Goal: Task Accomplishment & Management: Manage account settings

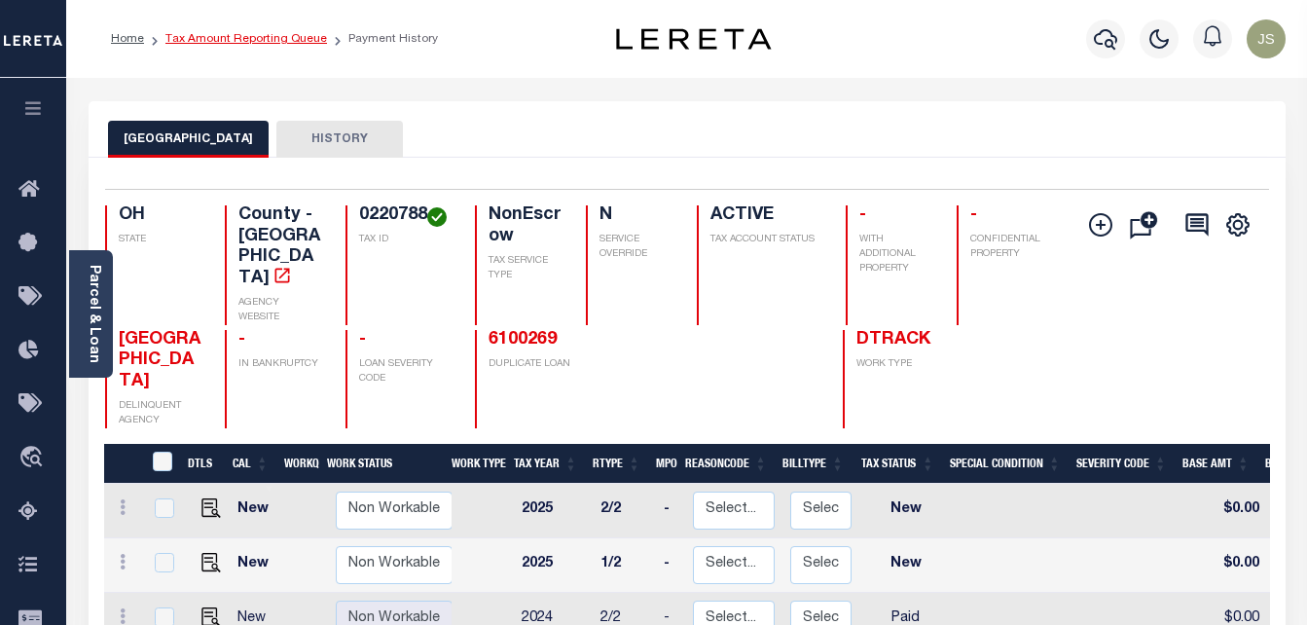
click at [230, 39] on link "Tax Amount Reporting Queue" at bounding box center [246, 39] width 162 height 12
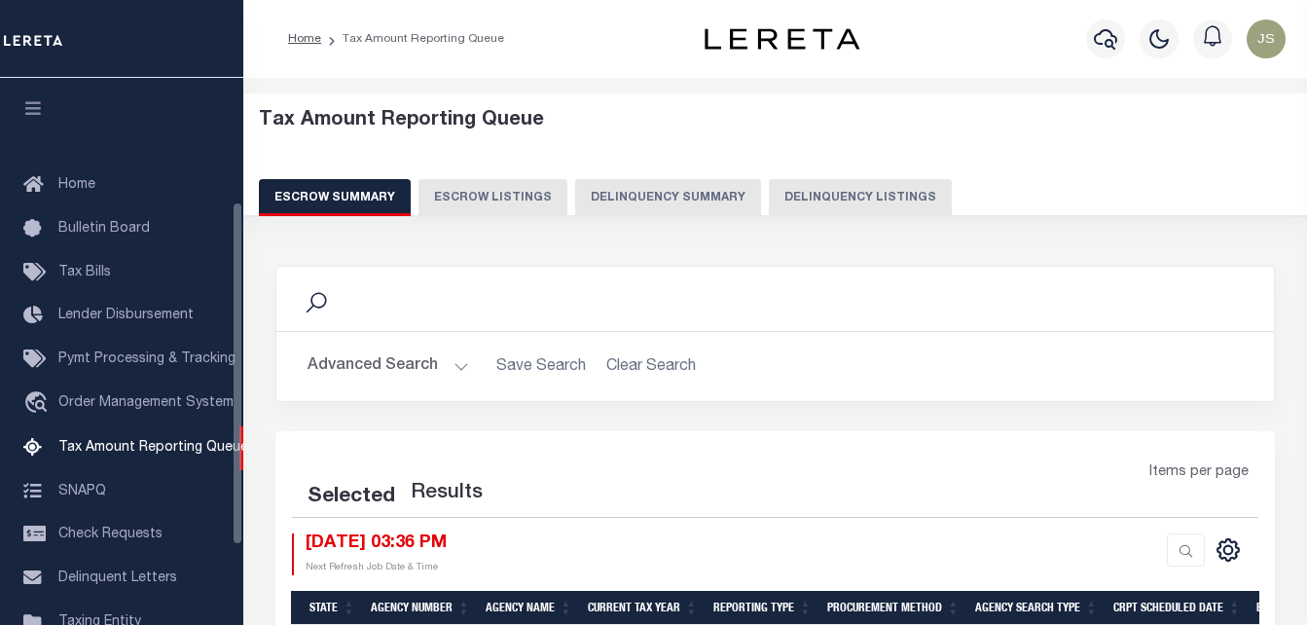
click at [797, 194] on button "Delinquency Listings" at bounding box center [860, 197] width 183 height 37
select select "100"
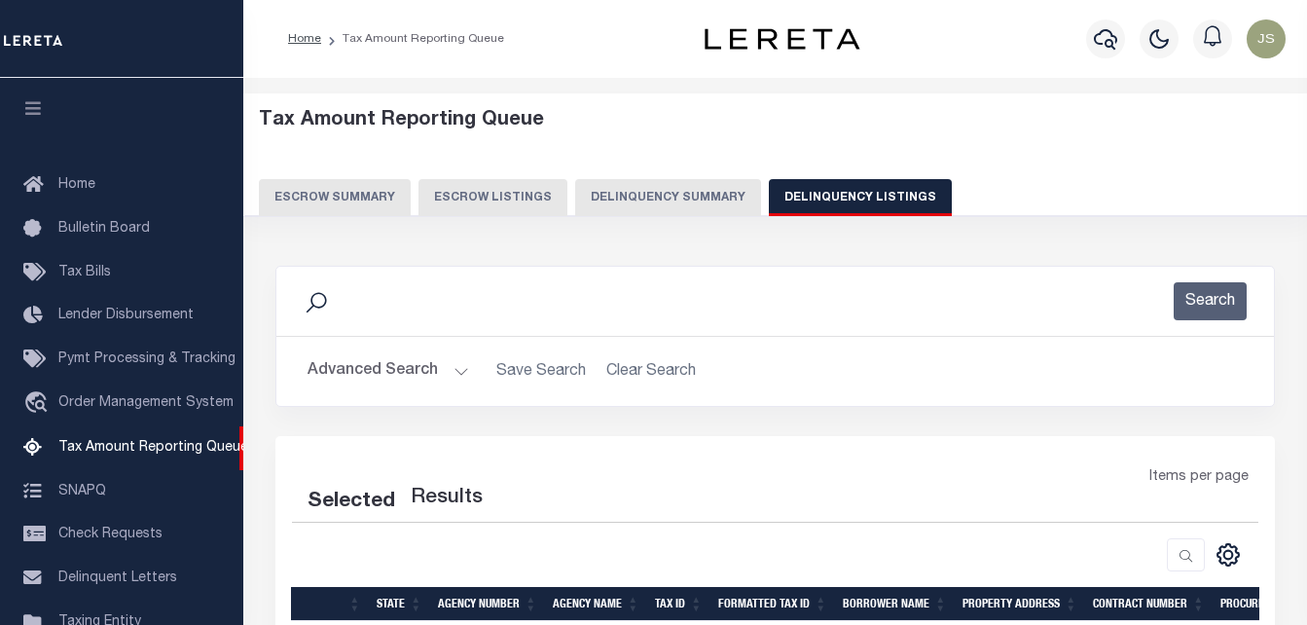
select select "100"
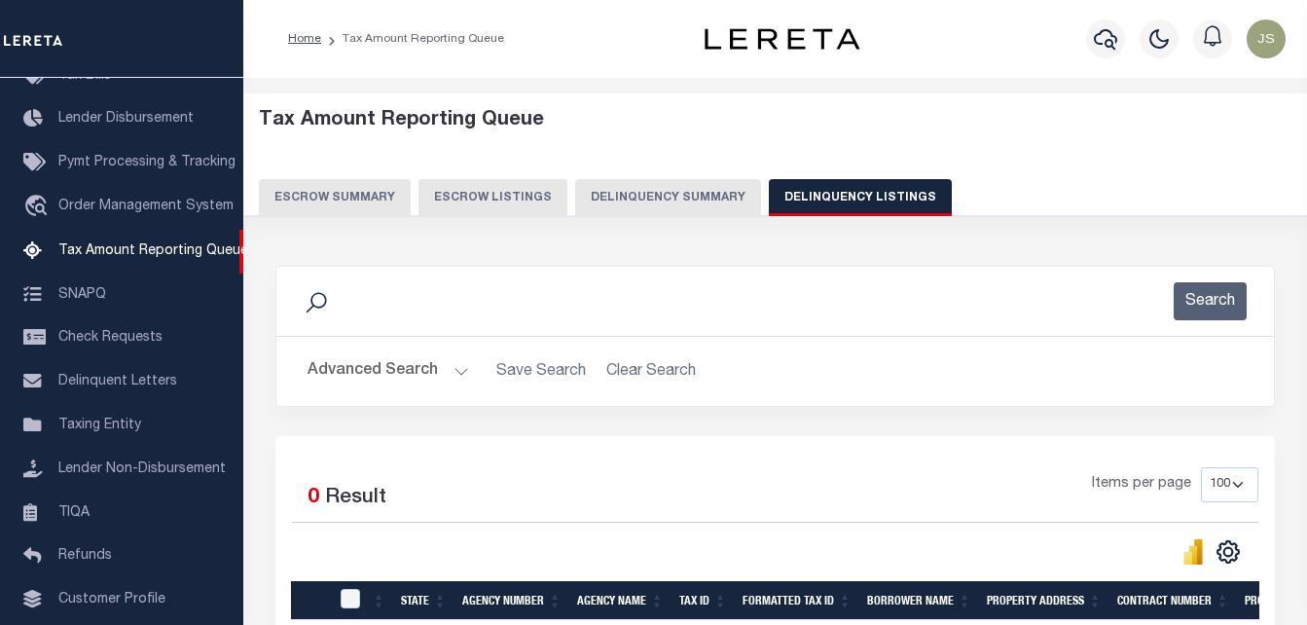
click at [379, 374] on button "Advanced Search" at bounding box center [389, 371] width 162 height 38
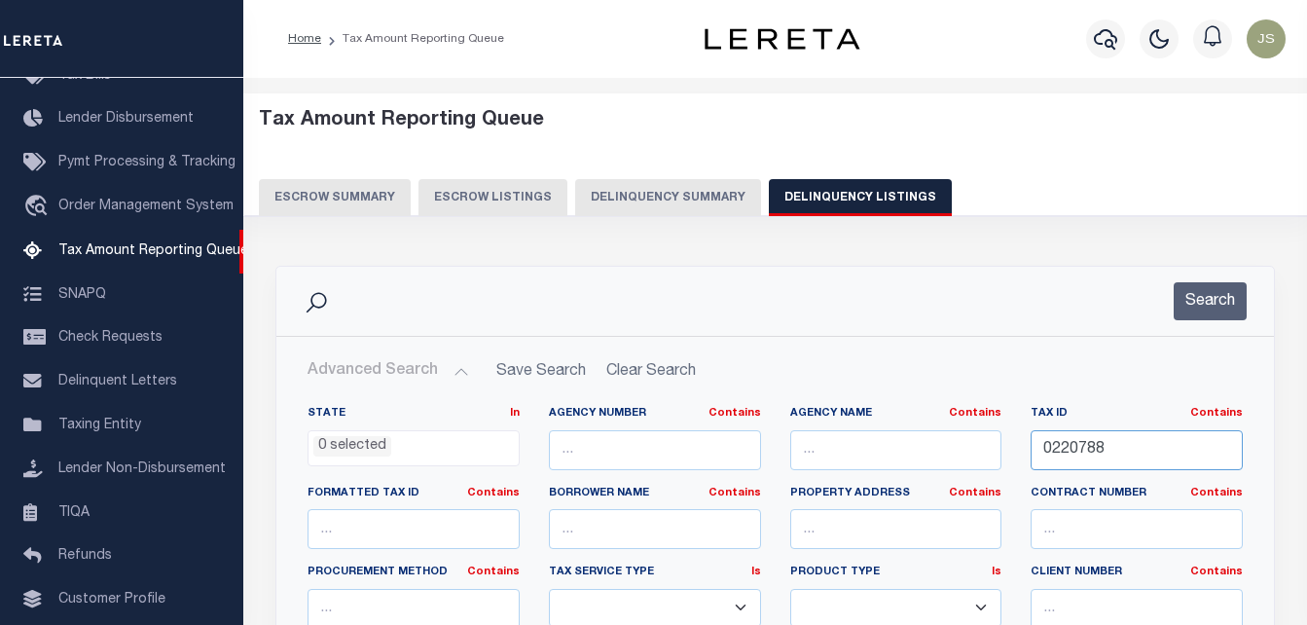
click at [1068, 452] on input "0220788" at bounding box center [1137, 450] width 212 height 40
click at [1210, 308] on button "Search" at bounding box center [1210, 301] width 73 height 38
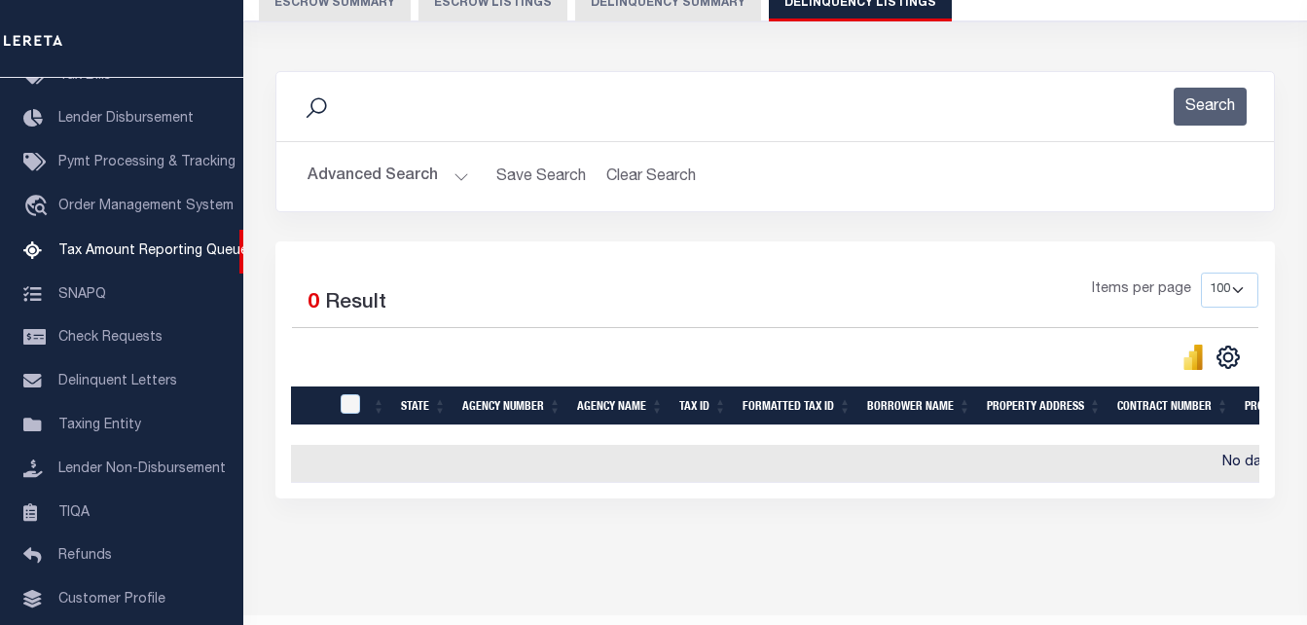
scroll to position [97, 0]
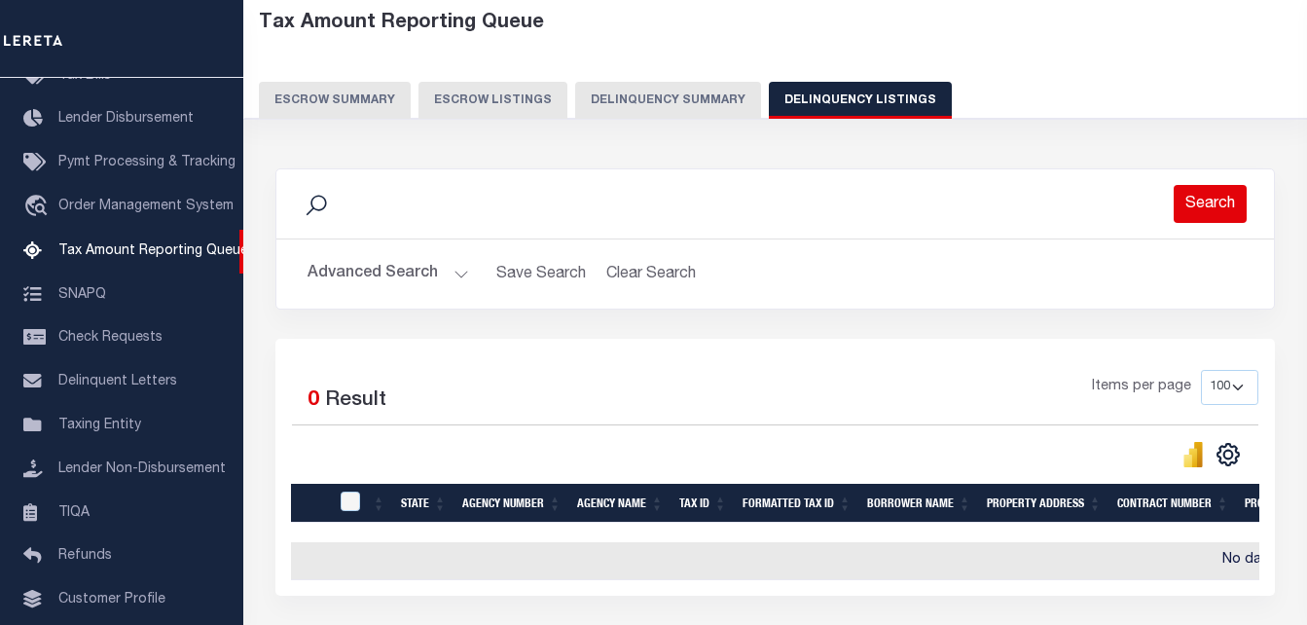
click at [1203, 209] on button "Search" at bounding box center [1210, 204] width 73 height 38
click at [428, 276] on button "Advanced Search" at bounding box center [389, 274] width 162 height 38
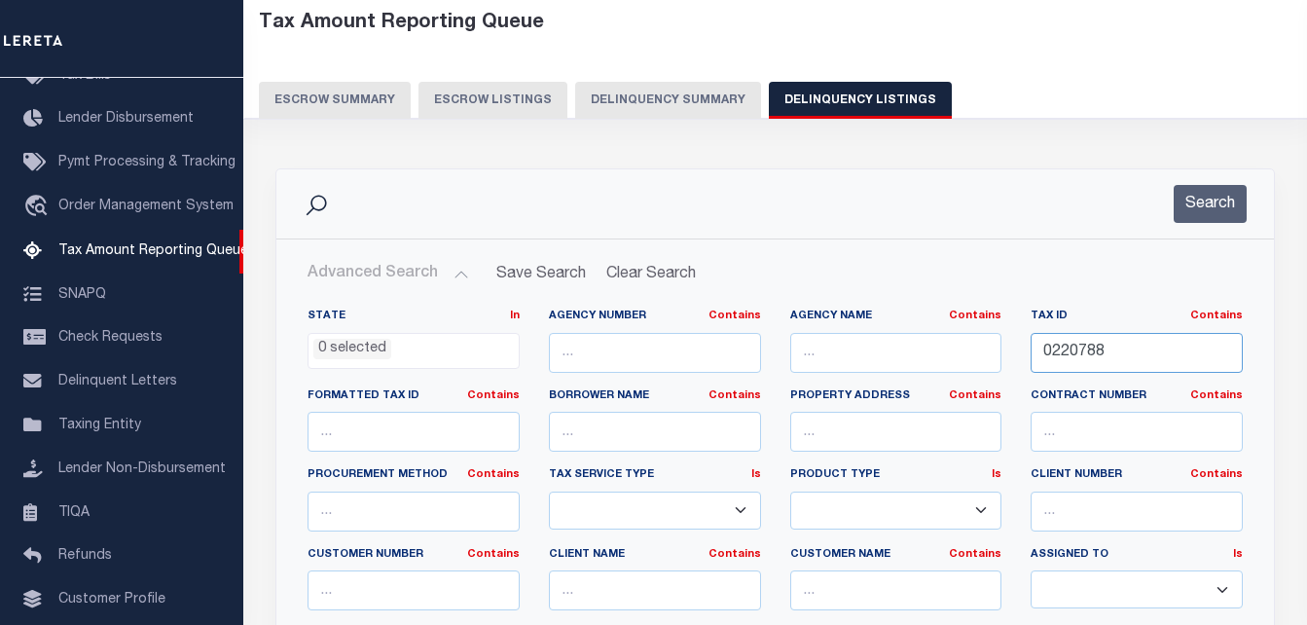
click at [1073, 352] on input "0220788" at bounding box center [1137, 353] width 212 height 40
click at [1186, 217] on button "Search" at bounding box center [1210, 204] width 73 height 38
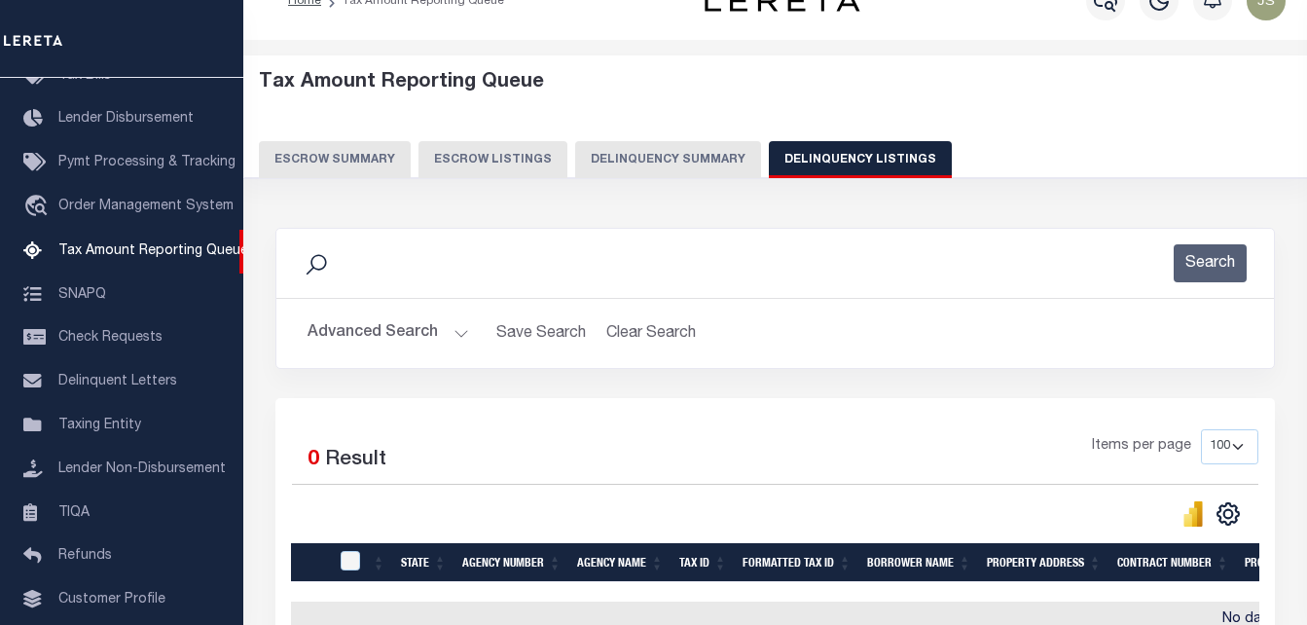
scroll to position [0, 0]
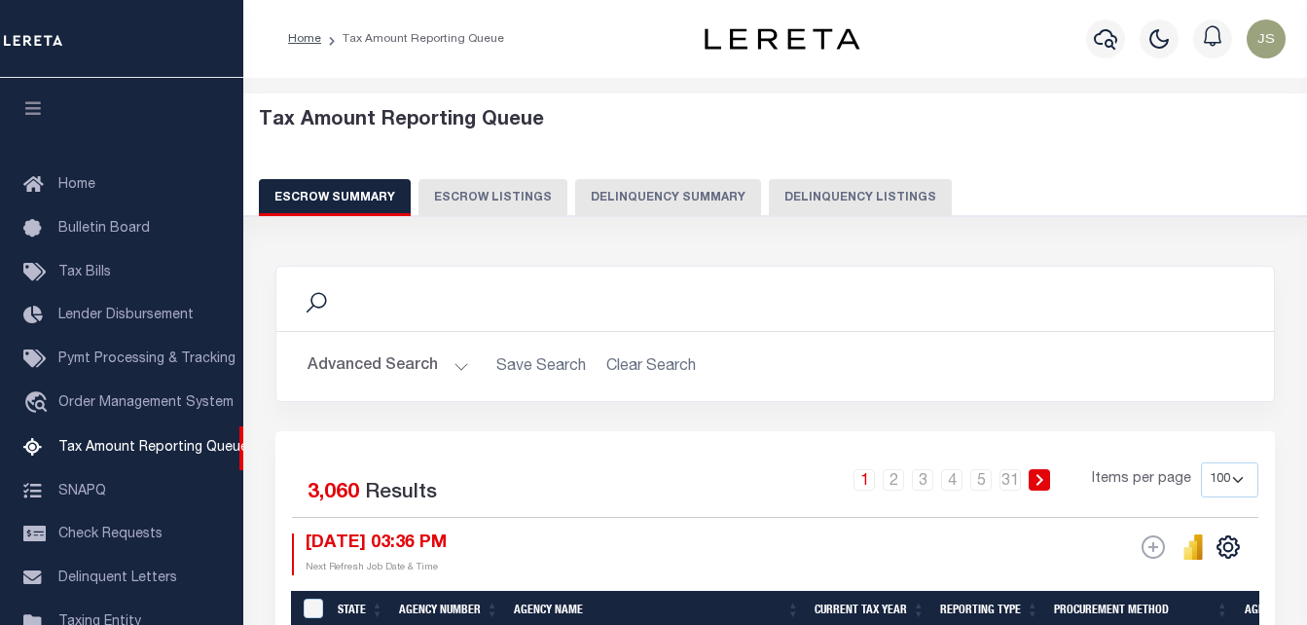
select select "100"
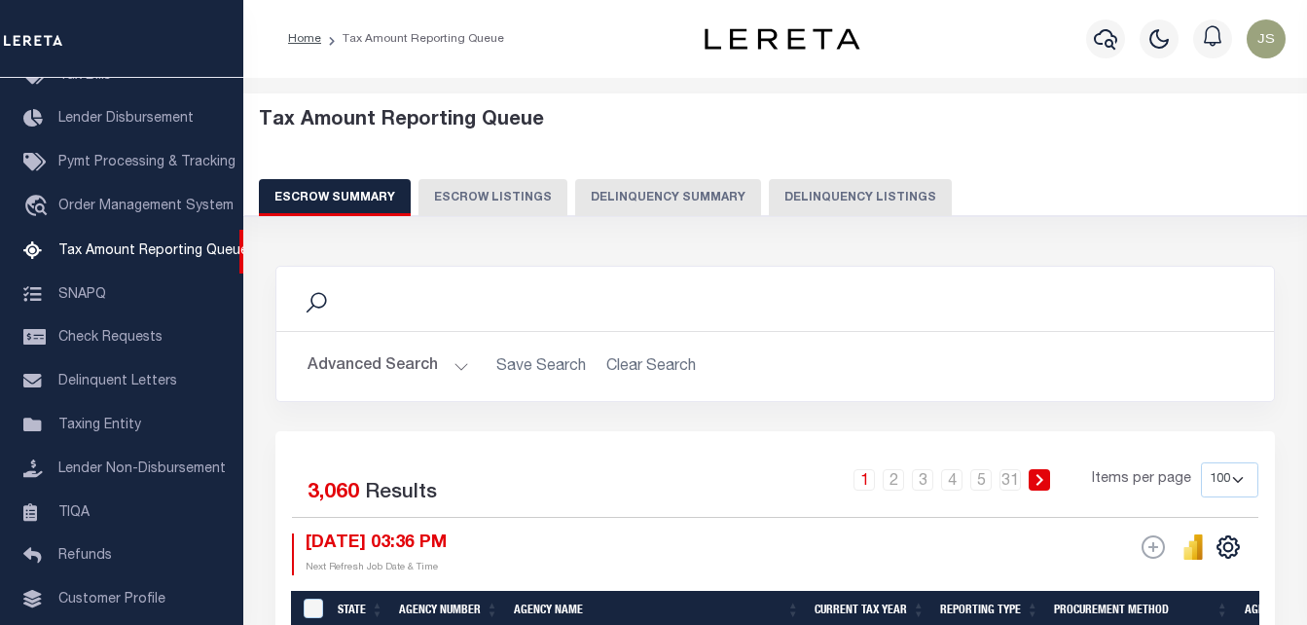
click at [841, 206] on button "Delinquency Listings" at bounding box center [860, 197] width 183 height 37
select select "100"
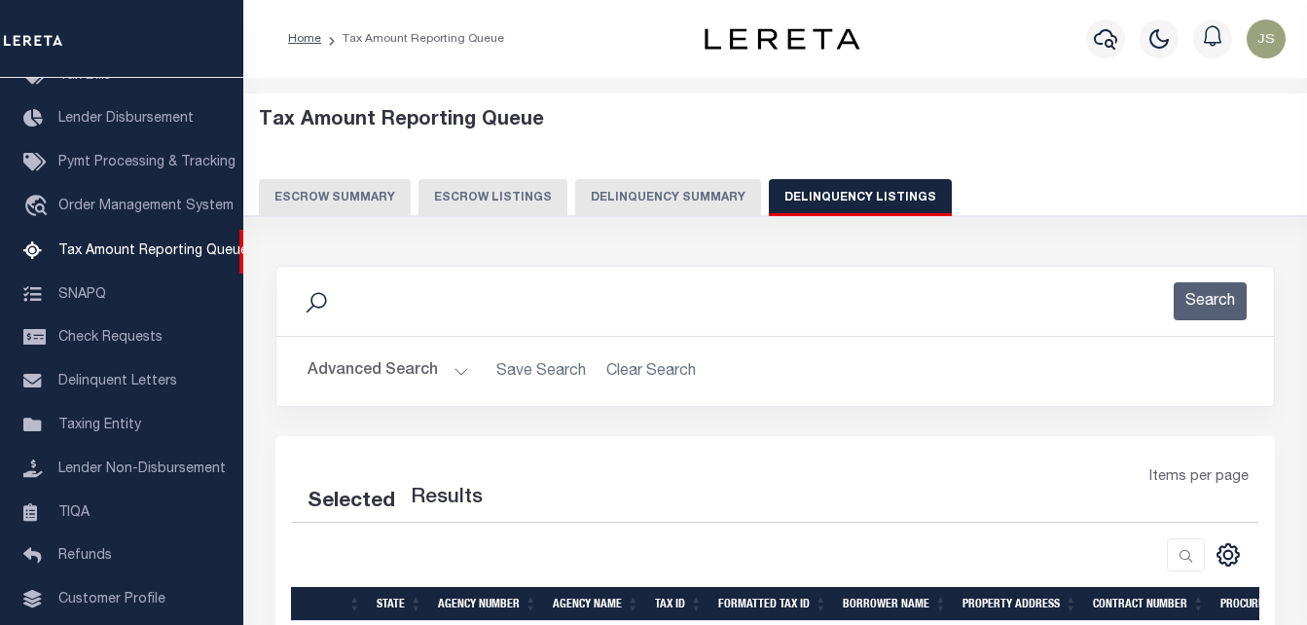
select select "100"
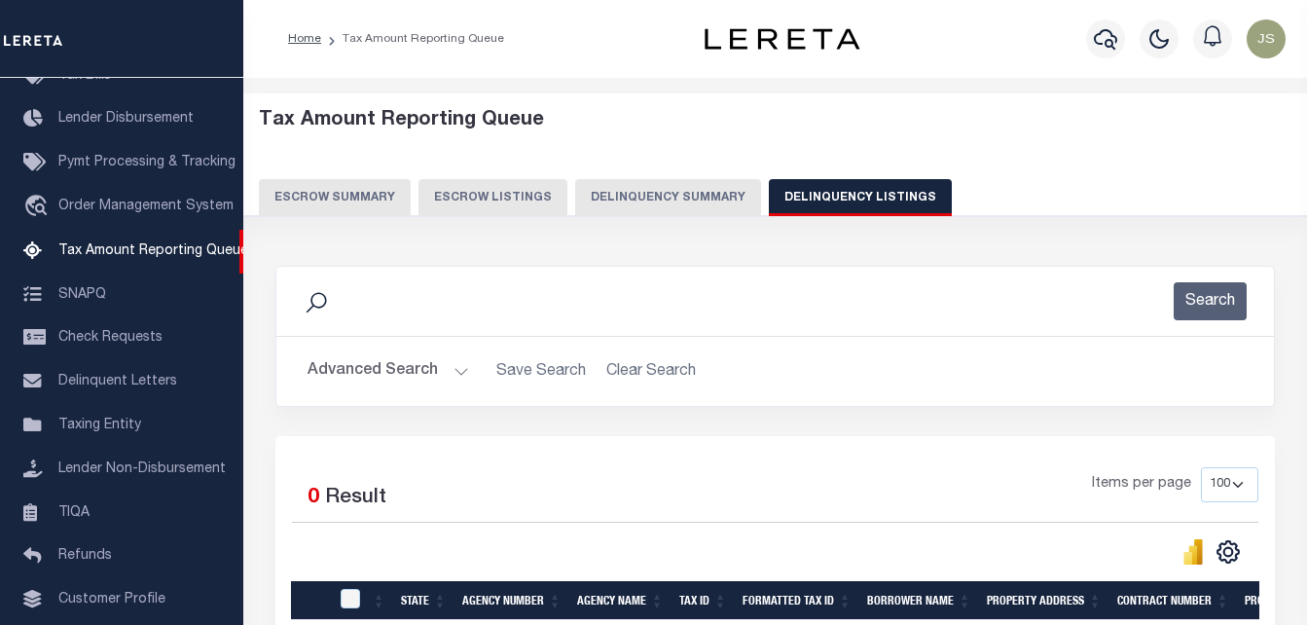
click at [402, 372] on button "Advanced Search" at bounding box center [389, 371] width 162 height 38
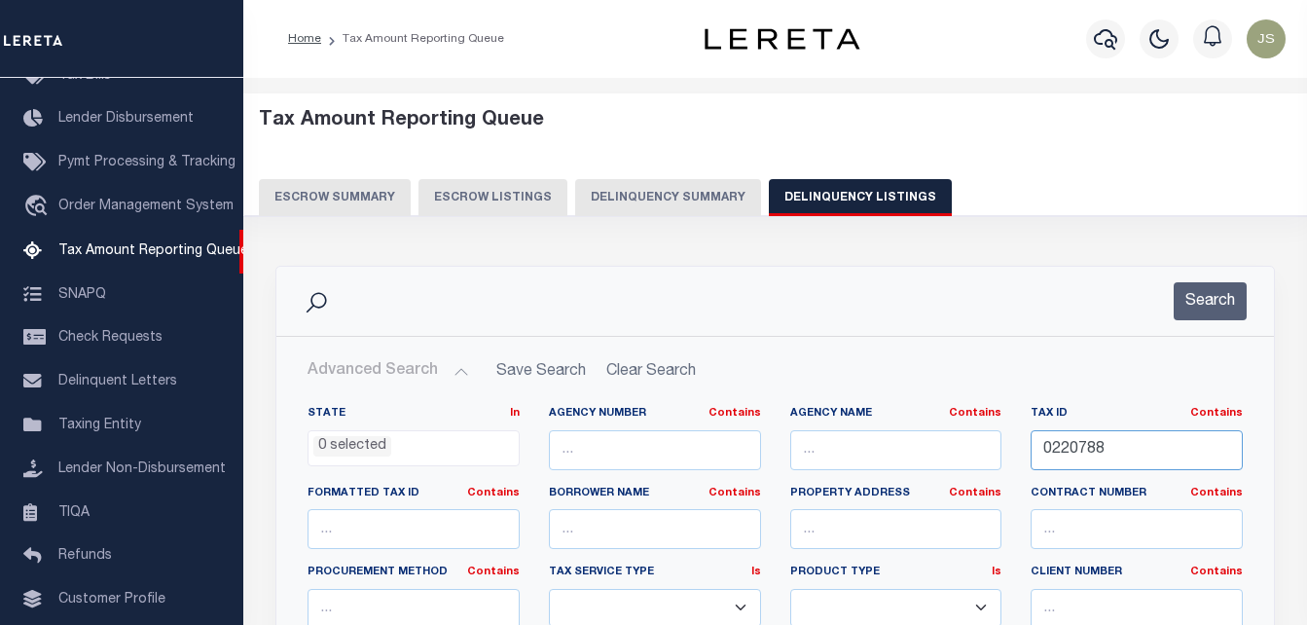
click at [1095, 452] on input "0220788" at bounding box center [1137, 450] width 212 height 40
click at [1219, 289] on button "Search" at bounding box center [1210, 301] width 73 height 38
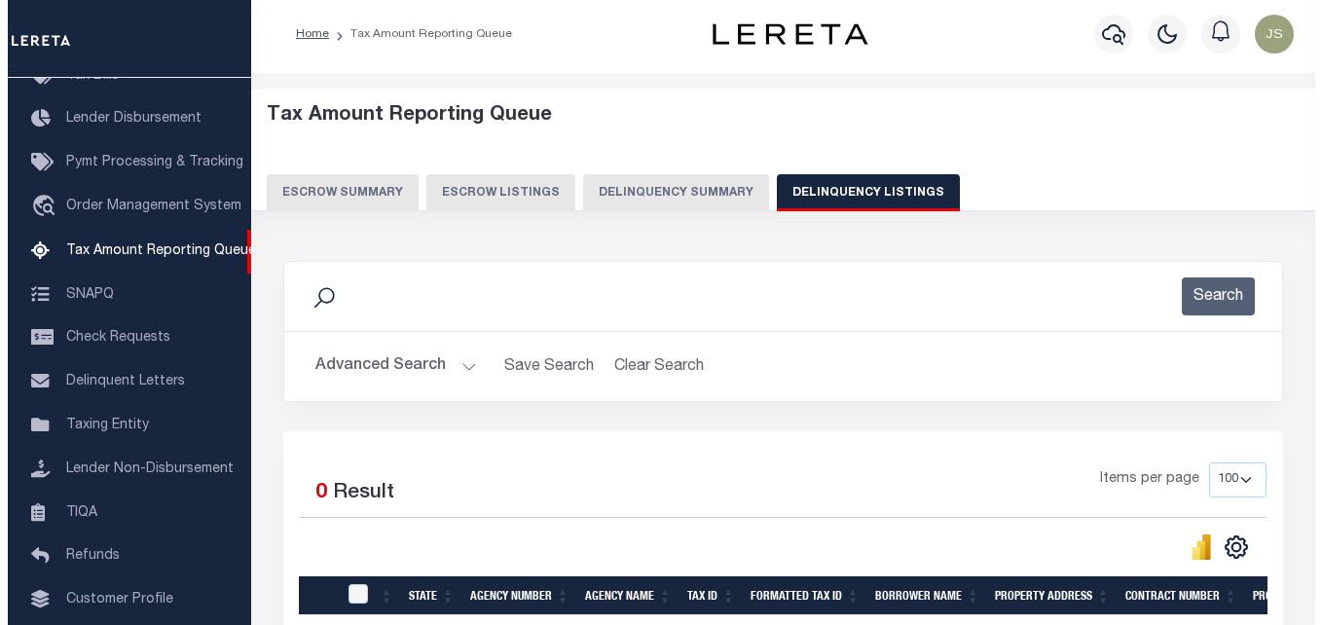
scroll to position [0, 0]
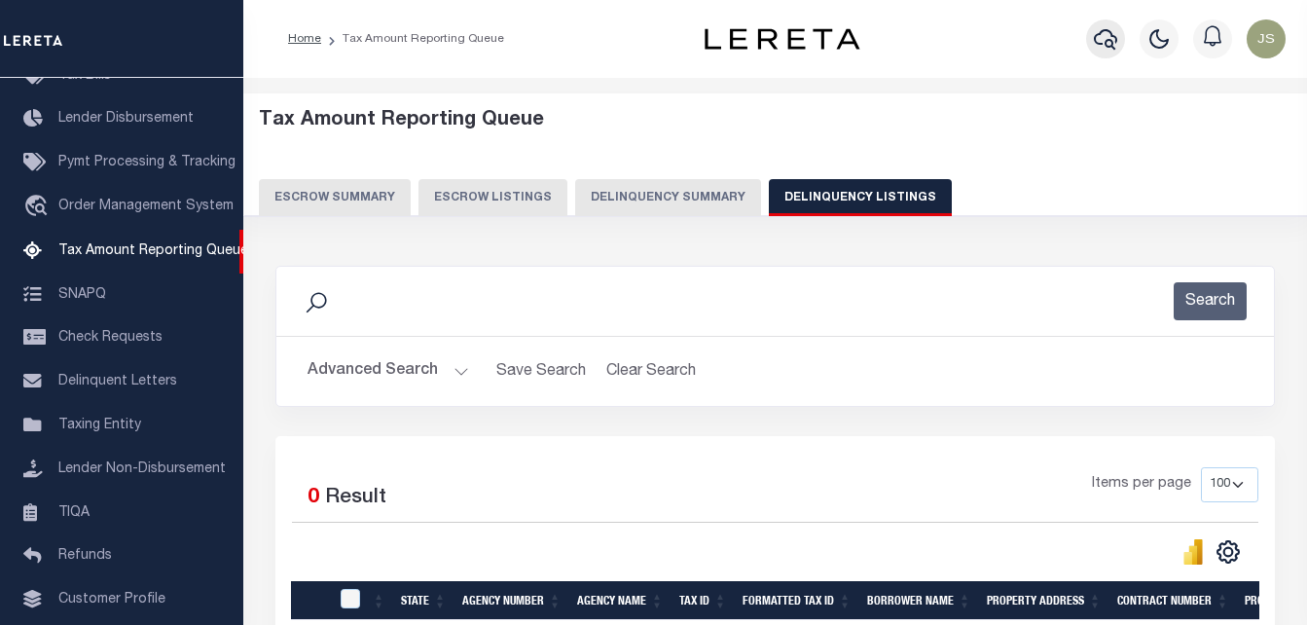
click at [1094, 38] on icon "button" at bounding box center [1105, 38] width 23 height 23
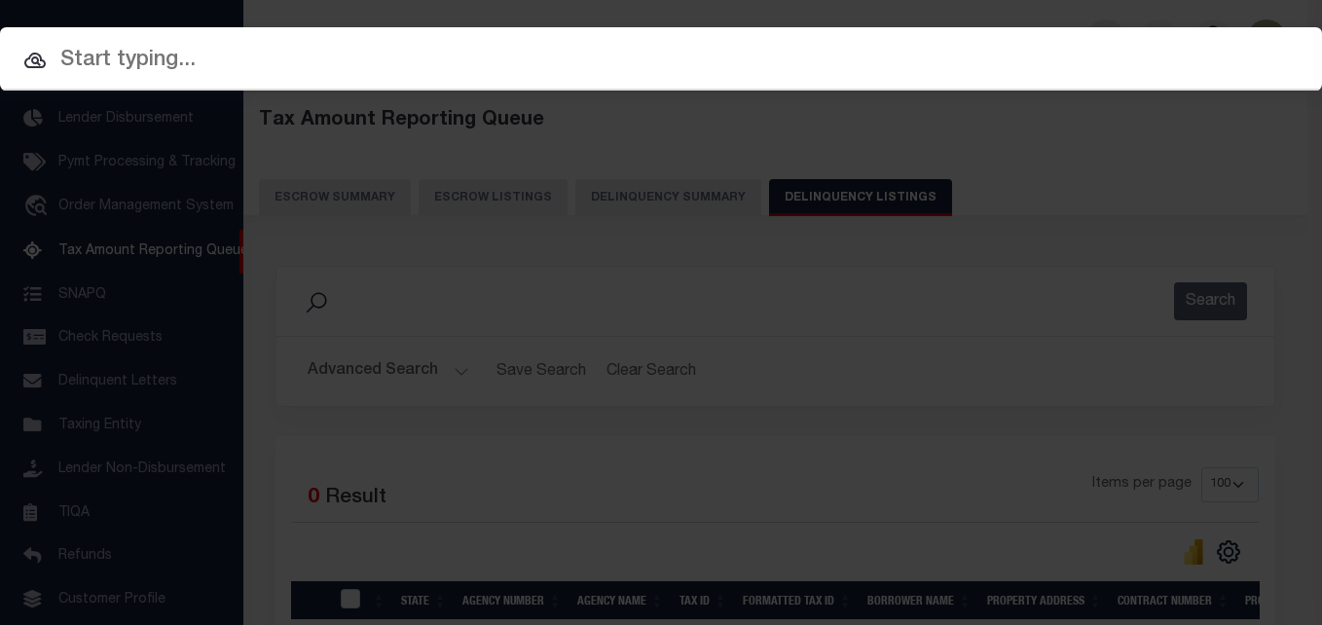
paste input "0220788"
type input "0220788"
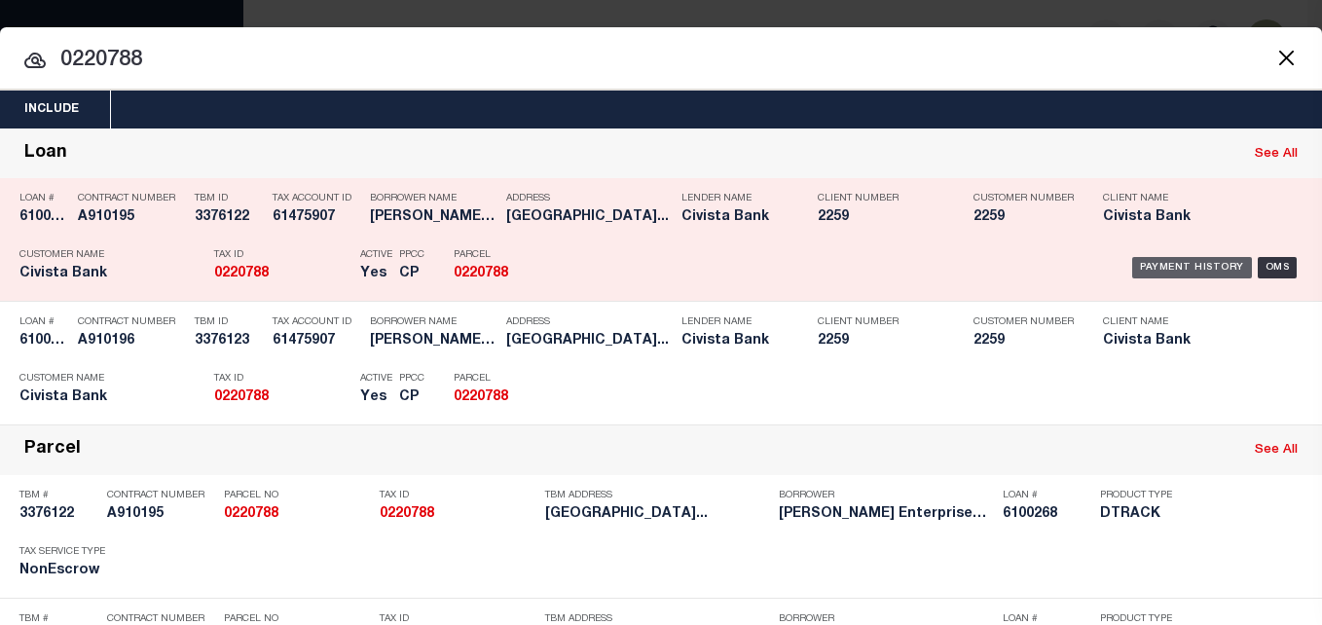
click at [1188, 266] on div "Payment History" at bounding box center [1192, 267] width 120 height 21
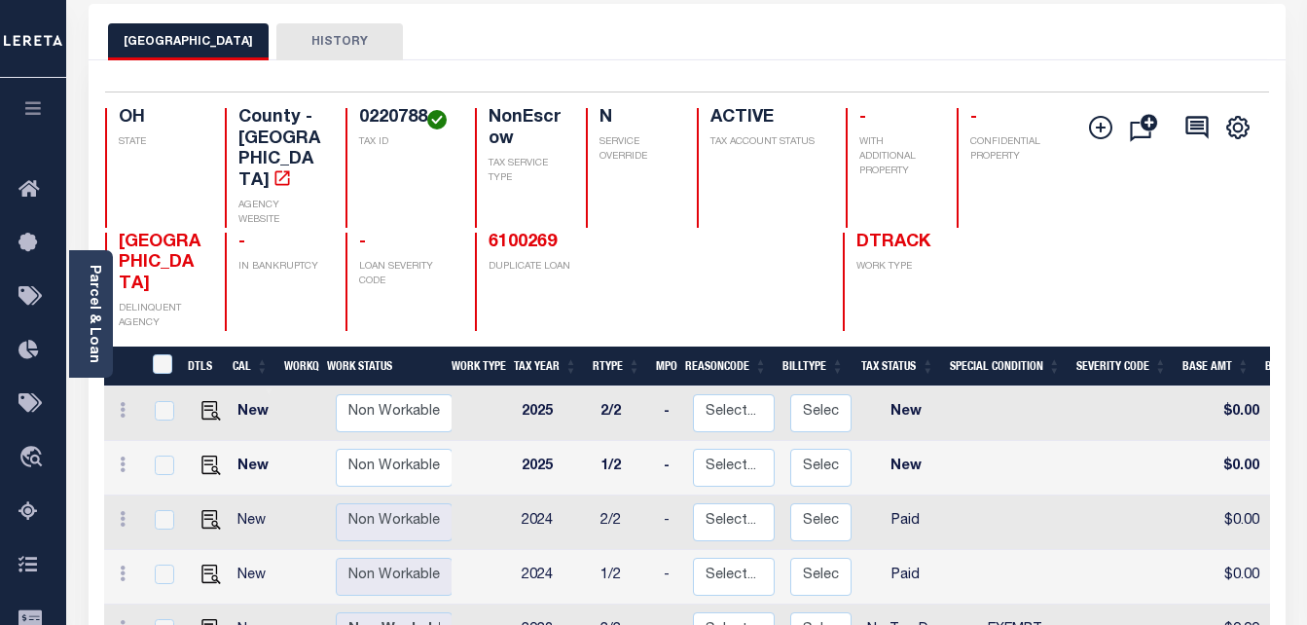
scroll to position [2, 0]
drag, startPoint x: 203, startPoint y: 453, endPoint x: 251, endPoint y: 453, distance: 47.7
click at [203, 508] on img "" at bounding box center [210, 517] width 19 height 19
checkbox input "true"
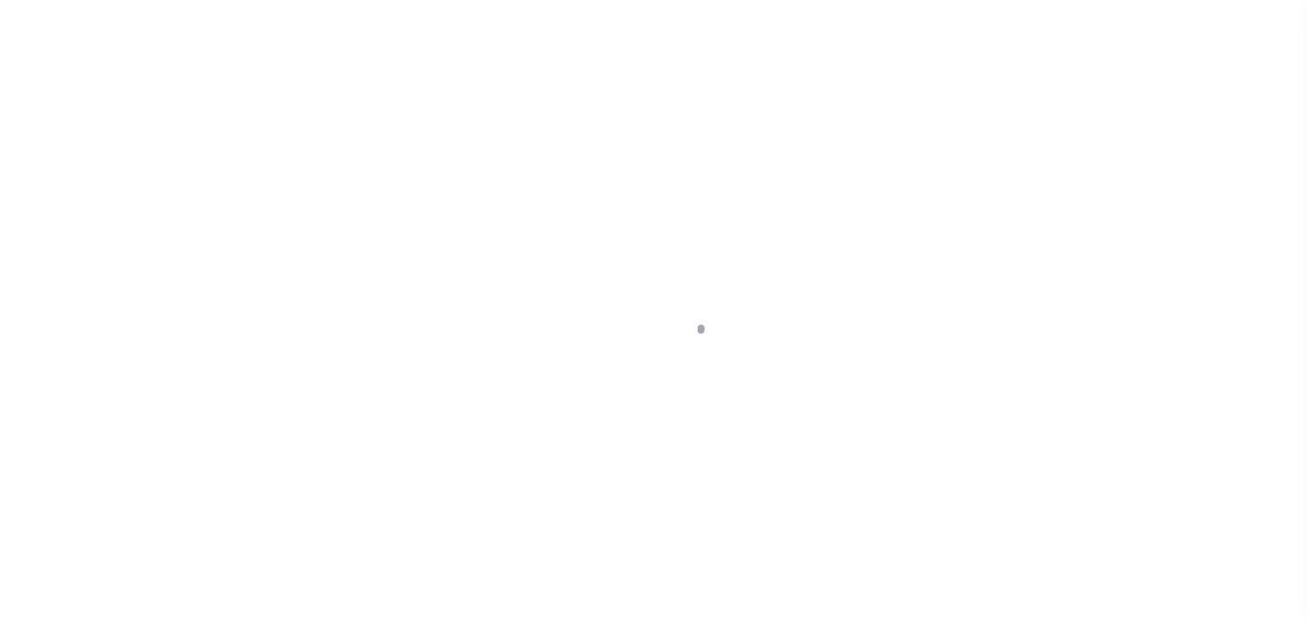
select select "PYD"
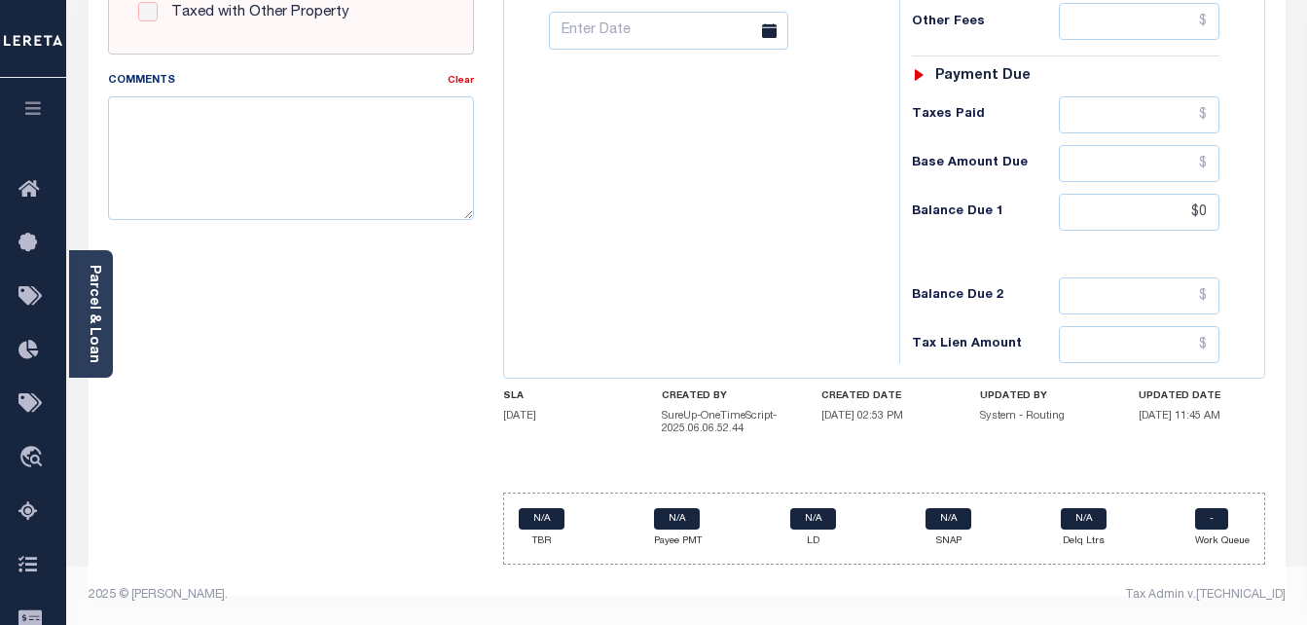
scroll to position [862, 0]
drag, startPoint x: 1063, startPoint y: 420, endPoint x: 972, endPoint y: 427, distance: 90.8
click at [972, 427] on div "SLA 11/30/2025 CREATED BY SureUp-OneTimeScript-2025.06.06.52.44 CREATED DATE 06…" at bounding box center [884, 416] width 762 height 53
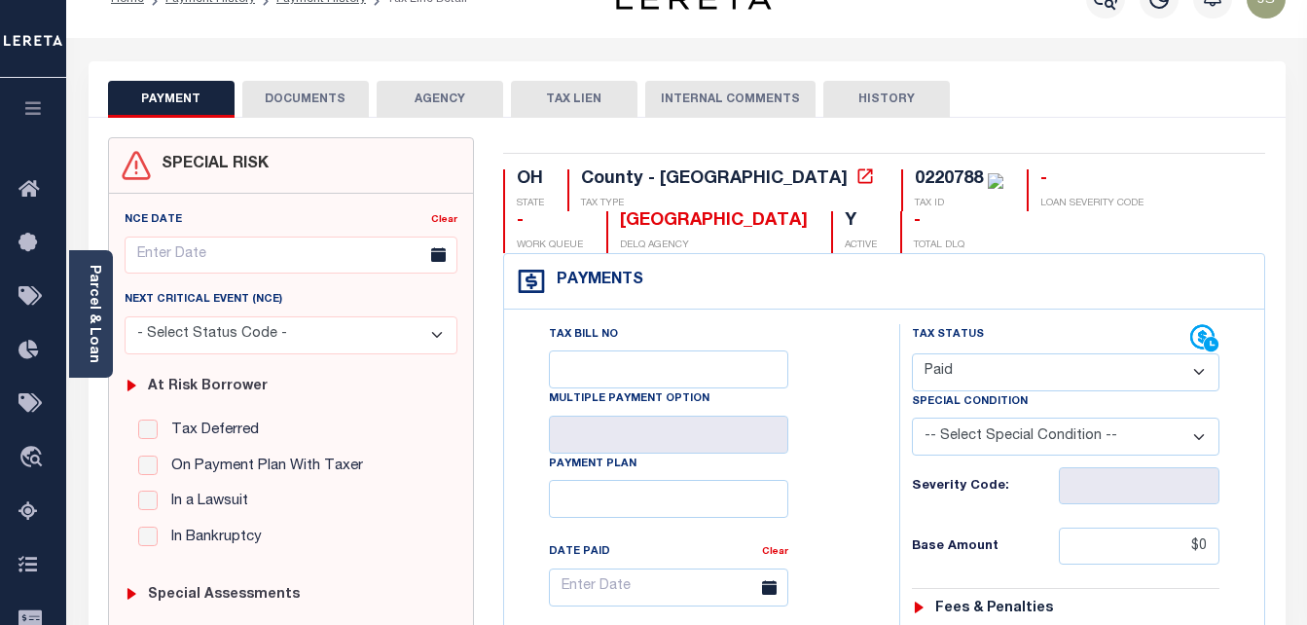
scroll to position [0, 0]
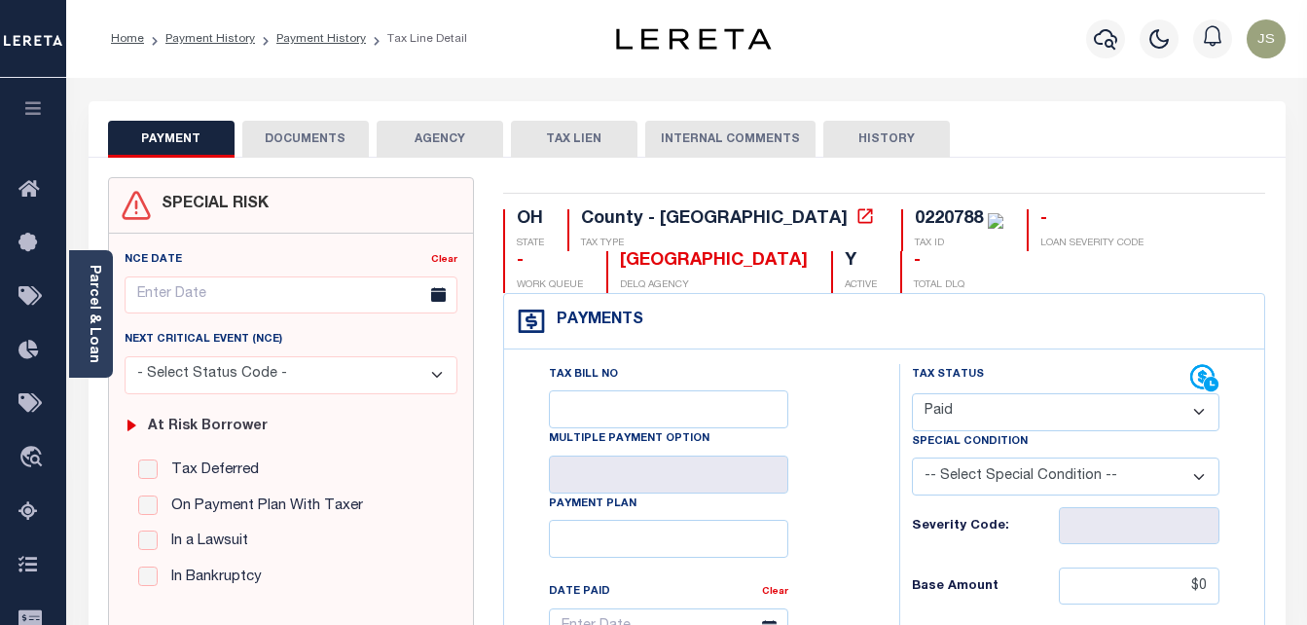
click at [317, 135] on button "DOCUMENTS" at bounding box center [305, 139] width 127 height 37
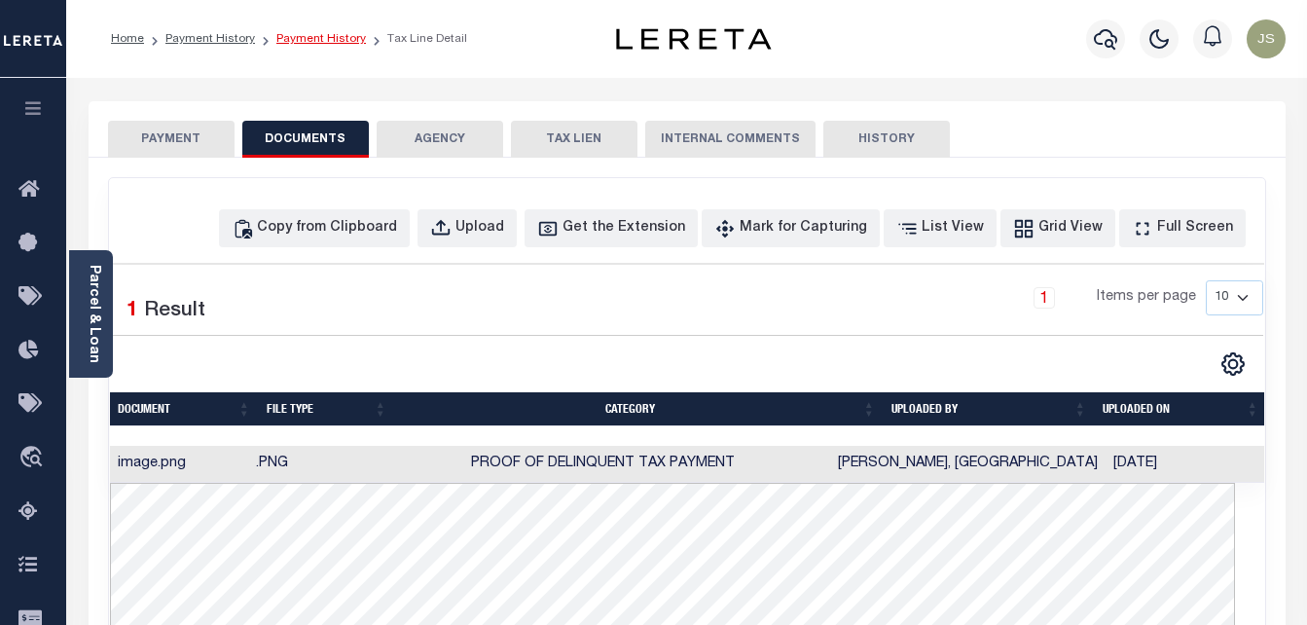
click at [281, 34] on link "Payment History" at bounding box center [321, 39] width 90 height 12
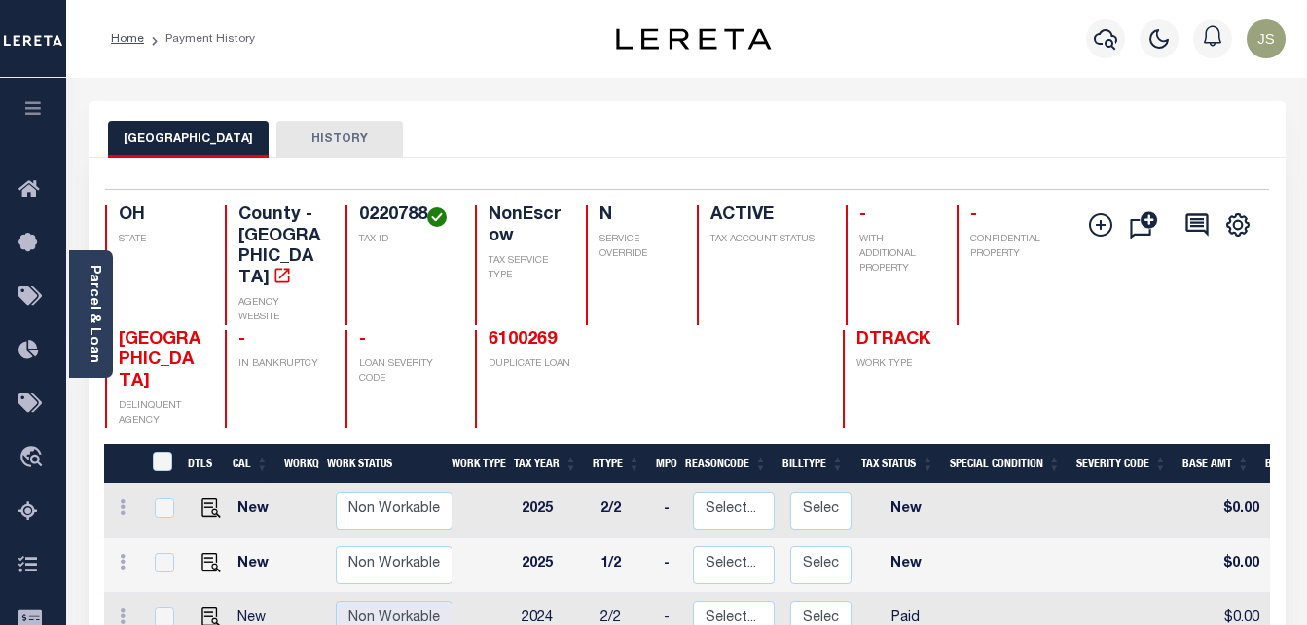
click at [209, 39] on li "Payment History" at bounding box center [199, 39] width 111 height 18
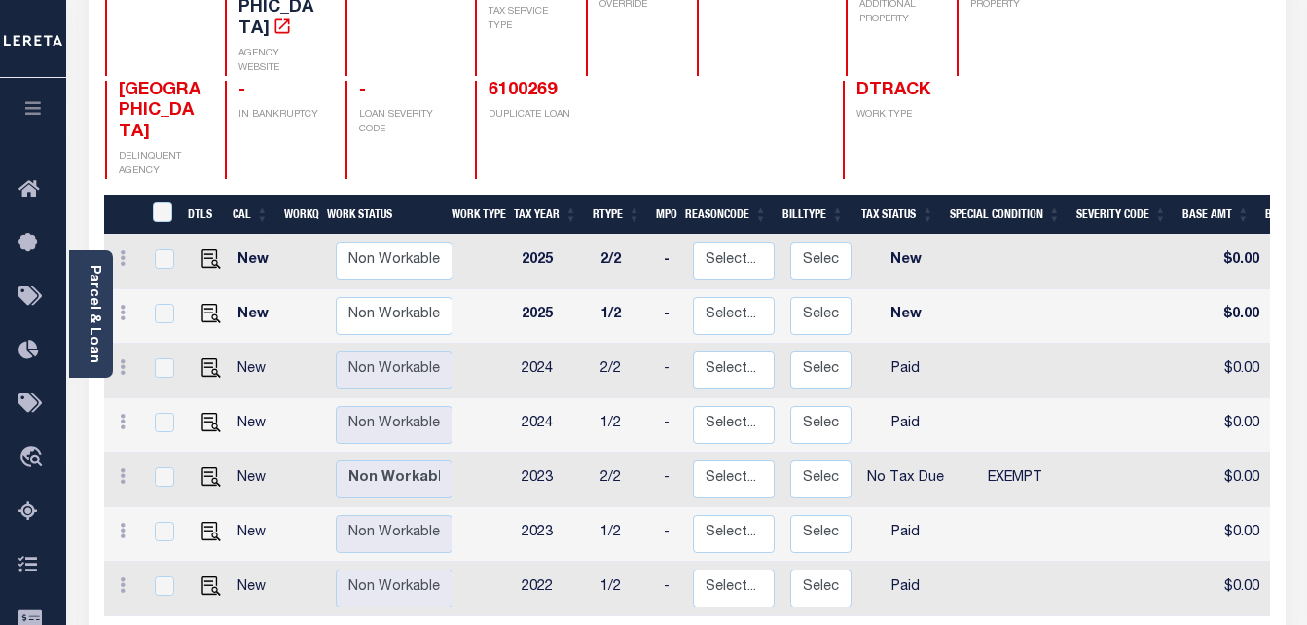
scroll to position [292, 0]
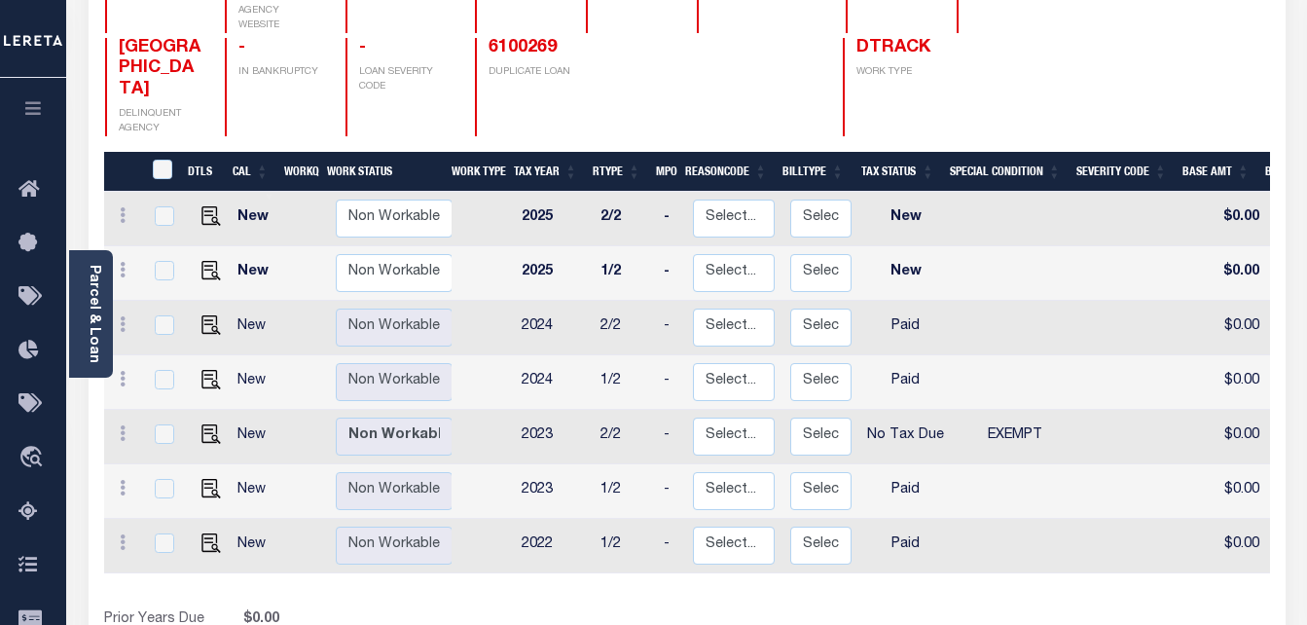
click at [39, 95] on button "button" at bounding box center [33, 111] width 66 height 66
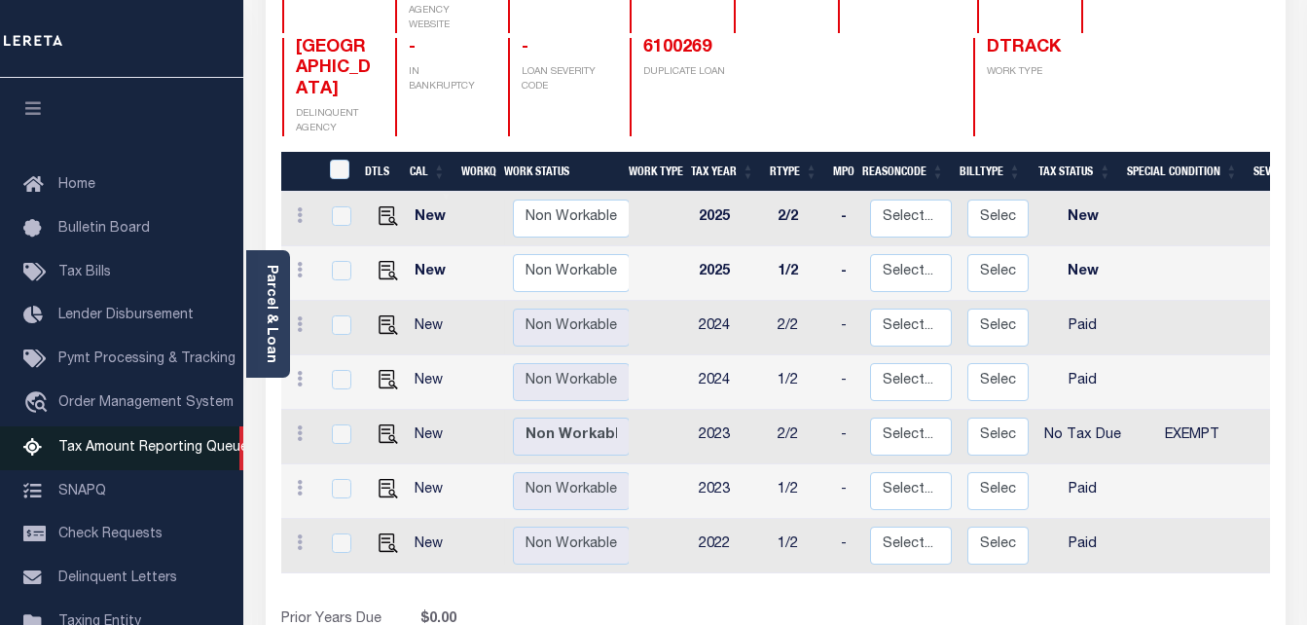
click at [180, 450] on span "Tax Amount Reporting Queue" at bounding box center [153, 448] width 190 height 14
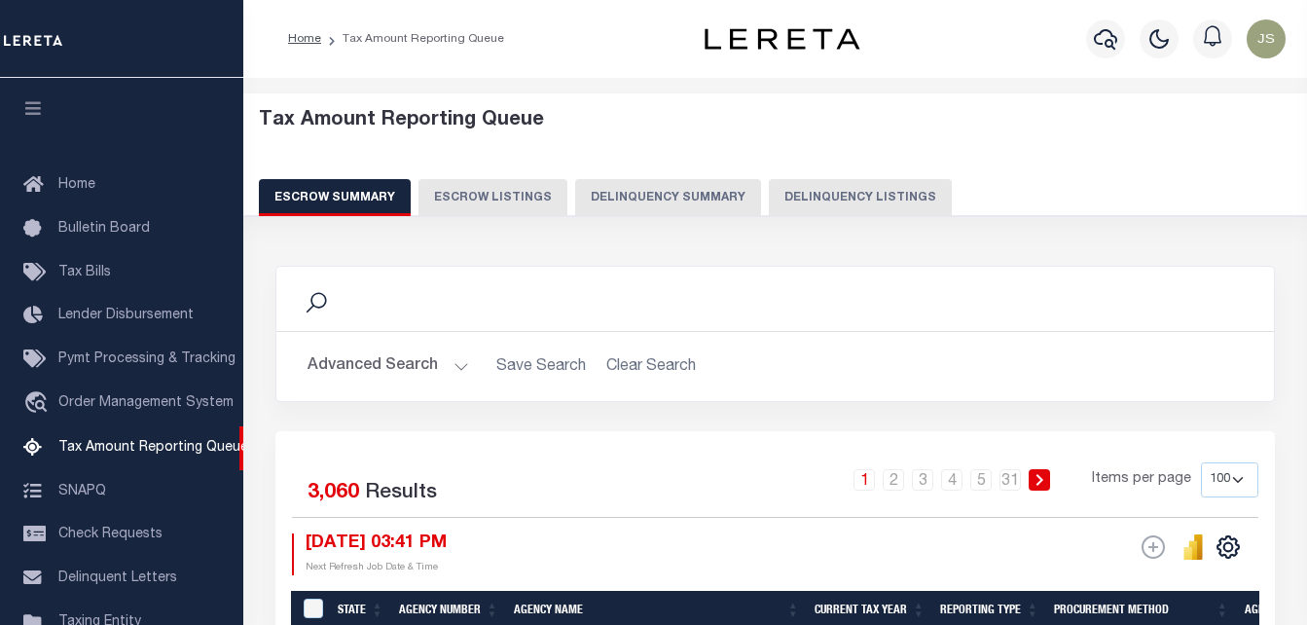
select select "100"
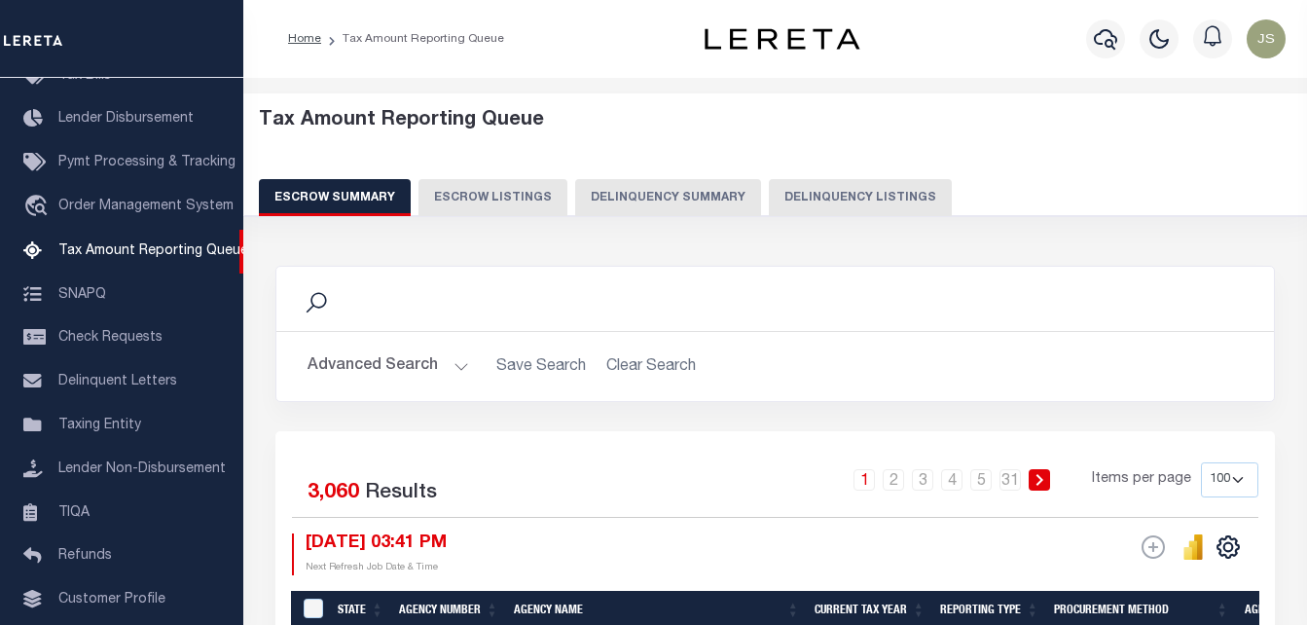
click at [828, 201] on button "Delinquency Listings" at bounding box center [860, 197] width 183 height 37
select select "100"
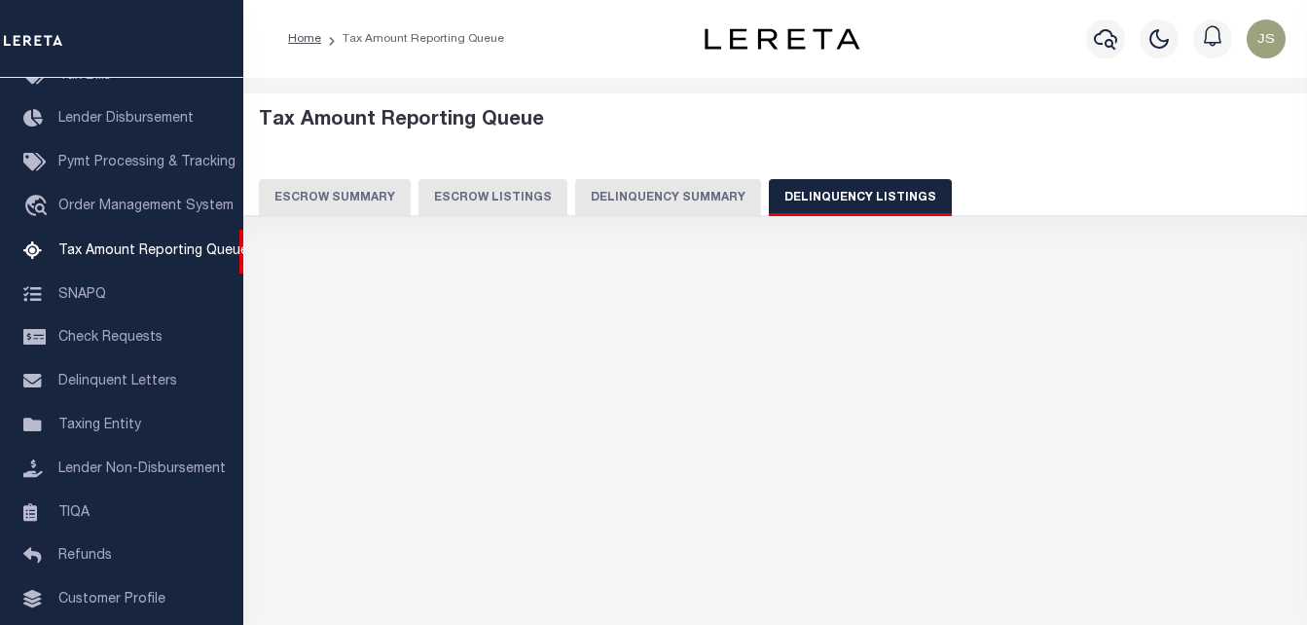
select select "100"
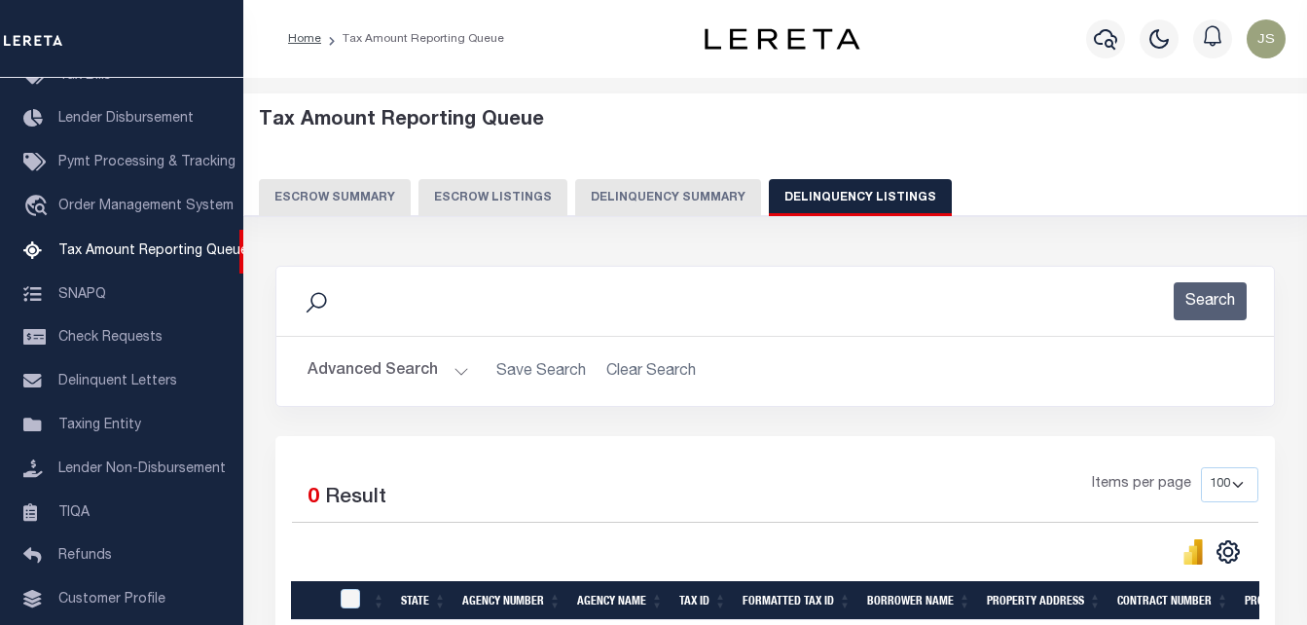
click at [375, 364] on button "Advanced Search" at bounding box center [389, 371] width 162 height 38
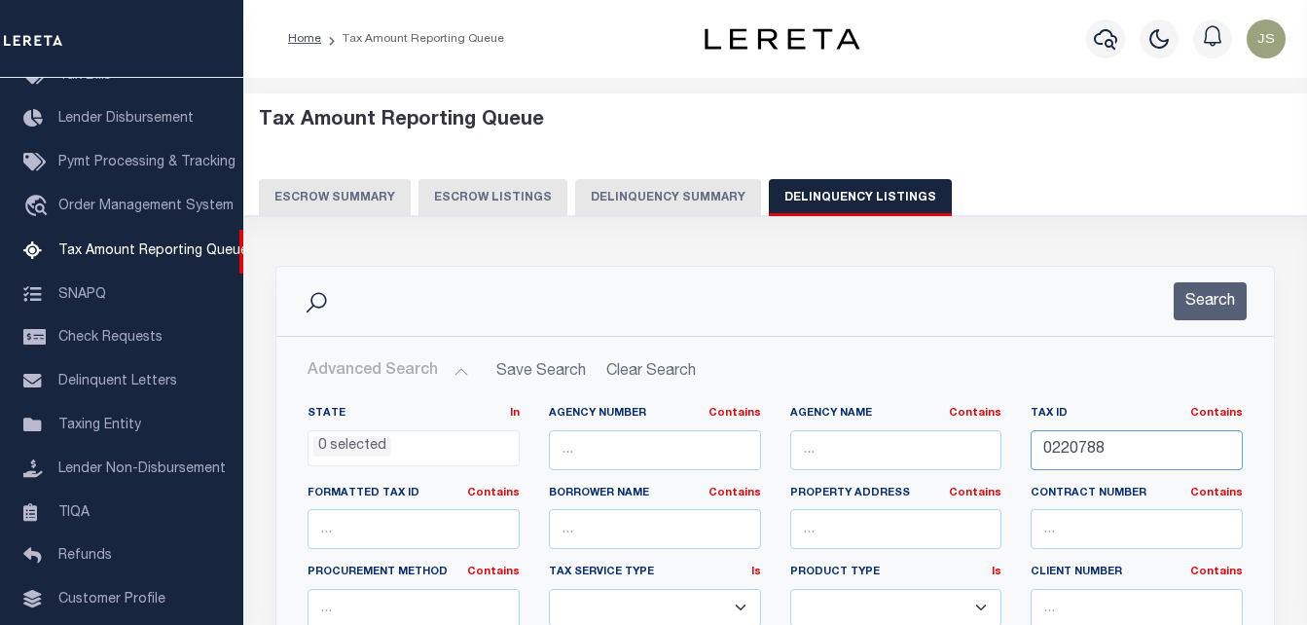
click at [1078, 455] on input "0220788" at bounding box center [1137, 450] width 212 height 40
paste input "9"
type input "0220789"
click at [1199, 300] on button "Search" at bounding box center [1210, 301] width 73 height 38
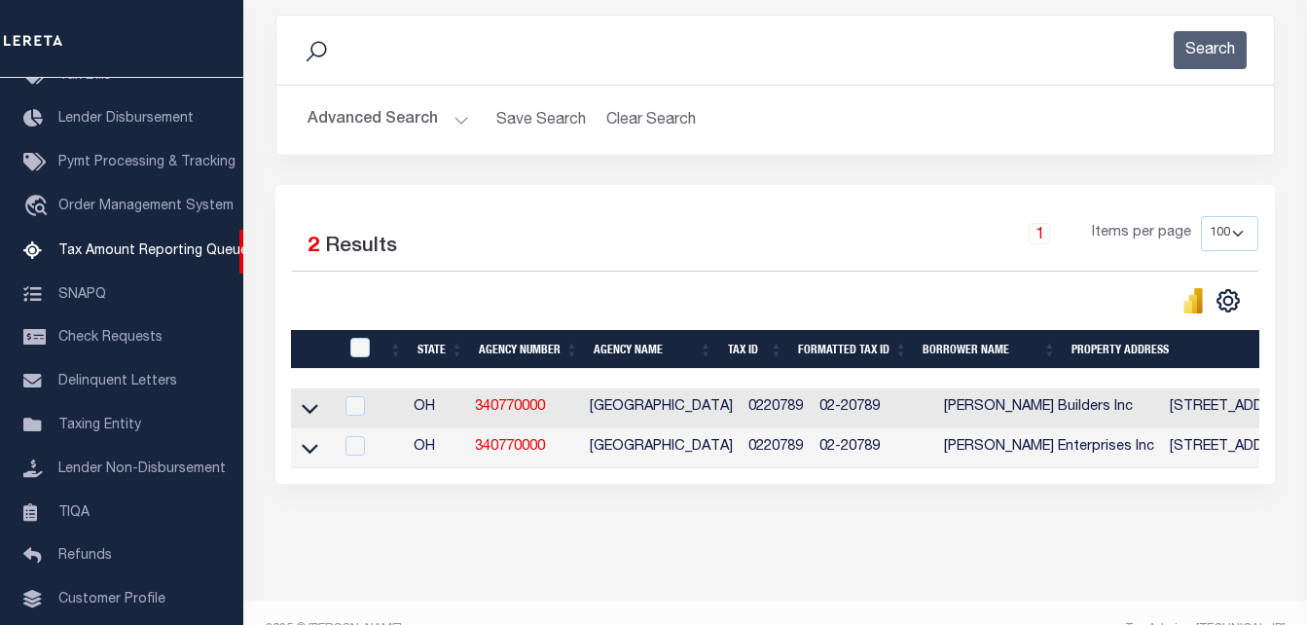
scroll to position [292, 0]
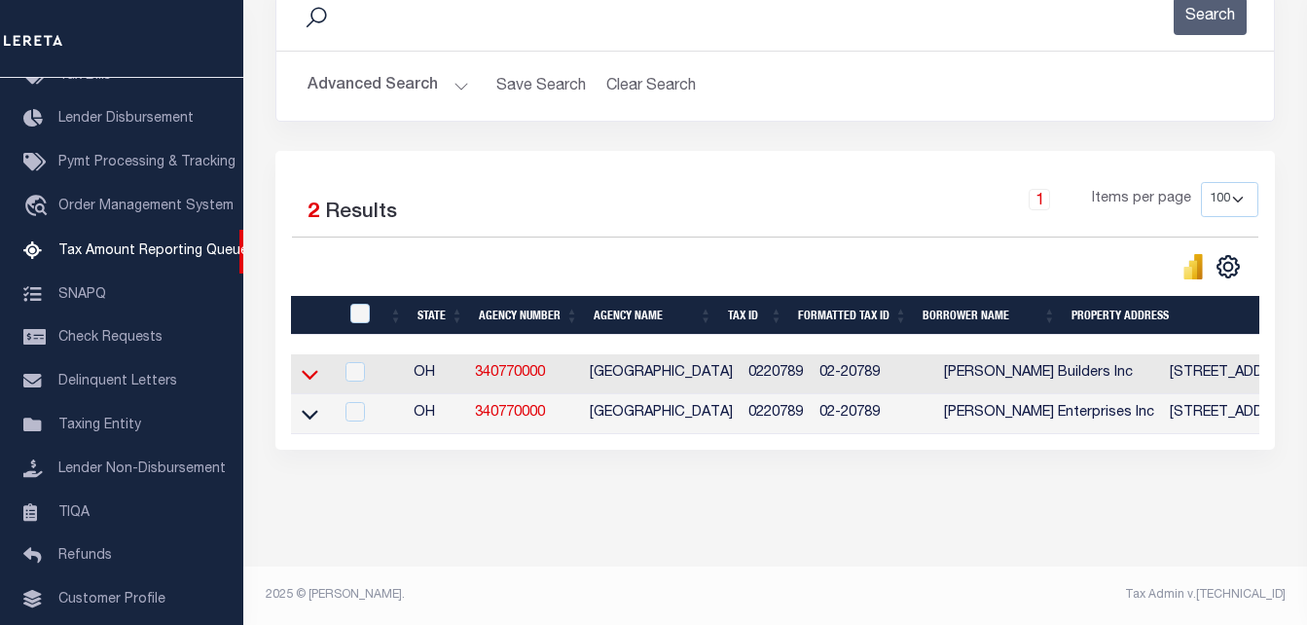
click at [313, 367] on icon at bounding box center [310, 374] width 17 height 20
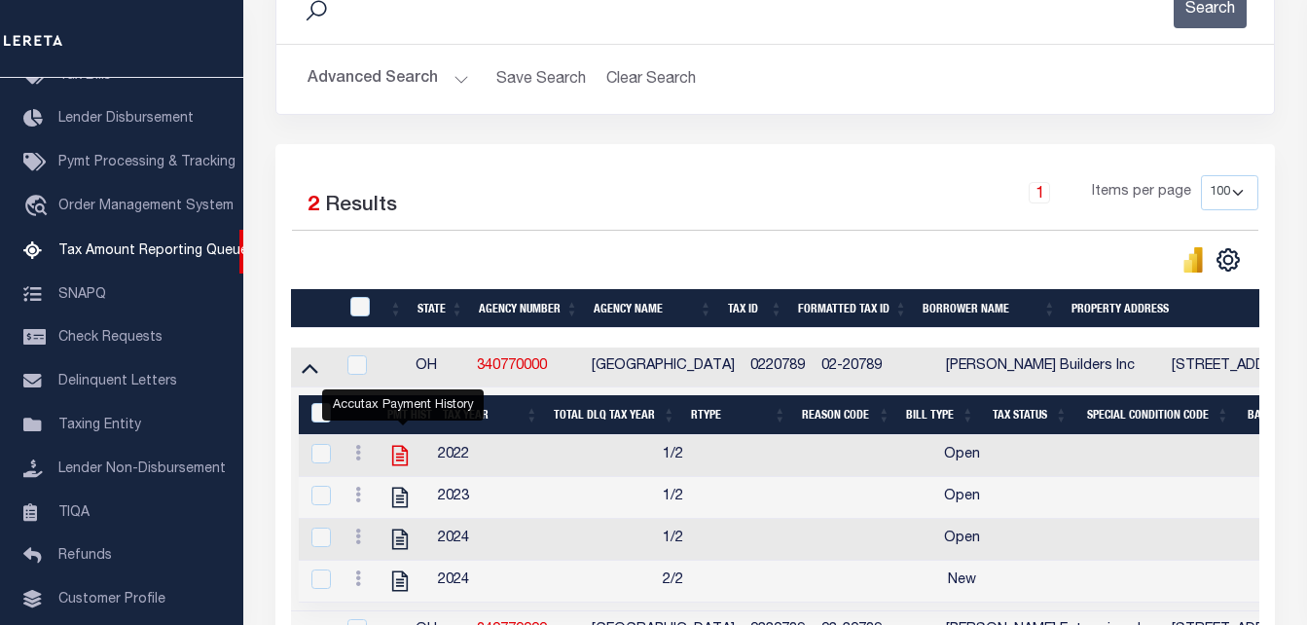
click at [400, 454] on icon "" at bounding box center [399, 455] width 25 height 25
checkbox input "true"
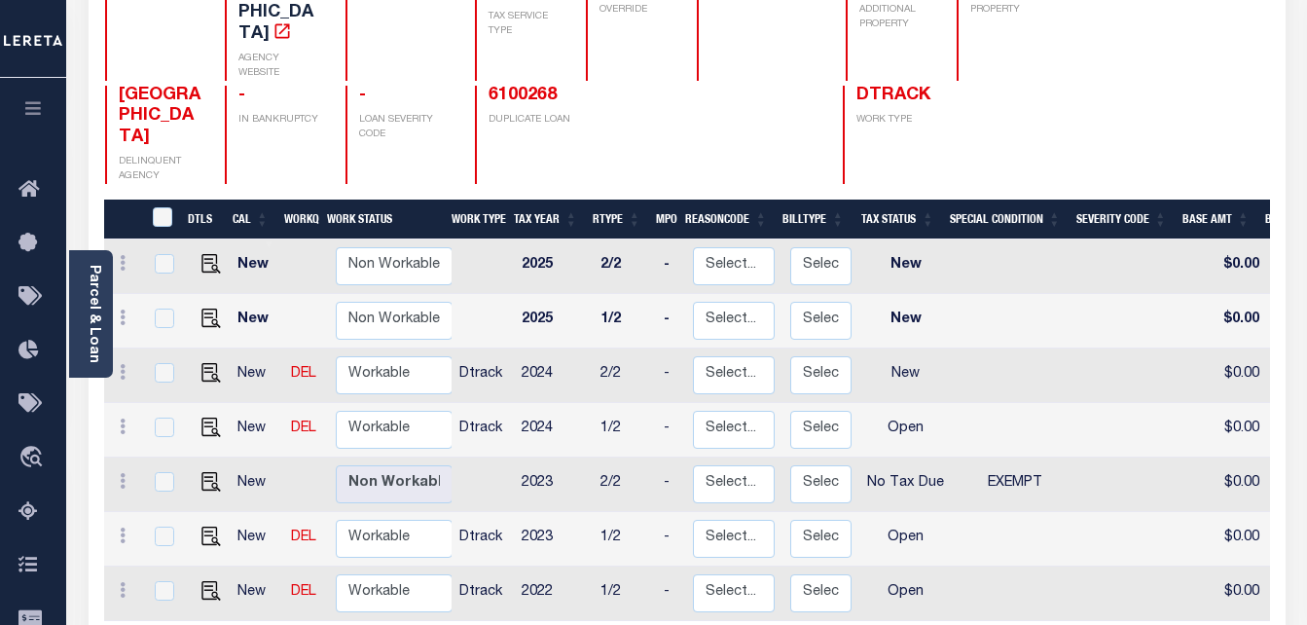
scroll to position [292, 0]
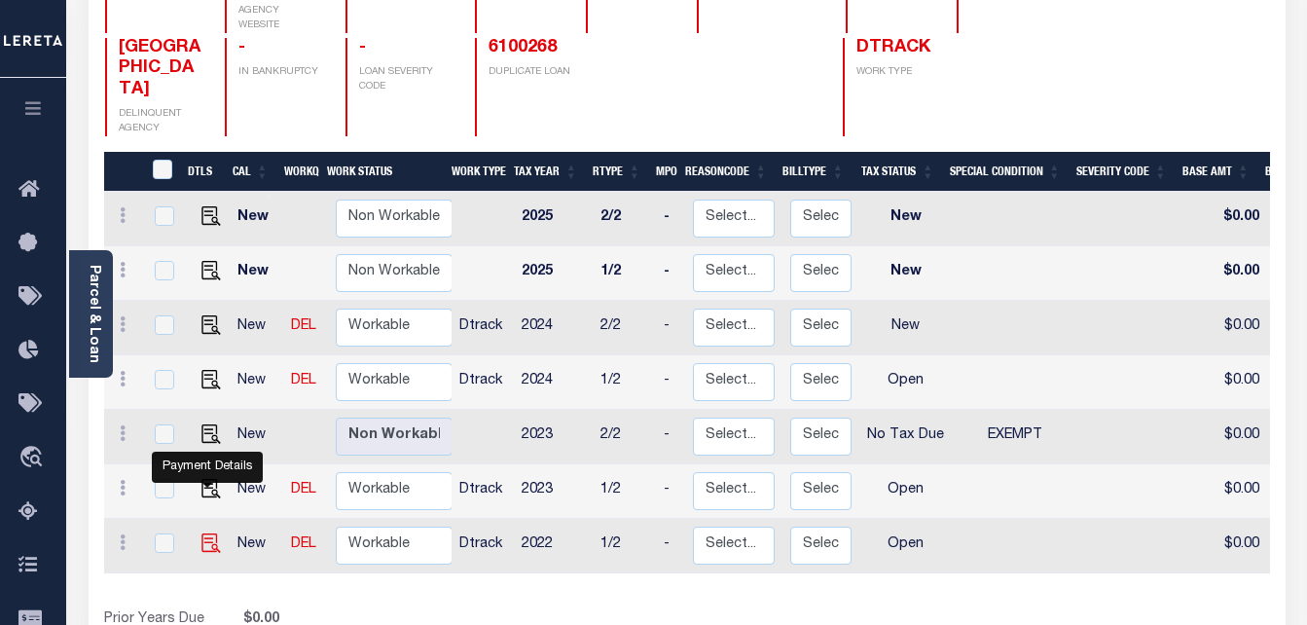
click at [204, 533] on img "" at bounding box center [210, 542] width 19 height 19
checkbox input "true"
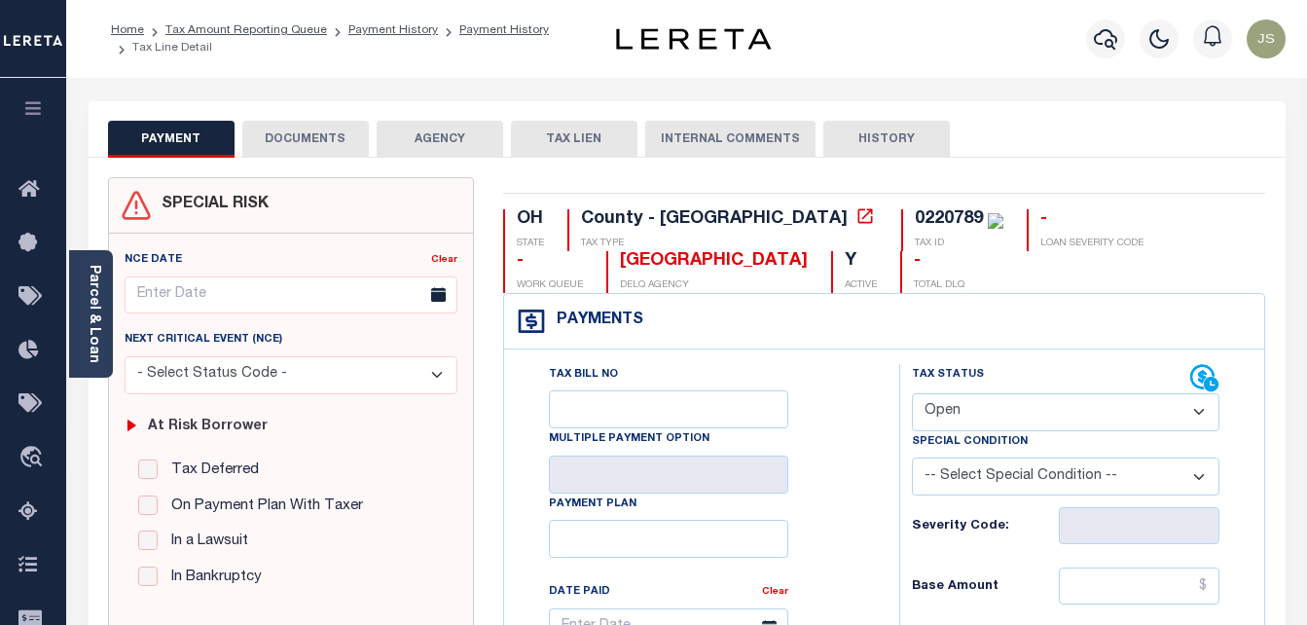
click at [1045, 413] on select "- Select Status Code - Open Due/Unpaid Paid Incomplete No Tax Due Internal Refu…" at bounding box center [1066, 412] width 308 height 38
select select "PYD"
click at [912, 394] on select "- Select Status Code - Open Due/Unpaid Paid Incomplete No Tax Due Internal Refu…" at bounding box center [1066, 412] width 308 height 38
type input "[DATE]"
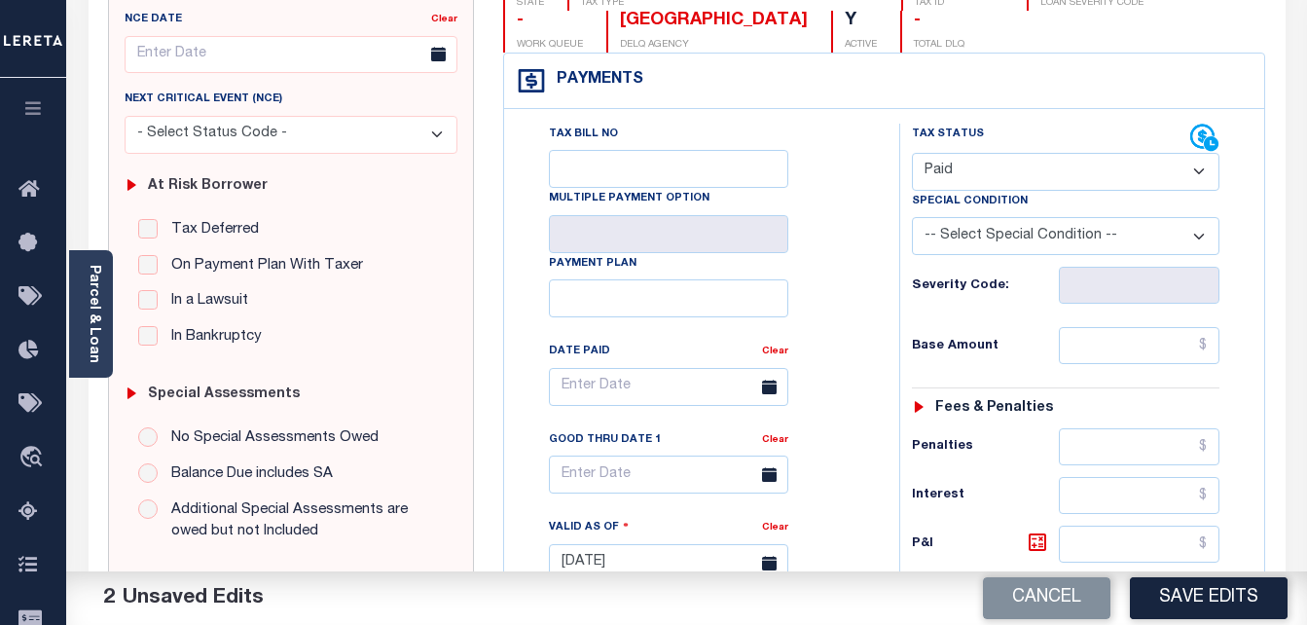
scroll to position [292, 0]
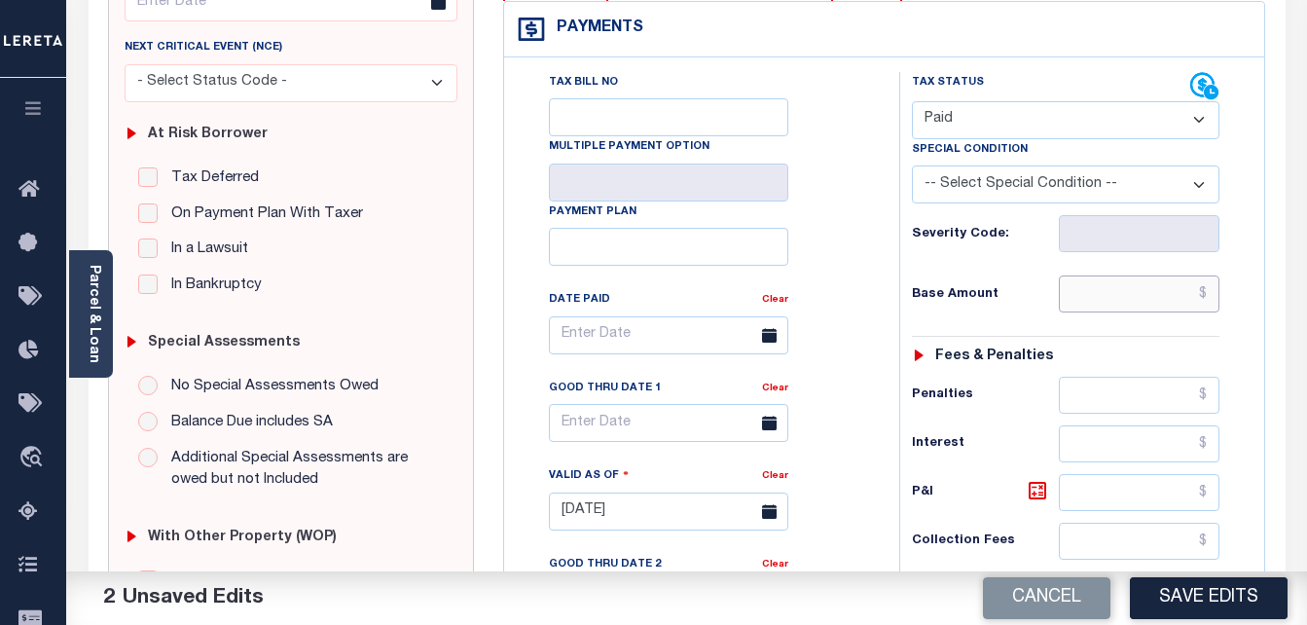
click at [1120, 293] on input "text" at bounding box center [1139, 293] width 161 height 37
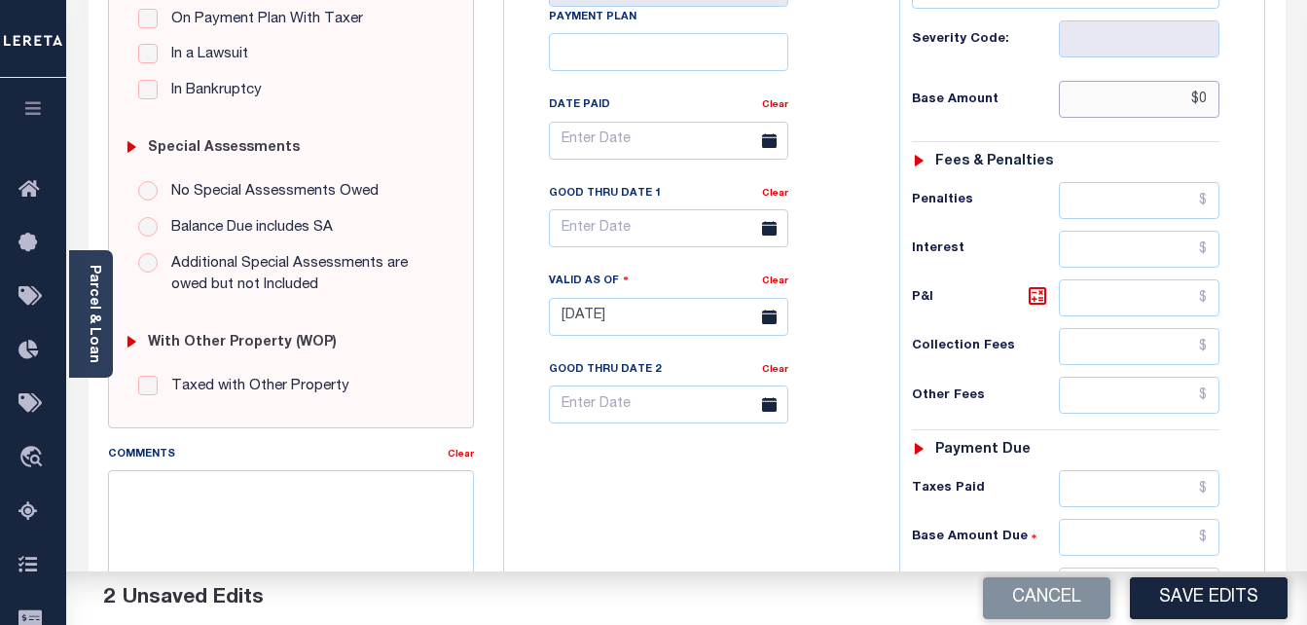
scroll to position [681, 0]
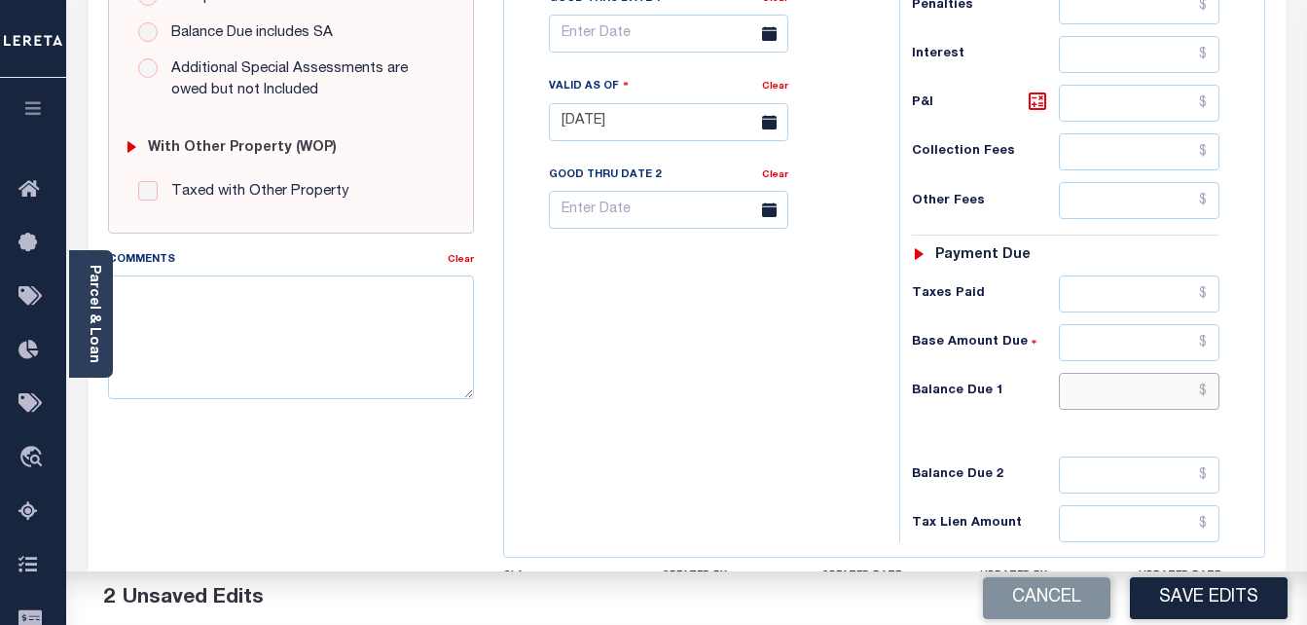
type input "$0.00"
click at [1120, 392] on input "text" at bounding box center [1139, 391] width 161 height 37
type input "$"
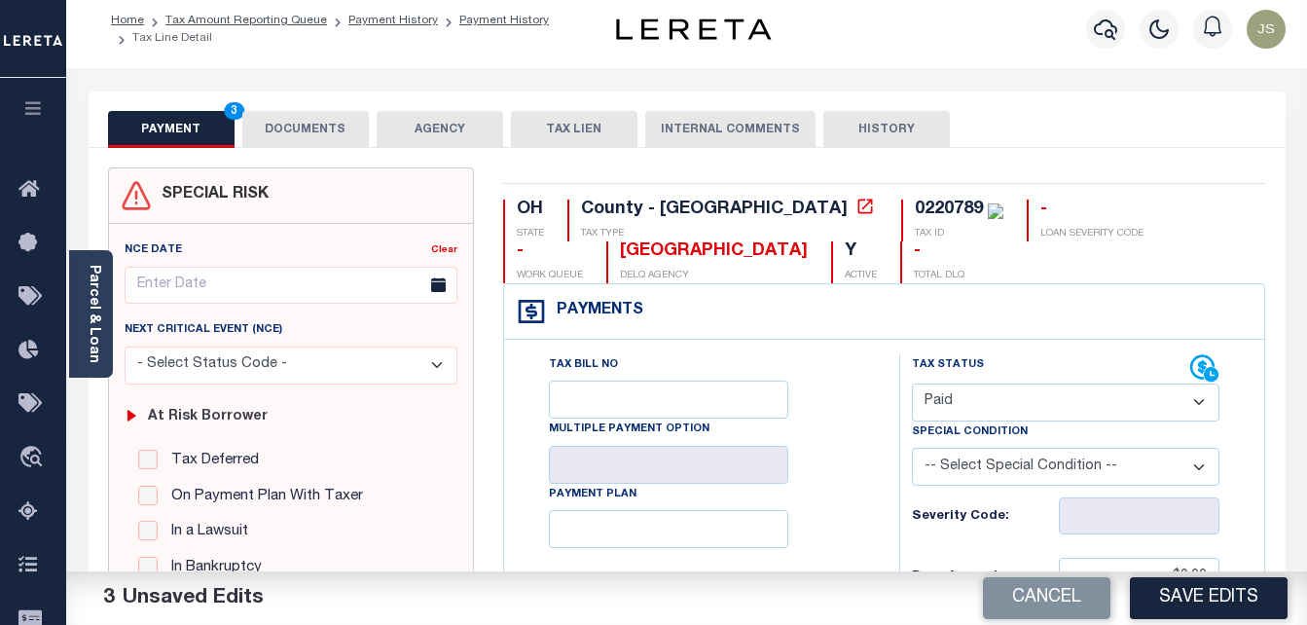
scroll to position [0, 0]
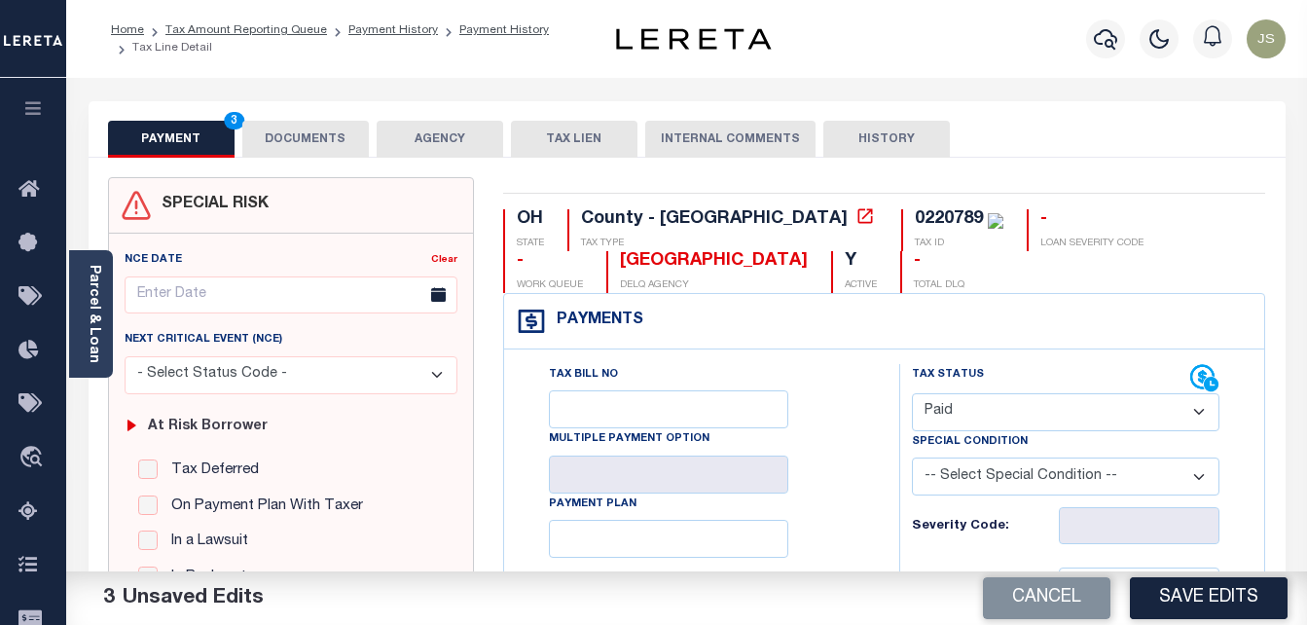
type input "$0.00"
click at [317, 141] on button "DOCUMENTS" at bounding box center [305, 139] width 127 height 37
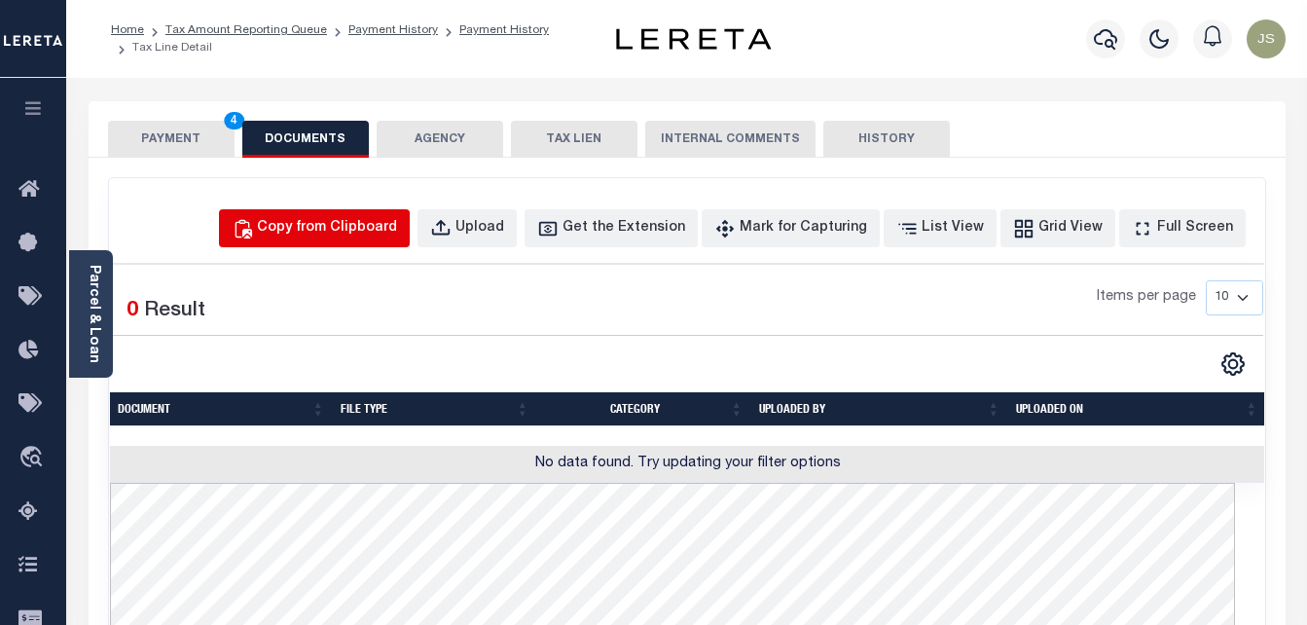
click at [349, 223] on div "Copy from Clipboard" at bounding box center [327, 228] width 140 height 21
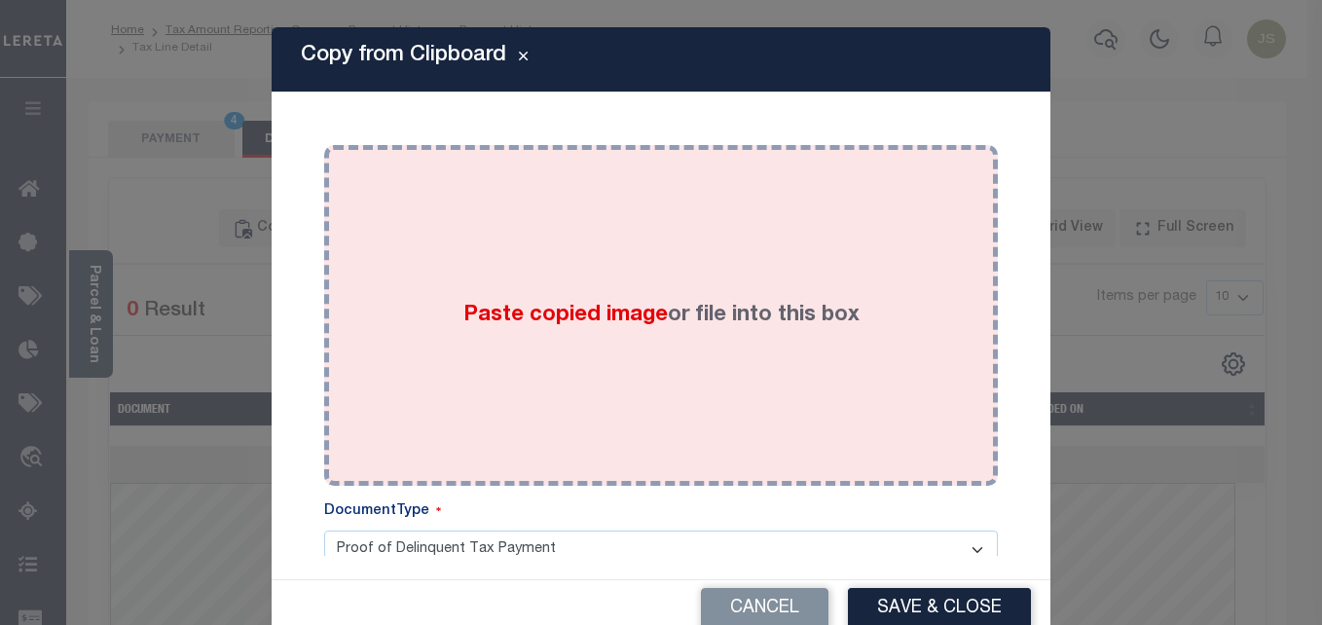
click at [606, 321] on span "Paste copied image" at bounding box center [565, 315] width 204 height 21
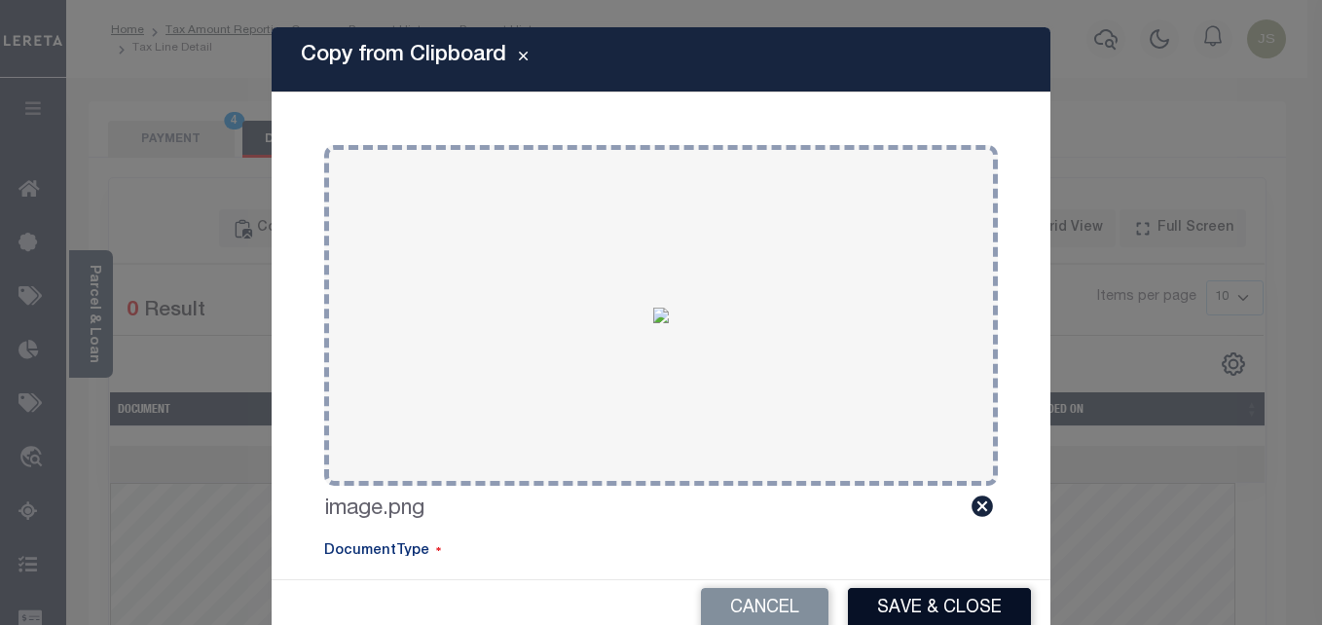
click at [908, 598] on button "Save & Close" at bounding box center [939, 609] width 183 height 42
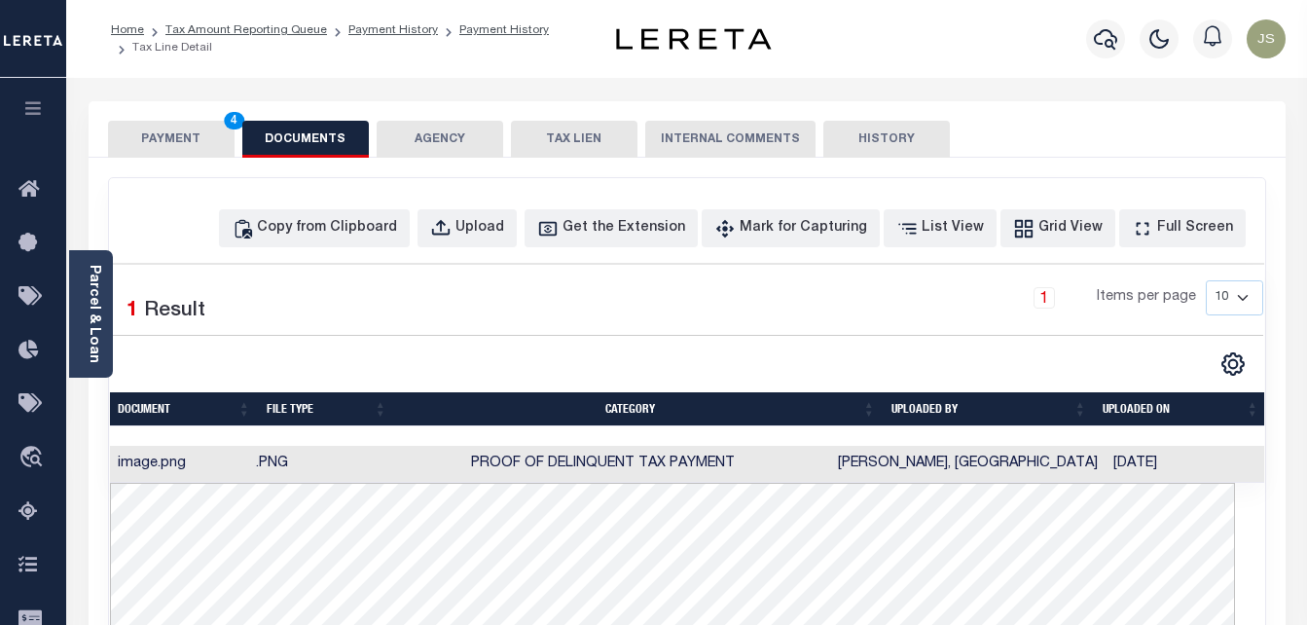
click at [181, 149] on button "PAYMENT 4" at bounding box center [171, 139] width 127 height 37
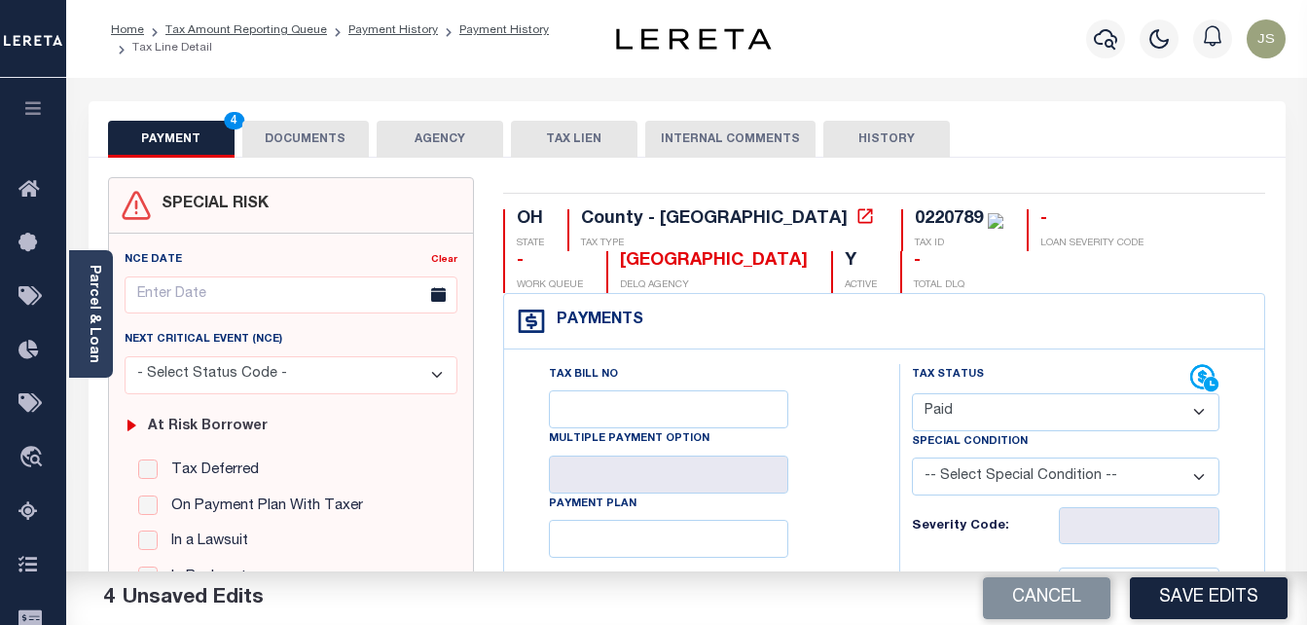
scroll to position [97, 0]
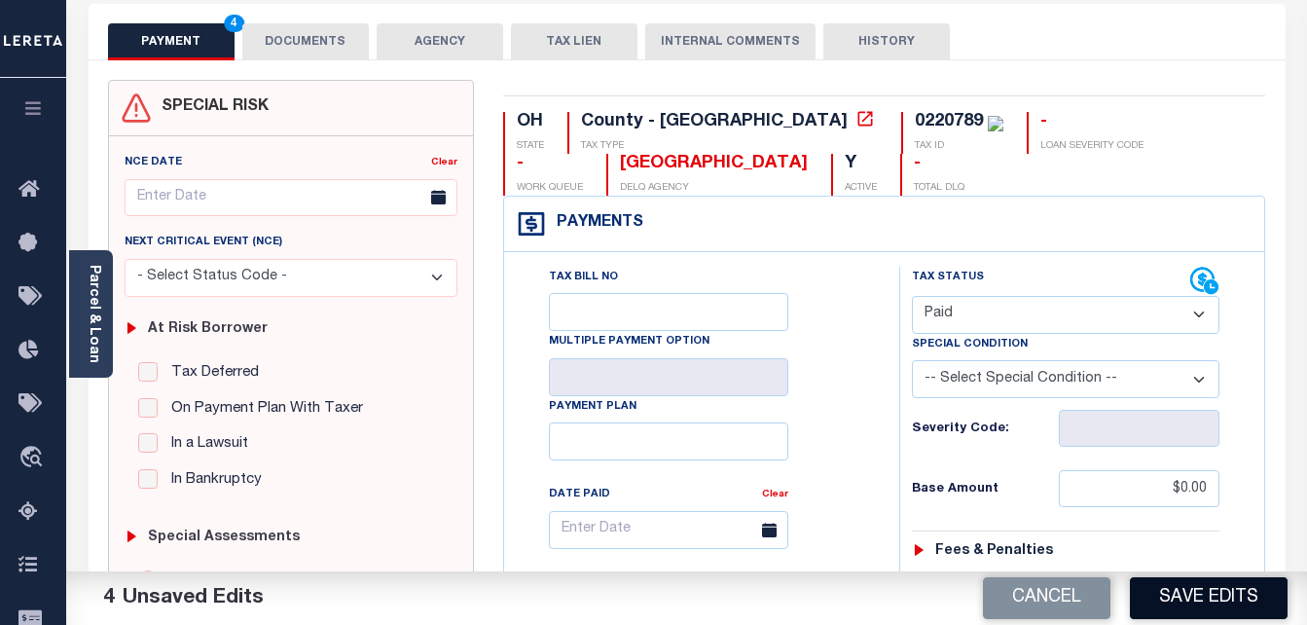
click at [1179, 601] on button "Save Edits" at bounding box center [1209, 598] width 158 height 42
checkbox input "false"
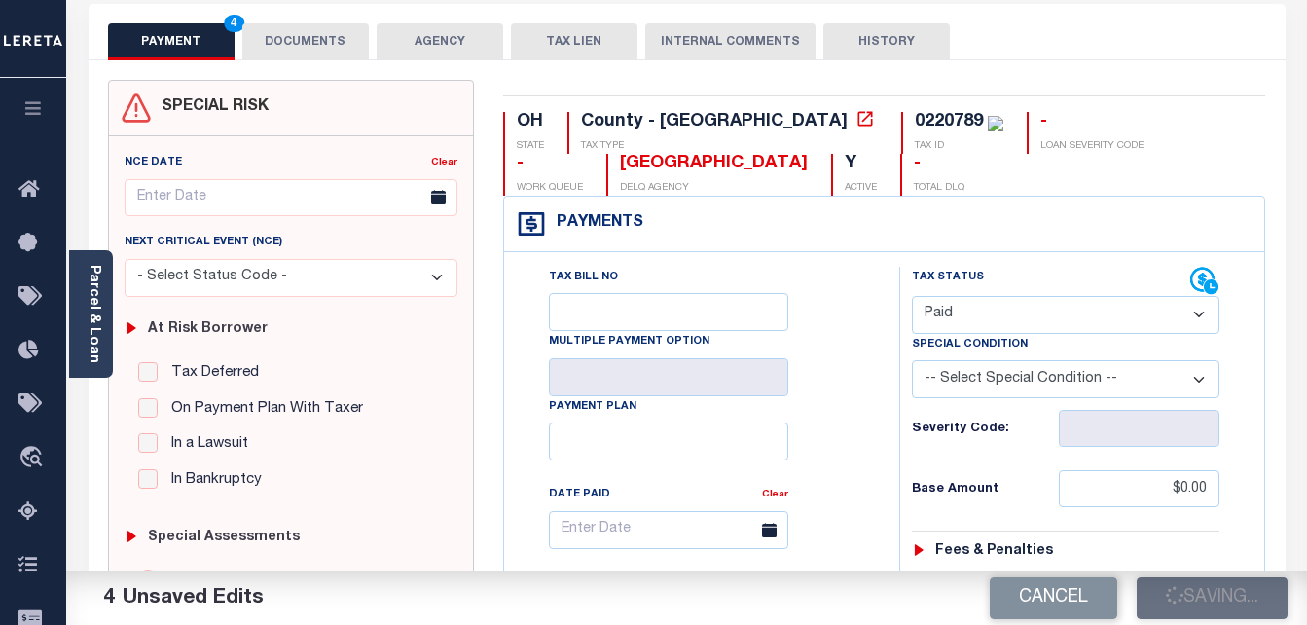
type input "$0"
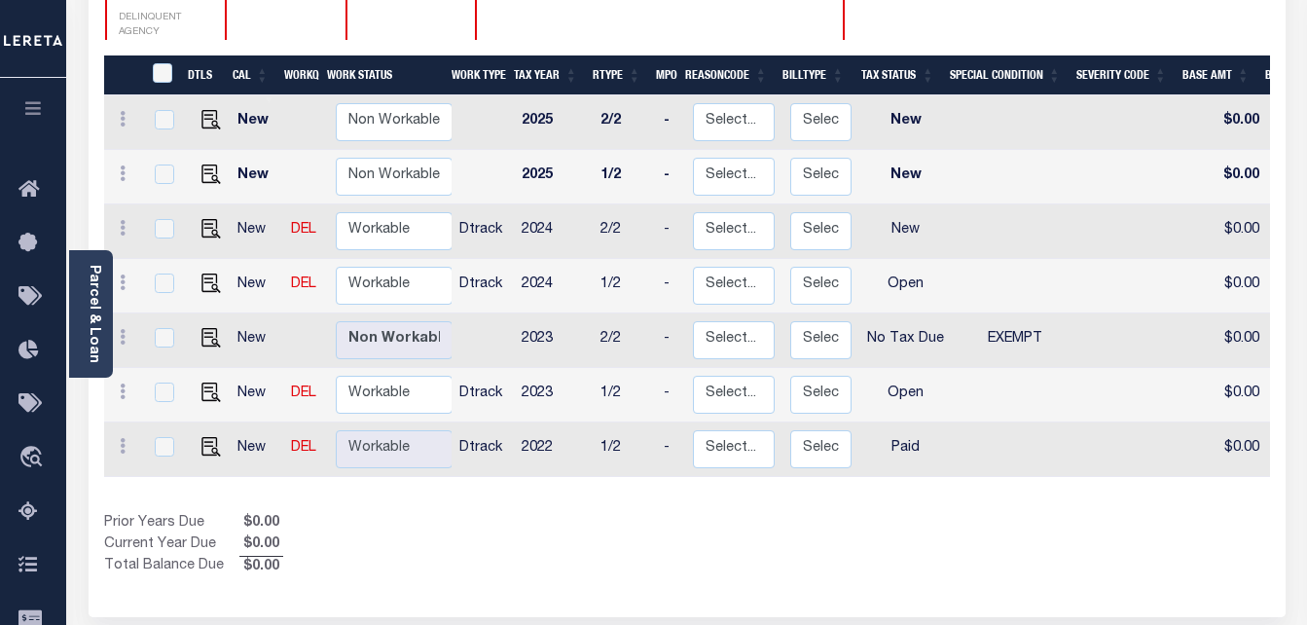
scroll to position [389, 0]
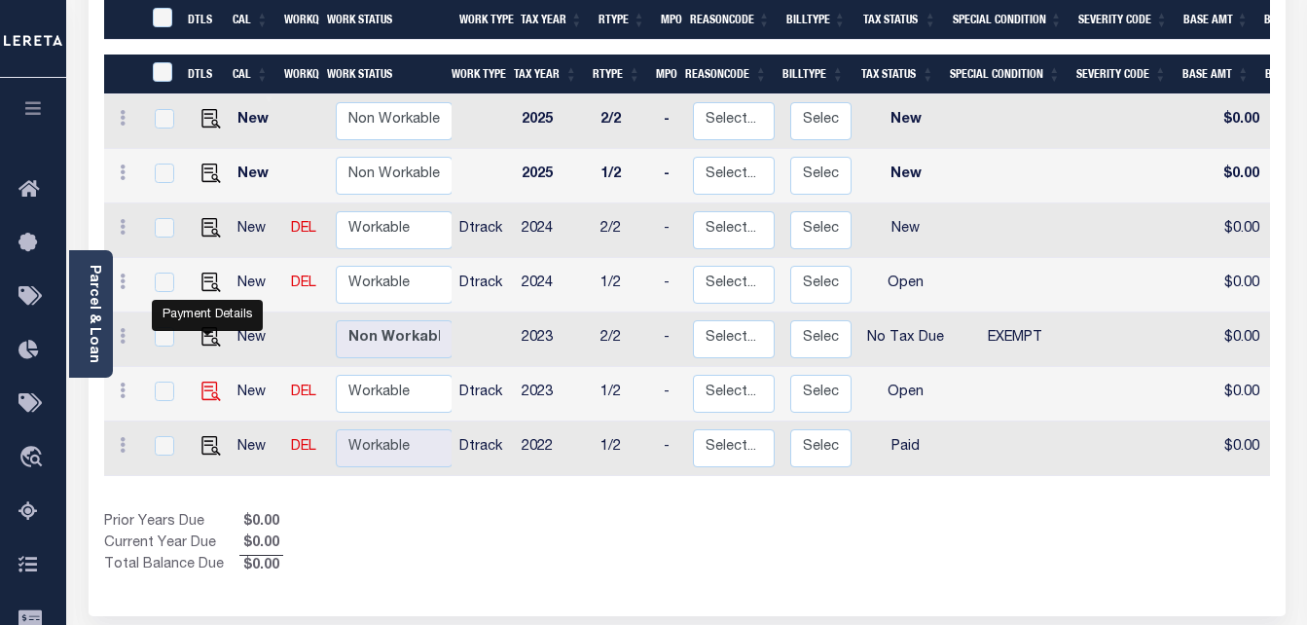
click at [208, 381] on img "" at bounding box center [210, 390] width 19 height 19
checkbox input "true"
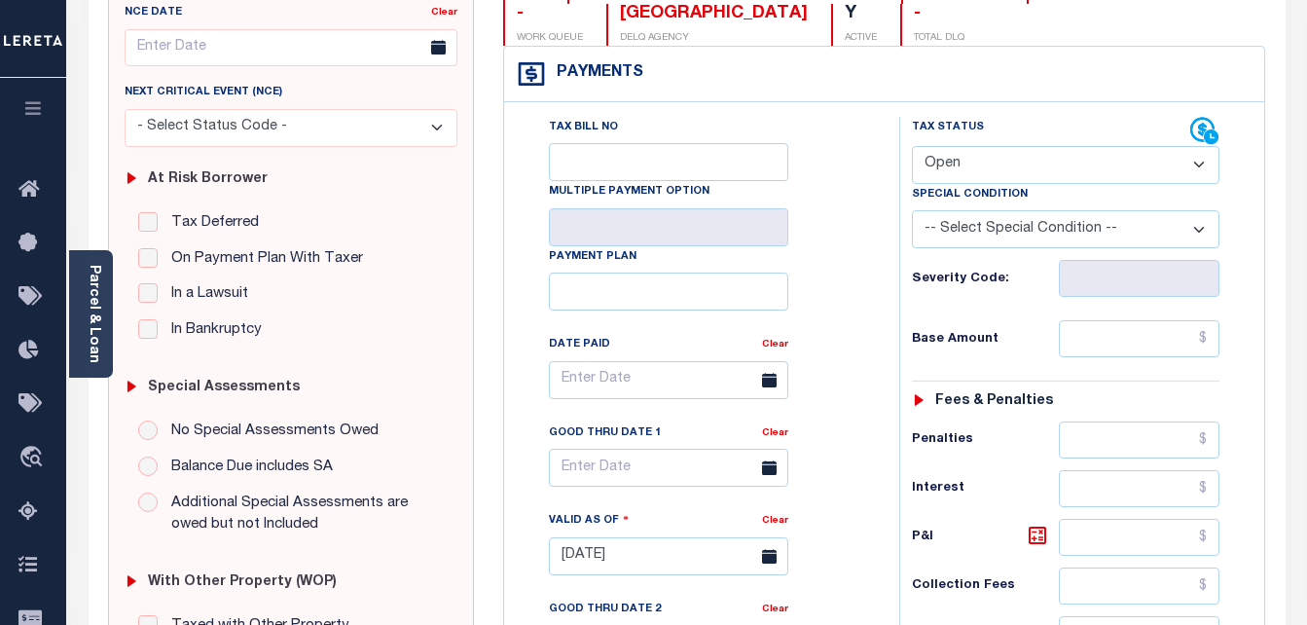
scroll to position [195, 0]
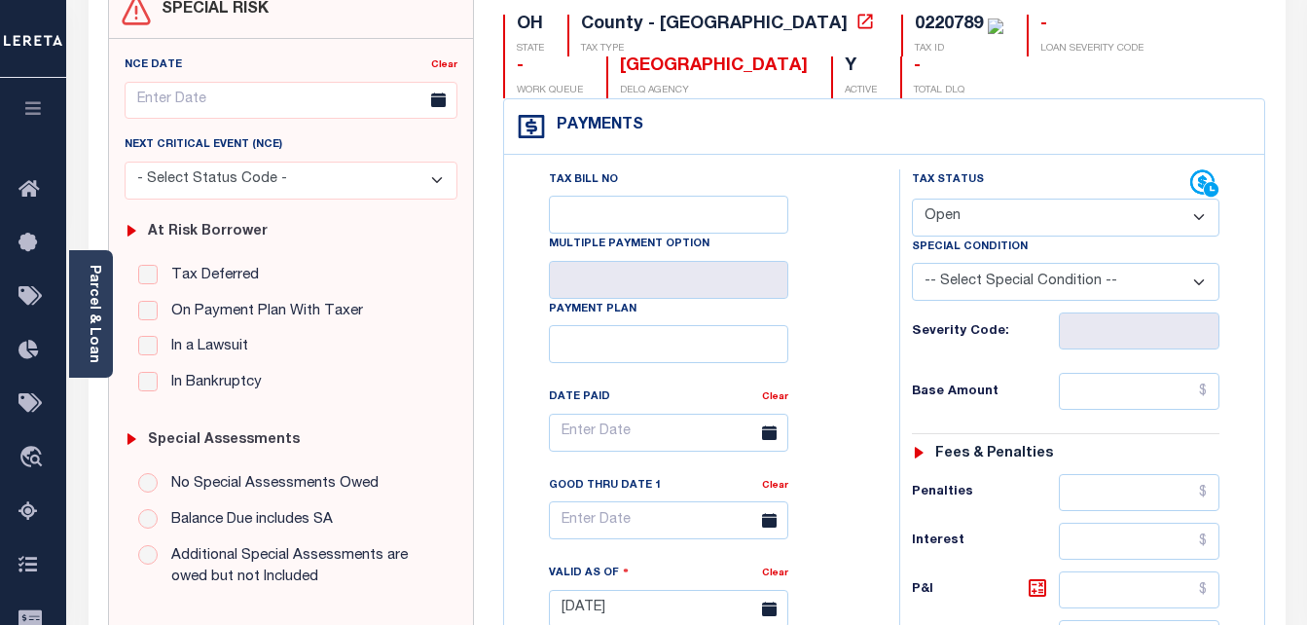
click at [990, 218] on select "- Select Status Code - Open Due/Unpaid Paid Incomplete No Tax Due Internal Refu…" at bounding box center [1066, 218] width 308 height 38
select select "PYD"
click at [912, 199] on select "- Select Status Code - Open Due/Unpaid Paid Incomplete No Tax Due Internal Refu…" at bounding box center [1066, 218] width 308 height 38
type input "[DATE]"
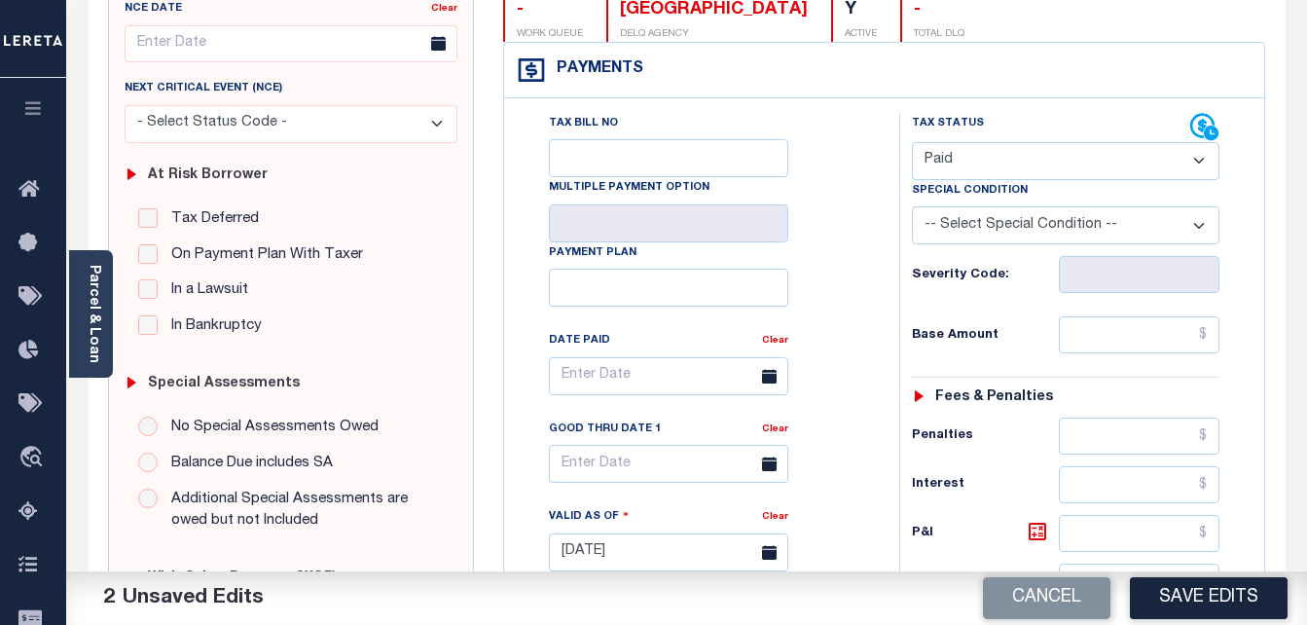
scroll to position [389, 0]
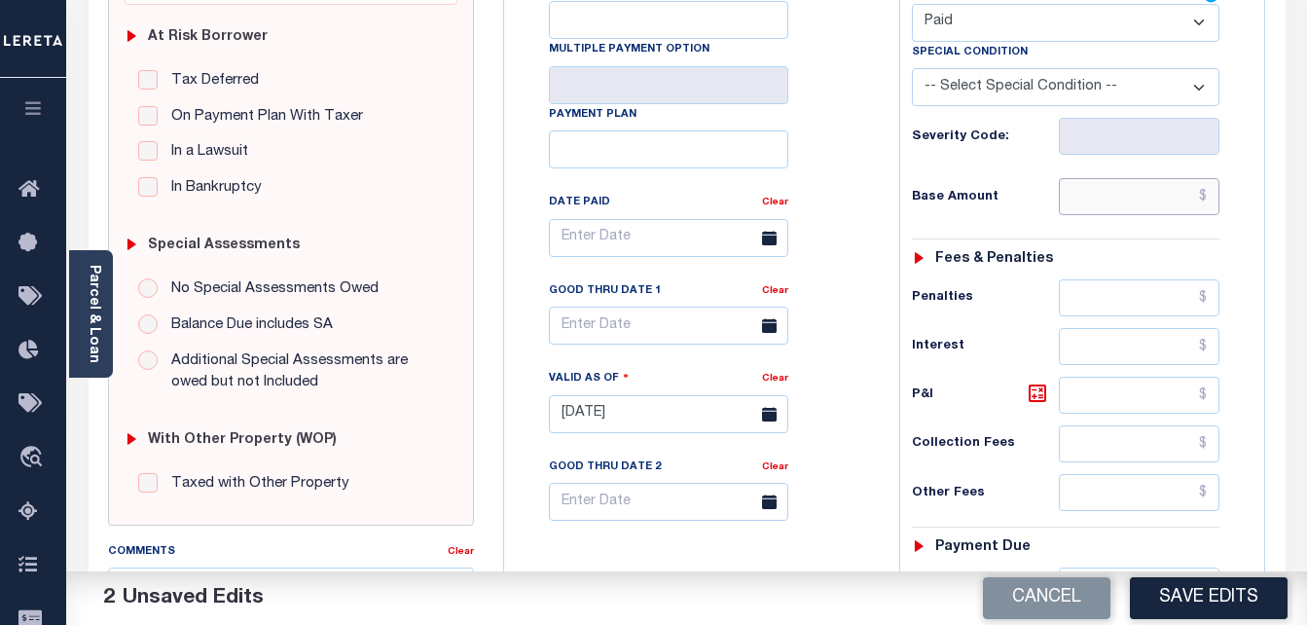
click at [1093, 201] on input "text" at bounding box center [1139, 196] width 161 height 37
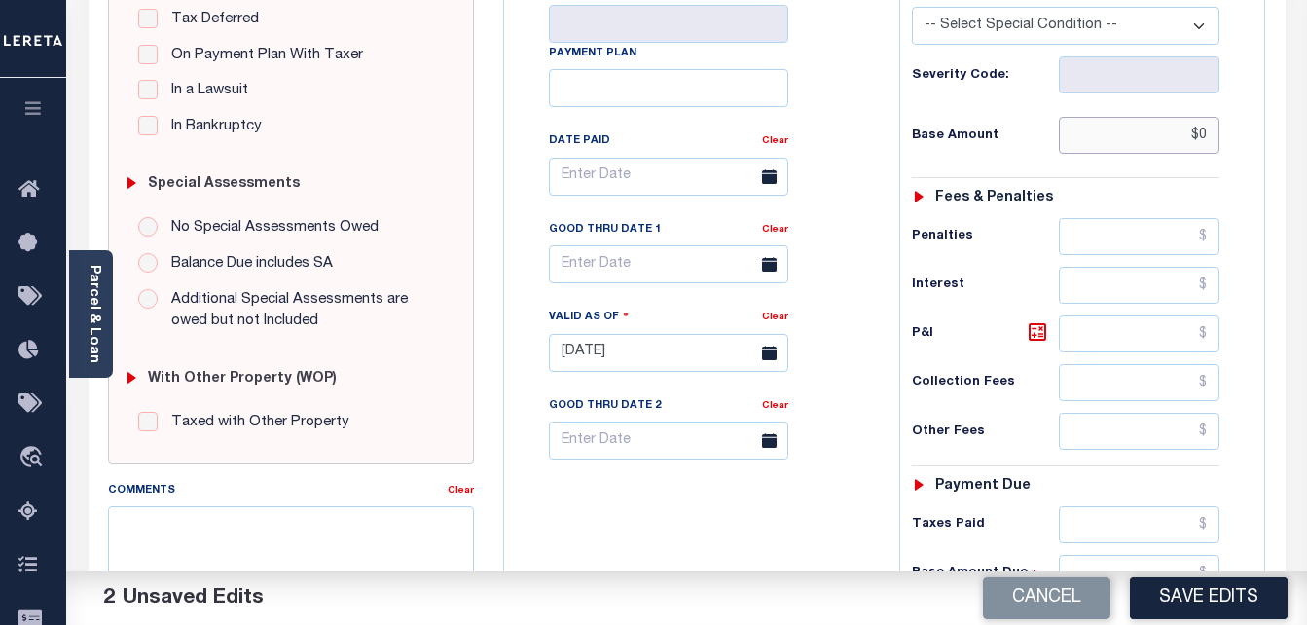
scroll to position [584, 0]
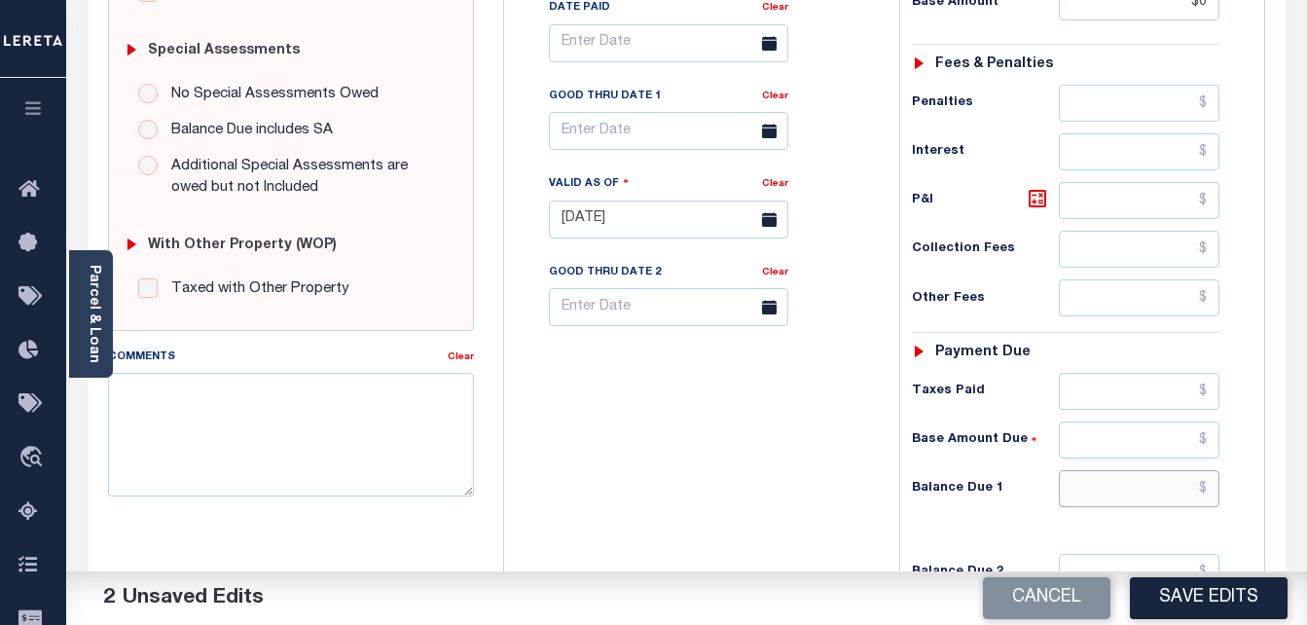
type input "$0.00"
click at [1106, 486] on input "text" at bounding box center [1139, 488] width 161 height 37
type input "$0"
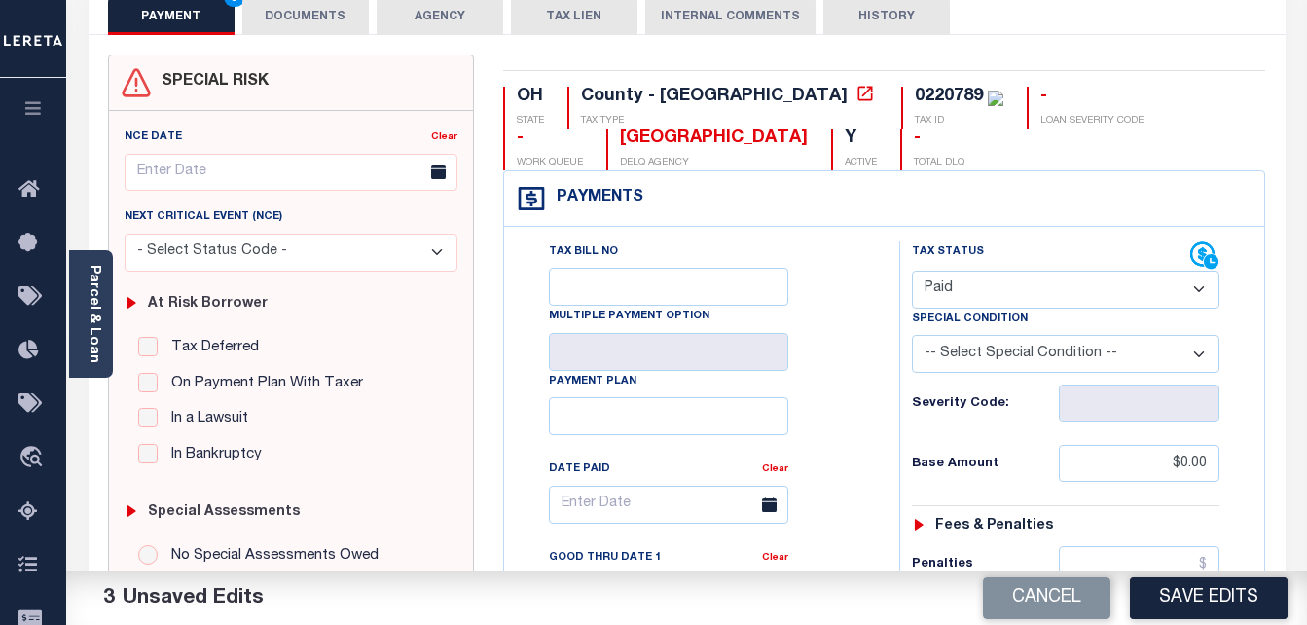
scroll to position [0, 0]
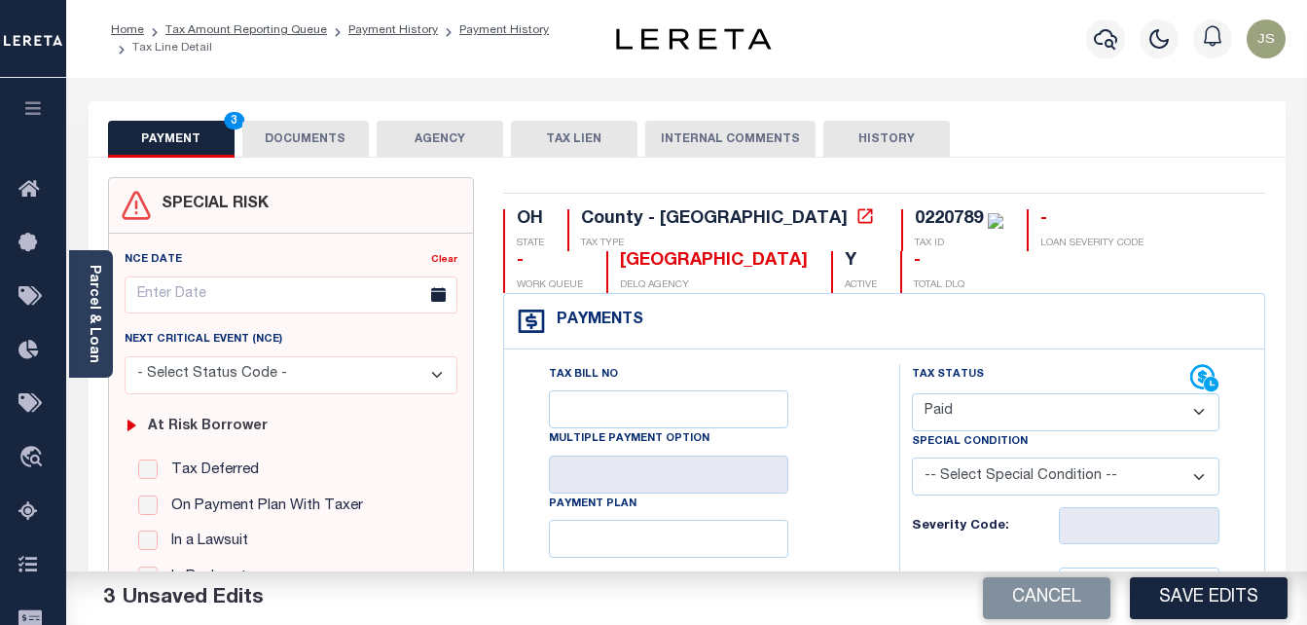
click at [309, 134] on button "DOCUMENTS" at bounding box center [305, 139] width 127 height 37
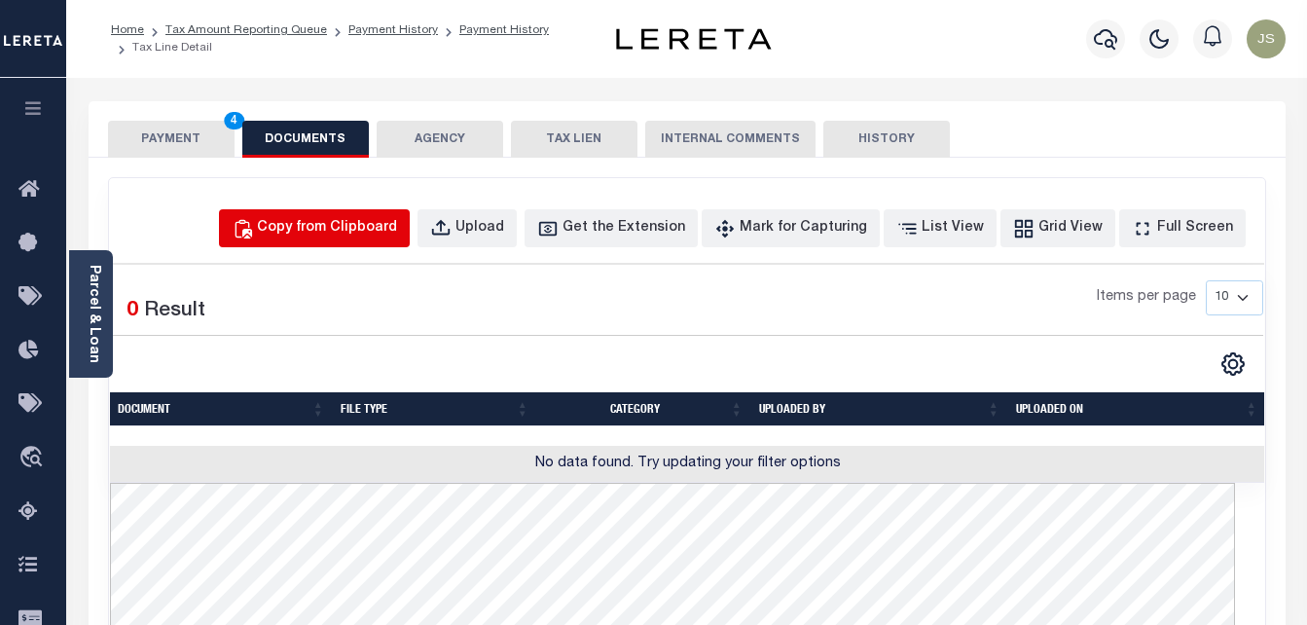
click at [388, 223] on div "Copy from Clipboard" at bounding box center [327, 228] width 140 height 21
select select "POP"
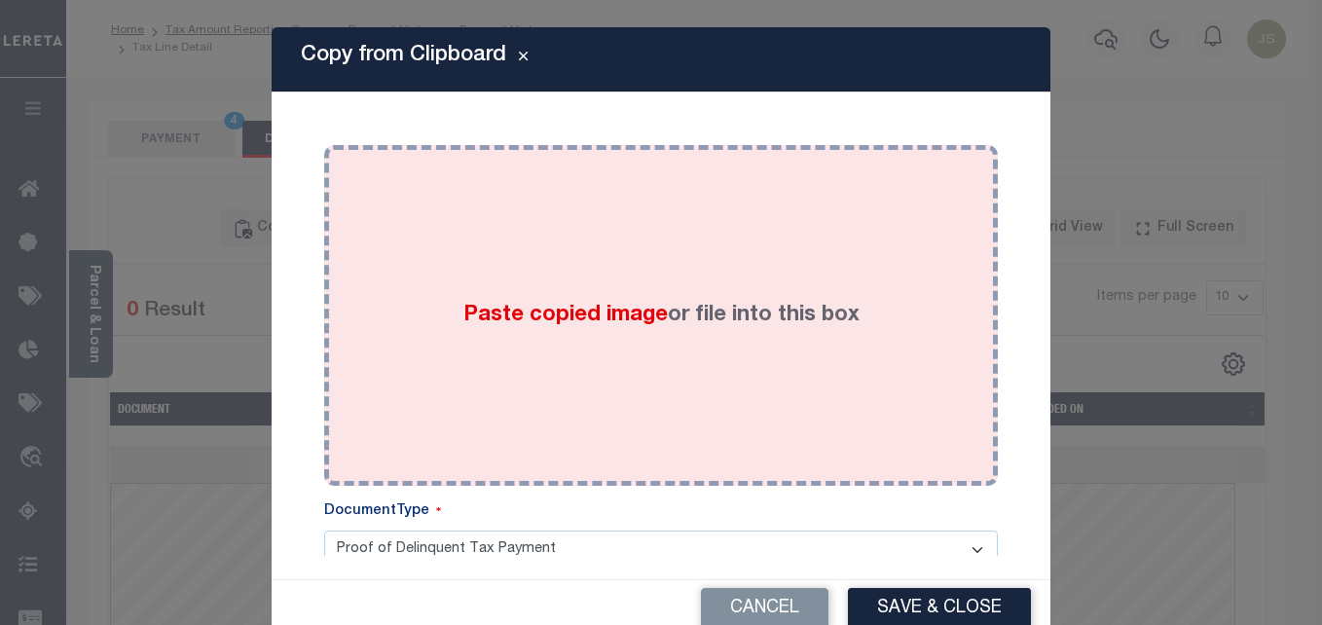
click at [608, 311] on span "Paste copied image" at bounding box center [565, 315] width 204 height 21
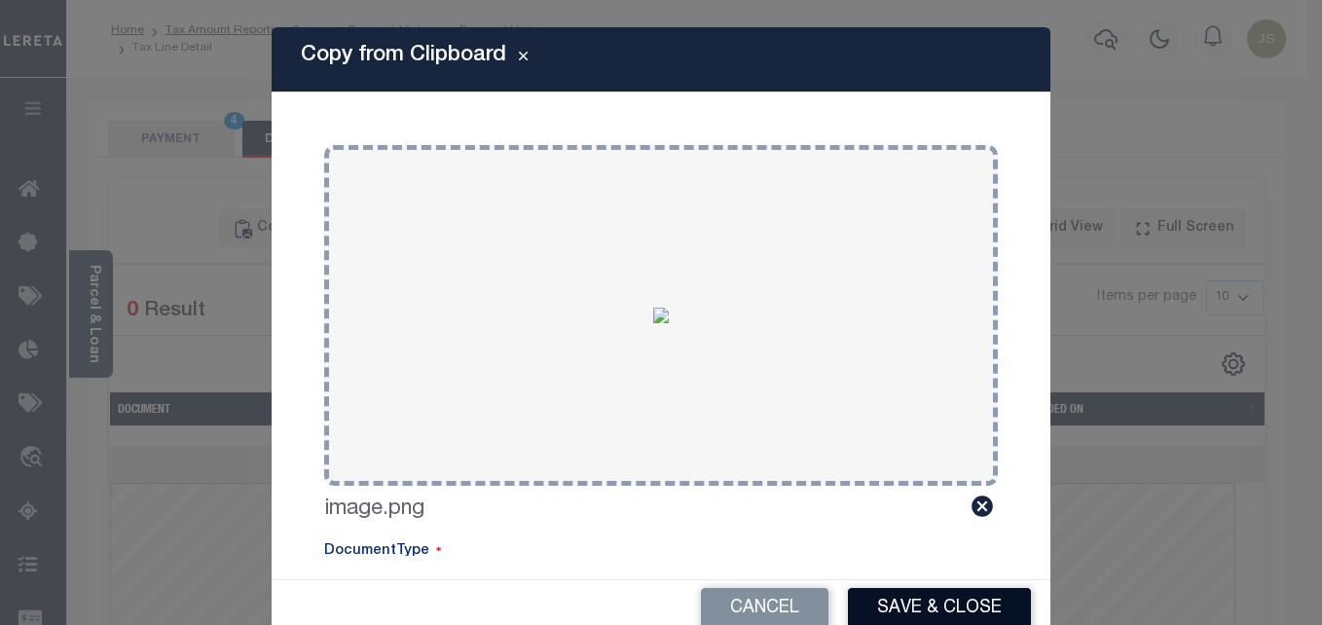
click at [922, 599] on button "Save & Close" at bounding box center [939, 609] width 183 height 42
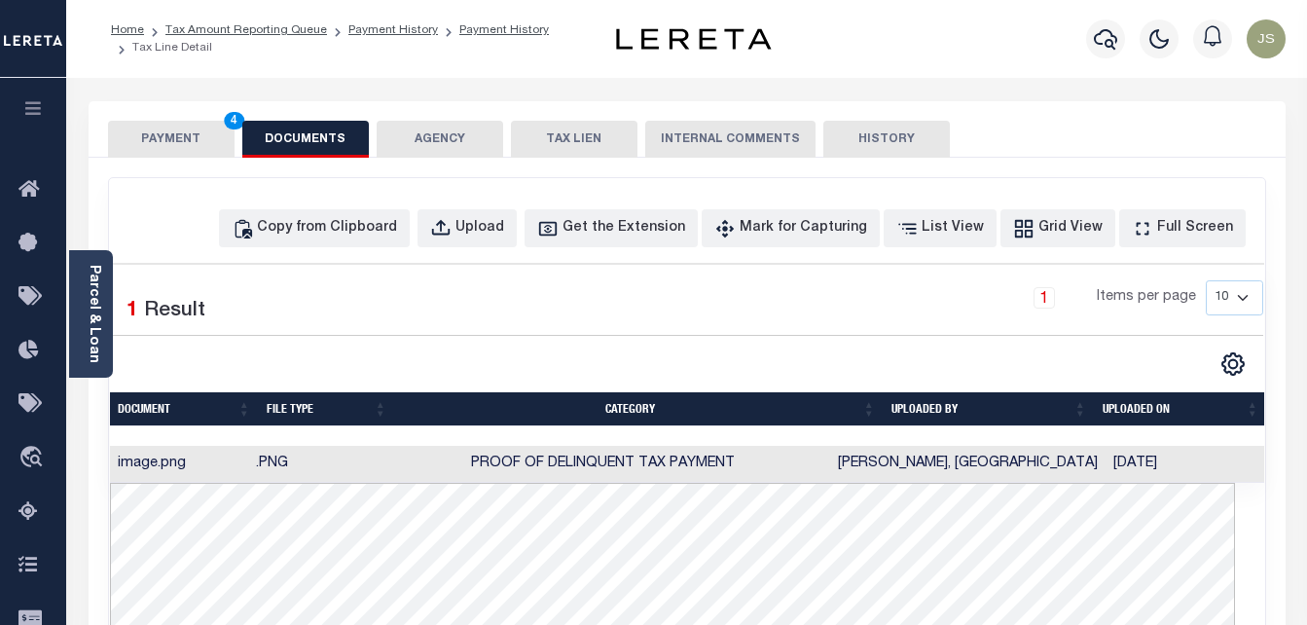
click at [197, 143] on button "PAYMENT 4" at bounding box center [171, 139] width 127 height 37
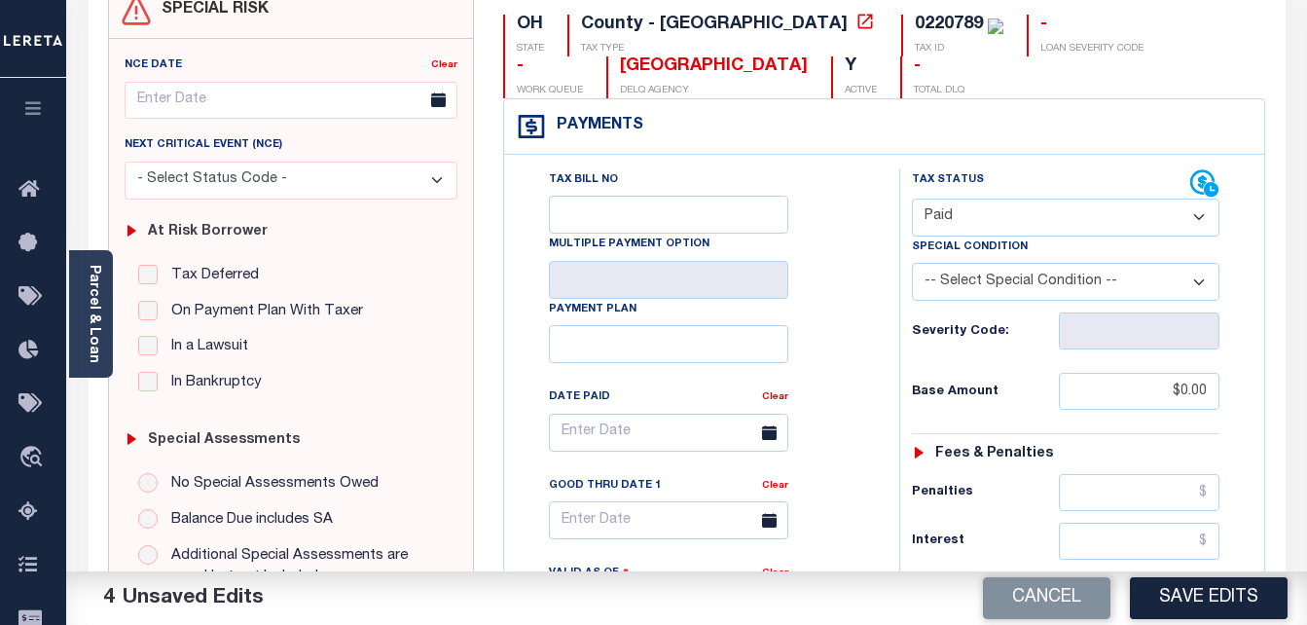
scroll to position [292, 0]
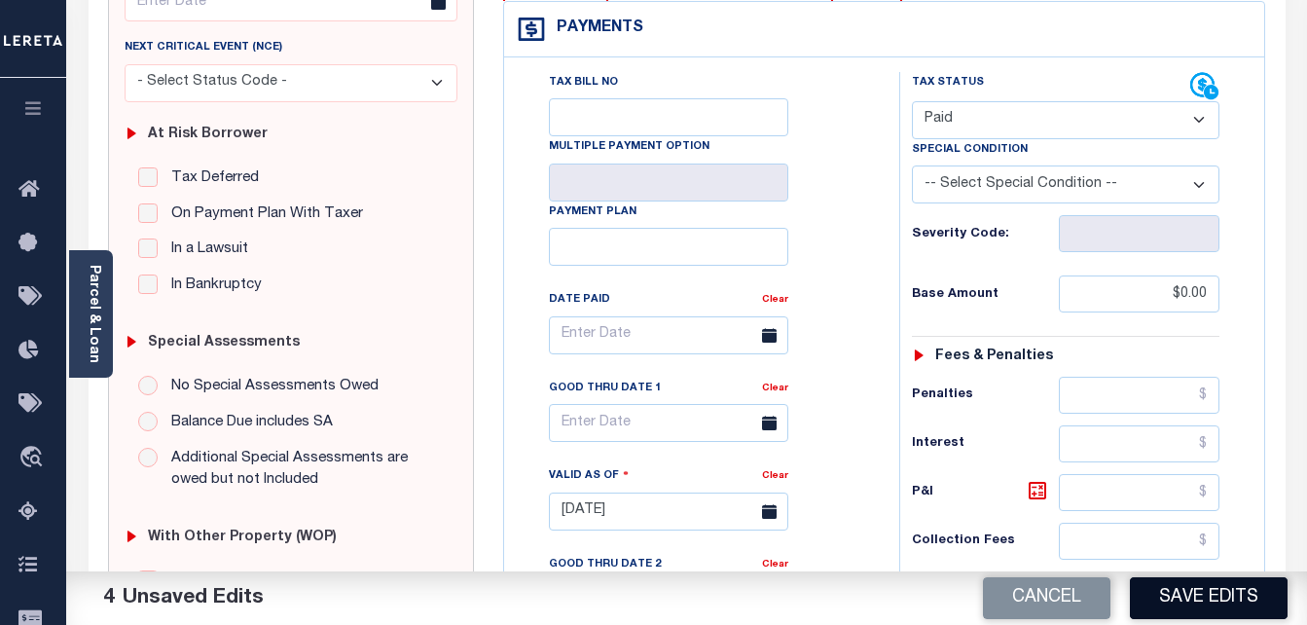
click at [1204, 598] on button "Save Edits" at bounding box center [1209, 598] width 158 height 42
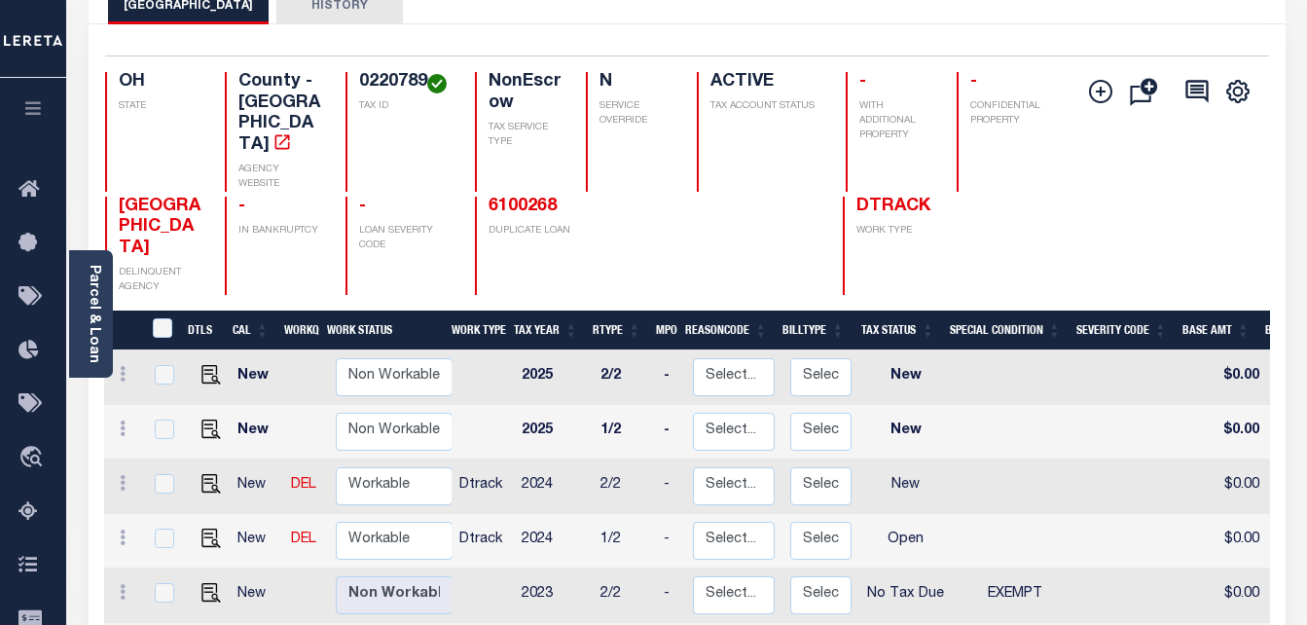
scroll to position [97, 0]
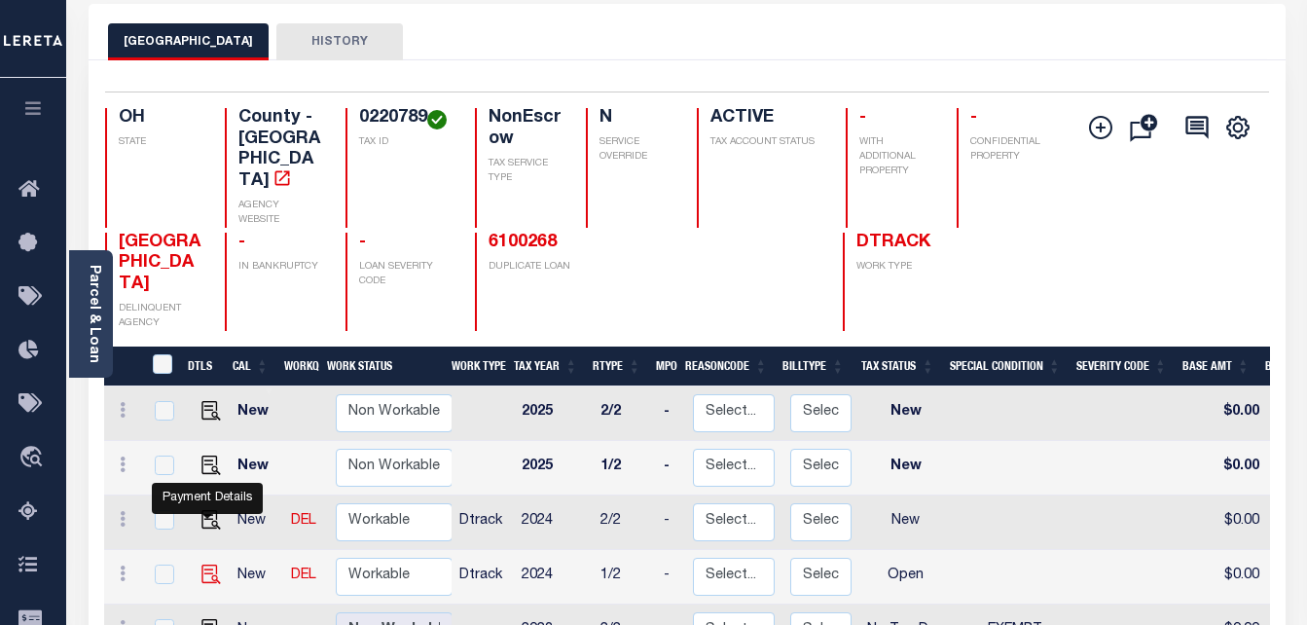
click at [207, 564] on img "" at bounding box center [210, 573] width 19 height 19
checkbox input "true"
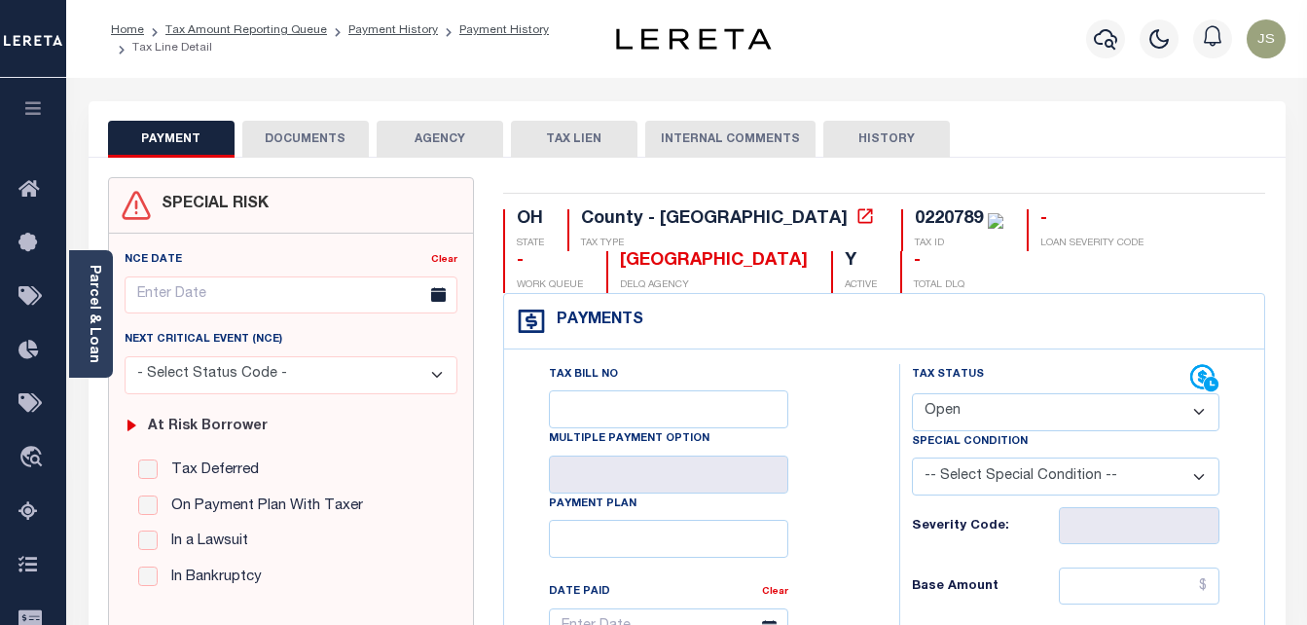
click at [993, 415] on select "- Select Status Code - Open Due/Unpaid Paid Incomplete No Tax Due Internal Refu…" at bounding box center [1066, 412] width 308 height 38
select select "PYD"
click at [912, 394] on select "- Select Status Code - Open Due/Unpaid Paid Incomplete No Tax Due Internal Refu…" at bounding box center [1066, 412] width 308 height 38
type input "[DATE]"
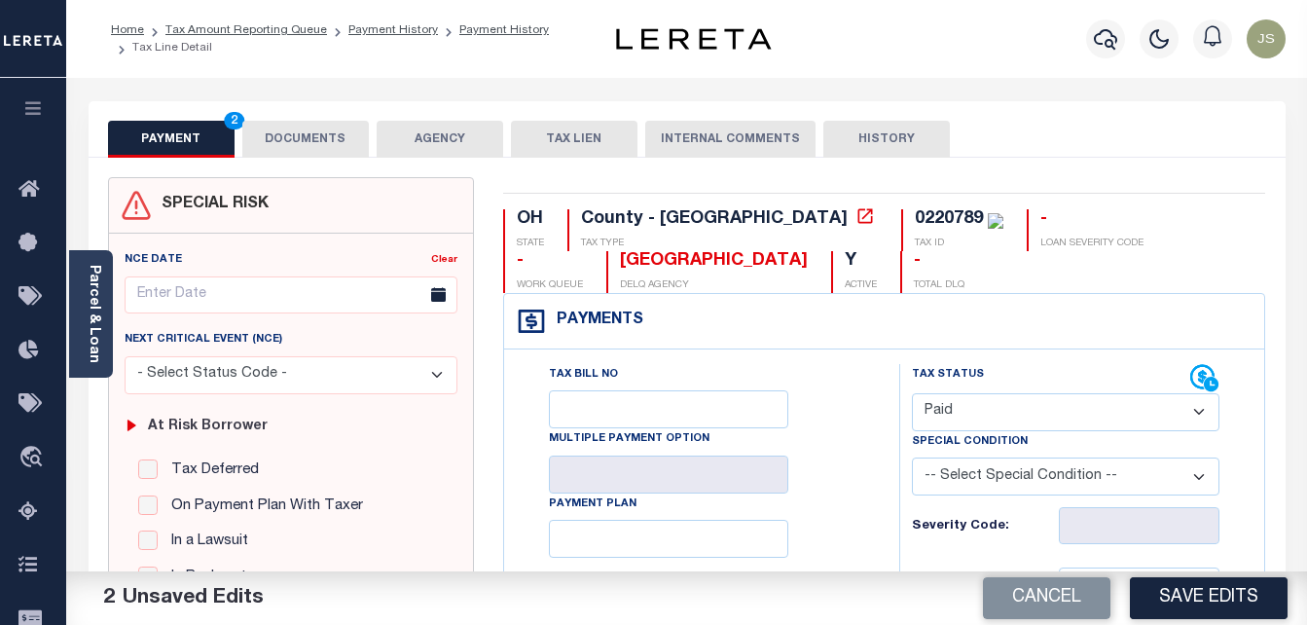
scroll to position [195, 0]
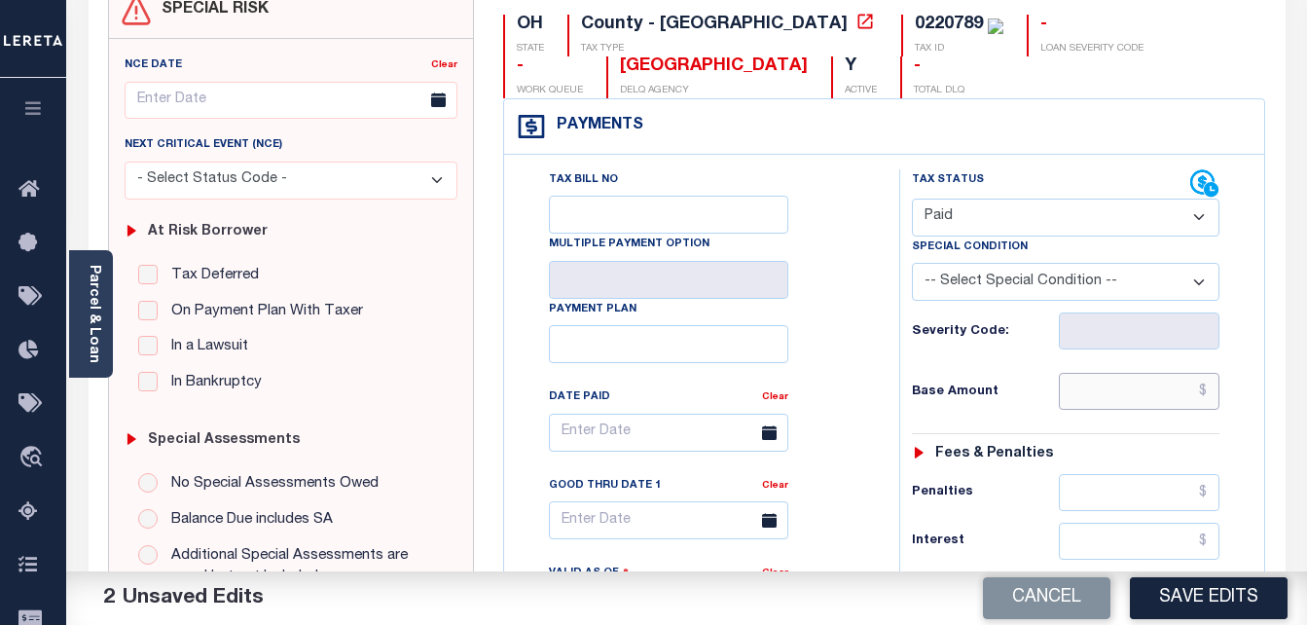
click at [1098, 394] on input "text" at bounding box center [1139, 391] width 161 height 37
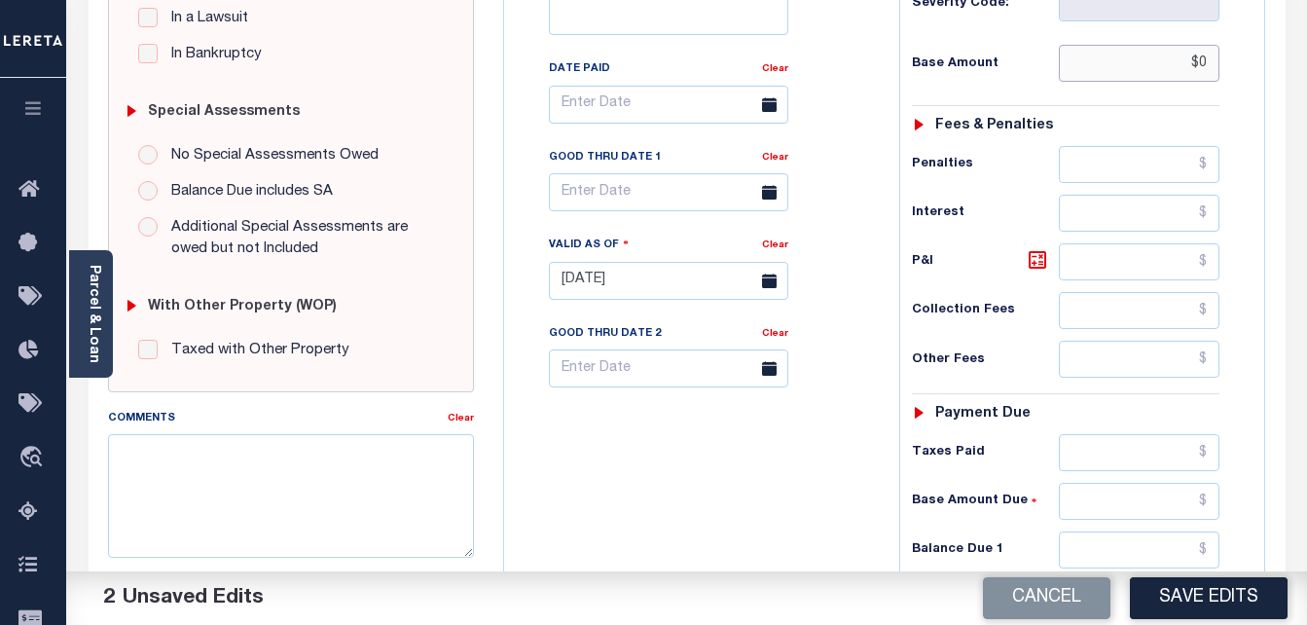
scroll to position [584, 0]
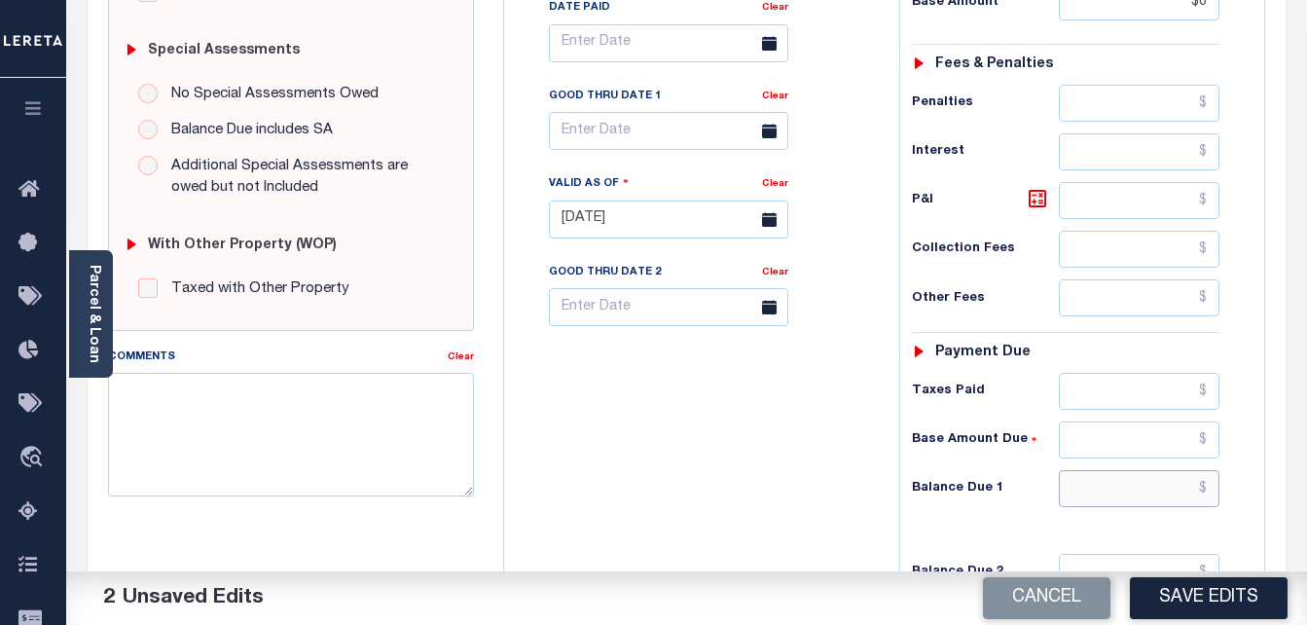
type input "$0.00"
click at [1094, 496] on input "text" at bounding box center [1139, 488] width 161 height 37
type input "$0"
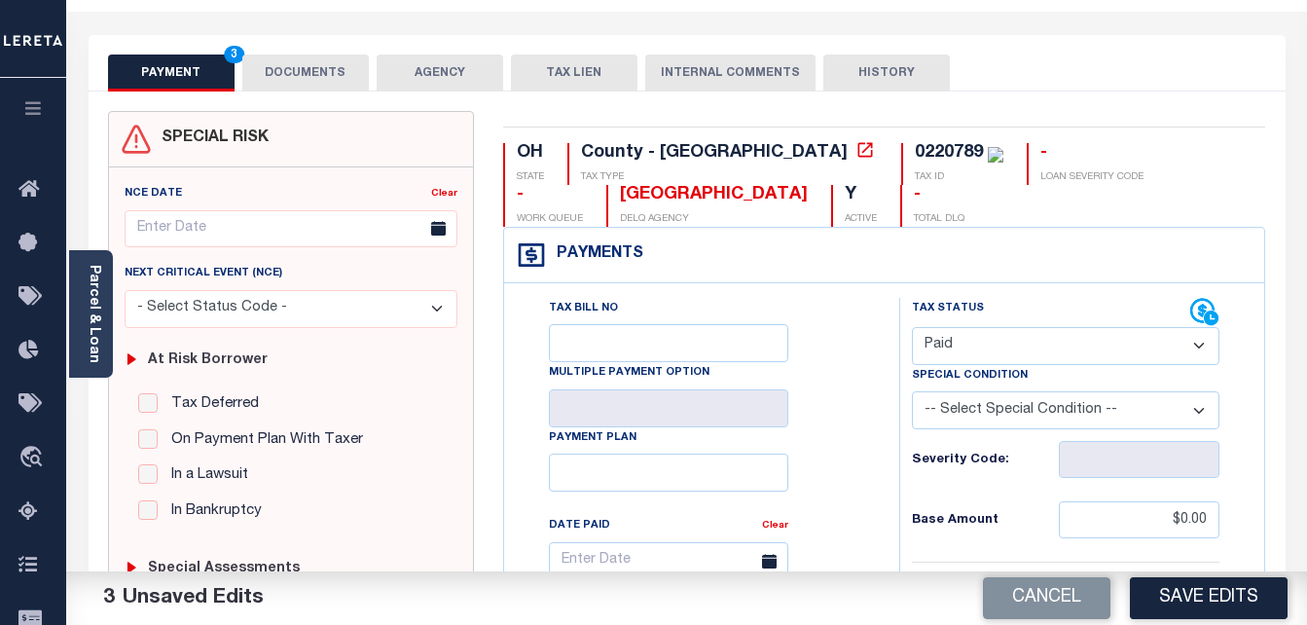
scroll to position [0, 0]
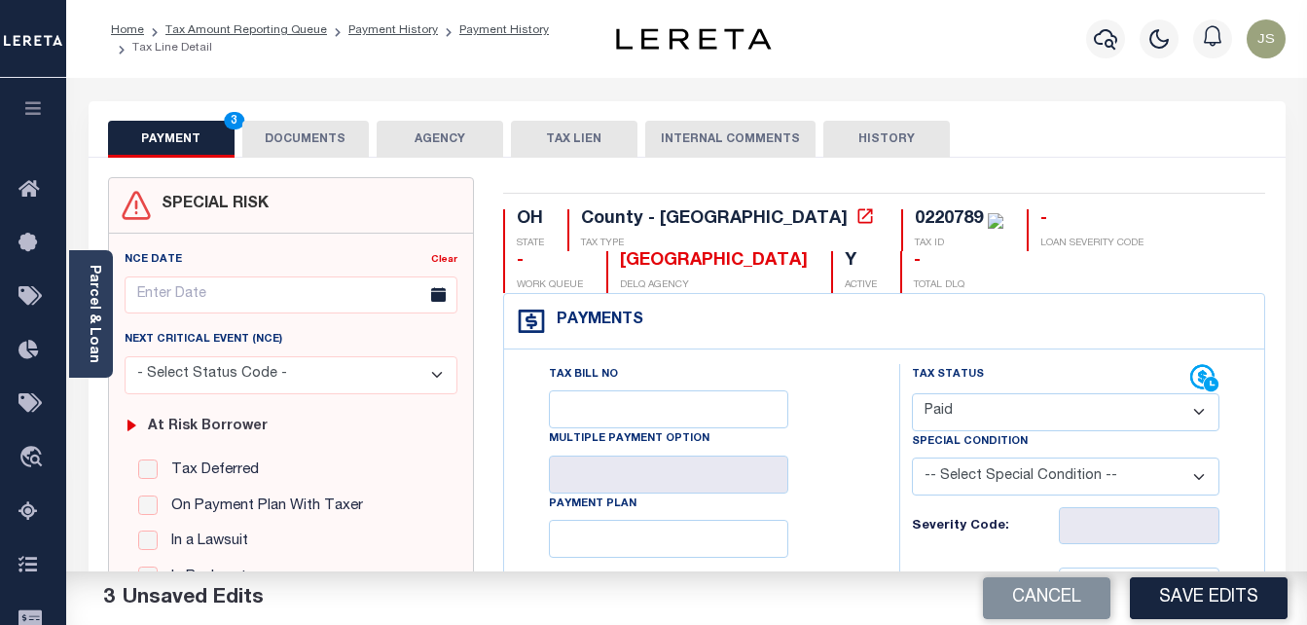
click at [337, 140] on button "DOCUMENTS" at bounding box center [305, 139] width 127 height 37
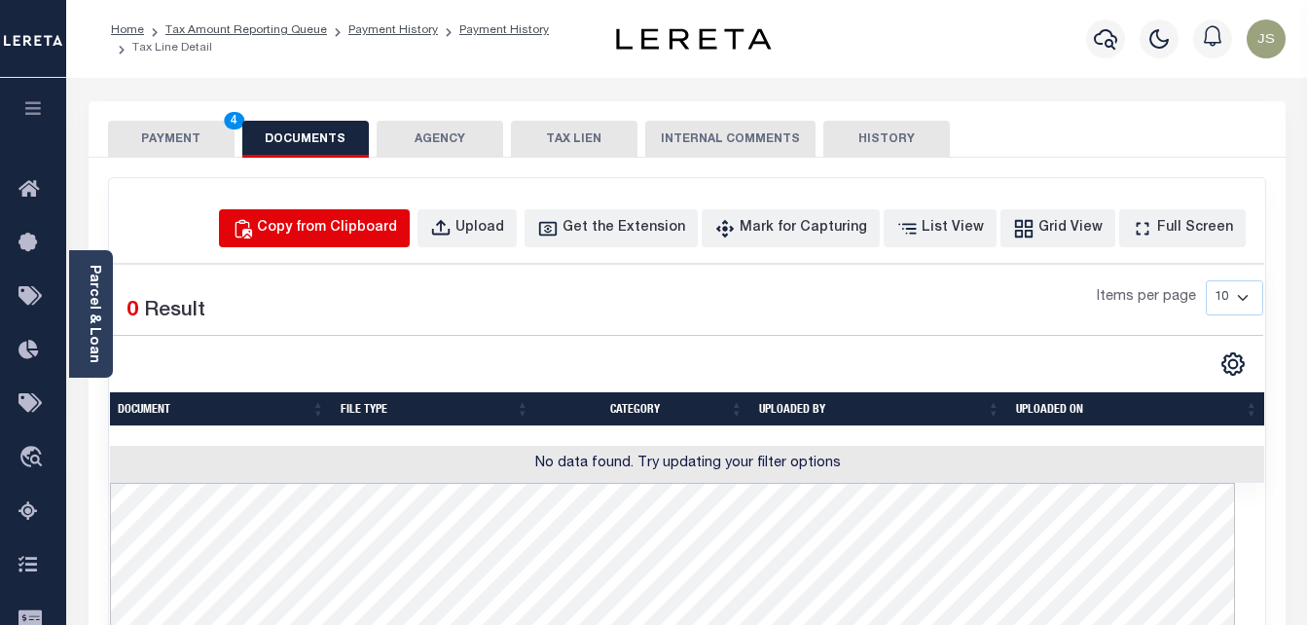
click at [375, 230] on div "Copy from Clipboard" at bounding box center [327, 228] width 140 height 21
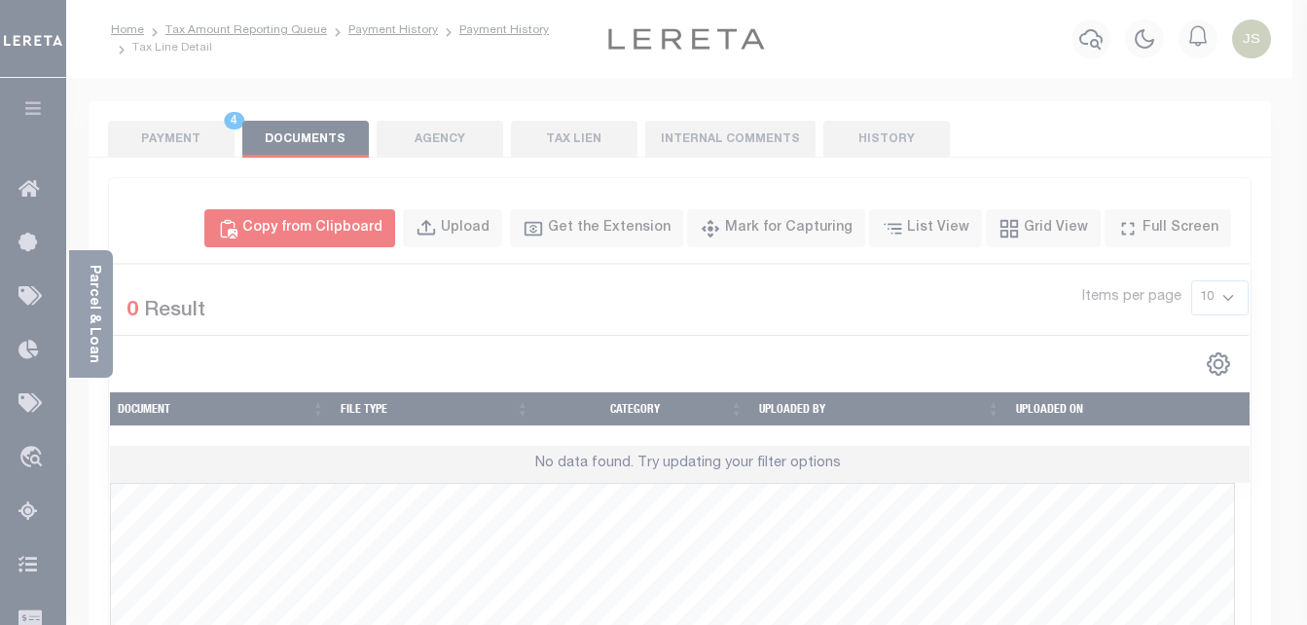
select select "POP"
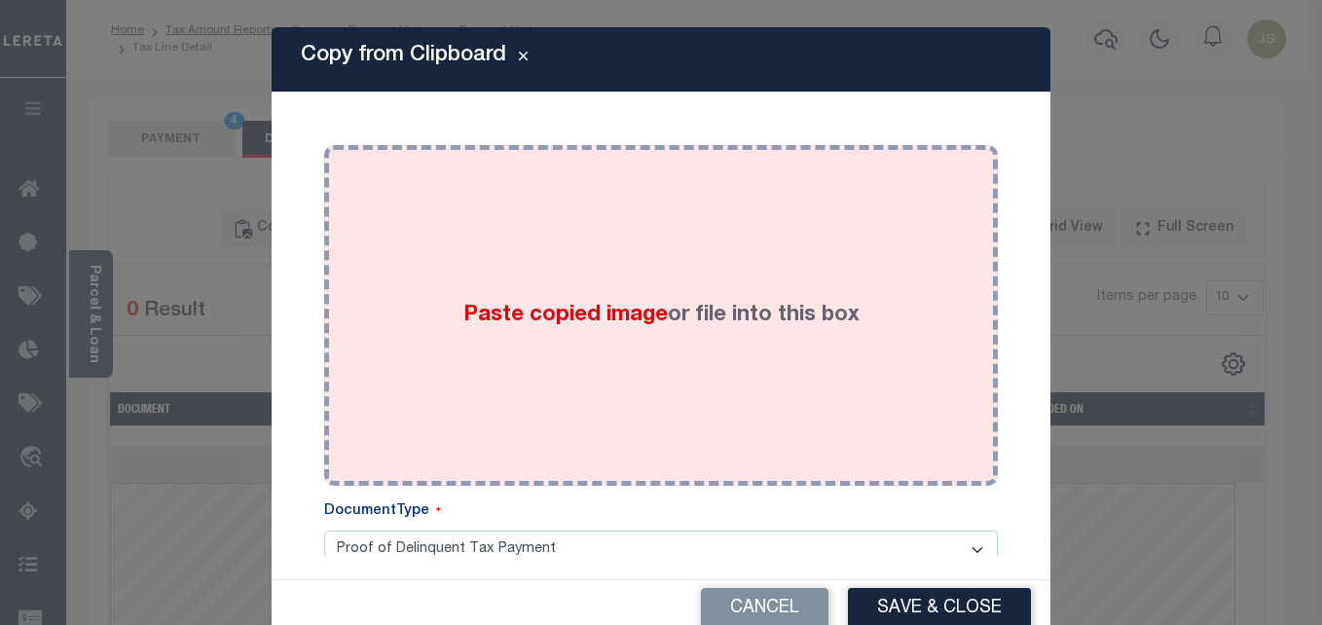
click at [529, 312] on span "Paste copied image" at bounding box center [565, 315] width 204 height 21
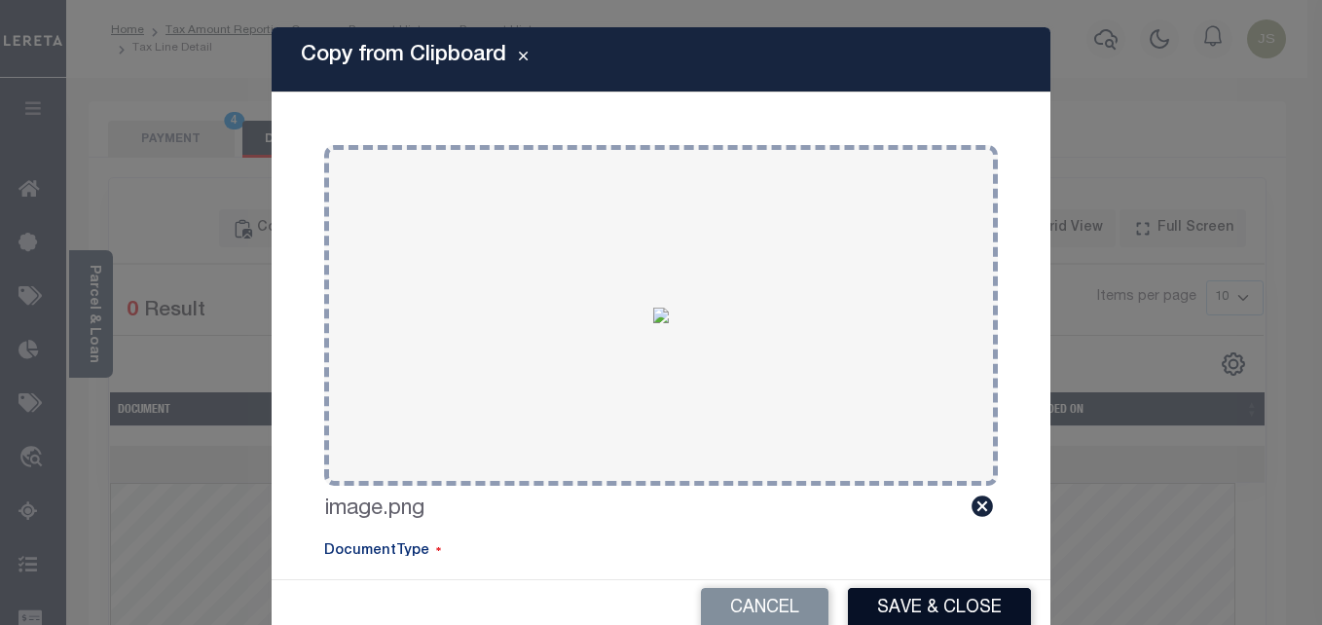
click at [901, 602] on button "Save & Close" at bounding box center [939, 609] width 183 height 42
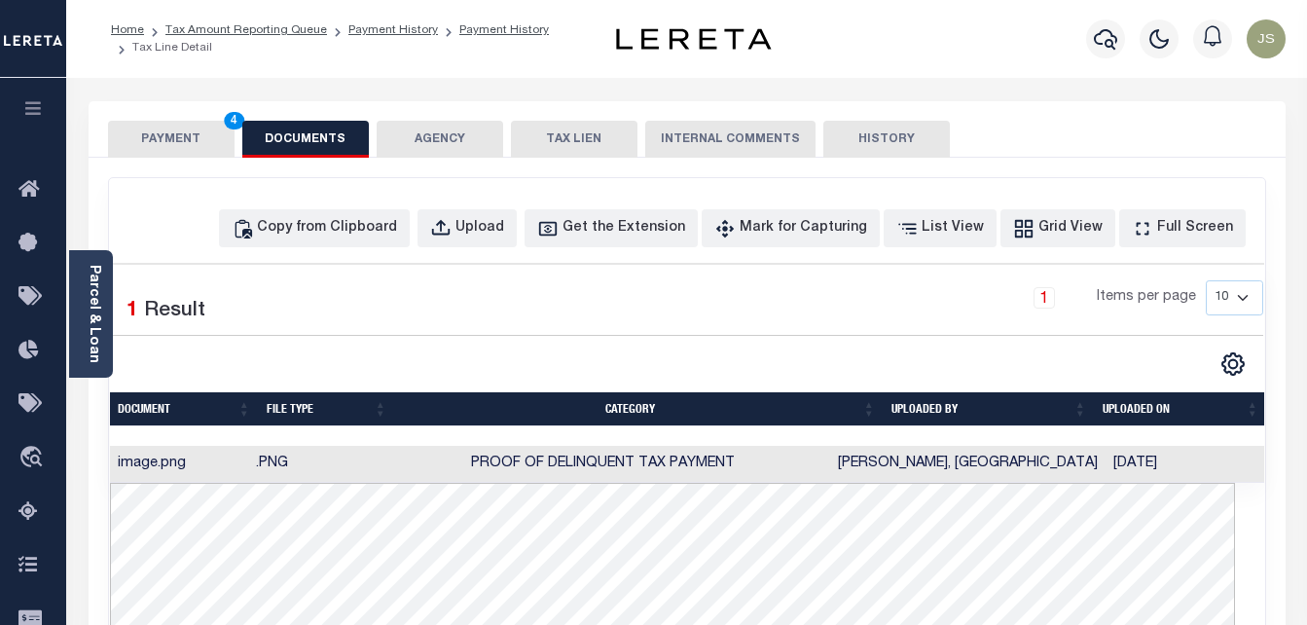
click at [162, 127] on button "PAYMENT 4" at bounding box center [171, 139] width 127 height 37
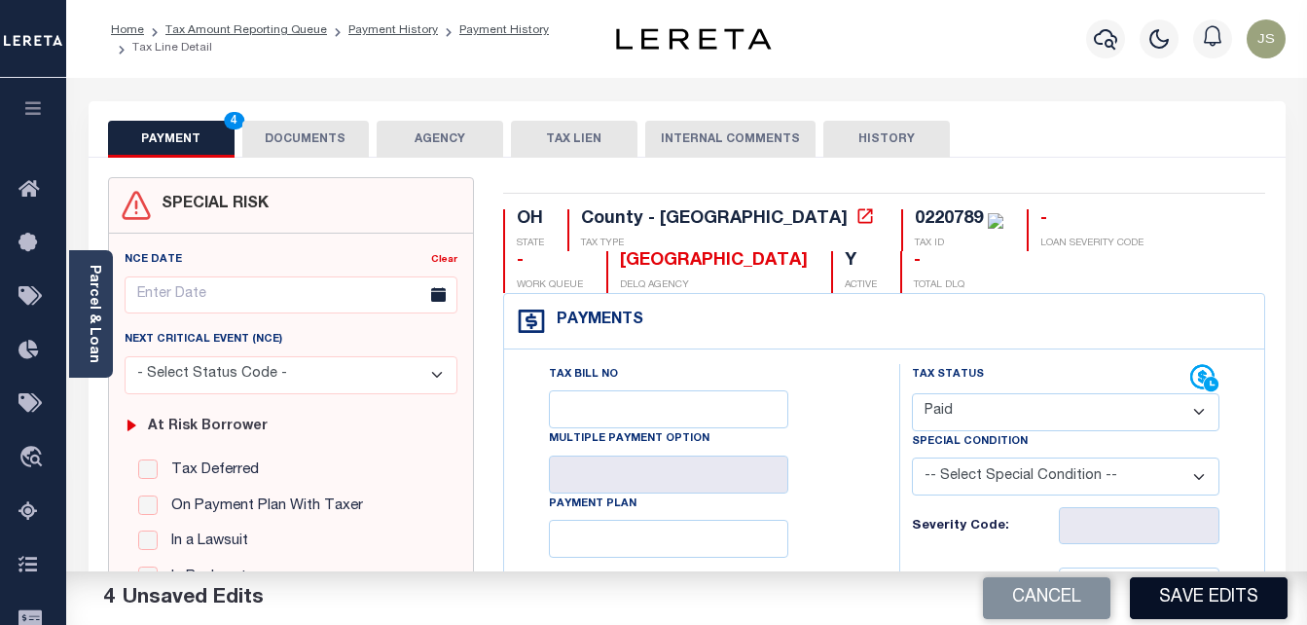
click at [1174, 598] on button "Save Edits" at bounding box center [1209, 598] width 158 height 42
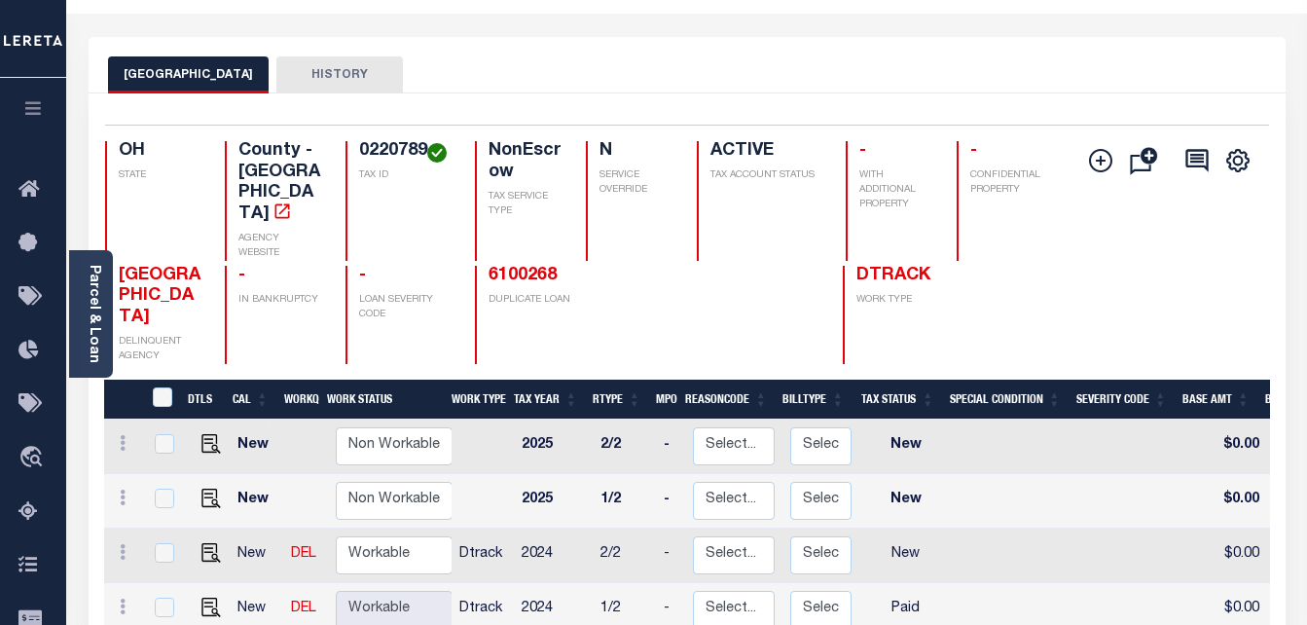
scroll to position [195, 0]
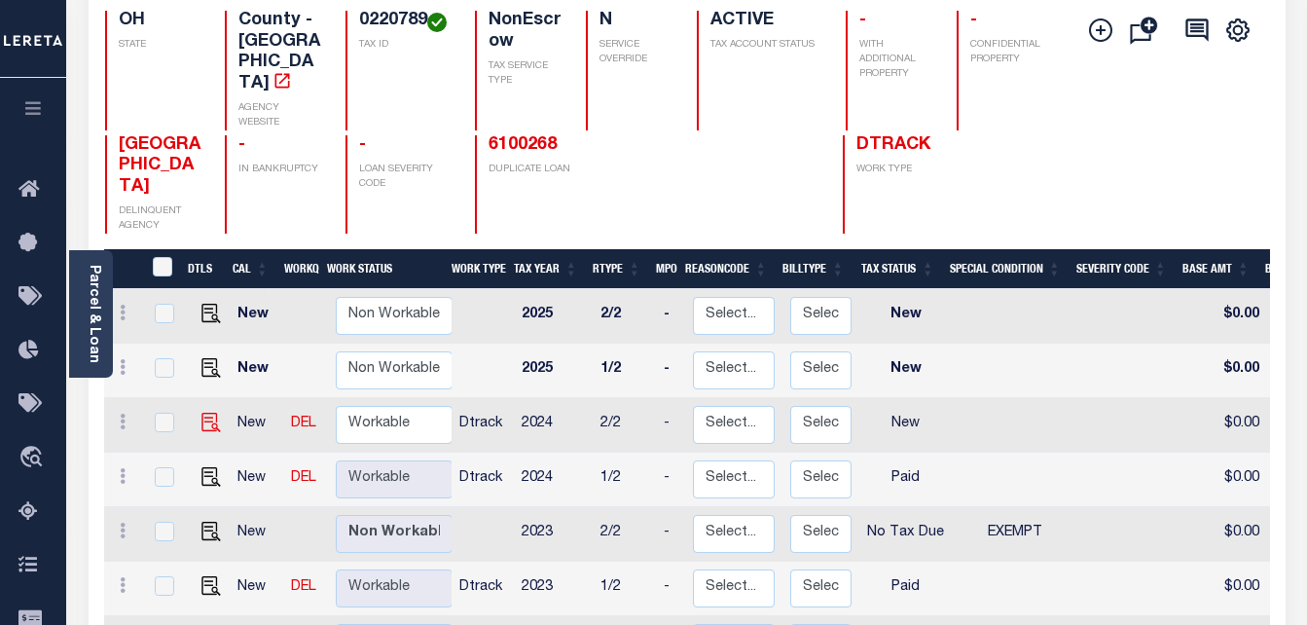
click at [203, 413] on img at bounding box center [210, 422] width 19 height 19
checkbox input "true"
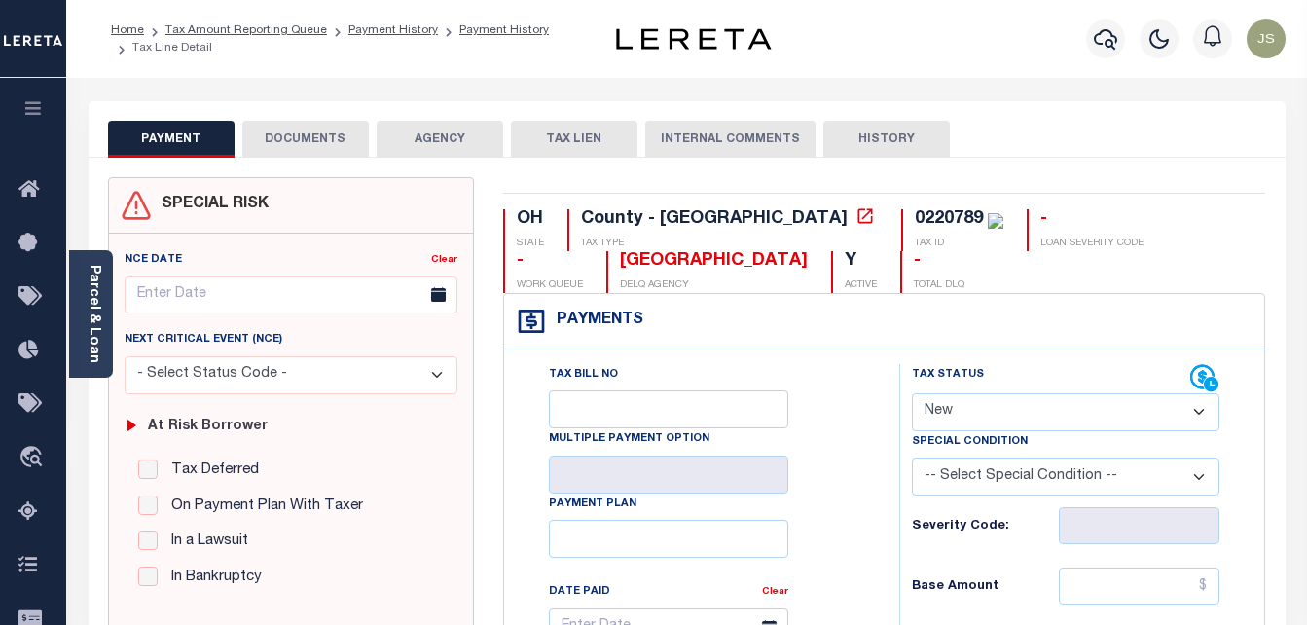
click at [940, 421] on select "- Select Status Code - Open Due/Unpaid Paid Incomplete No Tax Due Internal Refu…" at bounding box center [1066, 412] width 308 height 38
select select "PYD"
click at [912, 394] on select "- Select Status Code - Open Due/Unpaid Paid Incomplete No Tax Due Internal Refu…" at bounding box center [1066, 412] width 308 height 38
type input "[DATE]"
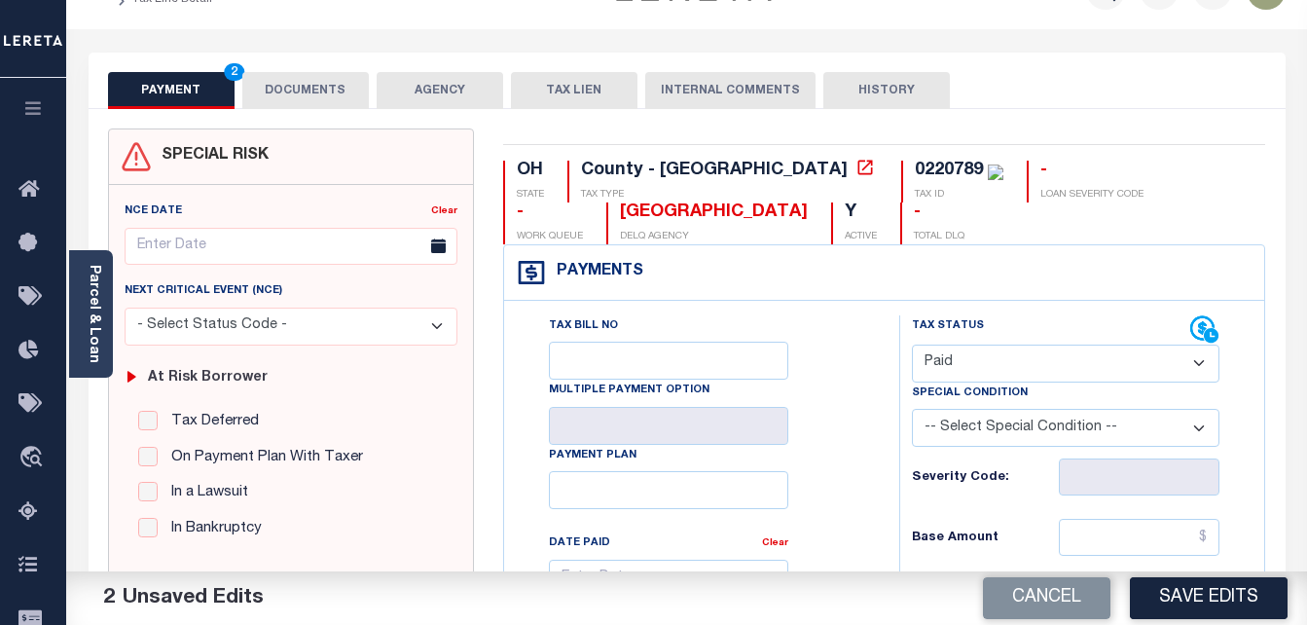
scroll to position [292, 0]
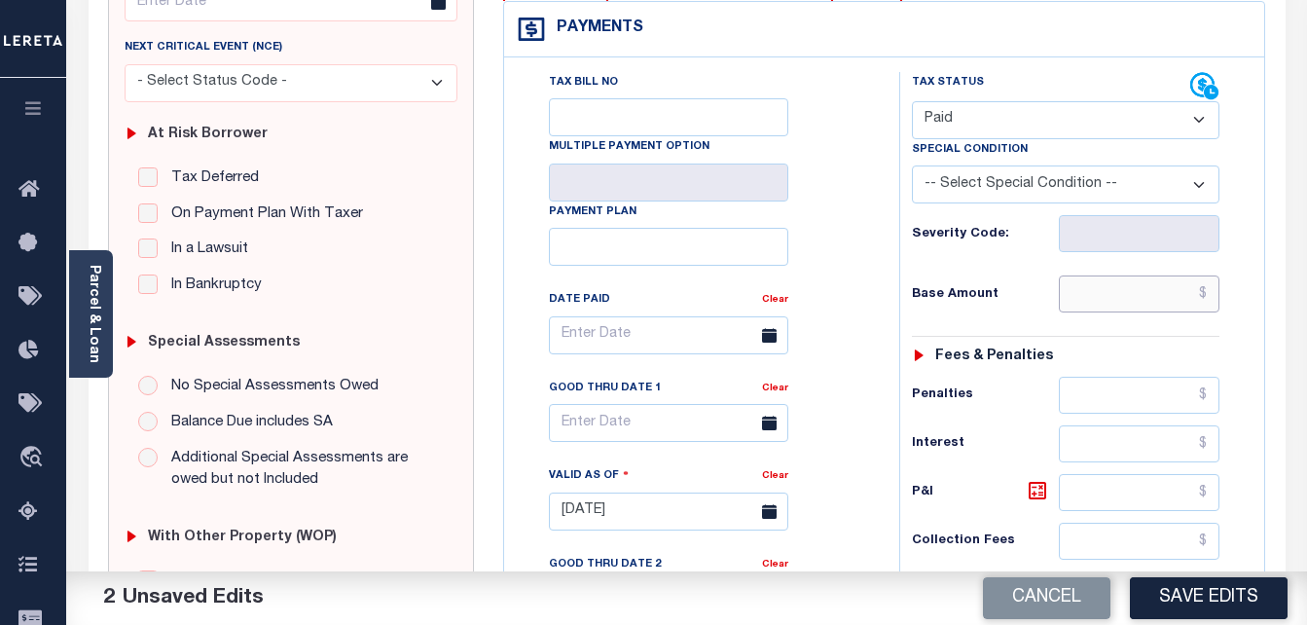
click at [1105, 299] on input "text" at bounding box center [1139, 293] width 161 height 37
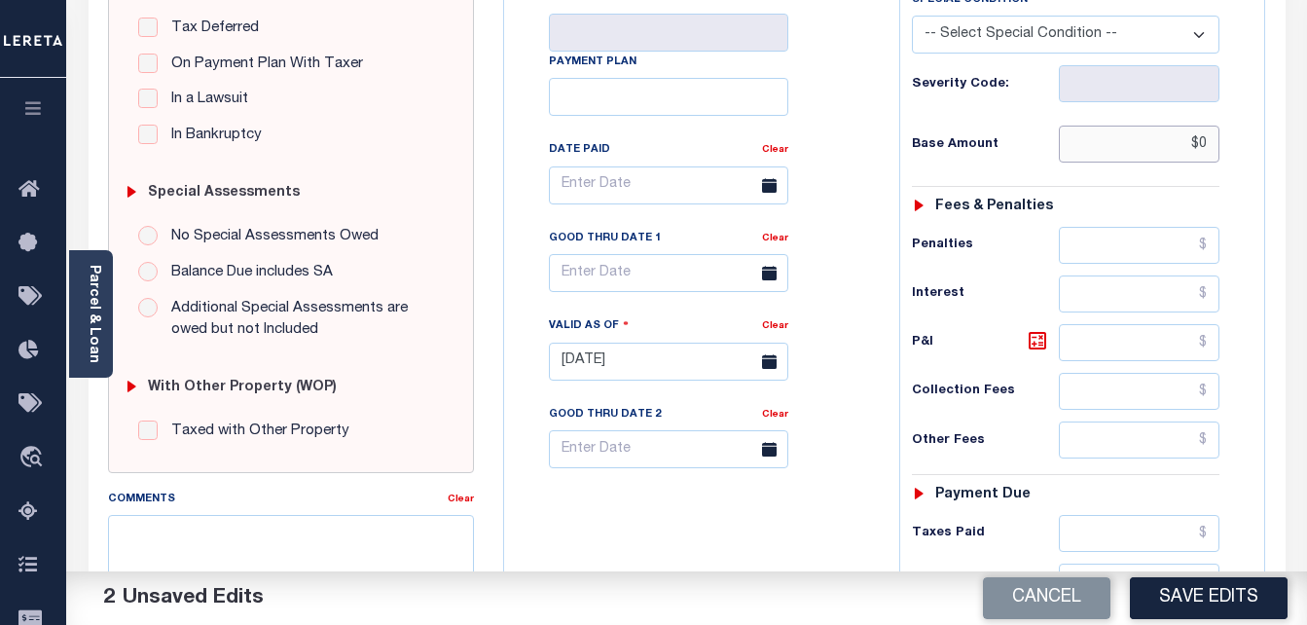
scroll to position [584, 0]
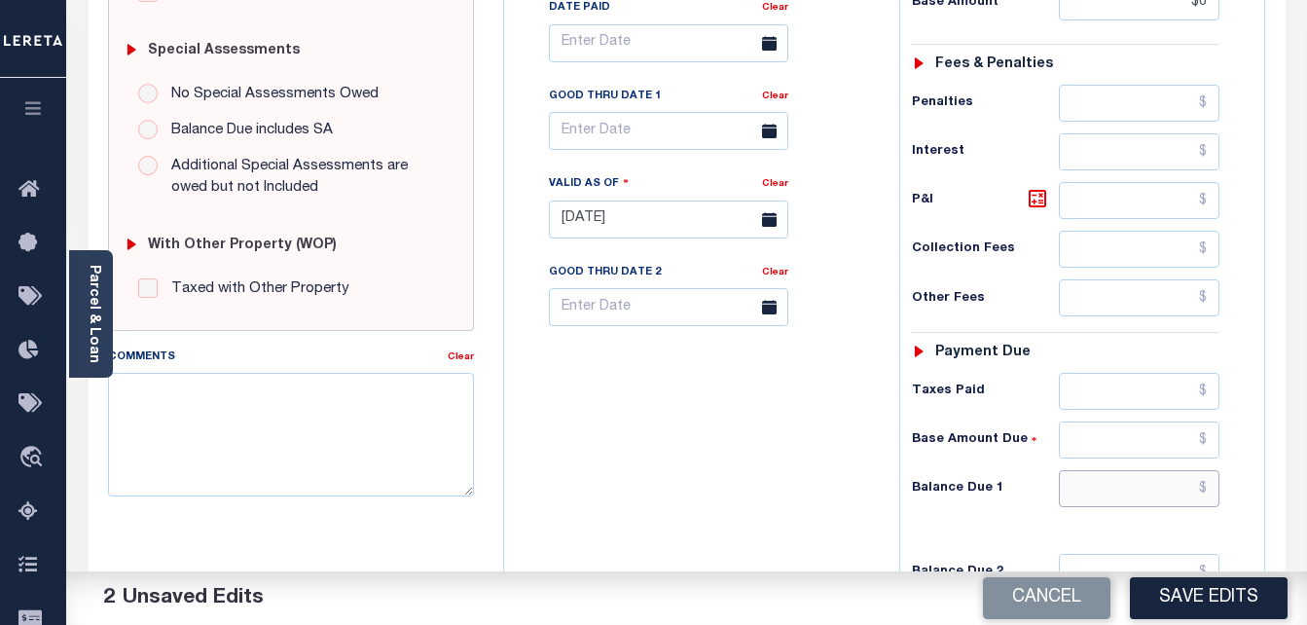
type input "$0.00"
click at [1131, 497] on input "text" at bounding box center [1139, 488] width 161 height 37
type input "$0"
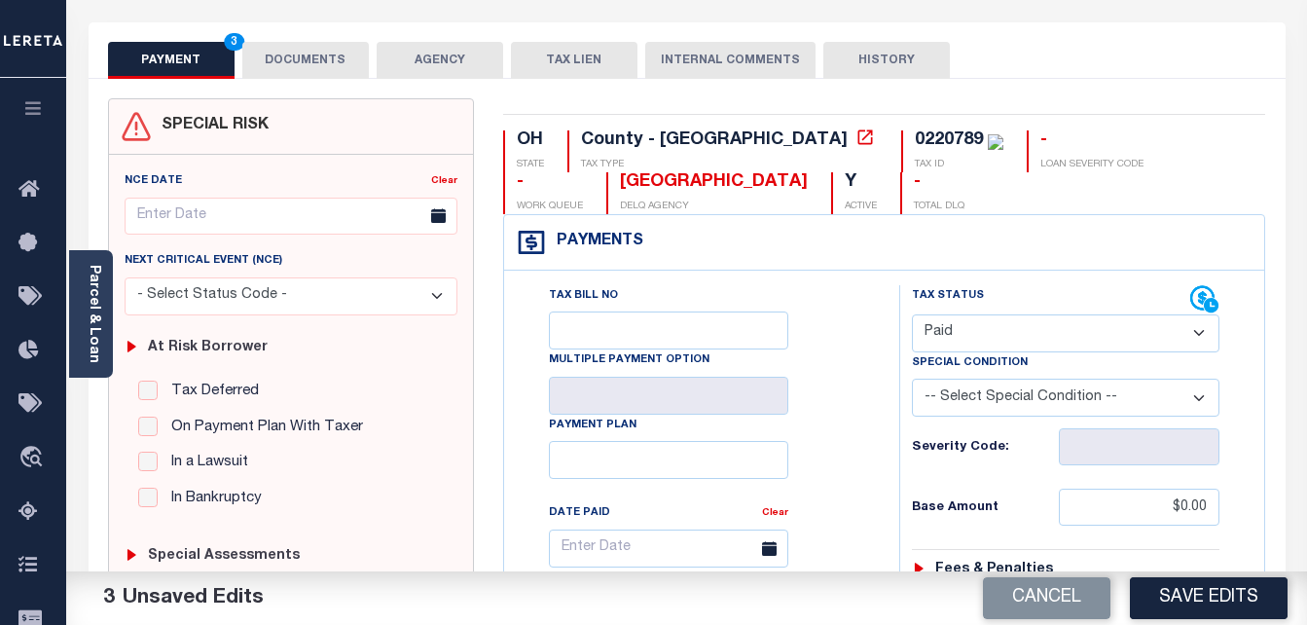
scroll to position [0, 0]
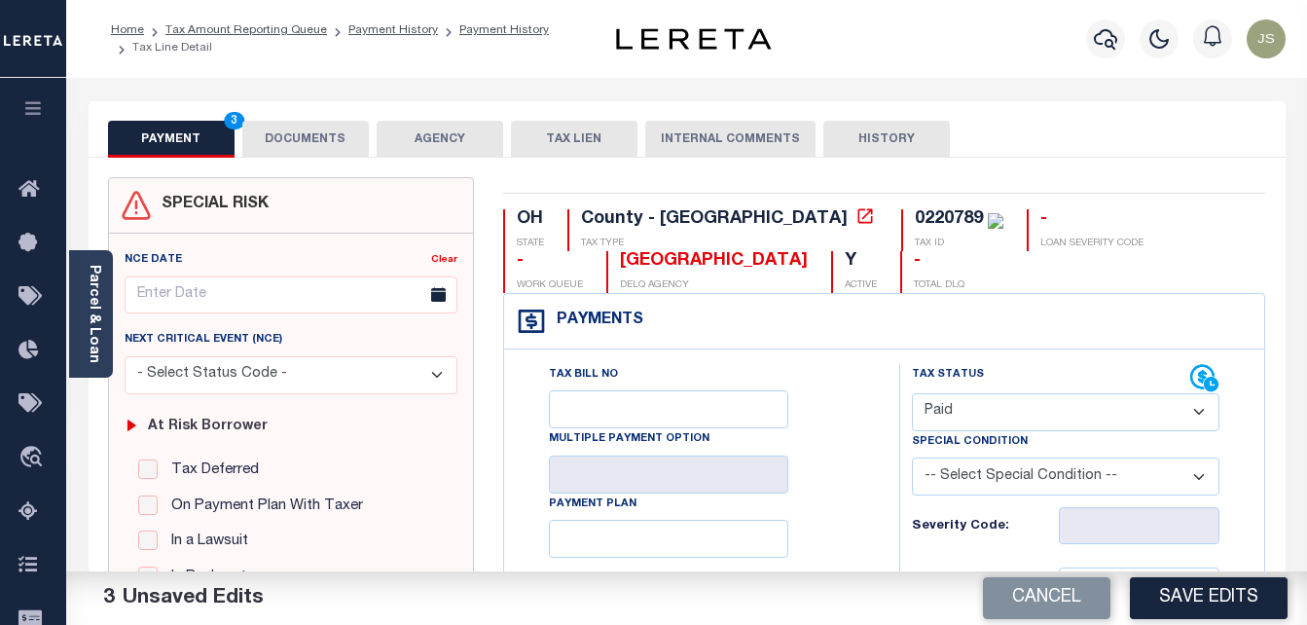
drag, startPoint x: 323, startPoint y: 138, endPoint x: 385, endPoint y: 231, distance: 111.5
click at [323, 138] on button "DOCUMENTS" at bounding box center [305, 139] width 127 height 37
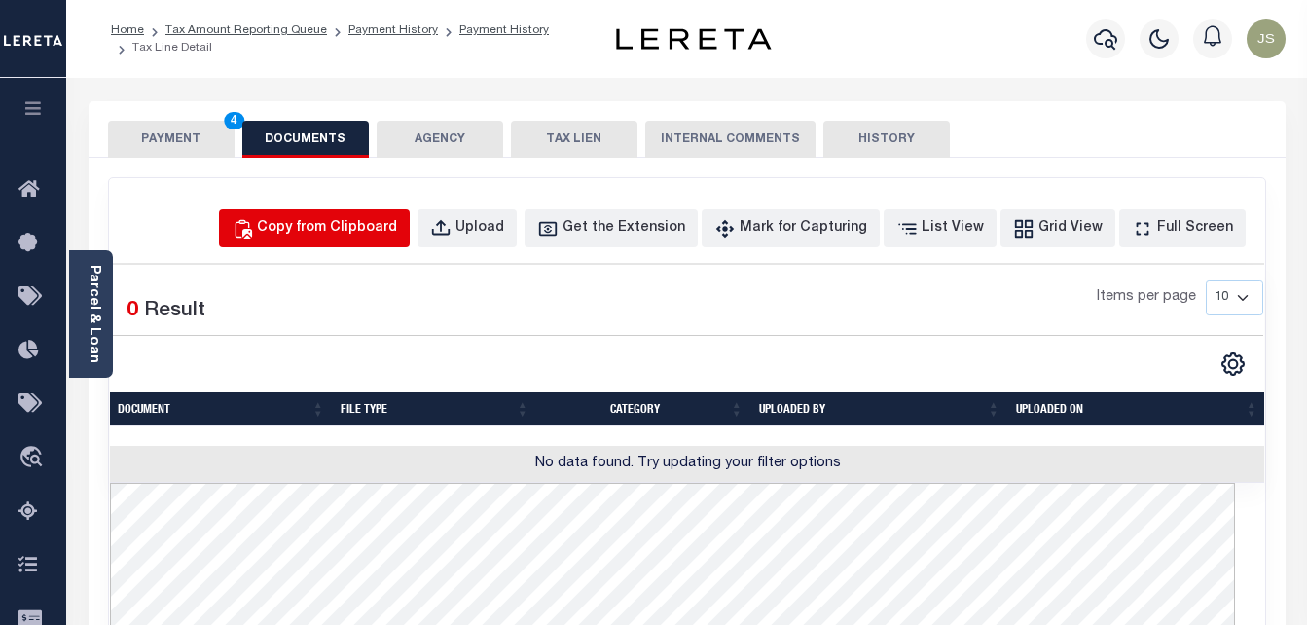
click at [397, 233] on div "Copy from Clipboard" at bounding box center [327, 228] width 140 height 21
select select "POP"
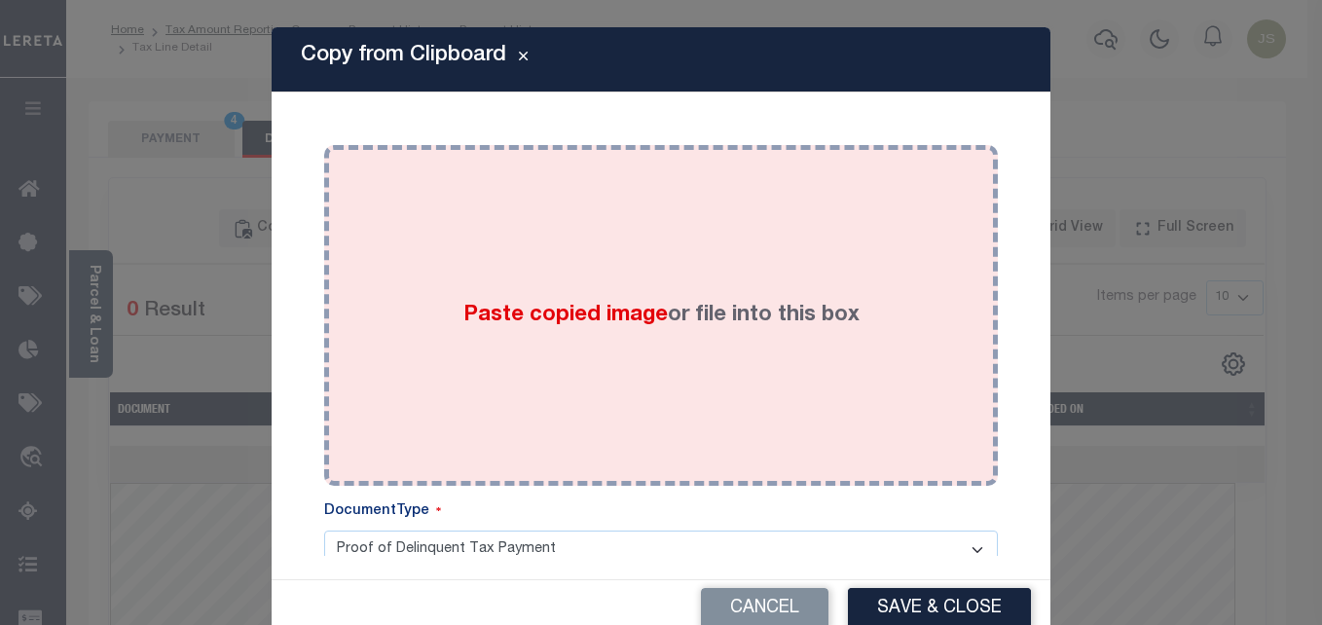
click at [607, 308] on span "Paste copied image" at bounding box center [565, 315] width 204 height 21
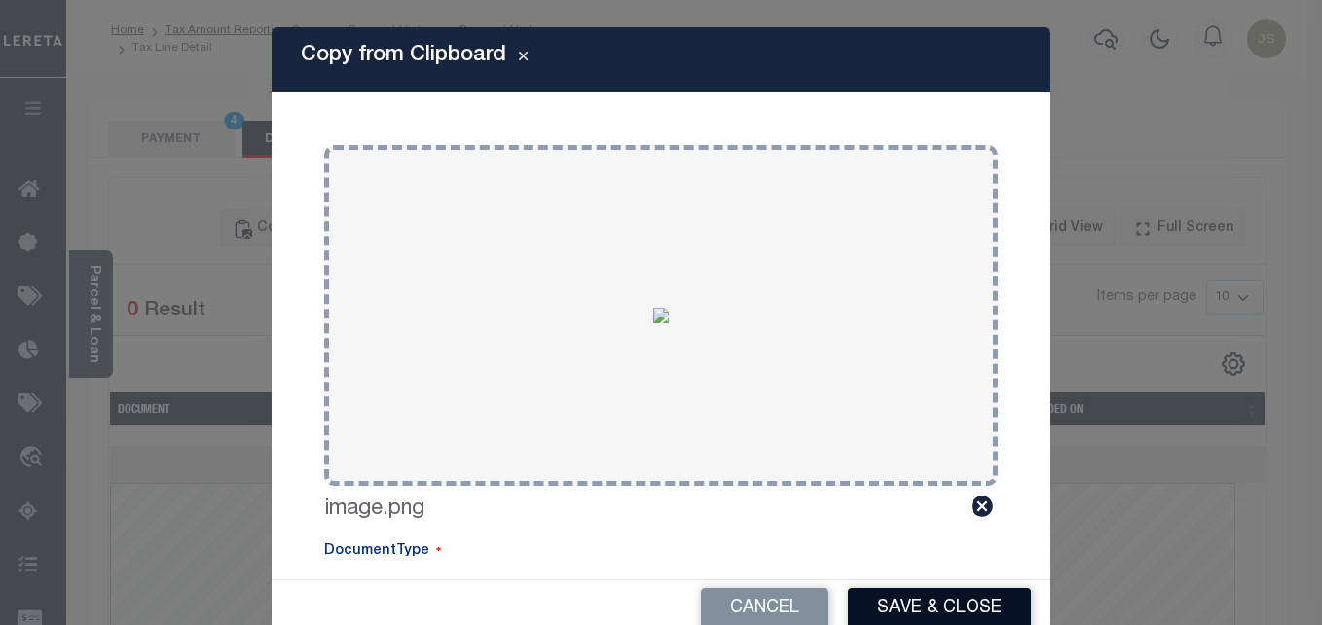
click at [938, 602] on button "Save & Close" at bounding box center [939, 609] width 183 height 42
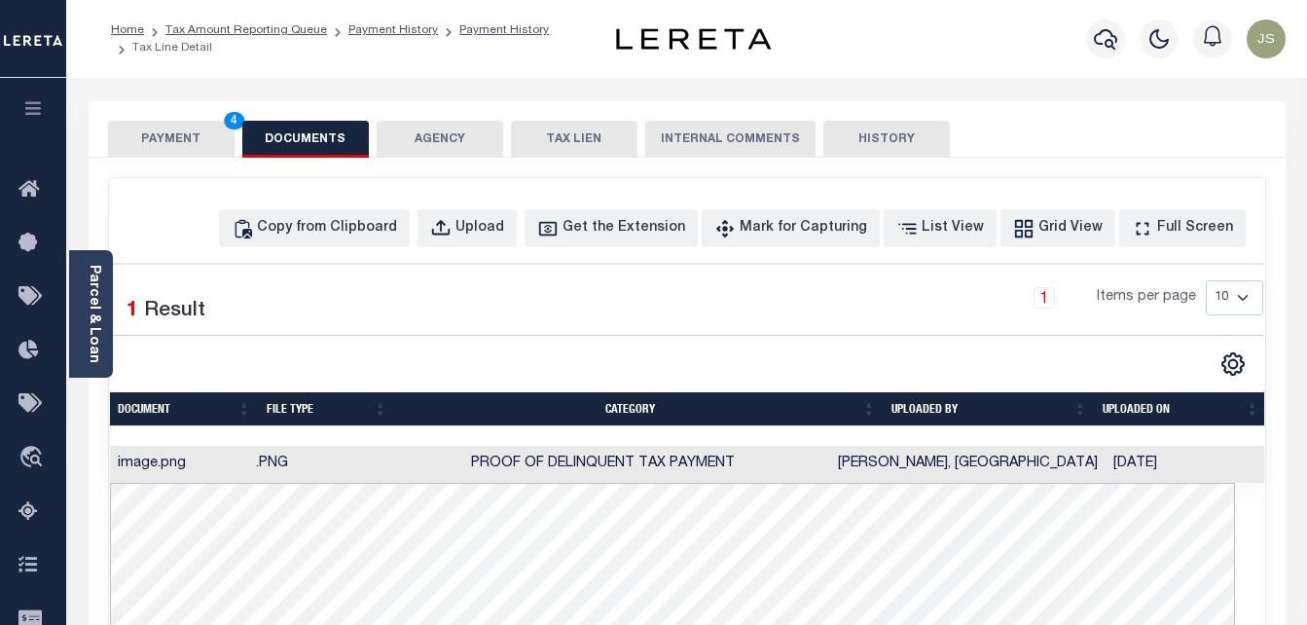
click at [153, 126] on button "PAYMENT 4" at bounding box center [171, 139] width 127 height 37
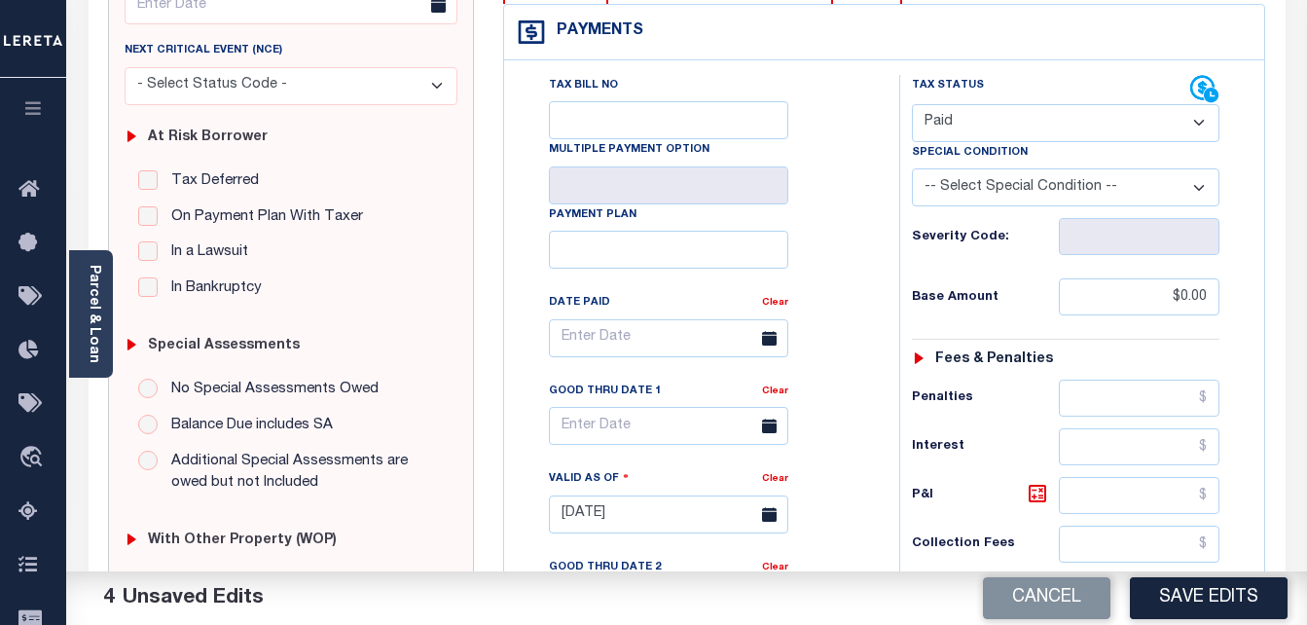
scroll to position [292, 0]
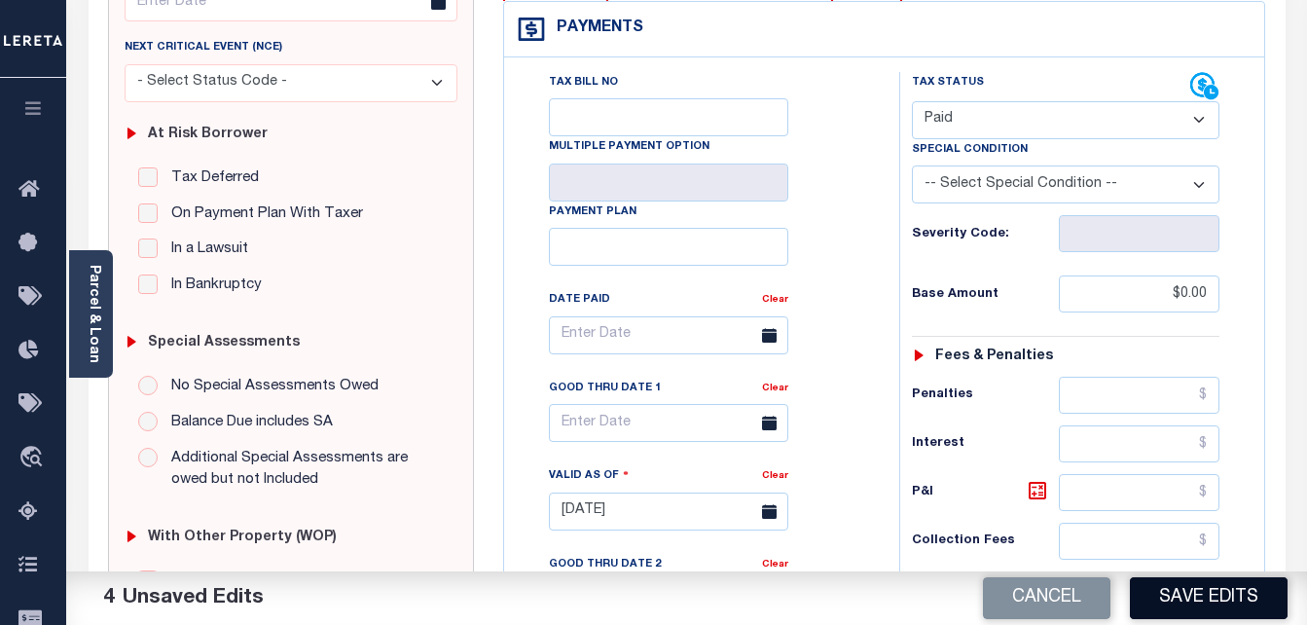
click at [1230, 590] on button "Save Edits" at bounding box center [1209, 598] width 158 height 42
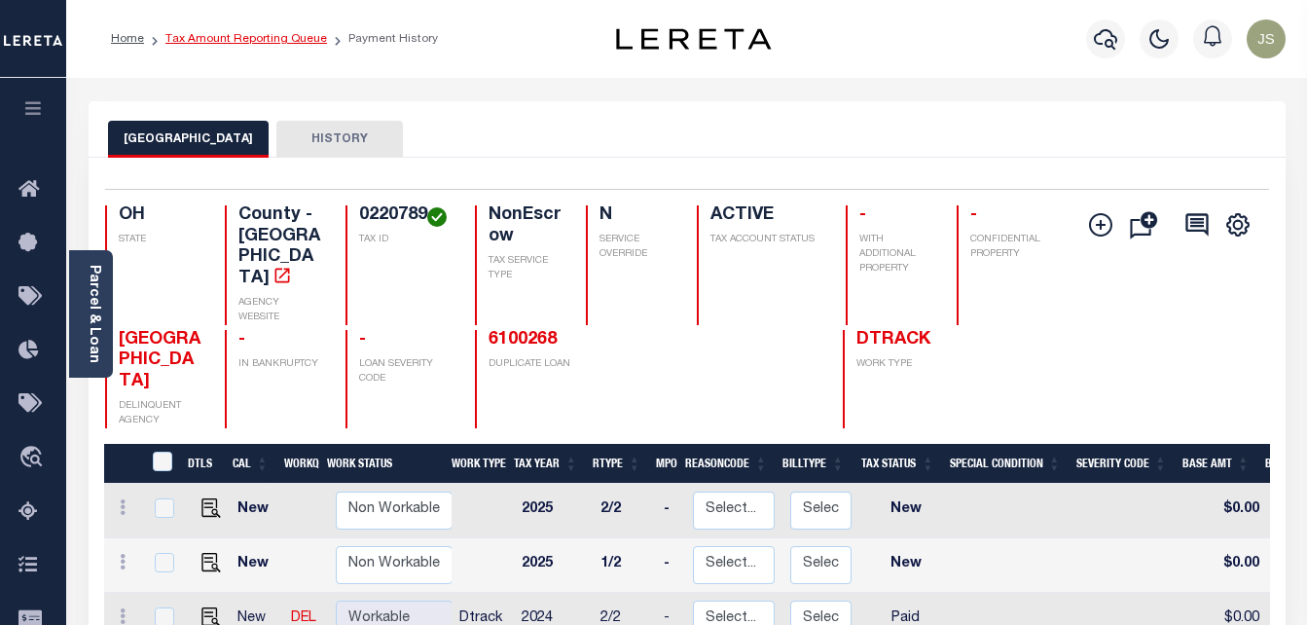
click at [254, 40] on link "Tax Amount Reporting Queue" at bounding box center [246, 39] width 162 height 12
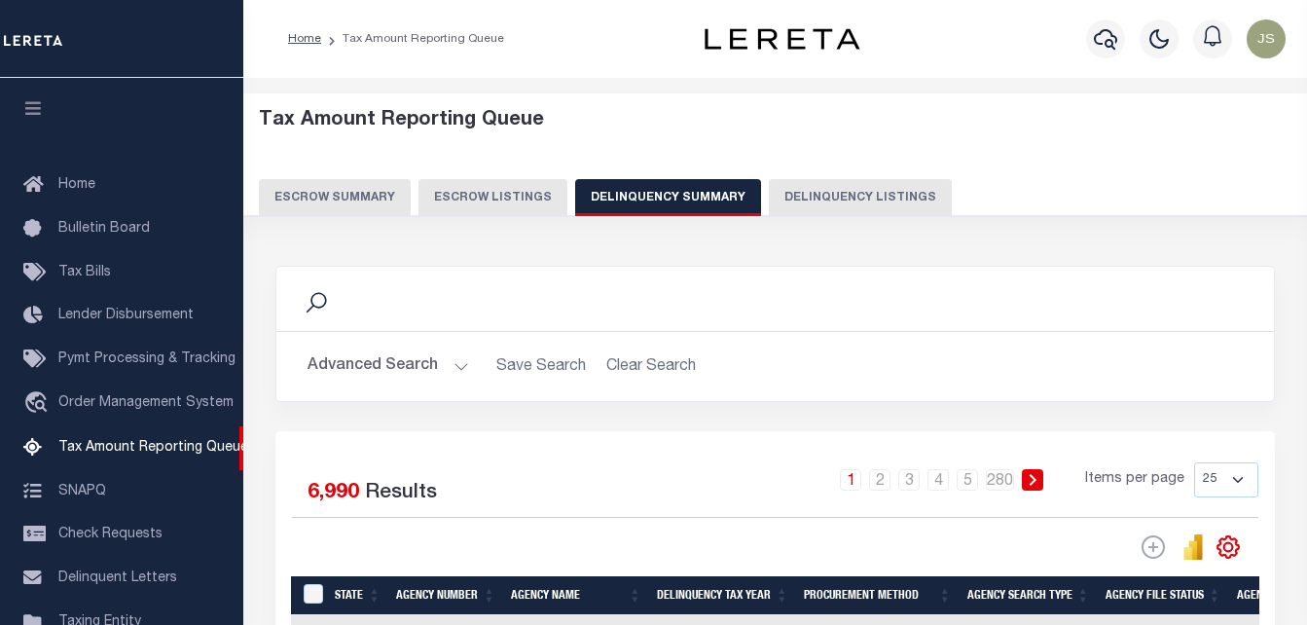
click at [832, 195] on button "Delinquency Listings" at bounding box center [860, 197] width 183 height 37
select select "100"
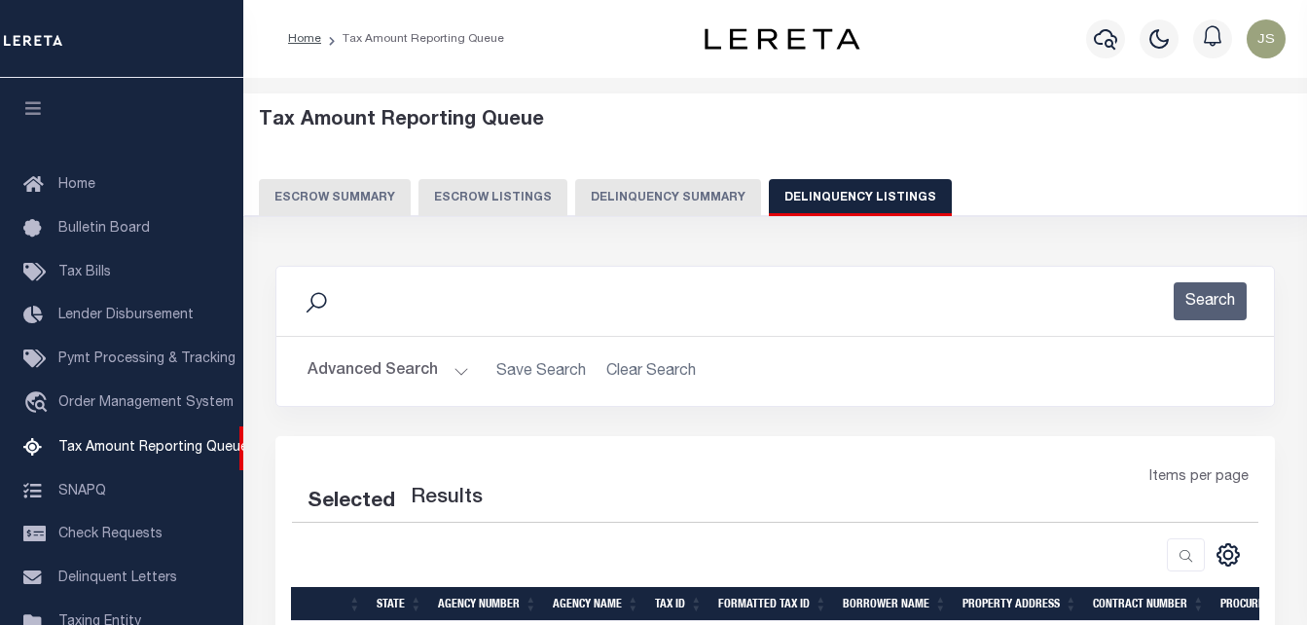
select select "100"
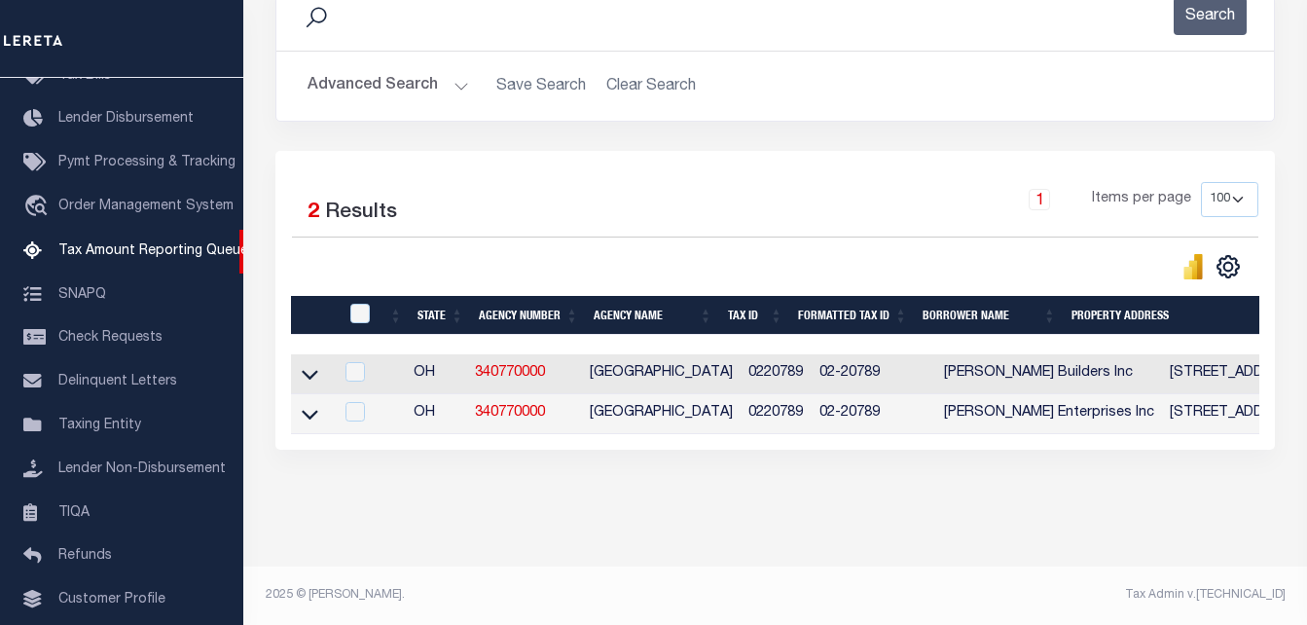
scroll to position [292, 0]
click at [364, 308] on input "checkbox" at bounding box center [359, 313] width 19 height 19
checkbox input "true"
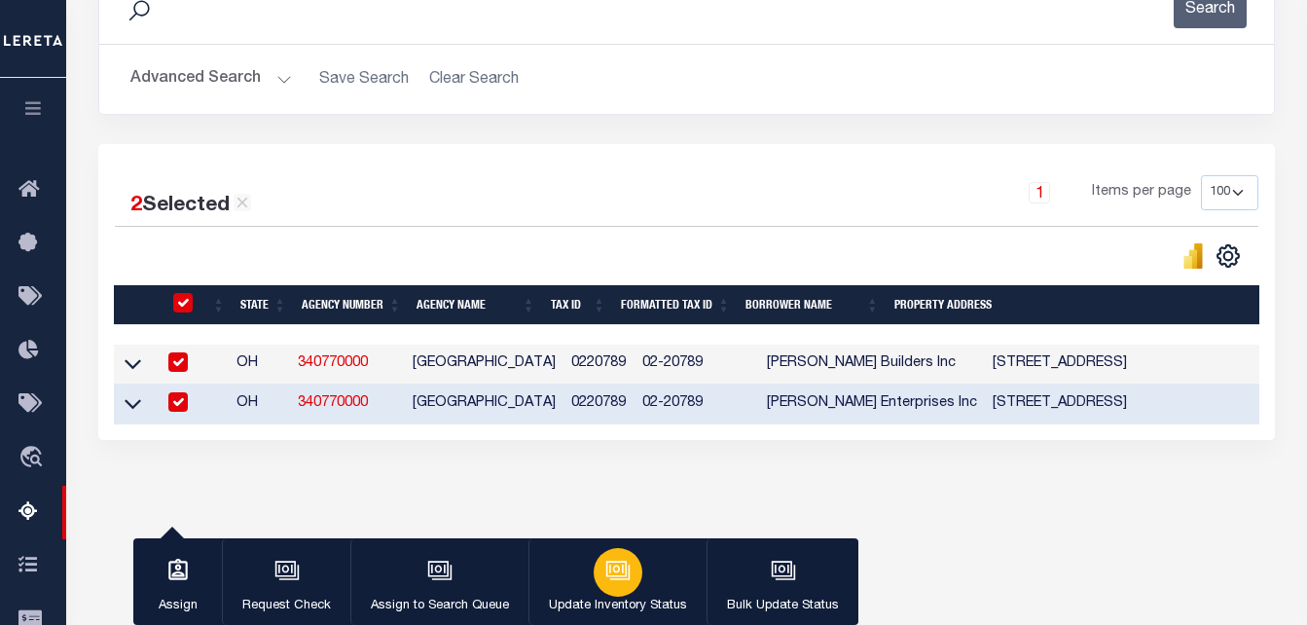
click at [617, 568] on icon "button" at bounding box center [617, 570] width 25 height 25
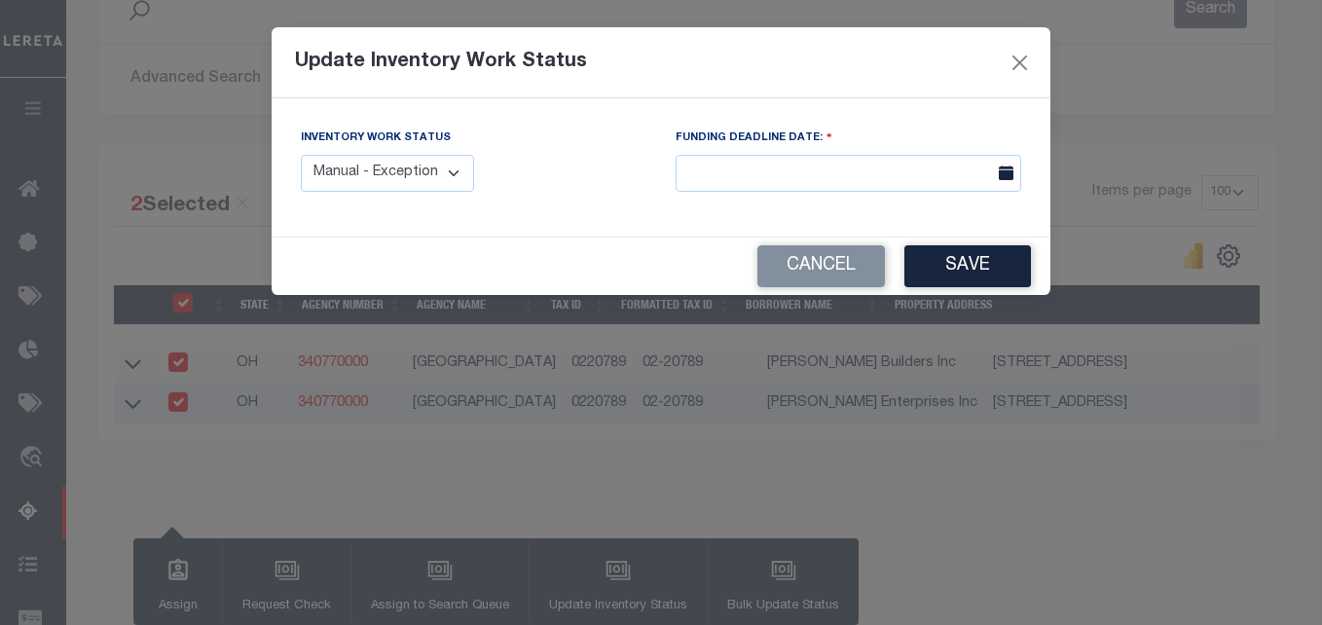
click at [456, 181] on select "Manual - Exception Pended - Awaiting Search Late Add Exception Completed" at bounding box center [387, 174] width 173 height 38
select select "4"
click at [301, 155] on select "Manual - Exception Pended - Awaiting Search Late Add Exception Completed" at bounding box center [387, 174] width 173 height 38
click at [962, 256] on button "Save" at bounding box center [967, 266] width 127 height 42
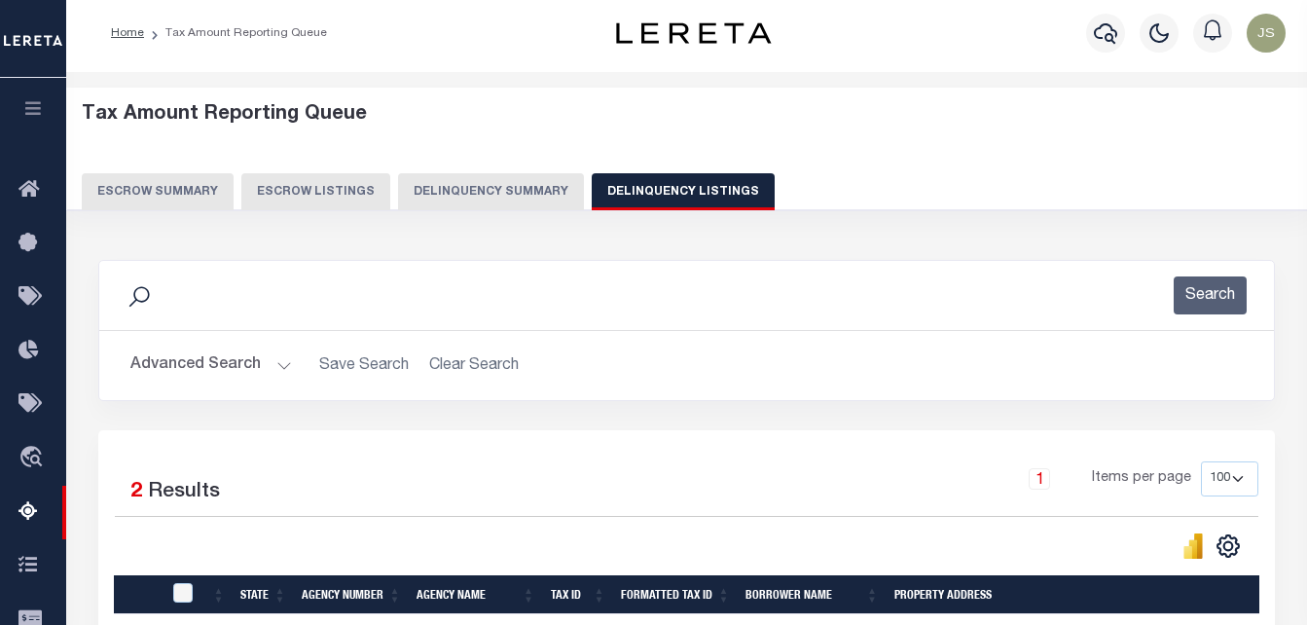
scroll to position [0, 0]
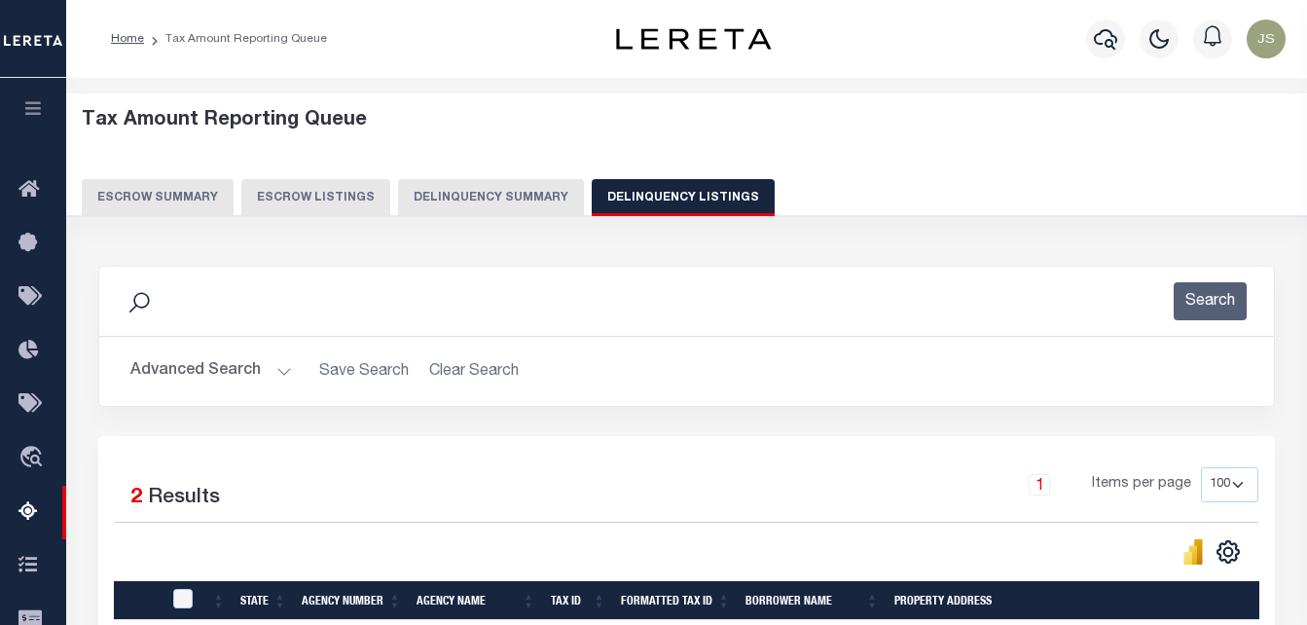
click at [235, 369] on button "Advanced Search" at bounding box center [211, 371] width 162 height 38
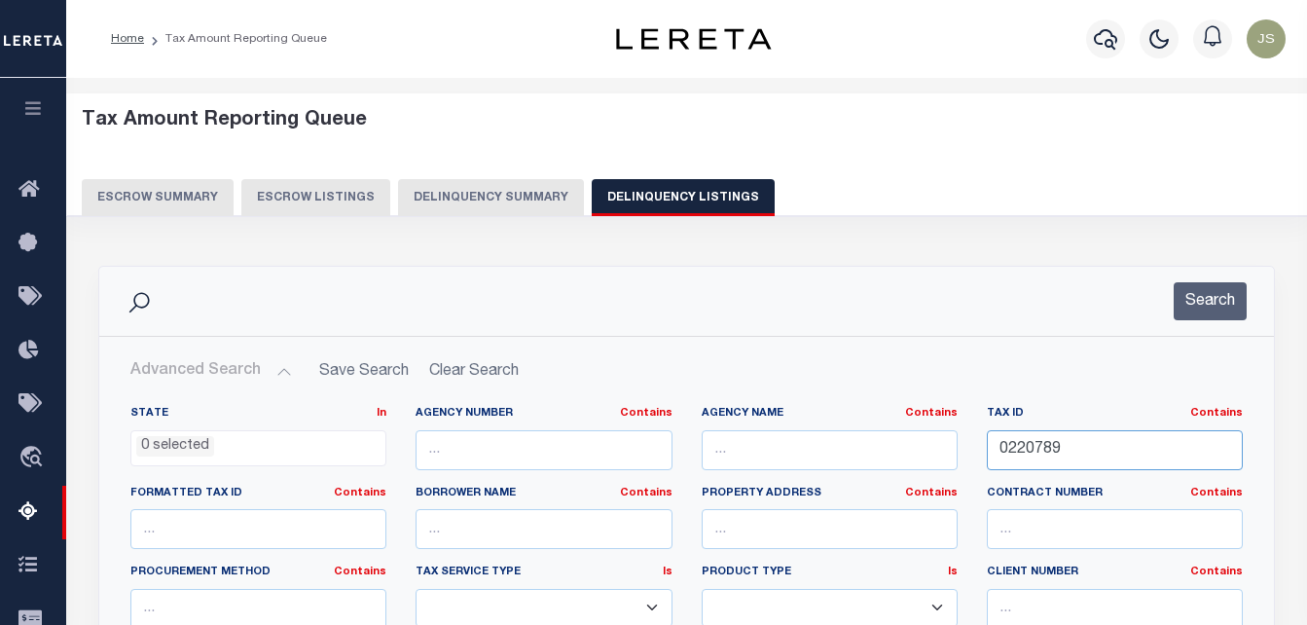
click at [1030, 446] on input "0220789" at bounding box center [1115, 450] width 256 height 40
paste input "90"
type input "0220790"
click at [1212, 315] on button "Search" at bounding box center [1210, 301] width 73 height 38
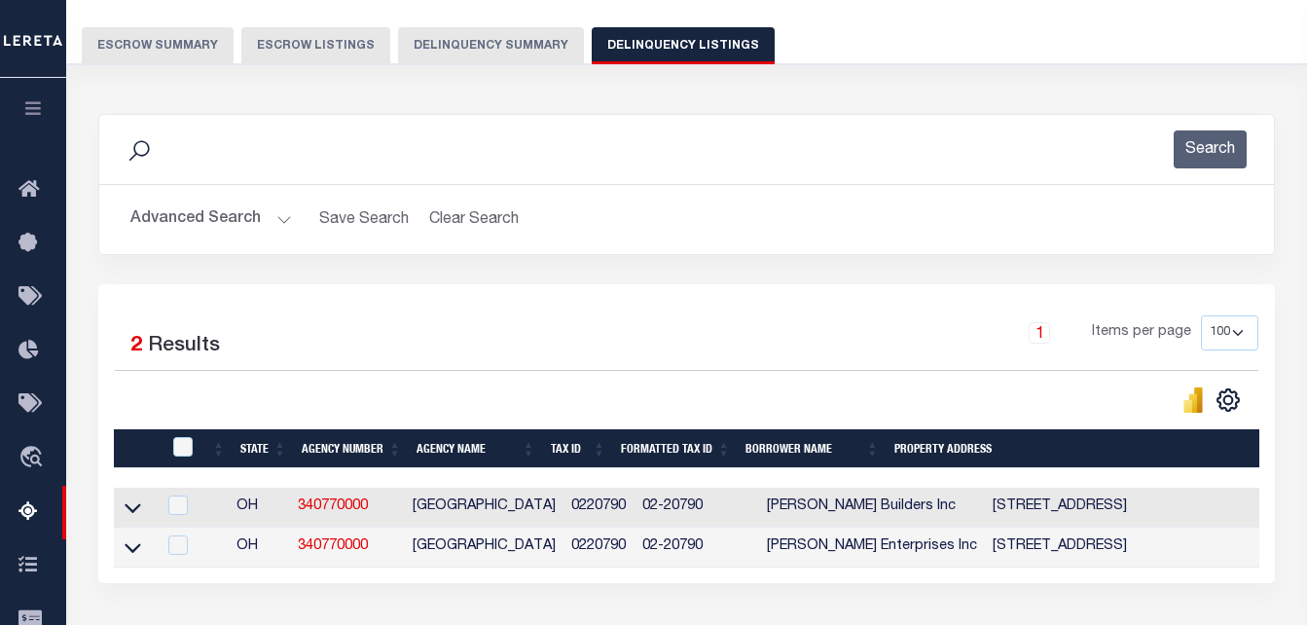
scroll to position [195, 0]
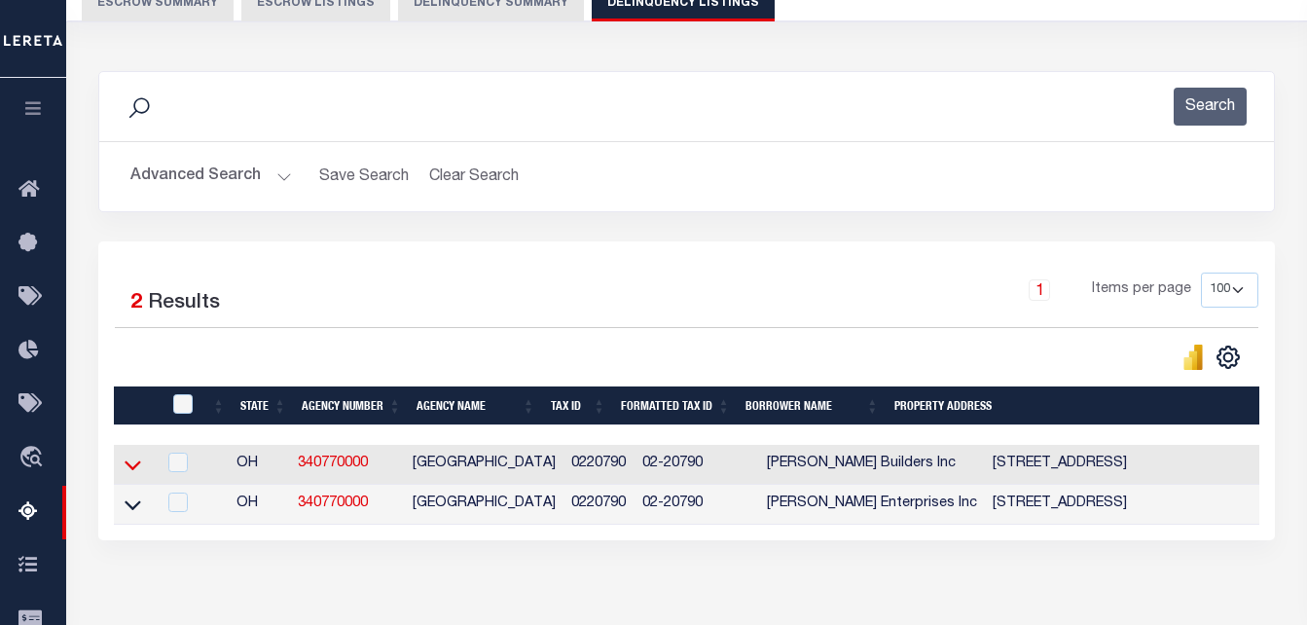
click at [130, 471] on icon at bounding box center [133, 466] width 17 height 10
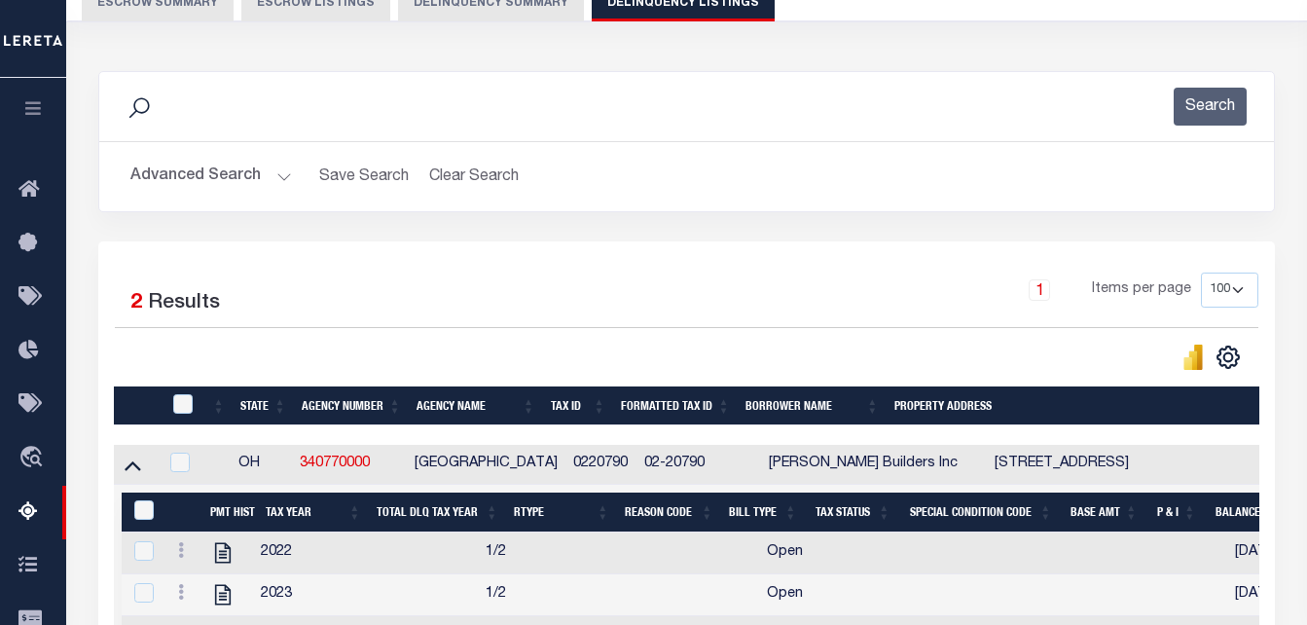
scroll to position [389, 0]
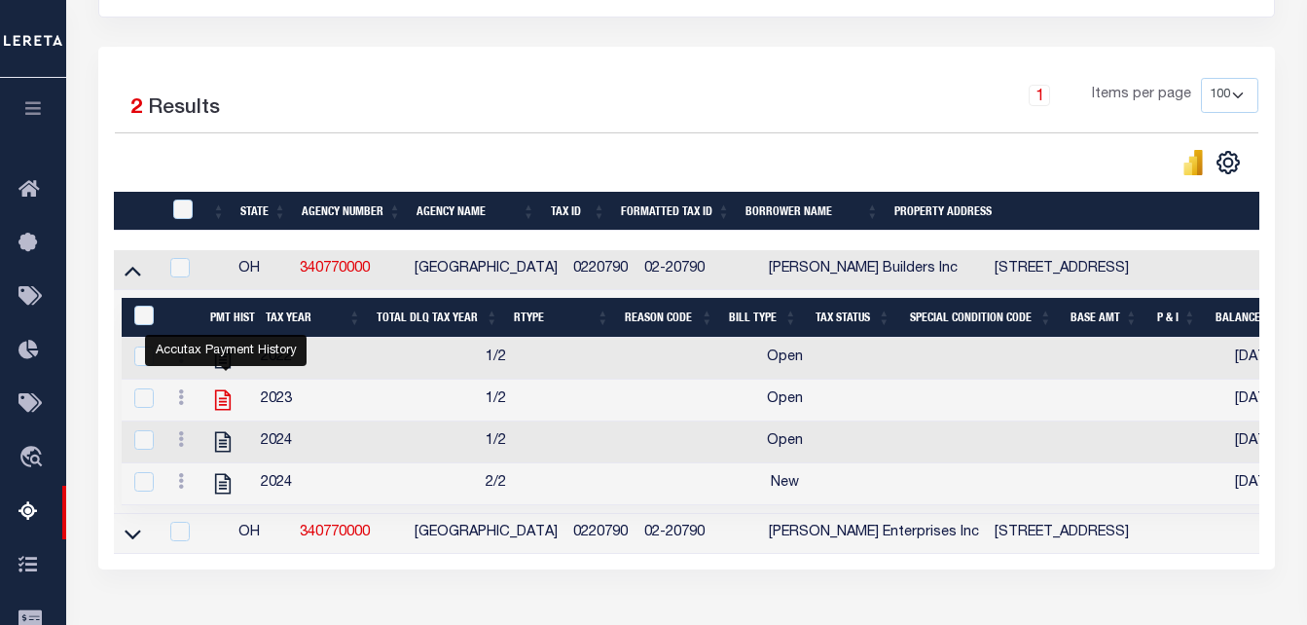
click at [219, 397] on icon "" at bounding box center [223, 400] width 16 height 20
checkbox input "true"
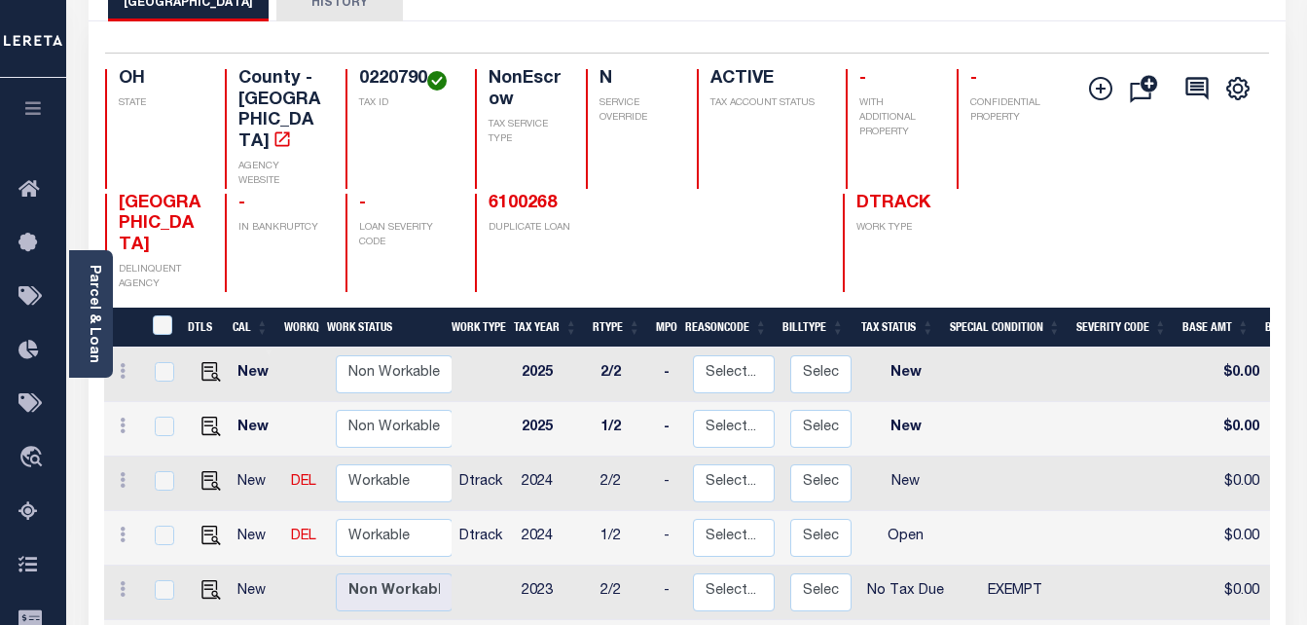
scroll to position [292, 0]
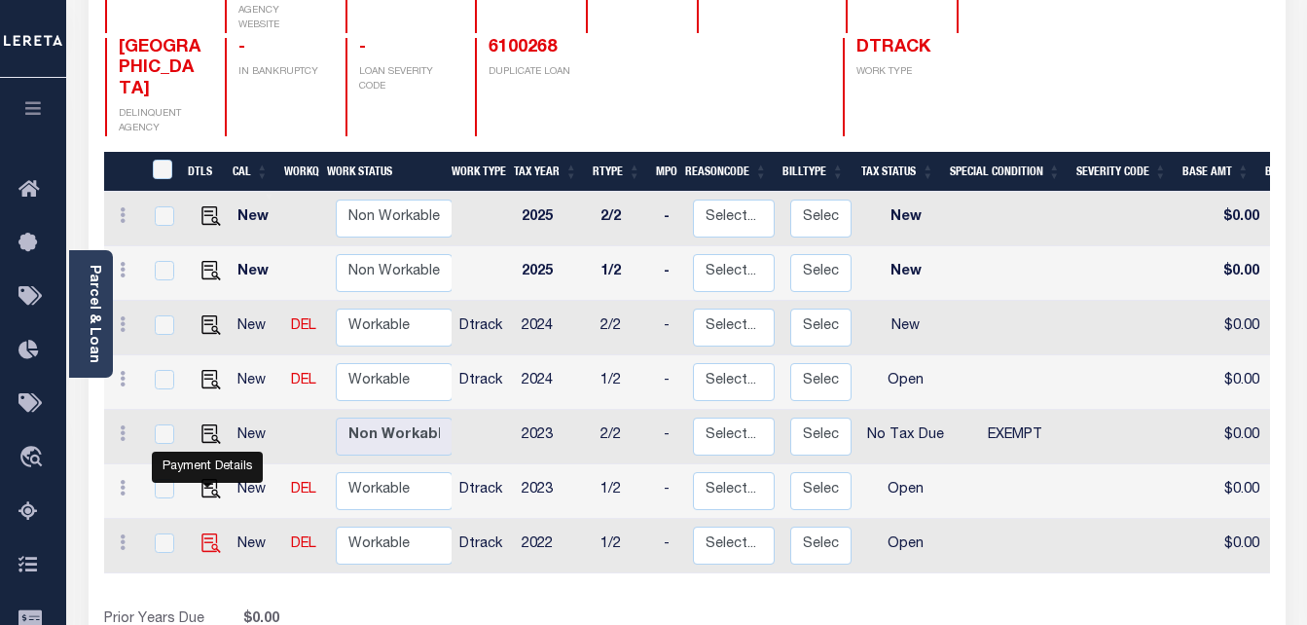
click at [204, 533] on img "" at bounding box center [210, 542] width 19 height 19
checkbox input "true"
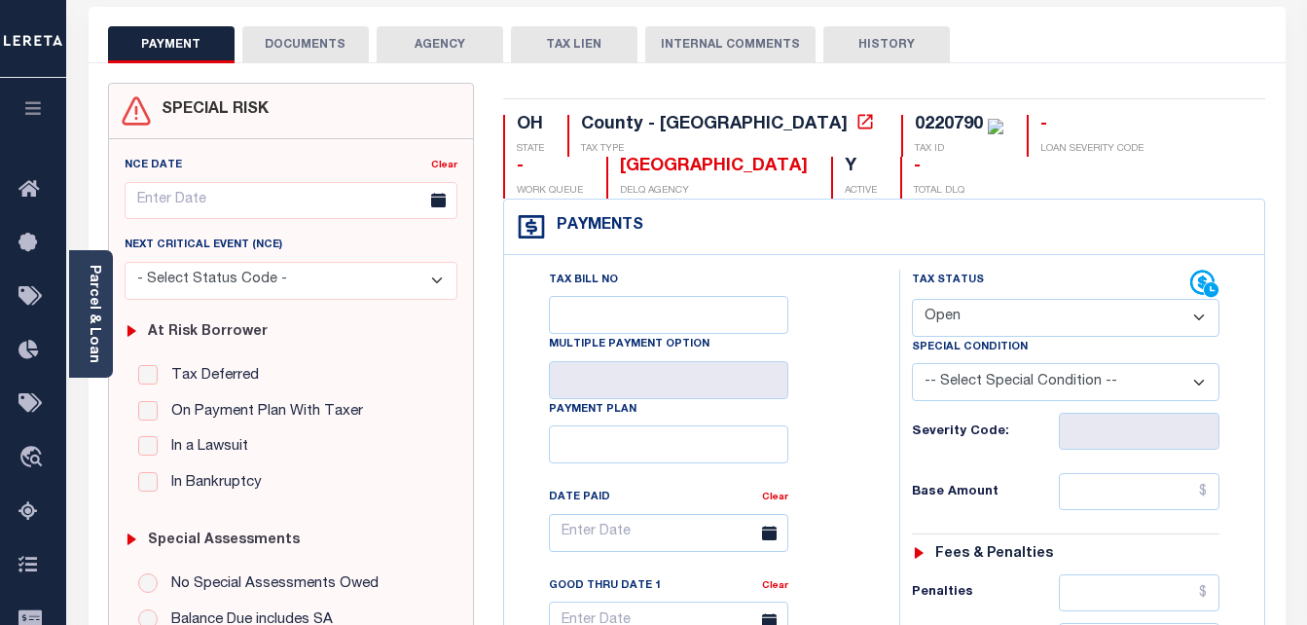
scroll to position [97, 0]
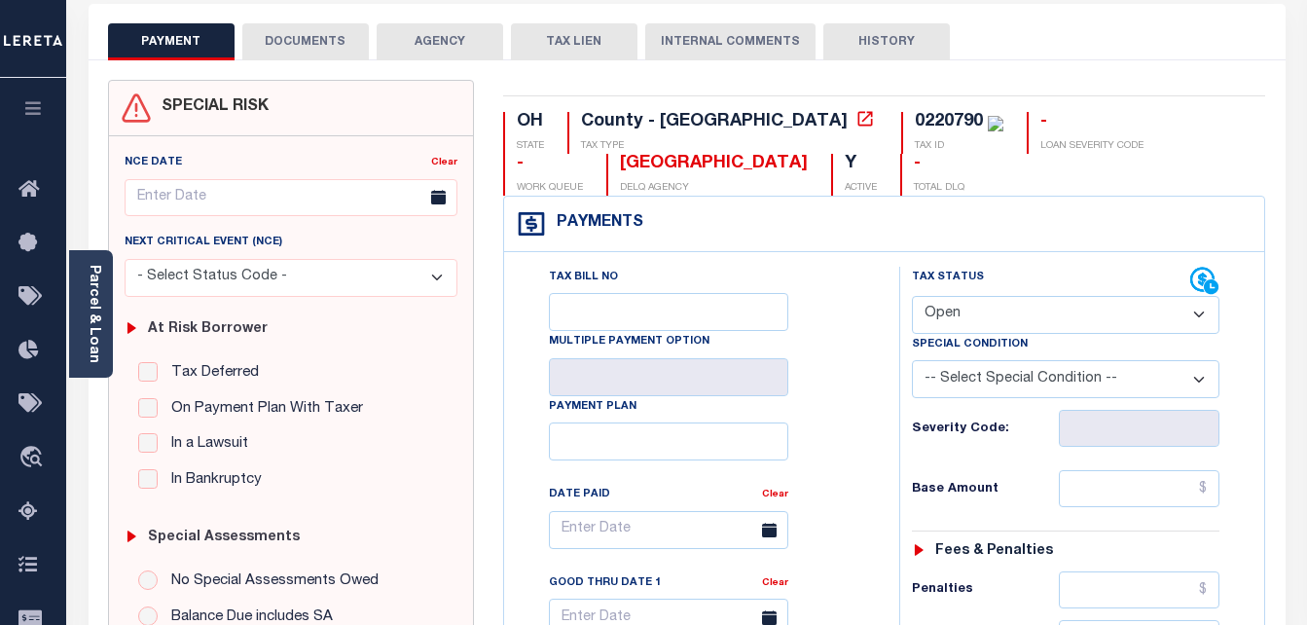
click at [936, 315] on select "- Select Status Code - Open Due/Unpaid Paid Incomplete No Tax Due Internal Refu…" at bounding box center [1066, 315] width 308 height 38
select select "PYD"
click at [912, 297] on select "- Select Status Code - Open Due/Unpaid Paid Incomplete No Tax Due Internal Refu…" at bounding box center [1066, 315] width 308 height 38
type input "[DATE]"
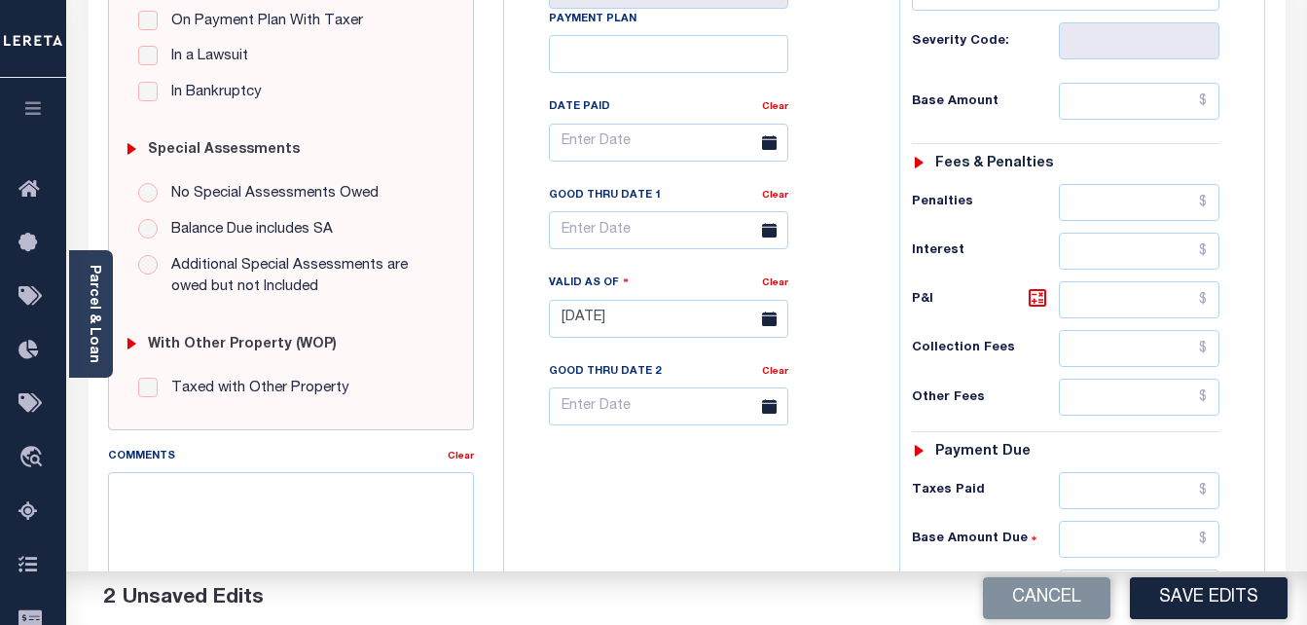
scroll to position [487, 0]
click at [1104, 114] on input "text" at bounding box center [1139, 99] width 161 height 37
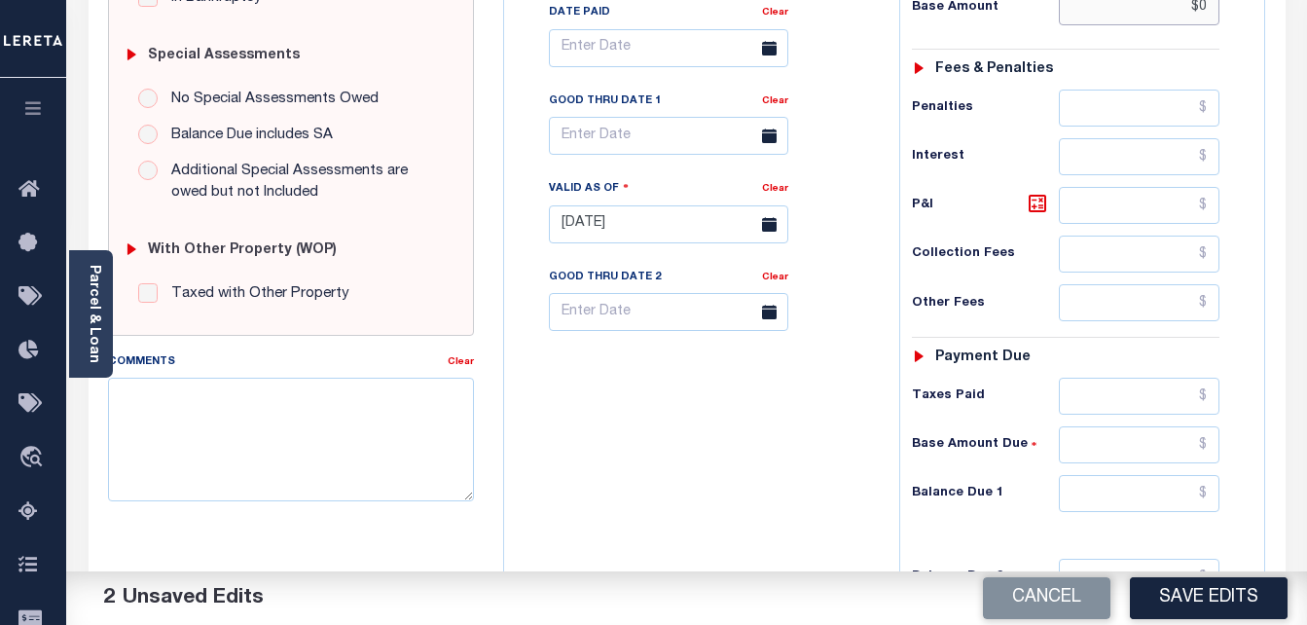
scroll to position [584, 0]
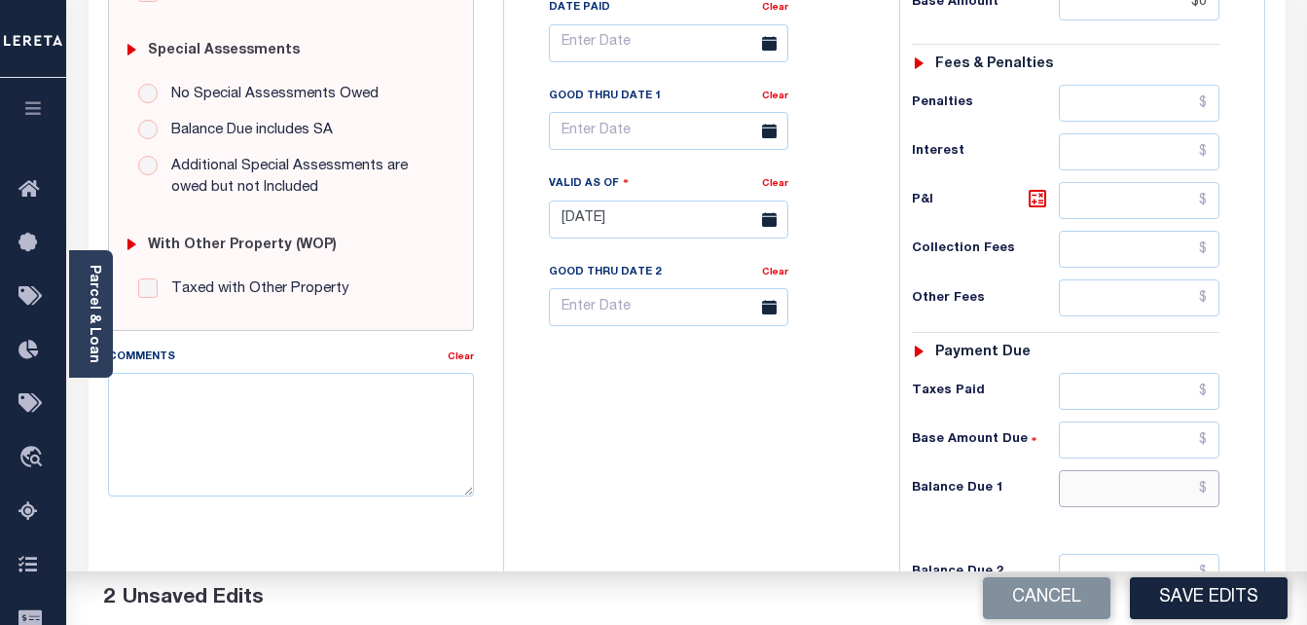
type input "$0.00"
click at [1136, 491] on input "text" at bounding box center [1139, 488] width 161 height 37
type input "$0"
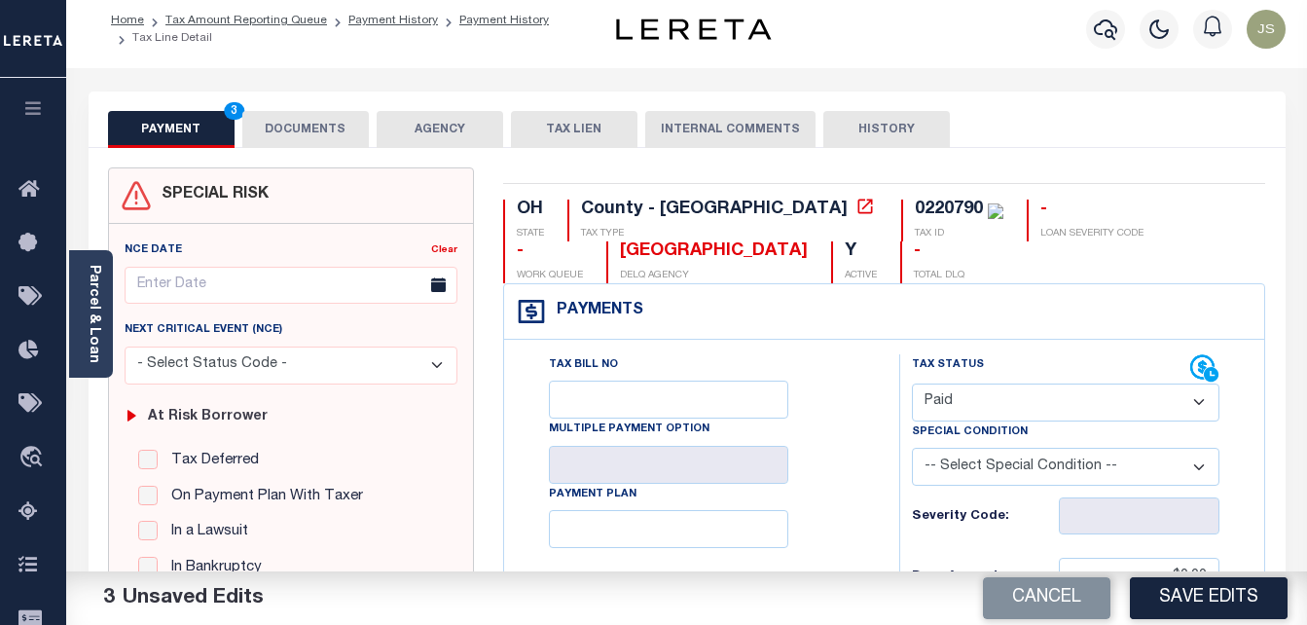
scroll to position [0, 0]
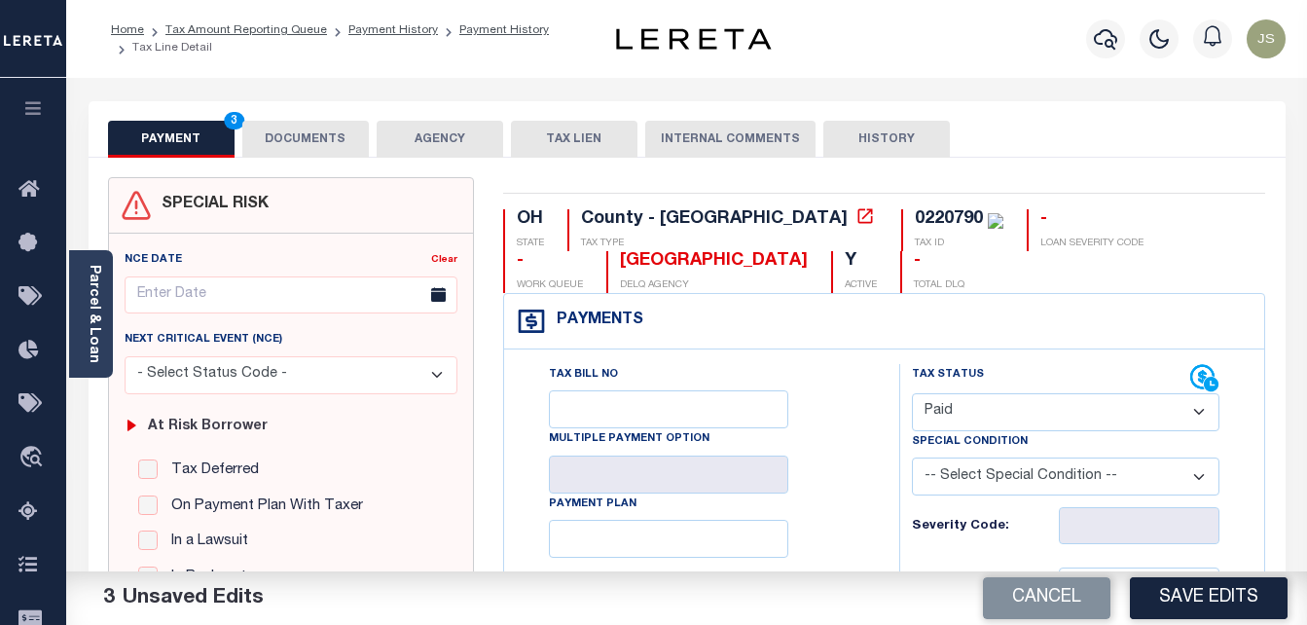
click at [344, 141] on button "DOCUMENTS" at bounding box center [305, 139] width 127 height 37
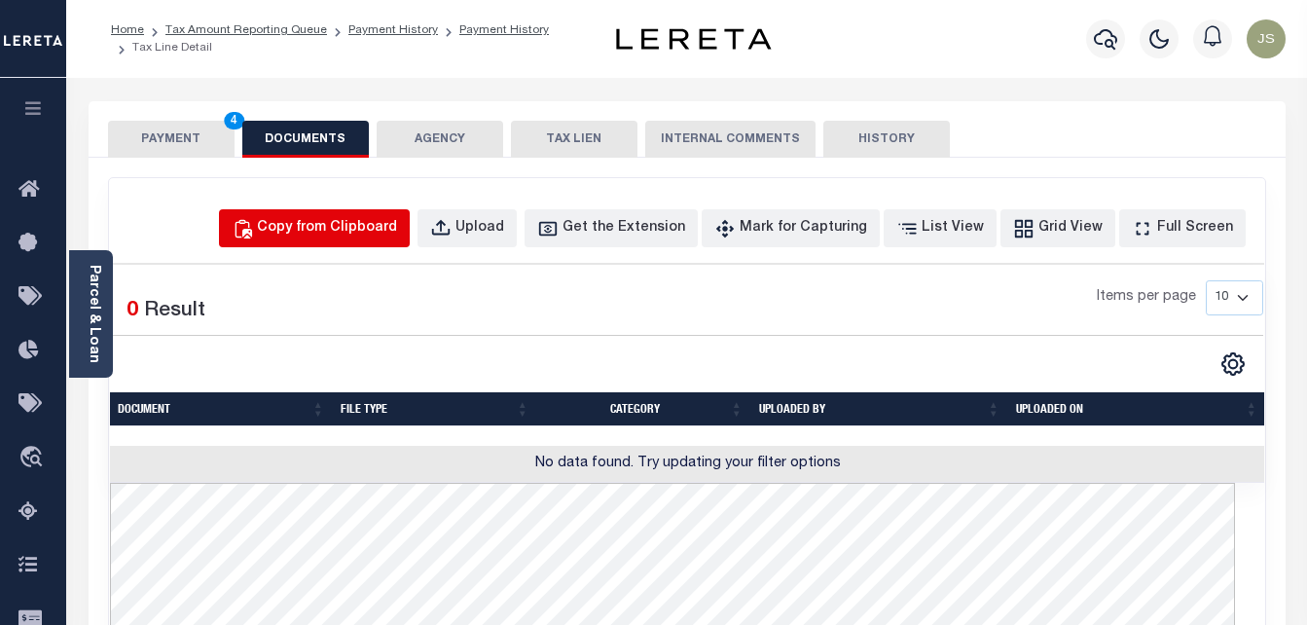
click at [409, 215] on button "Copy from Clipboard" at bounding box center [314, 228] width 191 height 38
select select "POP"
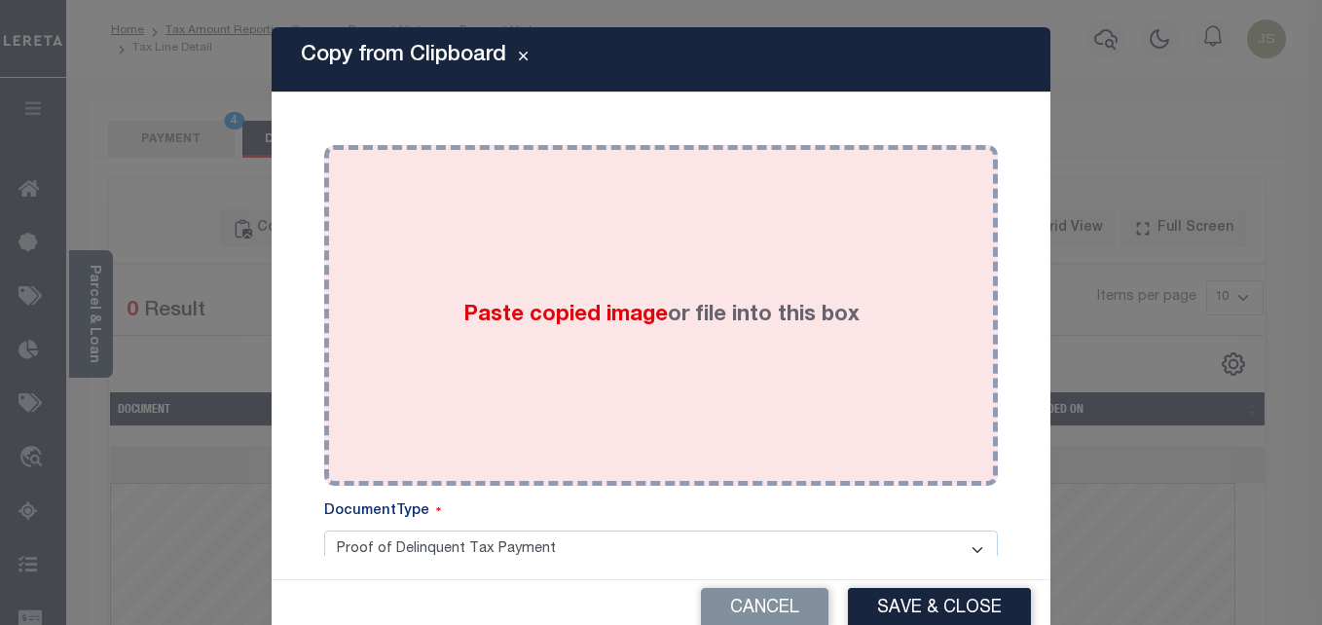
click at [618, 308] on span "Paste copied image" at bounding box center [565, 315] width 204 height 21
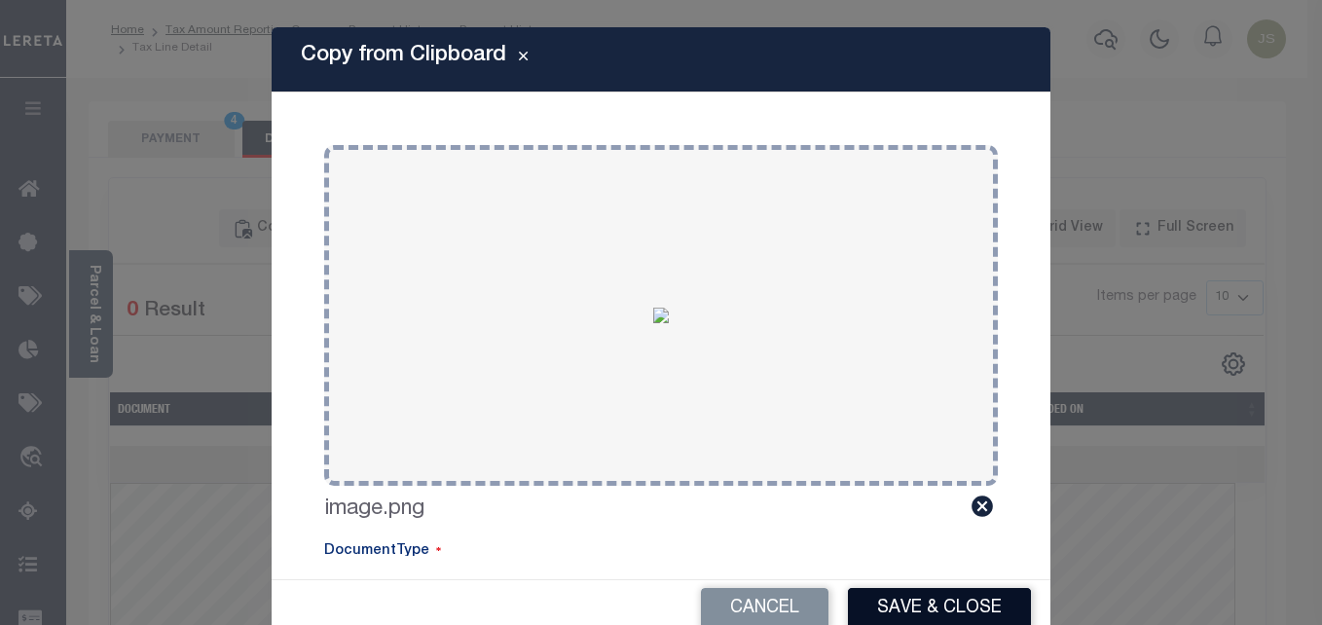
click at [911, 597] on button "Save & Close" at bounding box center [939, 609] width 183 height 42
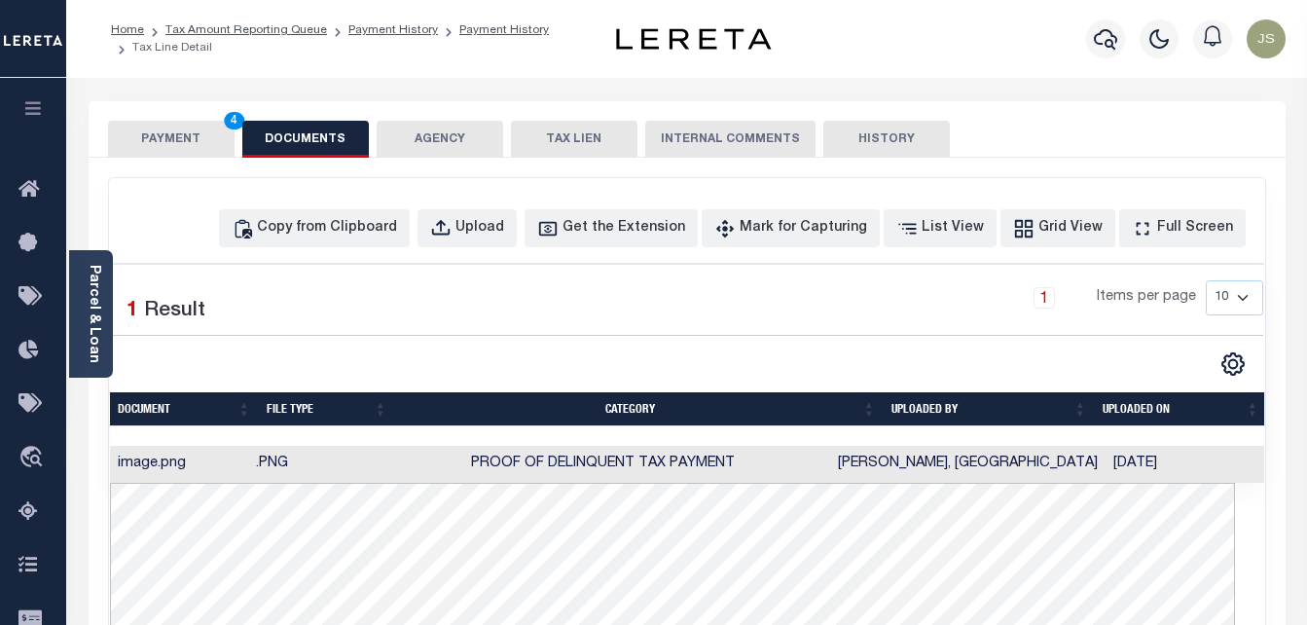
click at [183, 129] on button "PAYMENT 4" at bounding box center [171, 139] width 127 height 37
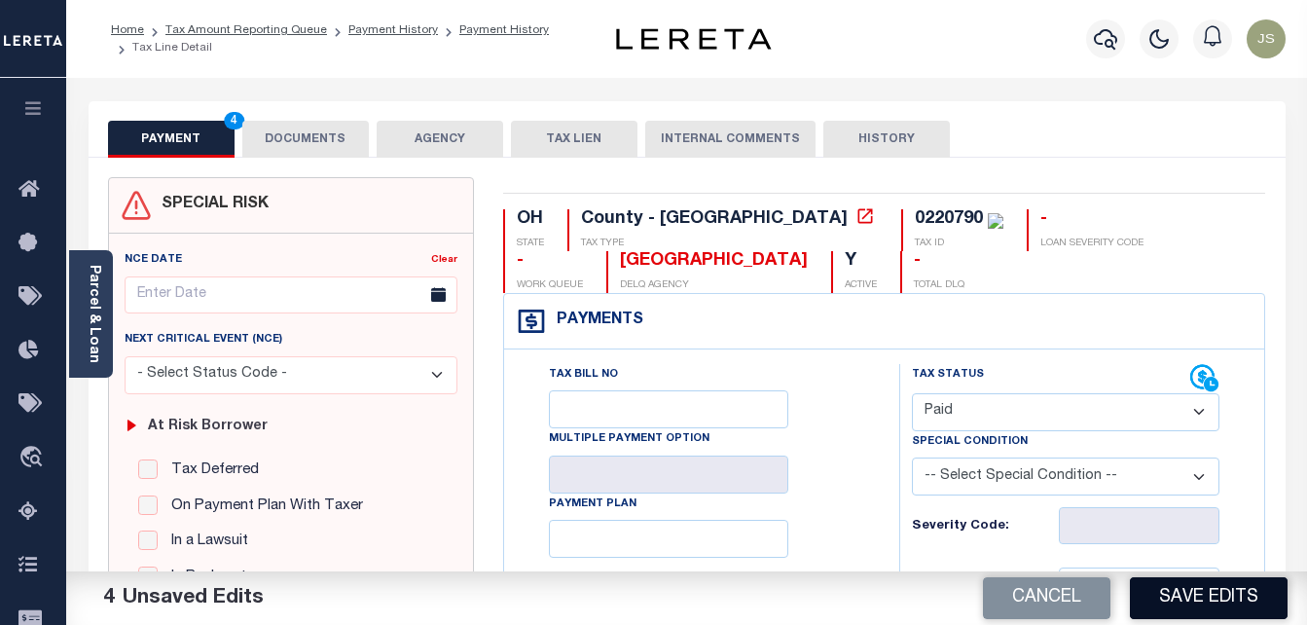
click at [1170, 595] on button "Save Edits" at bounding box center [1209, 598] width 158 height 42
checkbox input "false"
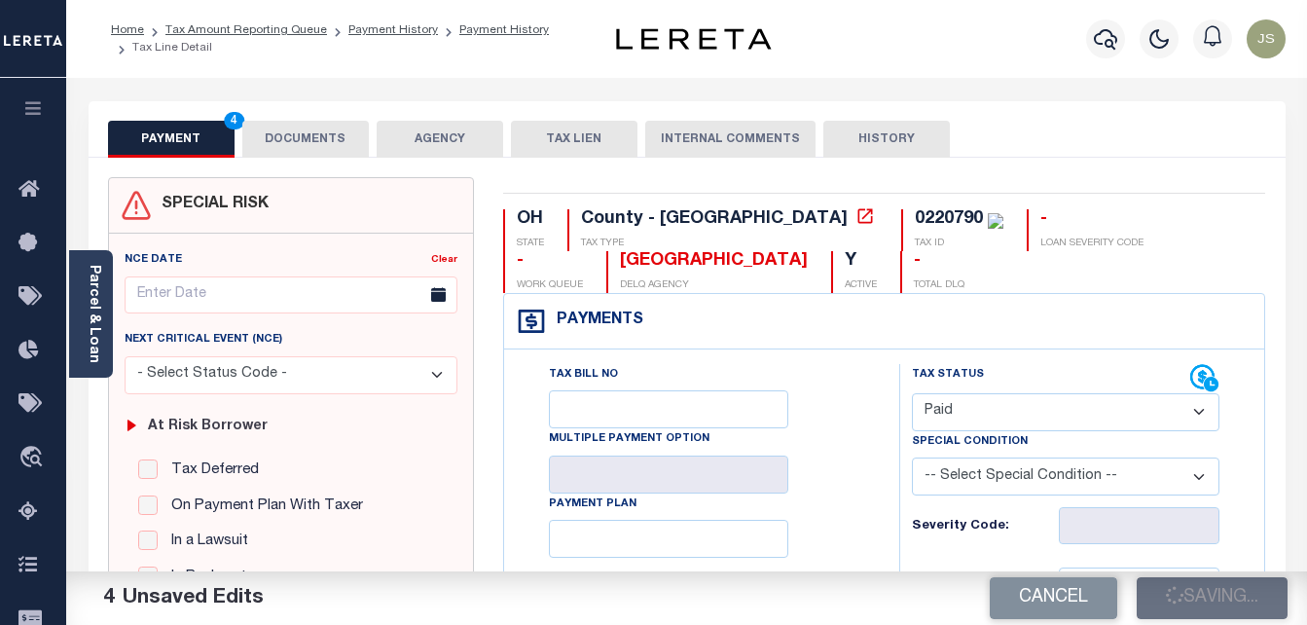
type input "$0"
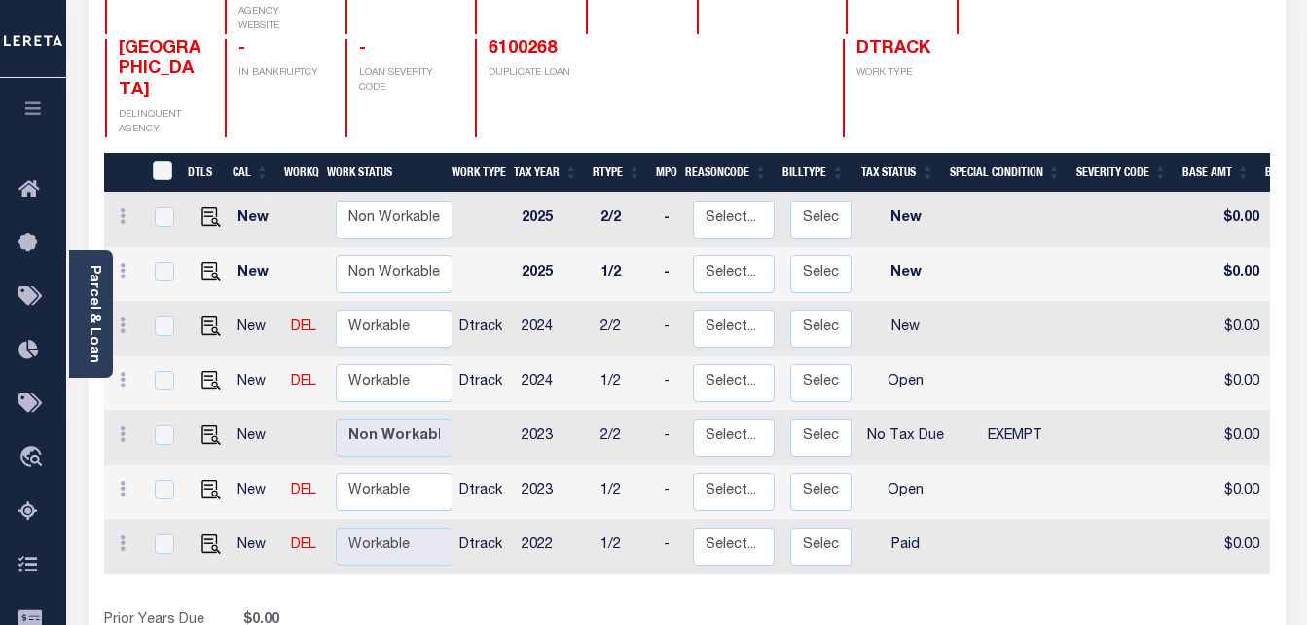
scroll to position [292, 0]
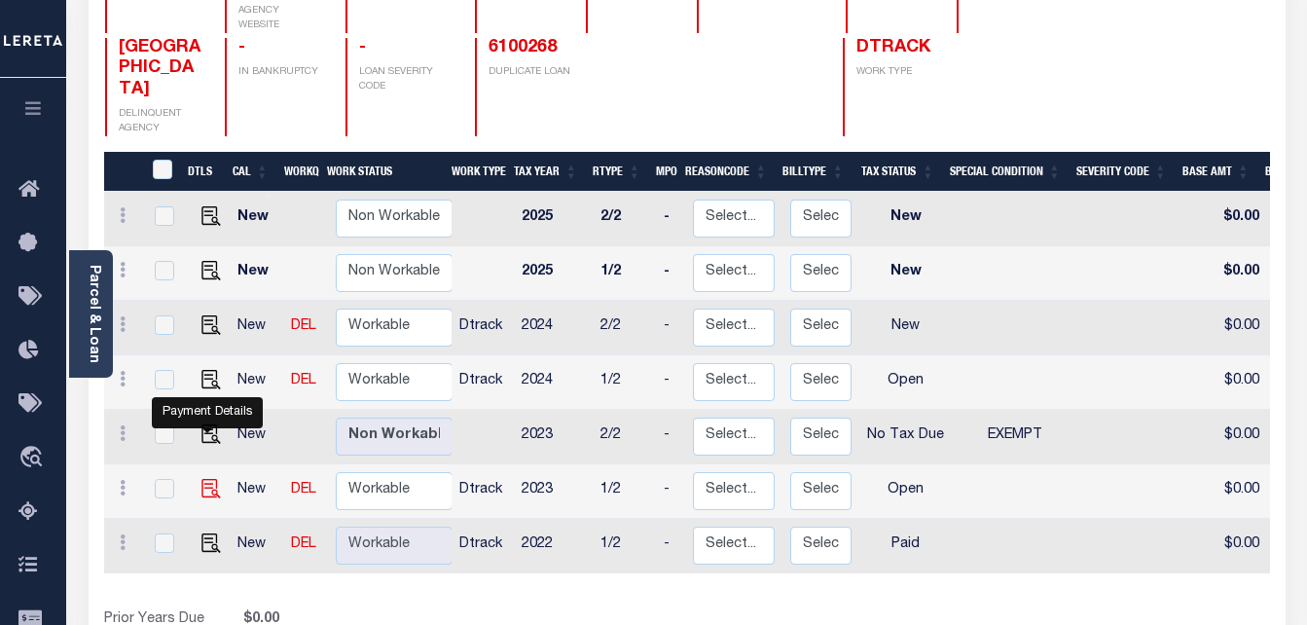
click at [204, 479] on img "" at bounding box center [210, 488] width 19 height 19
checkbox input "true"
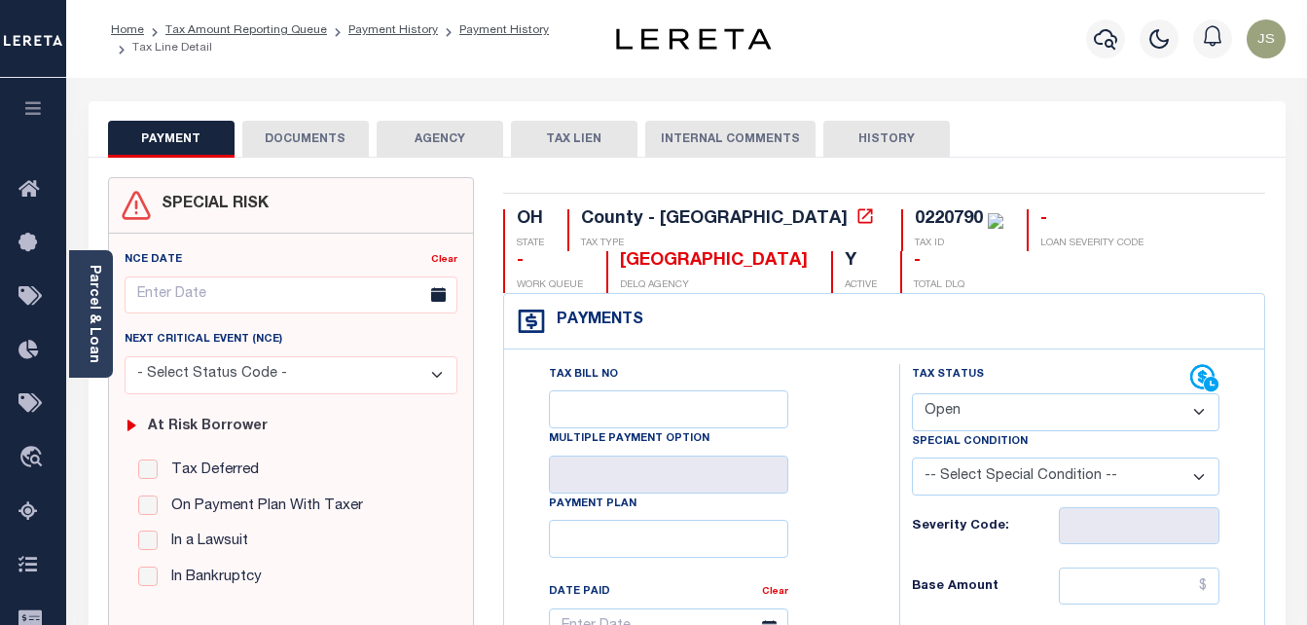
click at [957, 431] on select "- Select Status Code - Open Due/Unpaid Paid Incomplete No Tax Due Internal Refu…" at bounding box center [1066, 412] width 308 height 38
select select "PYD"
click at [912, 394] on select "- Select Status Code - Open Due/Unpaid Paid Incomplete No Tax Due Internal Refu…" at bounding box center [1066, 412] width 308 height 38
type input "[DATE]"
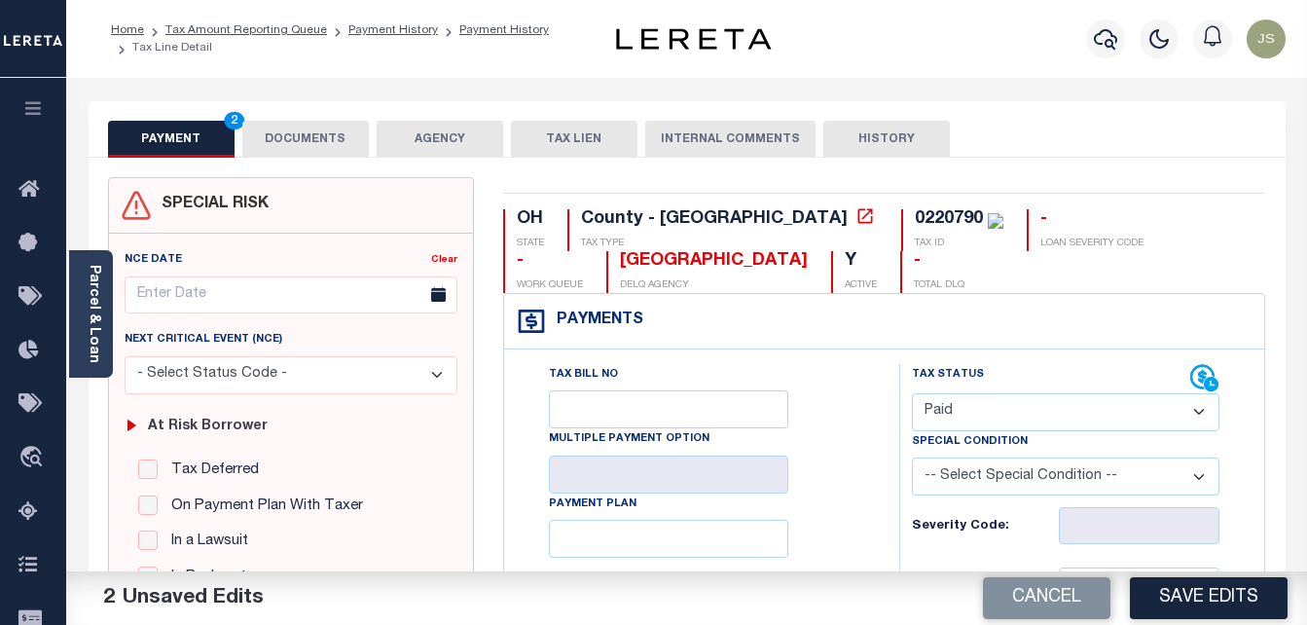
scroll to position [195, 0]
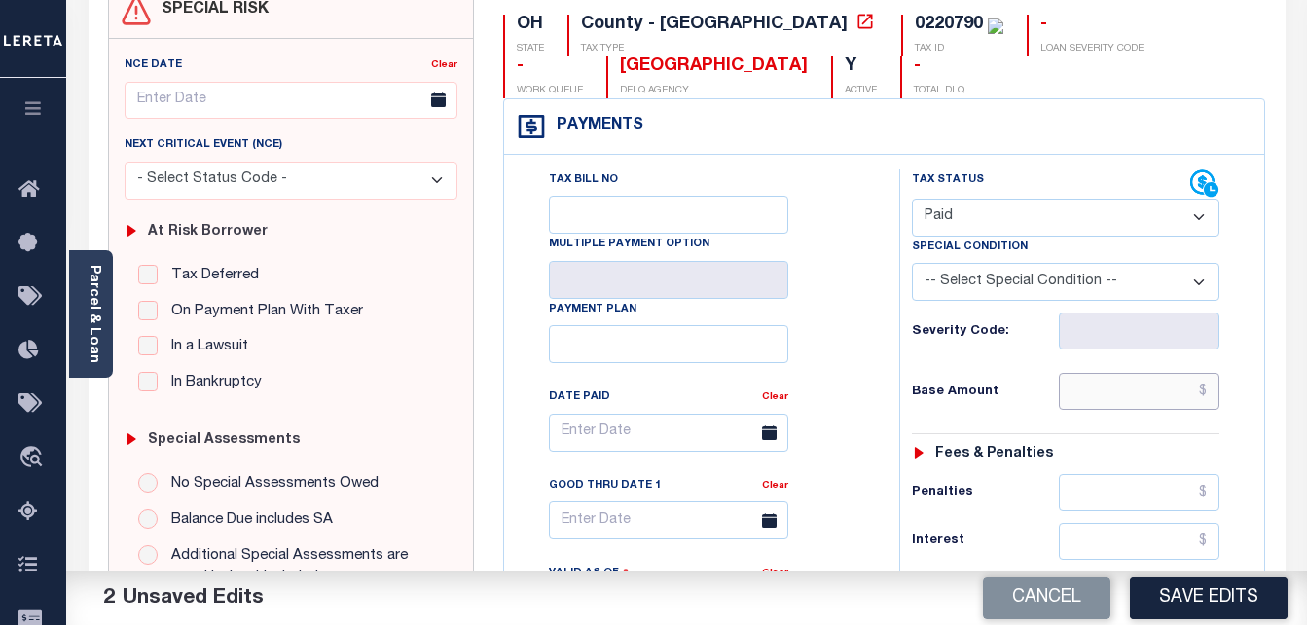
click at [1105, 394] on input "text" at bounding box center [1139, 391] width 161 height 37
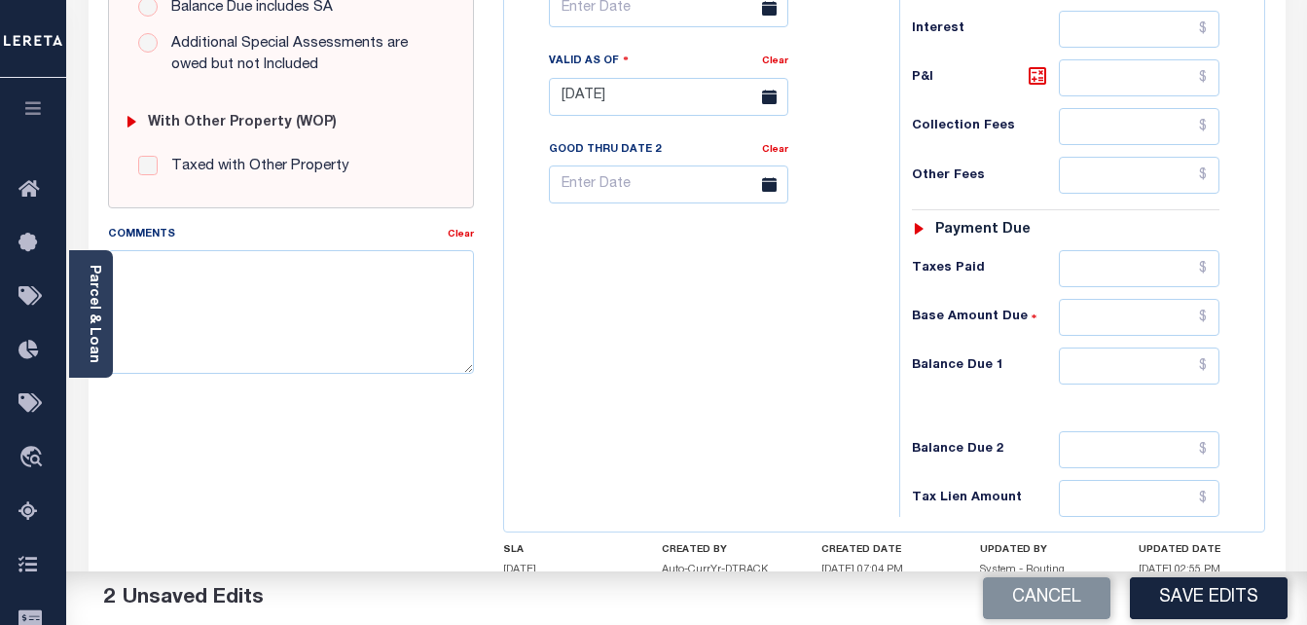
scroll to position [779, 0]
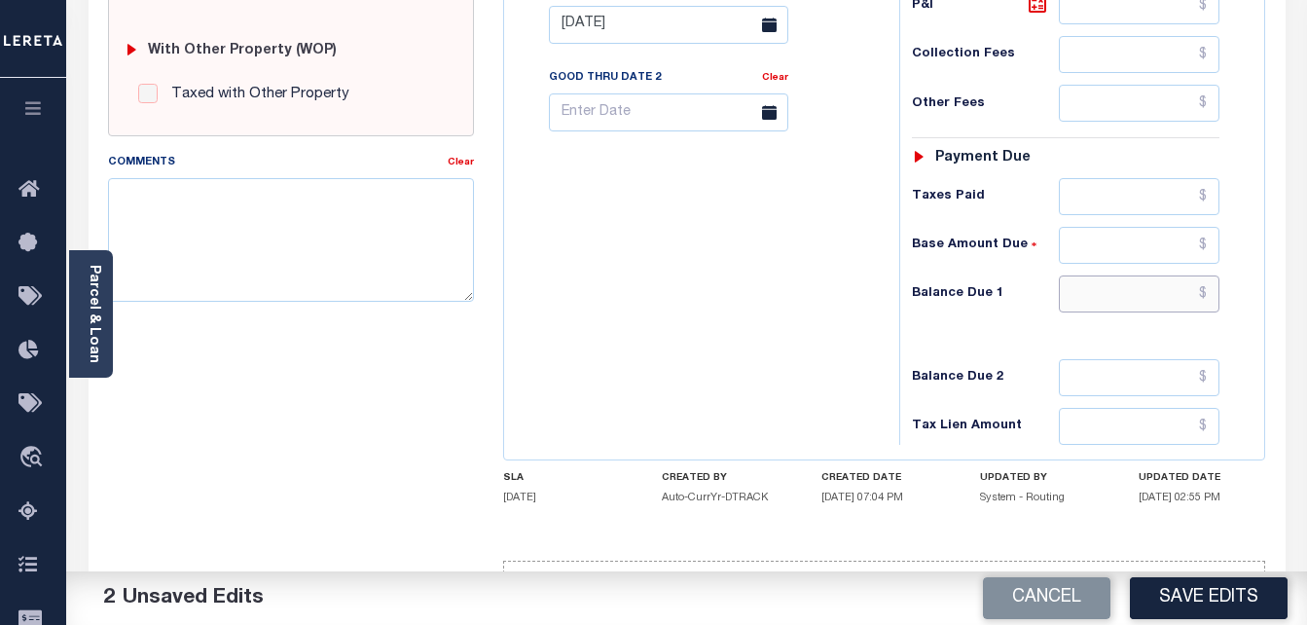
type input "$0.00"
click at [1113, 302] on input "text" at bounding box center [1139, 293] width 161 height 37
type input "$0"
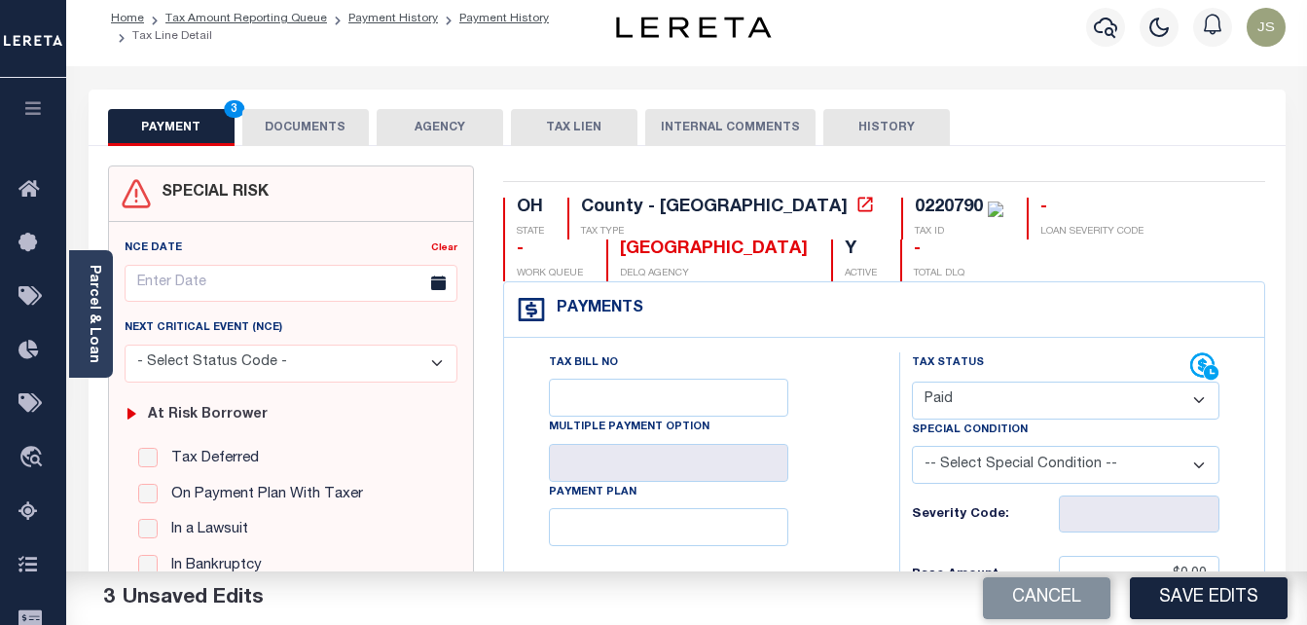
scroll to position [0, 0]
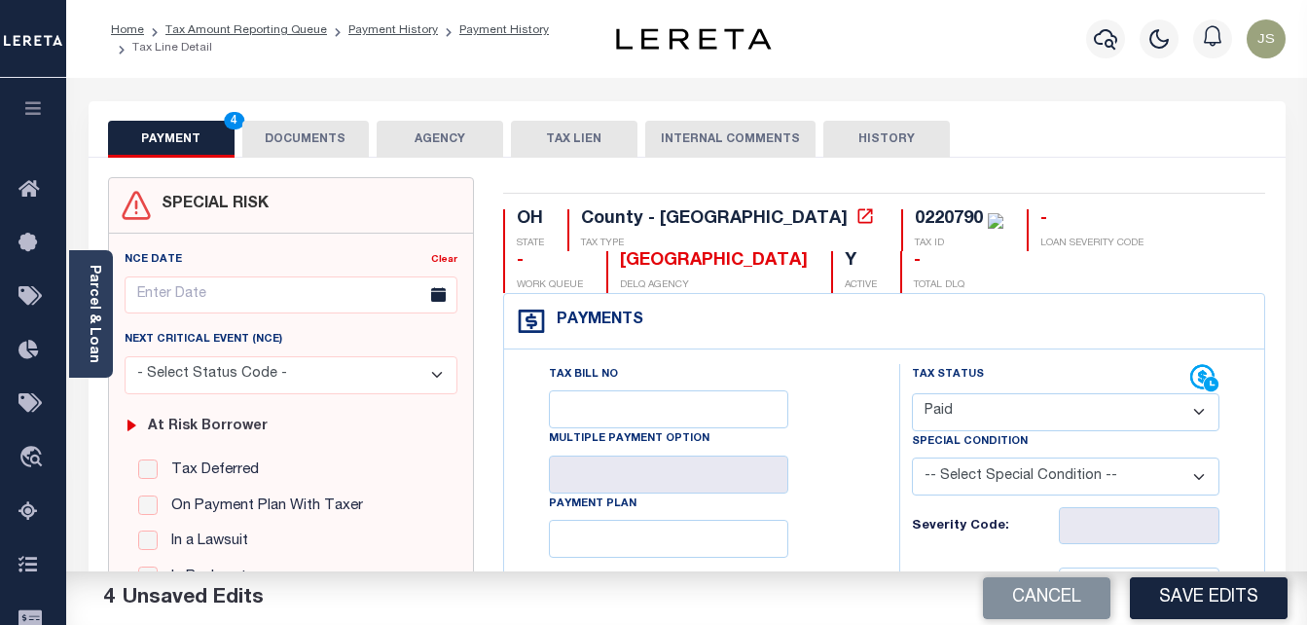
click at [327, 147] on button "DOCUMENTS" at bounding box center [305, 139] width 127 height 37
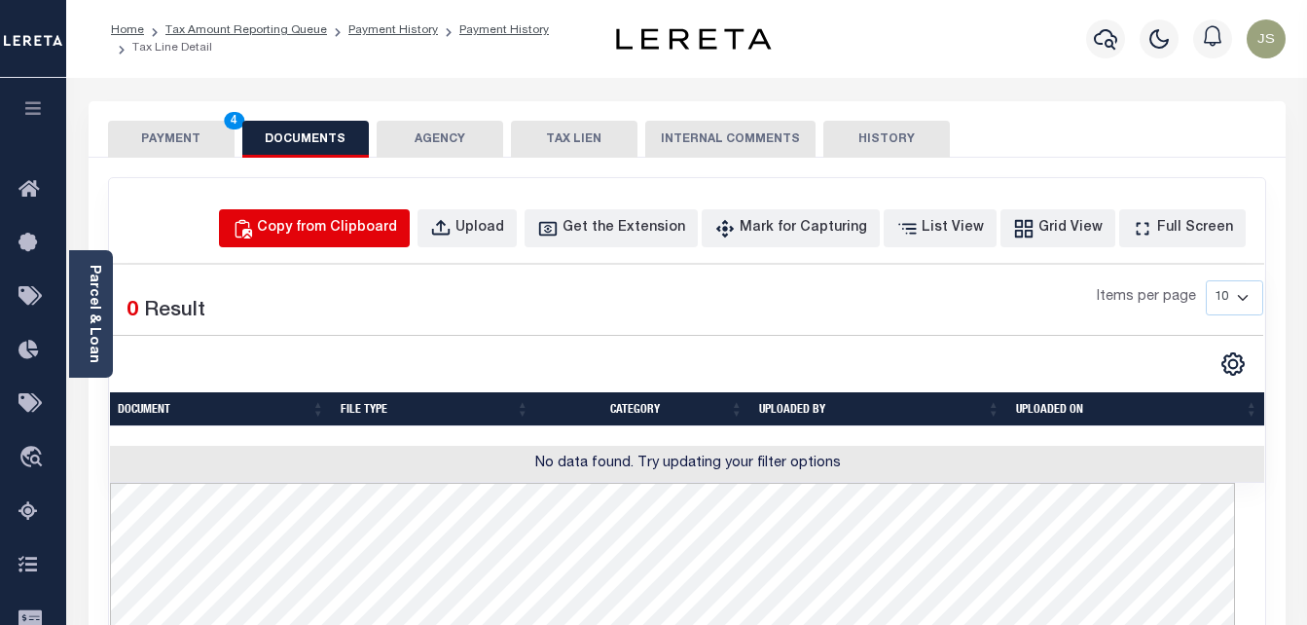
click at [335, 242] on button "Copy from Clipboard" at bounding box center [314, 228] width 191 height 38
select select "POP"
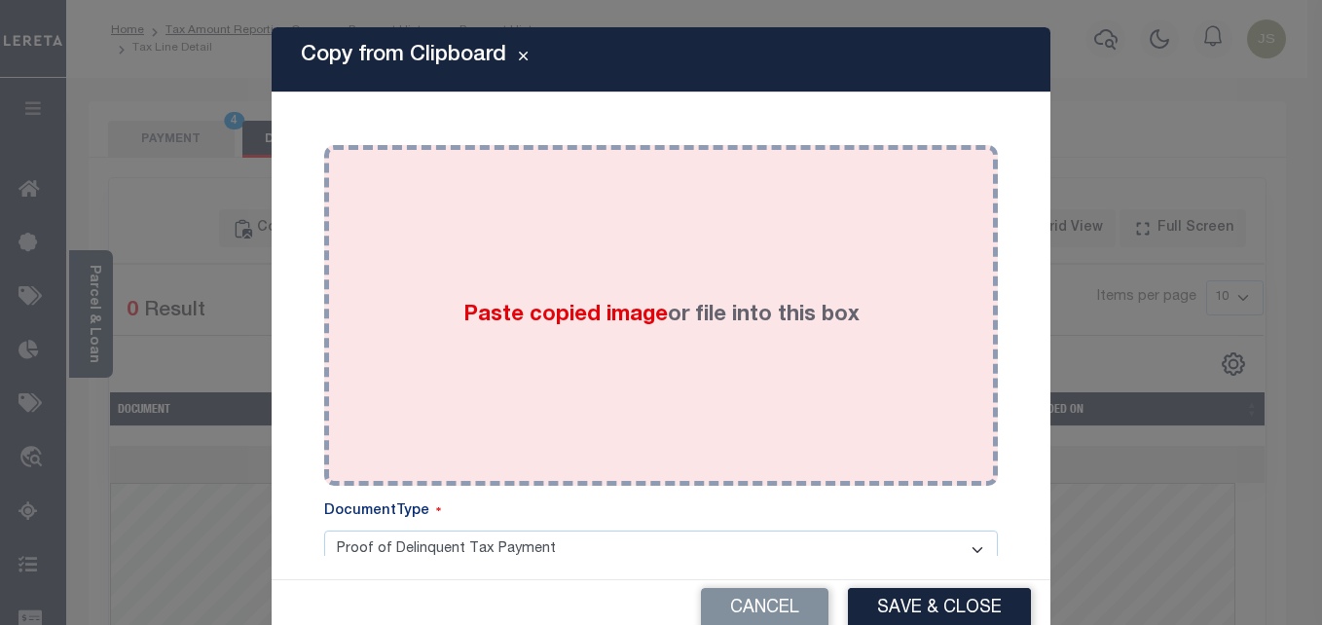
click at [485, 308] on span "Paste copied image" at bounding box center [565, 315] width 204 height 21
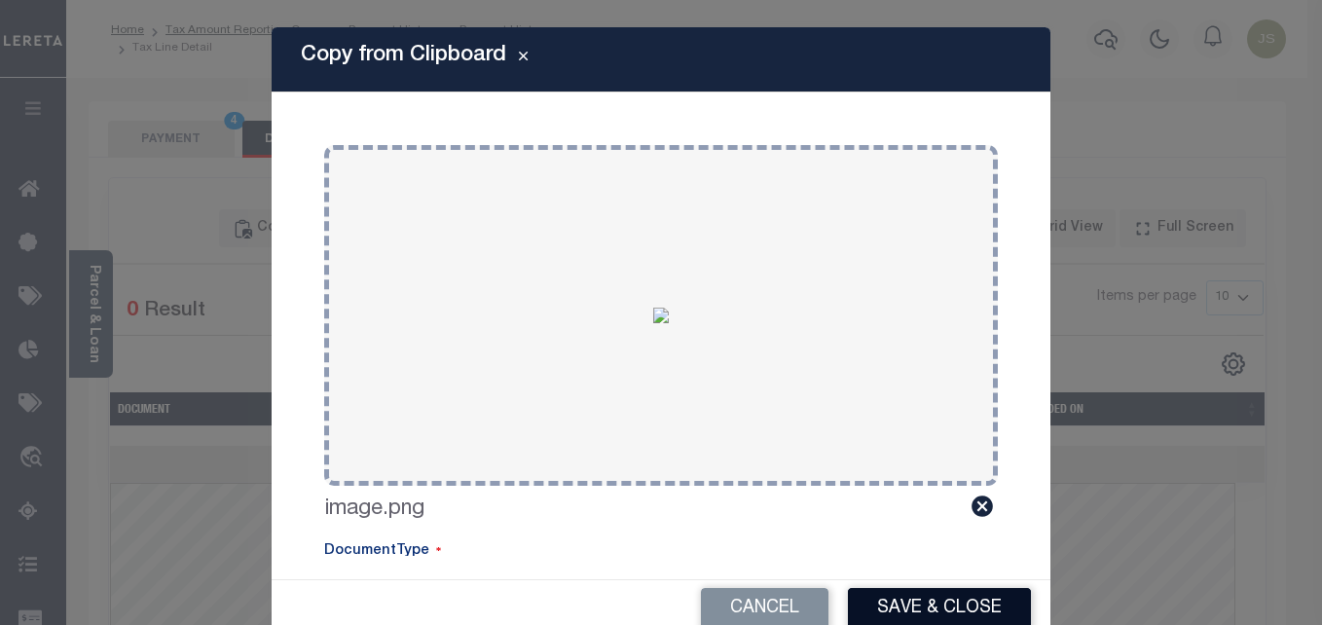
click at [904, 605] on button "Save & Close" at bounding box center [939, 609] width 183 height 42
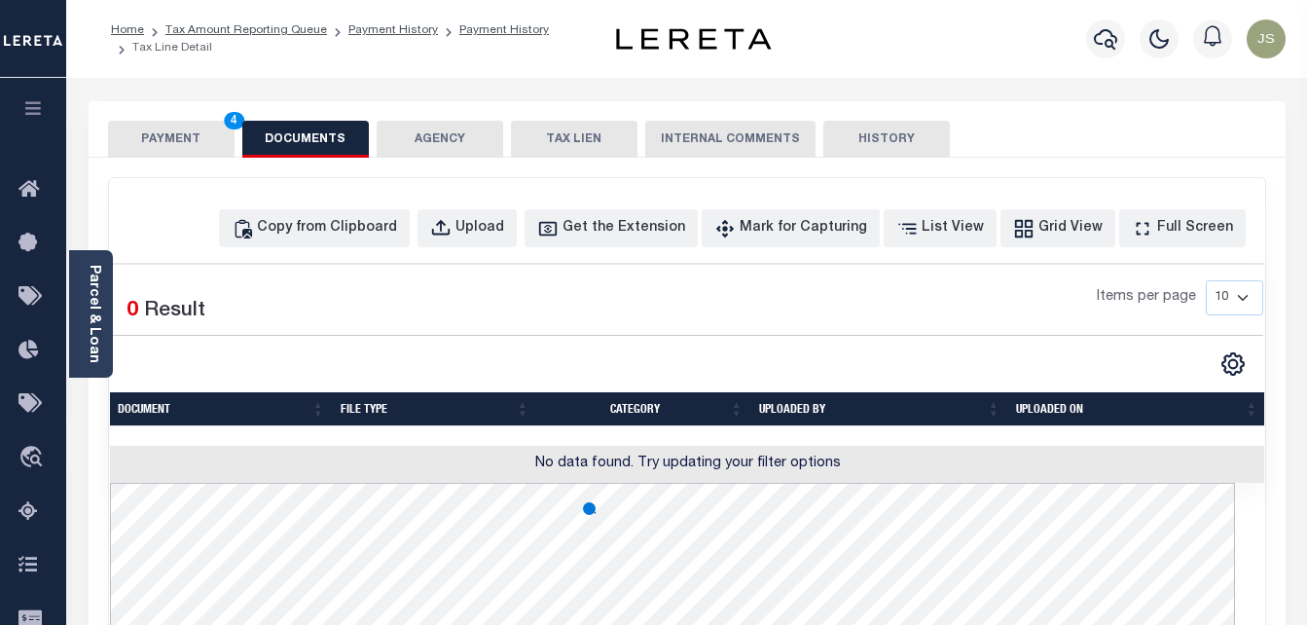
click at [179, 133] on button "PAYMENT 4" at bounding box center [171, 139] width 127 height 37
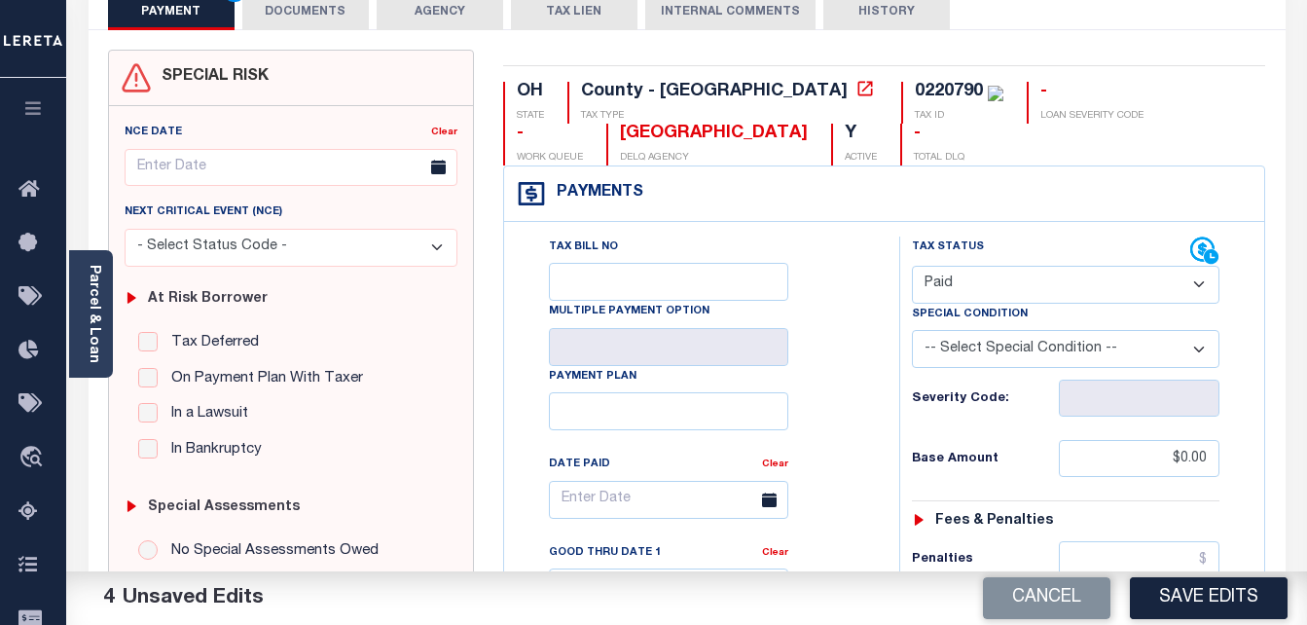
scroll to position [195, 0]
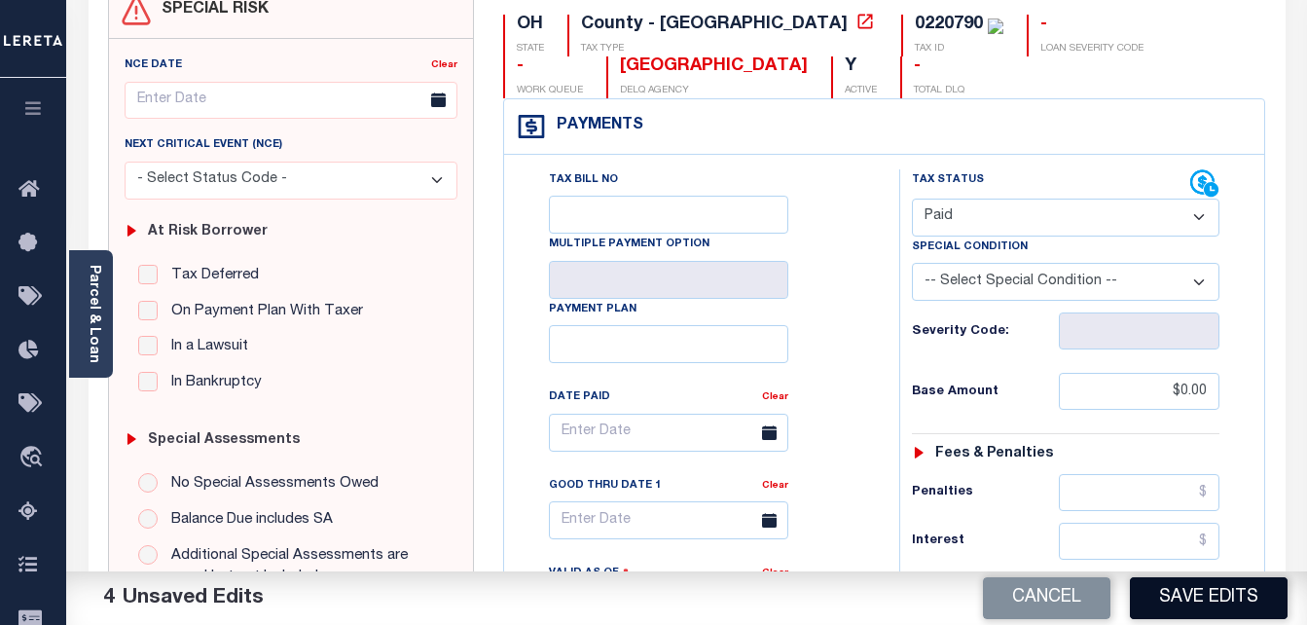
click at [1248, 590] on button "Save Edits" at bounding box center [1209, 598] width 158 height 42
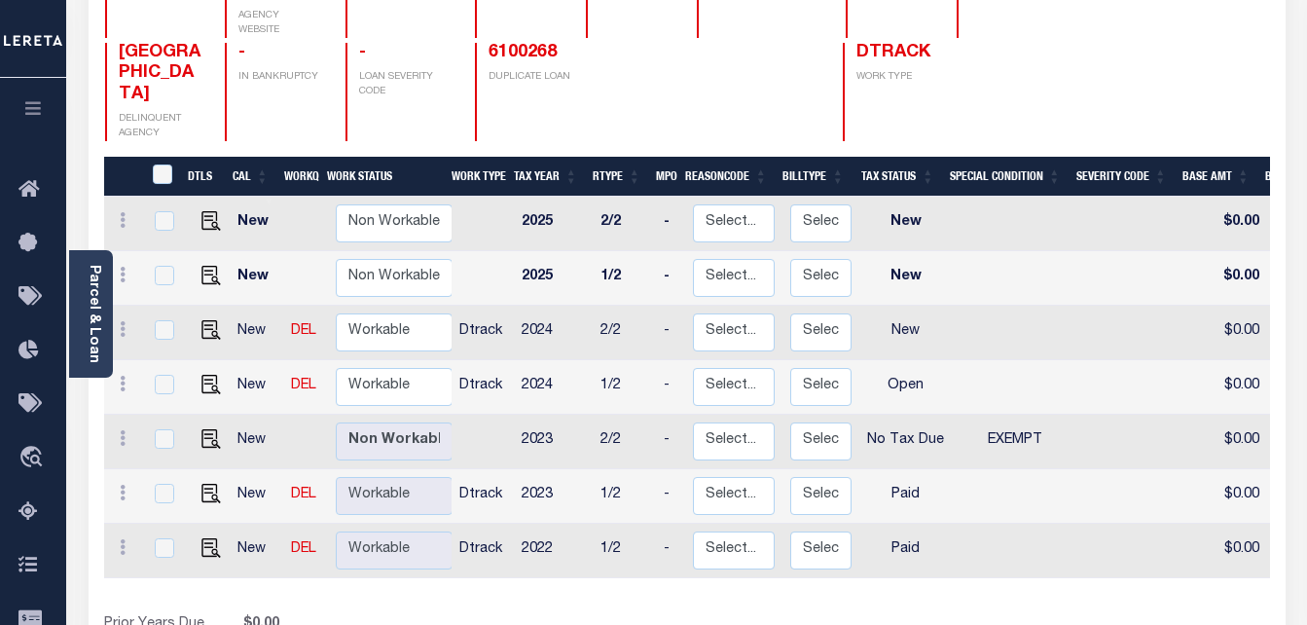
scroll to position [292, 0]
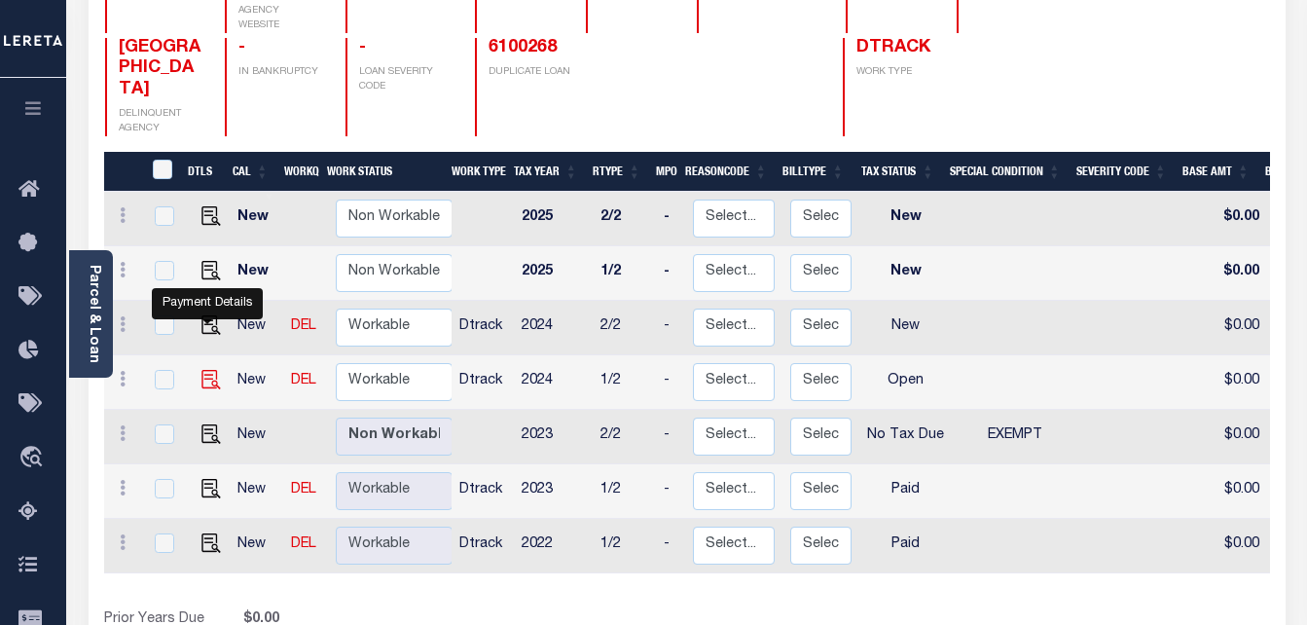
click at [205, 370] on img "" at bounding box center [210, 379] width 19 height 19
checkbox input "true"
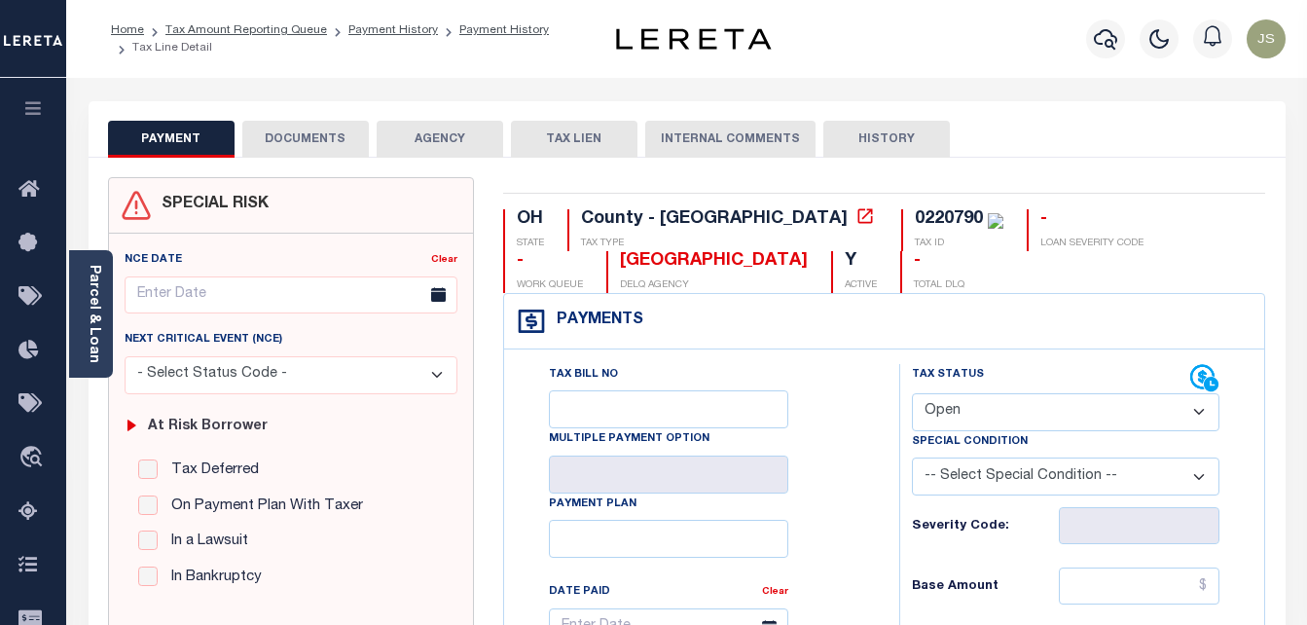
click at [934, 410] on select "- Select Status Code - Open Due/Unpaid Paid Incomplete No Tax Due Internal Refu…" at bounding box center [1066, 412] width 308 height 38
select select "PYD"
click at [912, 394] on select "- Select Status Code - Open Due/Unpaid Paid Incomplete No Tax Due Internal Refu…" at bounding box center [1066, 412] width 308 height 38
type input "[DATE]"
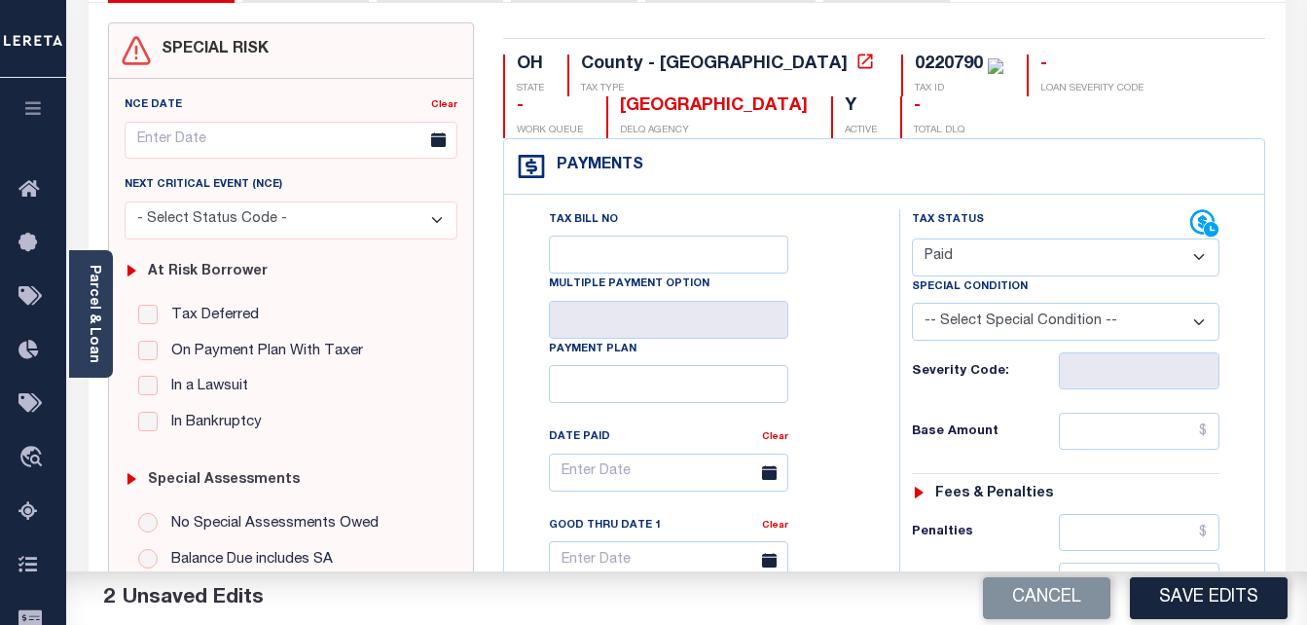
scroll to position [195, 0]
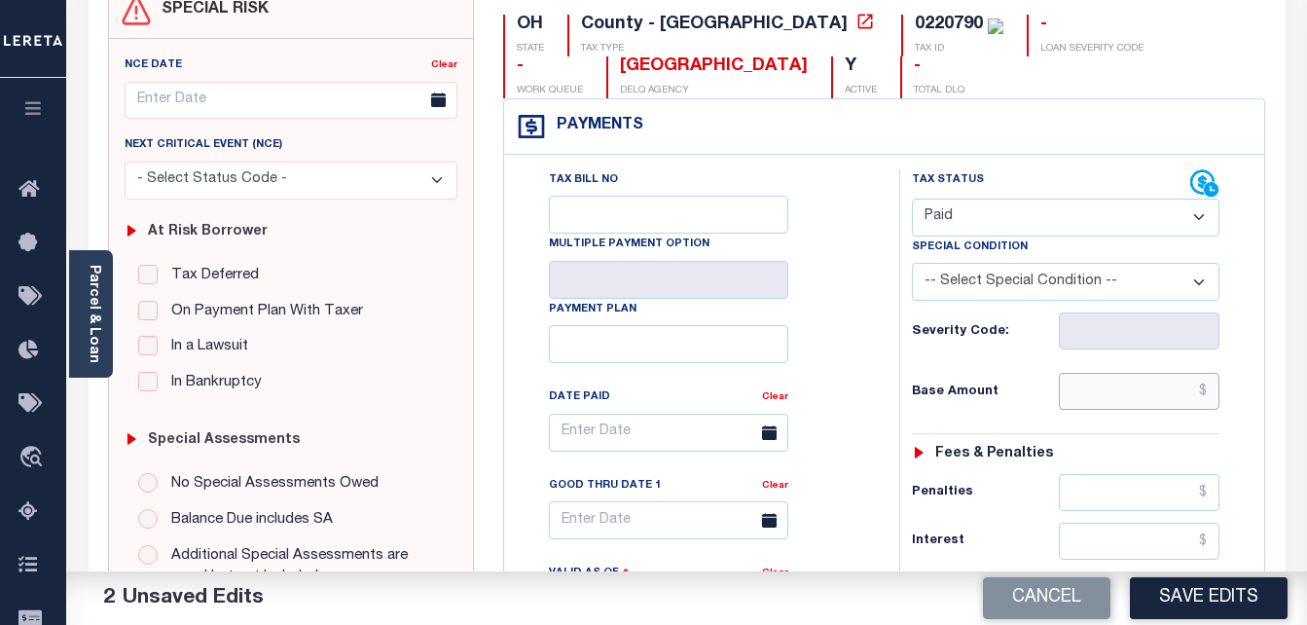
click at [1093, 397] on input "text" at bounding box center [1139, 391] width 161 height 37
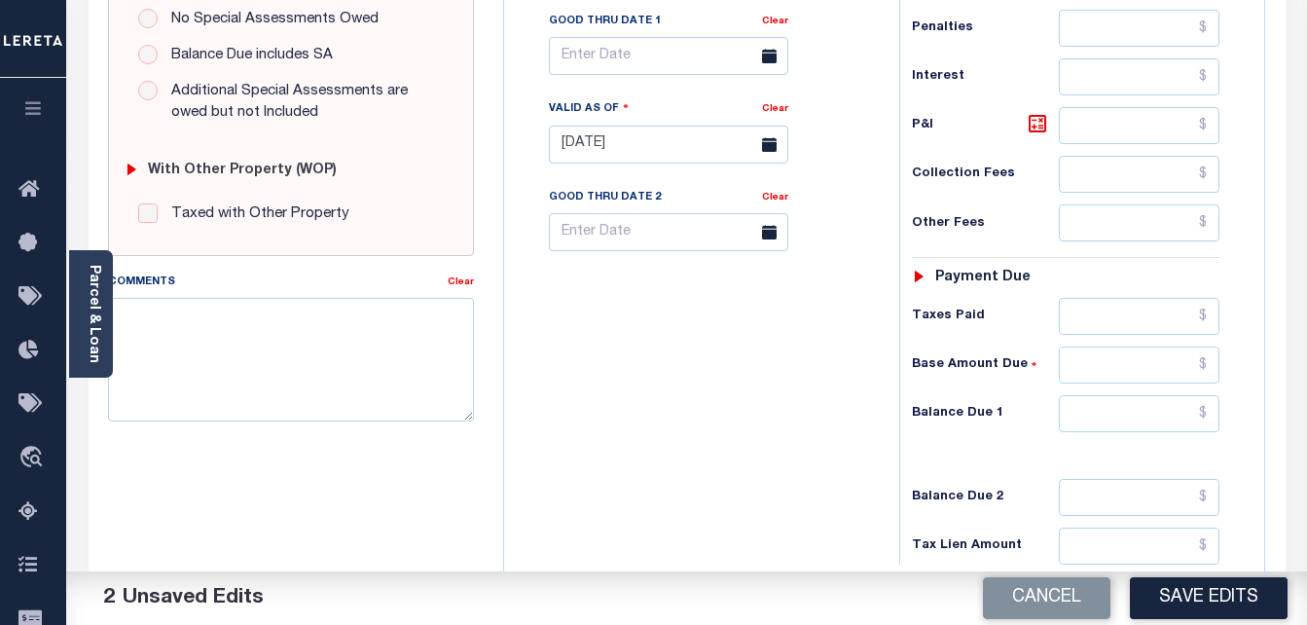
scroll to position [681, 0]
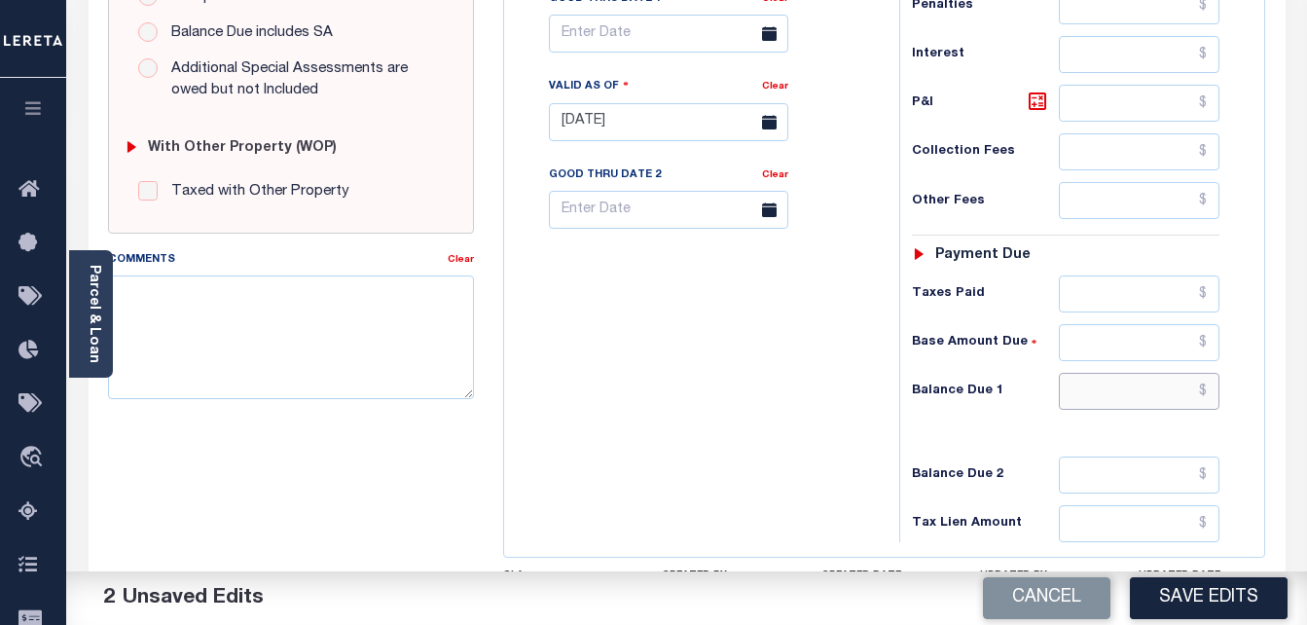
type input "$0.00"
click at [1117, 394] on input "text" at bounding box center [1139, 391] width 161 height 37
type input "$0"
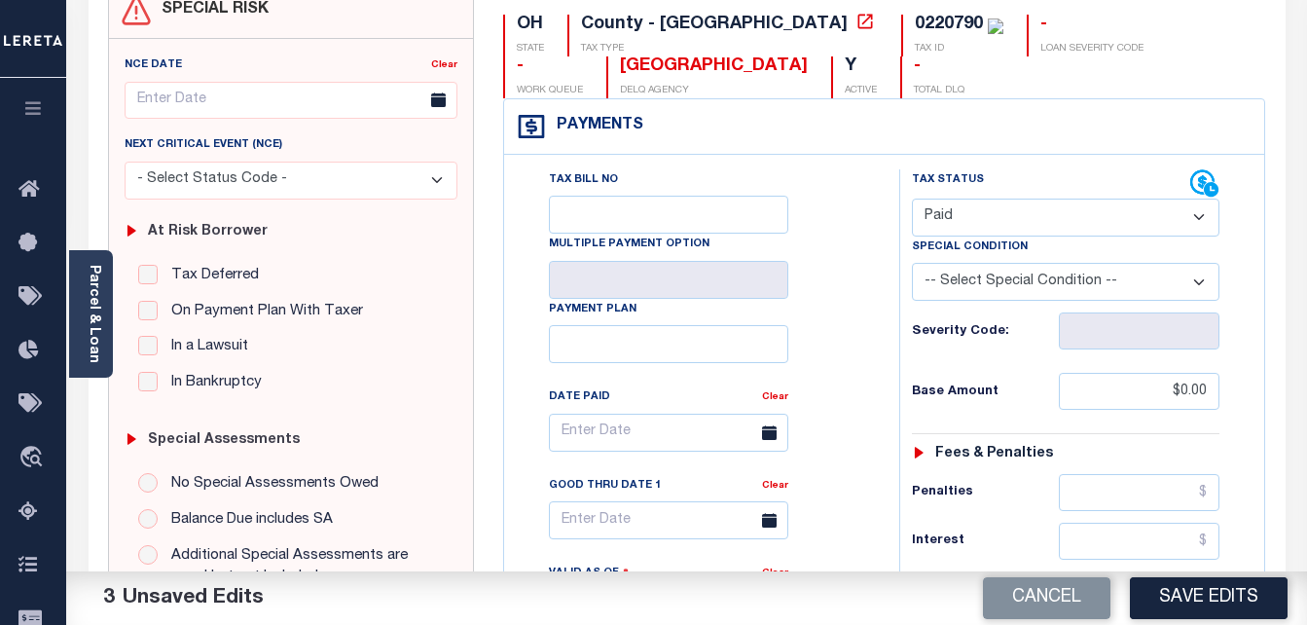
scroll to position [0, 0]
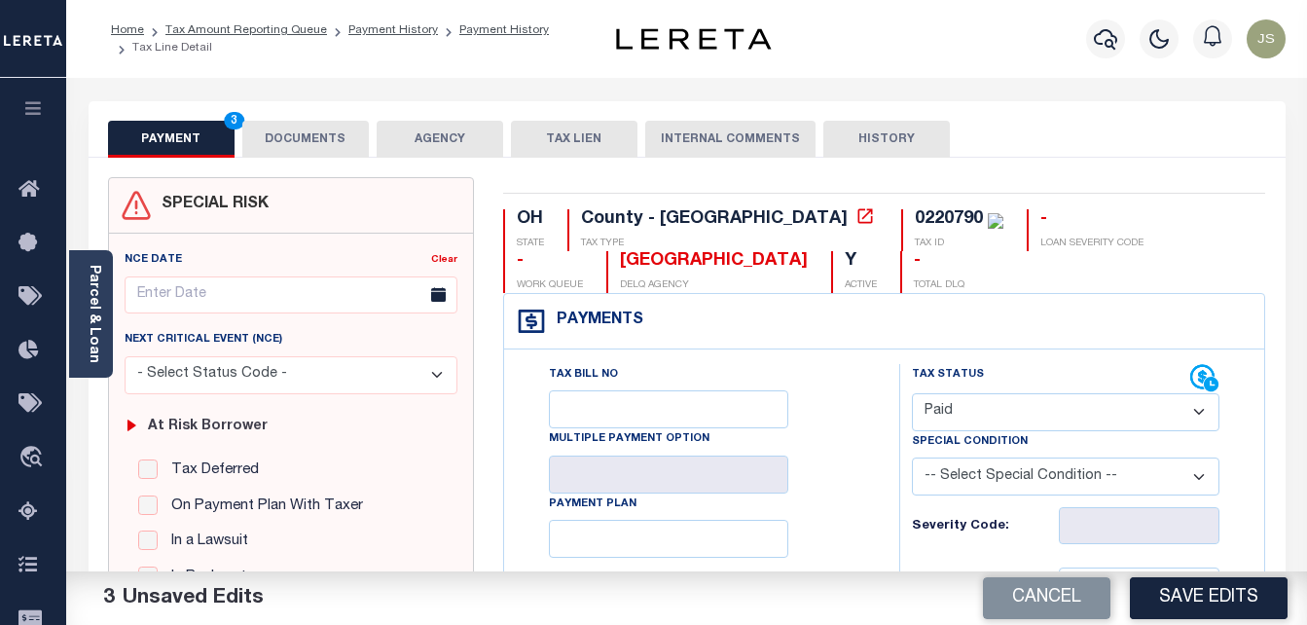
click at [292, 136] on button "DOCUMENTS" at bounding box center [305, 139] width 127 height 37
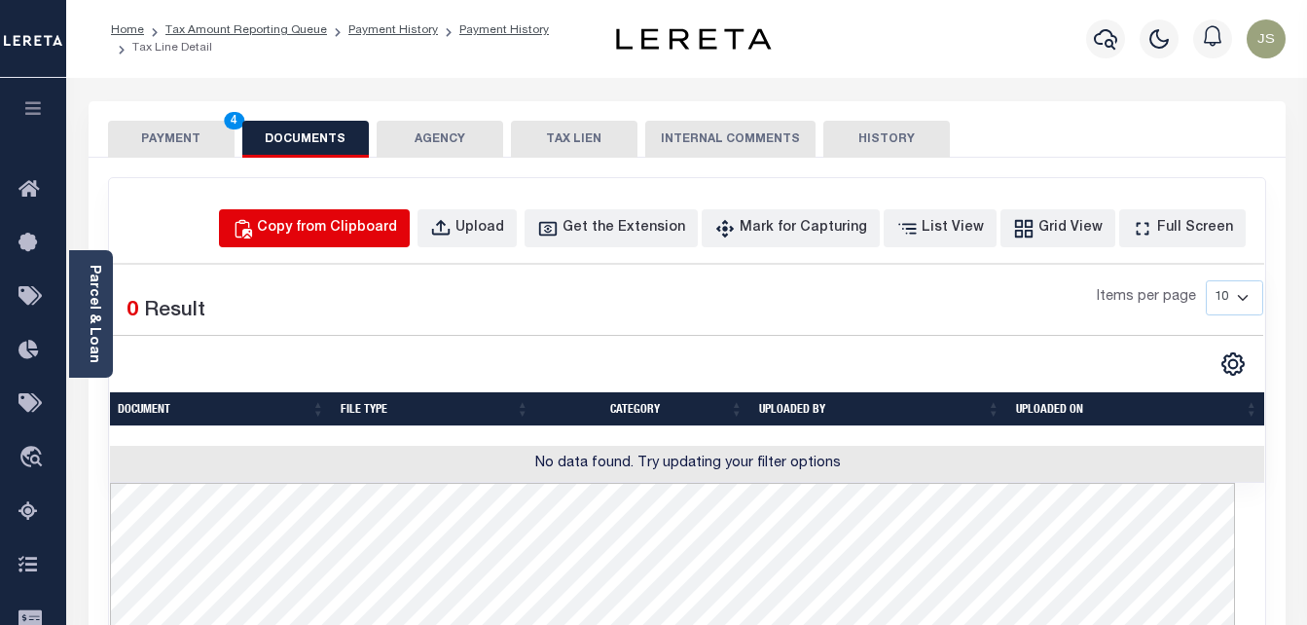
click at [376, 228] on div "Copy from Clipboard" at bounding box center [327, 228] width 140 height 21
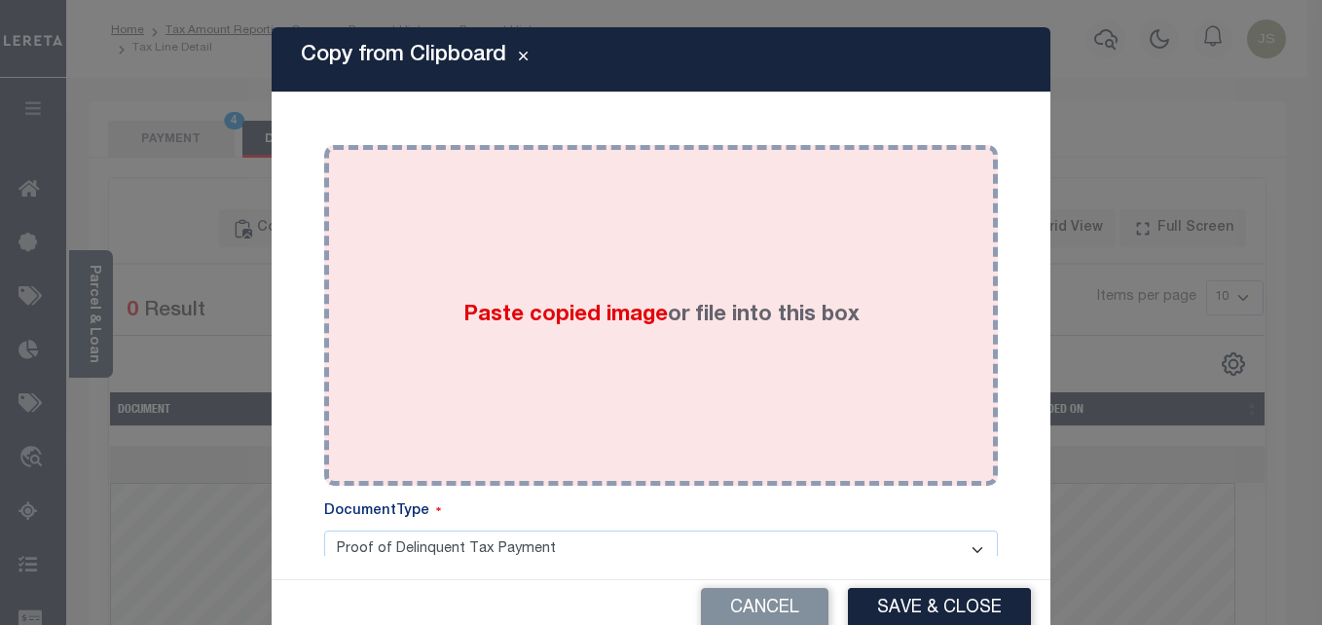
click at [604, 314] on span "Paste copied image" at bounding box center [565, 315] width 204 height 21
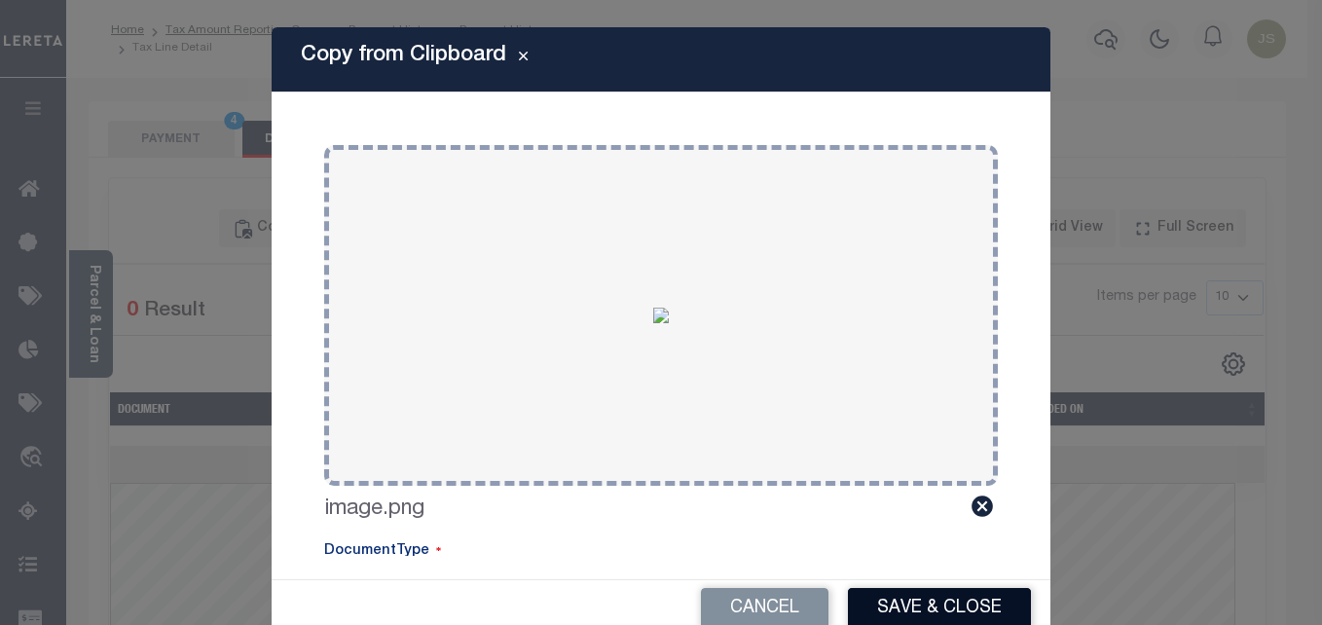
click at [930, 601] on button "Save & Close" at bounding box center [939, 609] width 183 height 42
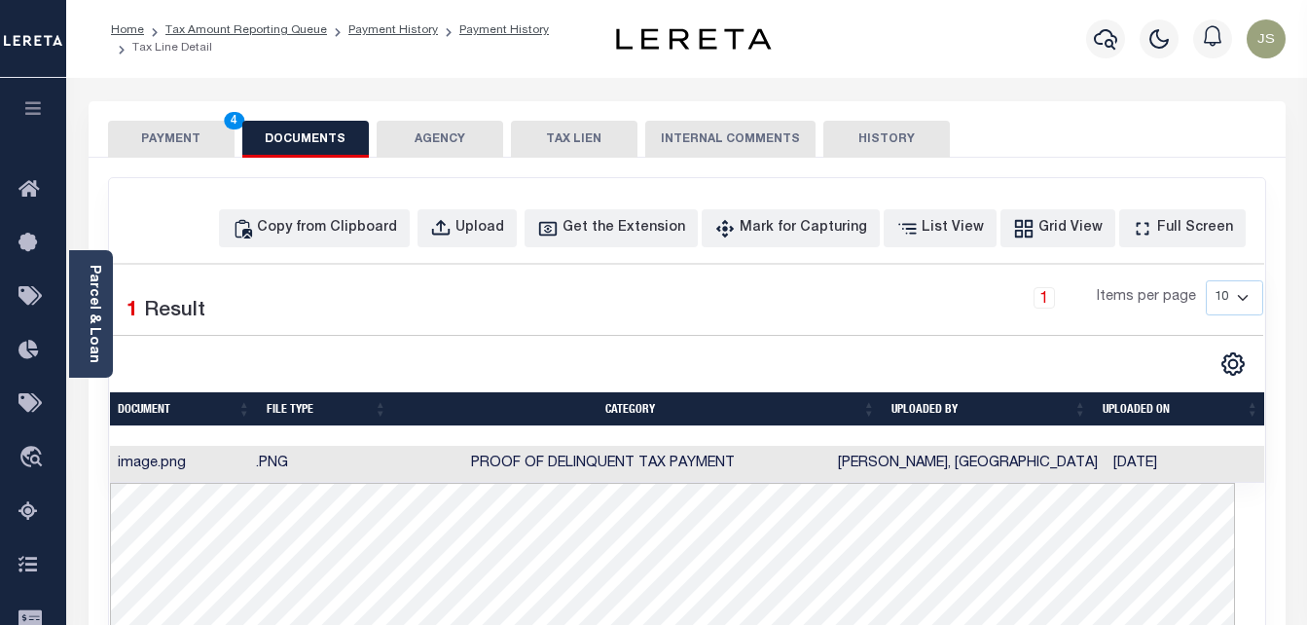
click at [178, 141] on button "PAYMENT 4" at bounding box center [171, 139] width 127 height 37
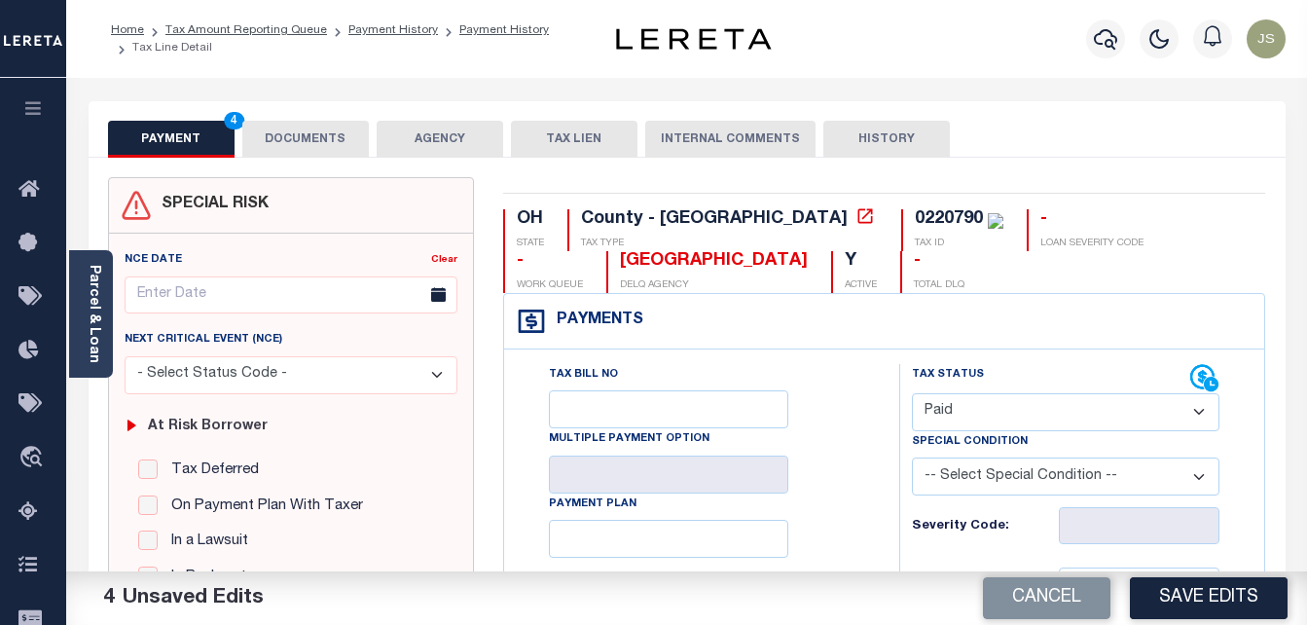
click at [1162, 604] on button "Save Edits" at bounding box center [1209, 598] width 158 height 42
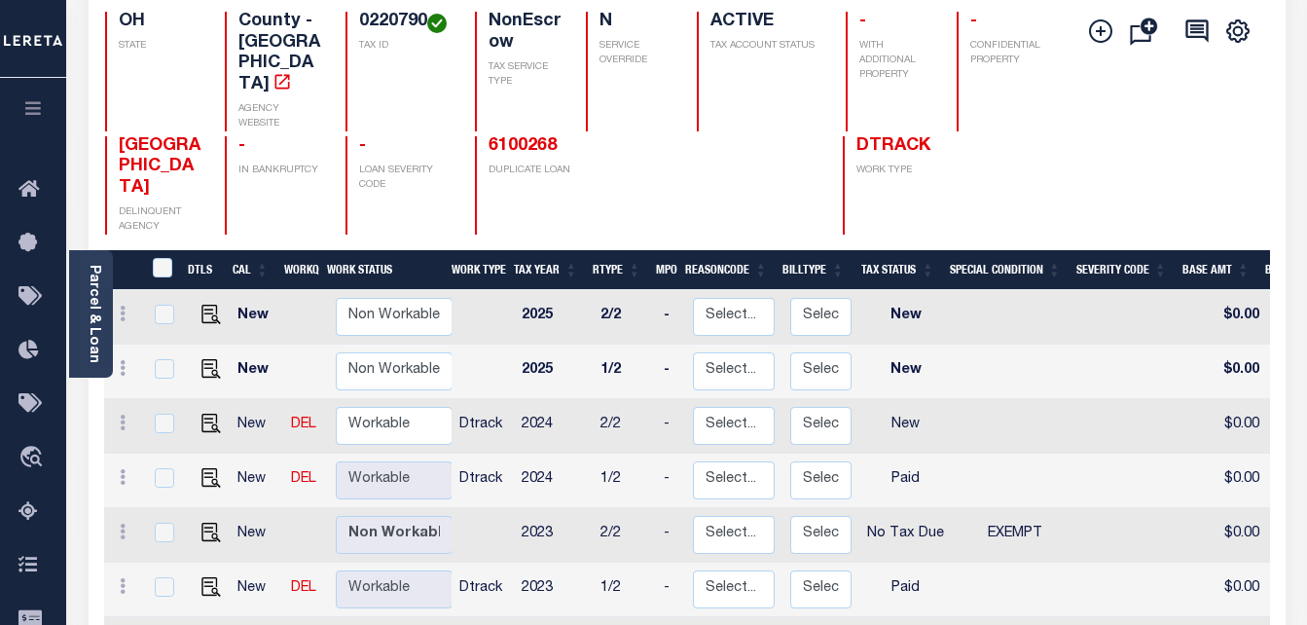
scroll to position [195, 0]
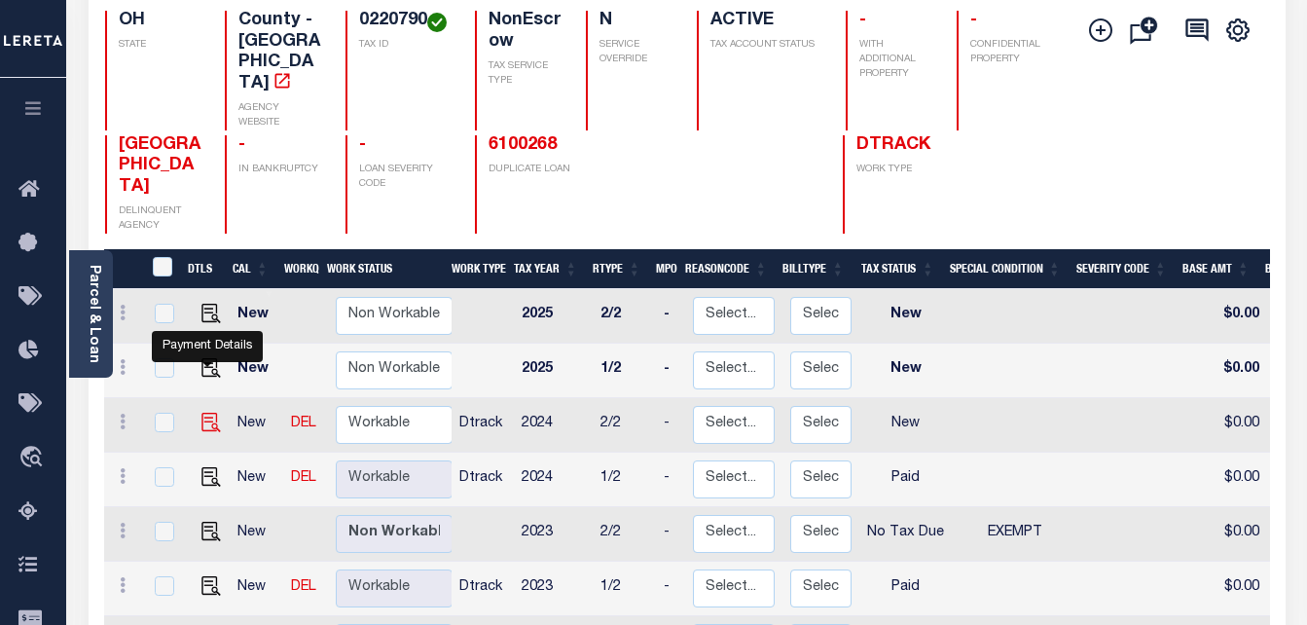
click at [208, 413] on img "" at bounding box center [210, 422] width 19 height 19
checkbox input "true"
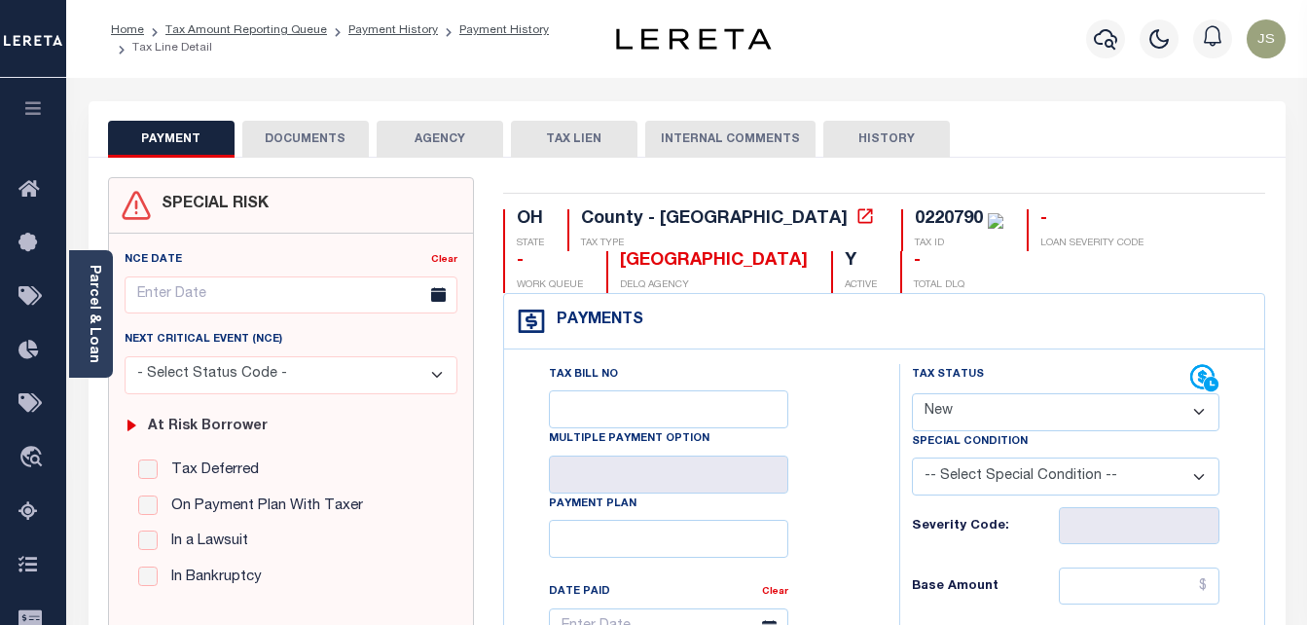
click at [981, 417] on select "- Select Status Code - Open Due/Unpaid Paid Incomplete No Tax Due Internal Refu…" at bounding box center [1066, 412] width 308 height 38
select select "PYD"
click at [912, 394] on select "- Select Status Code - Open Due/Unpaid Paid Incomplete No Tax Due Internal Refu…" at bounding box center [1066, 412] width 308 height 38
type input "[DATE]"
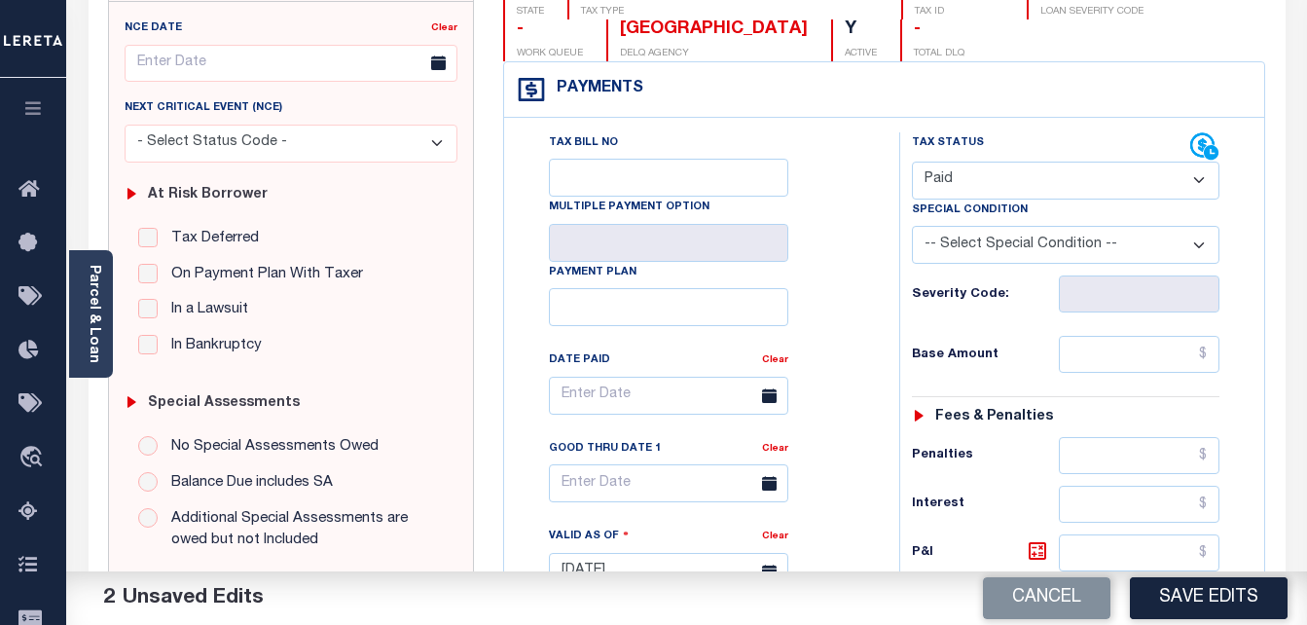
scroll to position [292, 0]
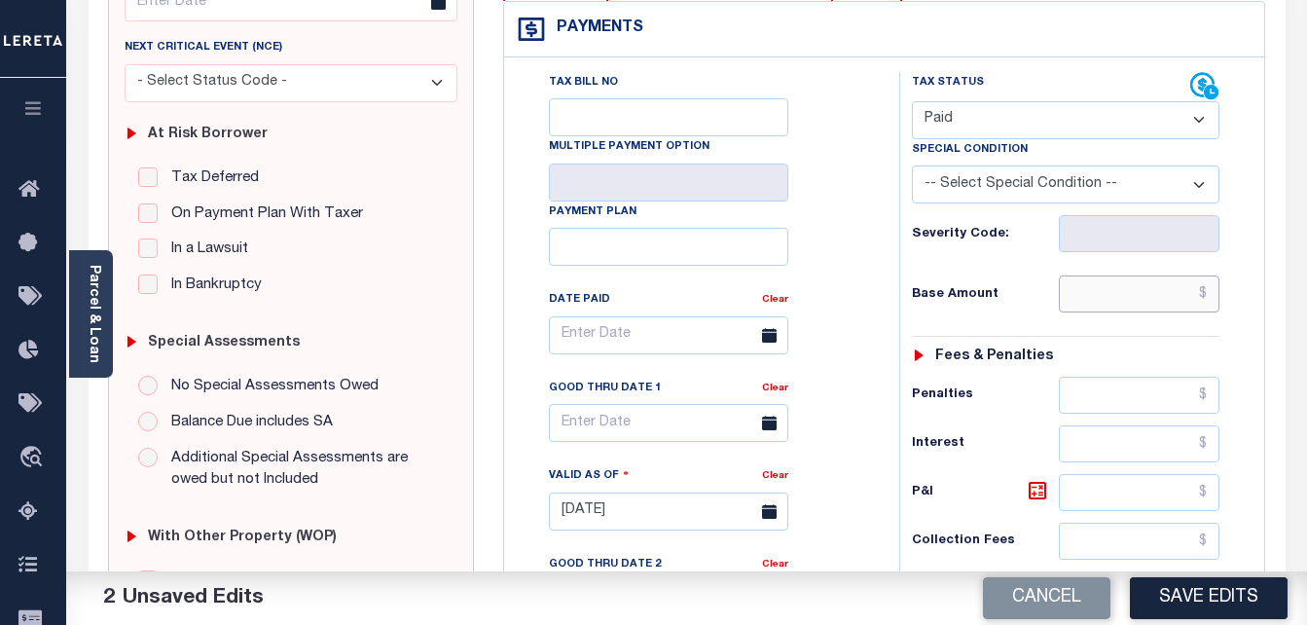
click at [1080, 305] on input "text" at bounding box center [1139, 293] width 161 height 37
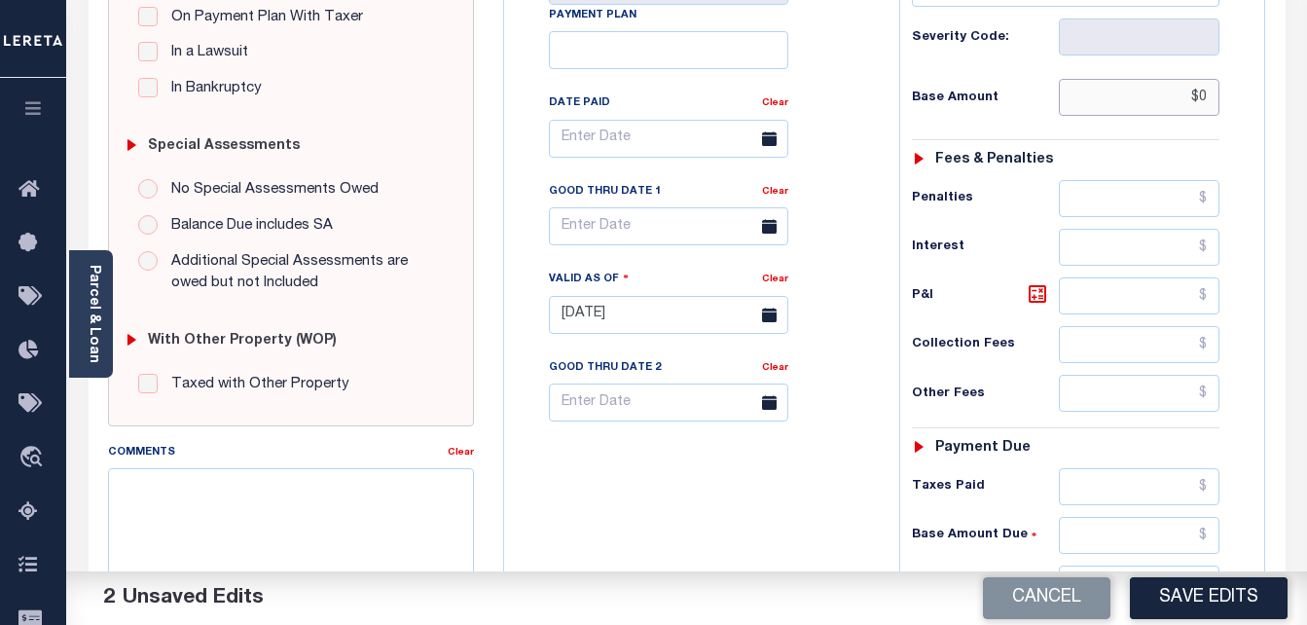
scroll to position [584, 0]
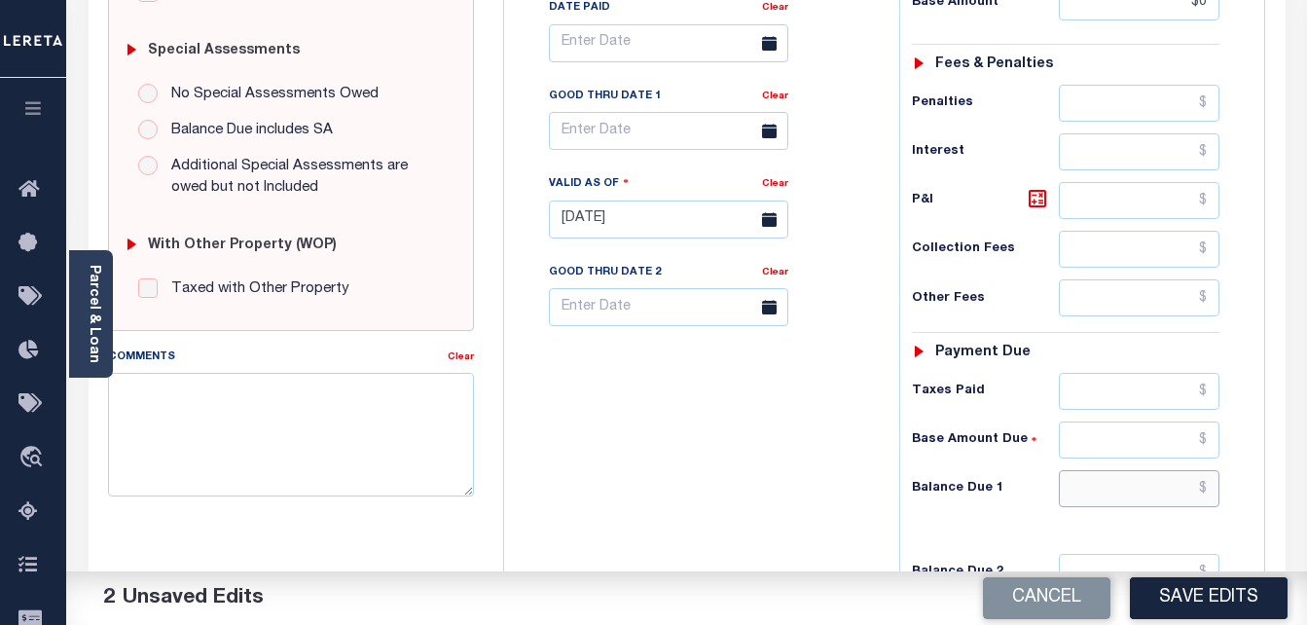
type input "$0.00"
click at [1114, 488] on input "text" at bounding box center [1139, 488] width 161 height 37
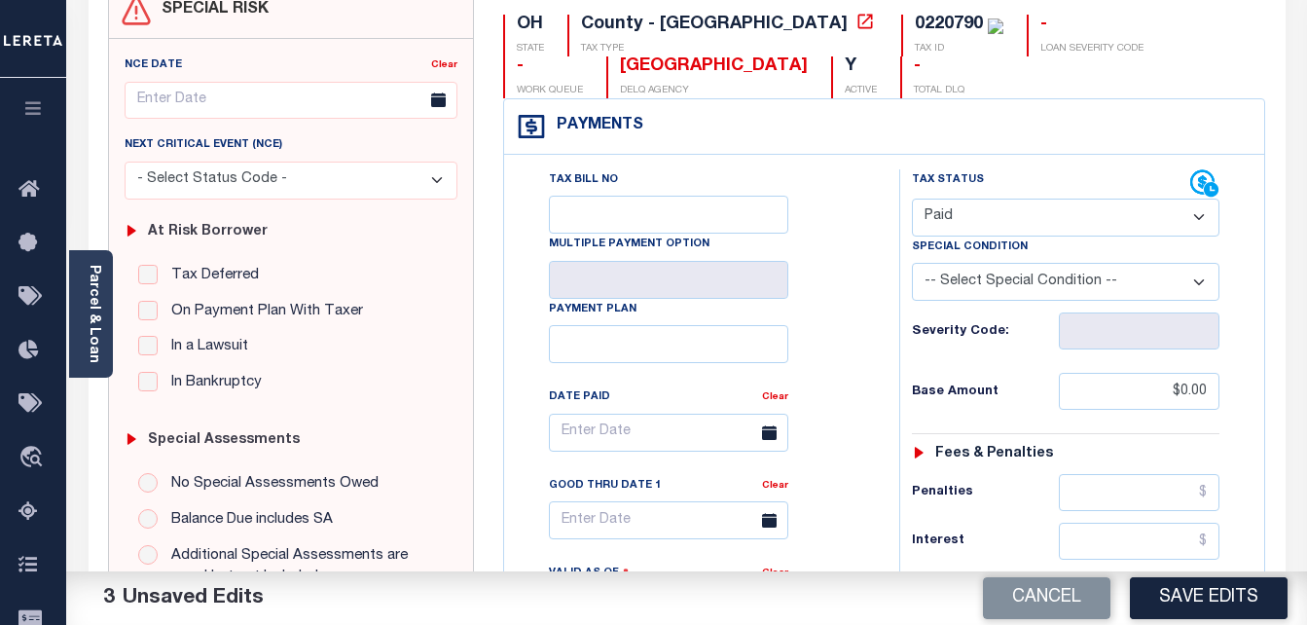
scroll to position [0, 0]
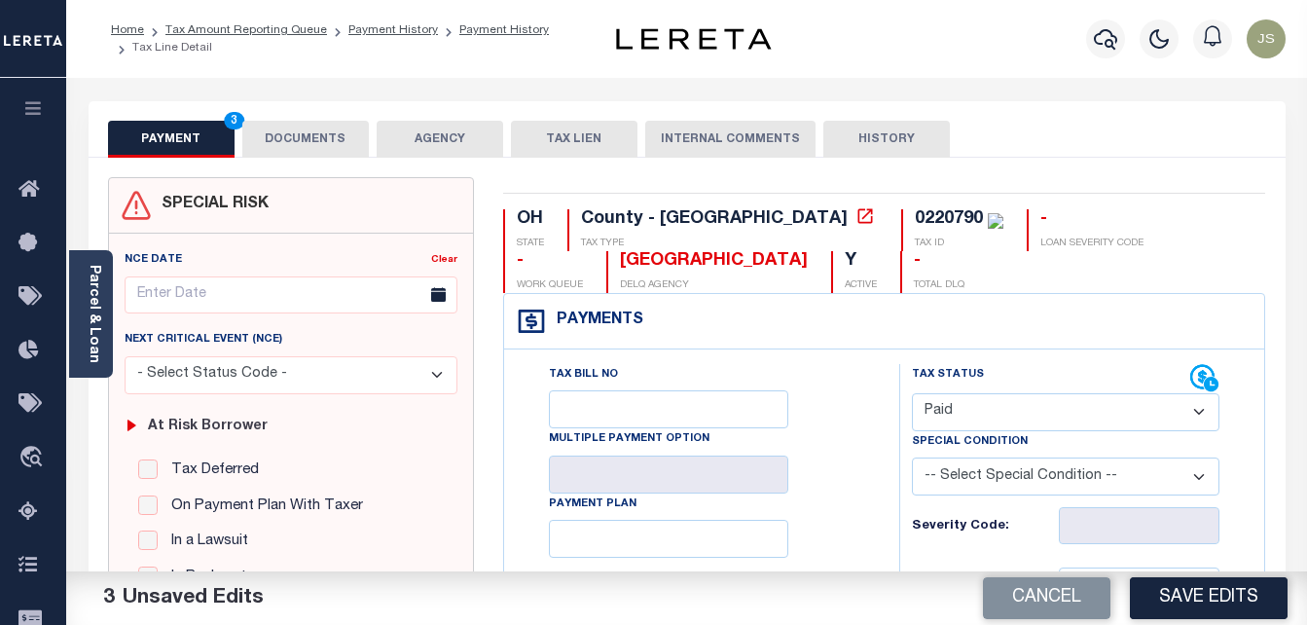
type input "$0.00"
click at [295, 140] on button "DOCUMENTS" at bounding box center [305, 139] width 127 height 37
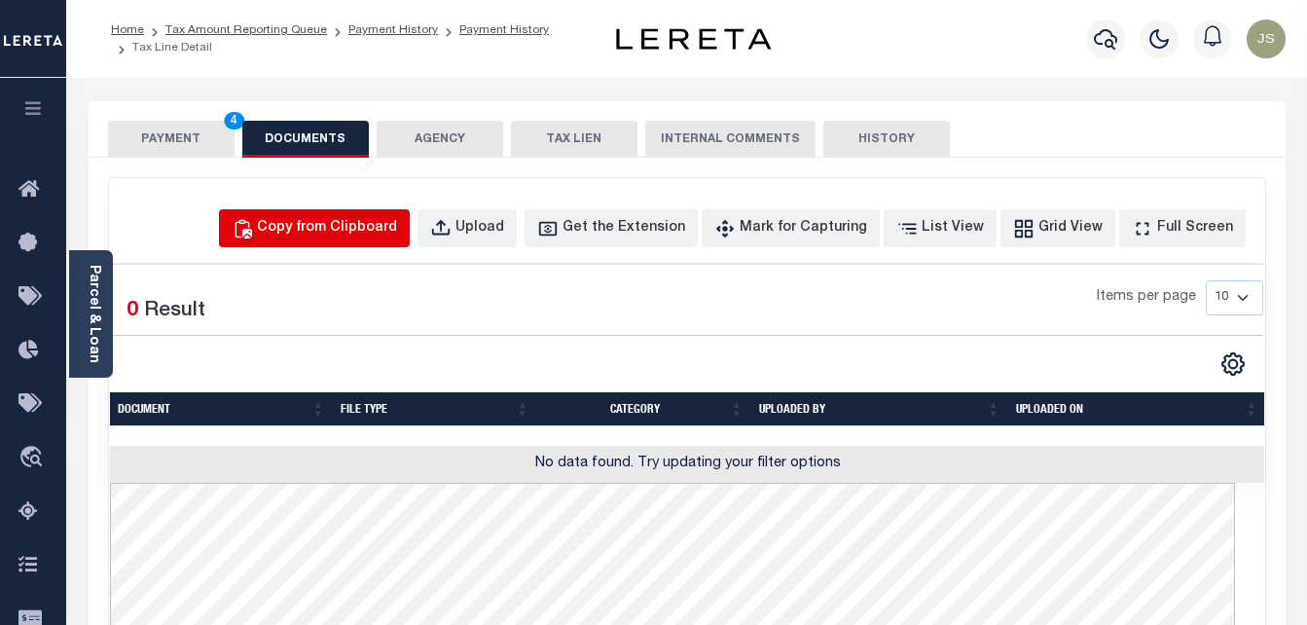
click at [354, 230] on div "Copy from Clipboard" at bounding box center [327, 228] width 140 height 21
select select "POP"
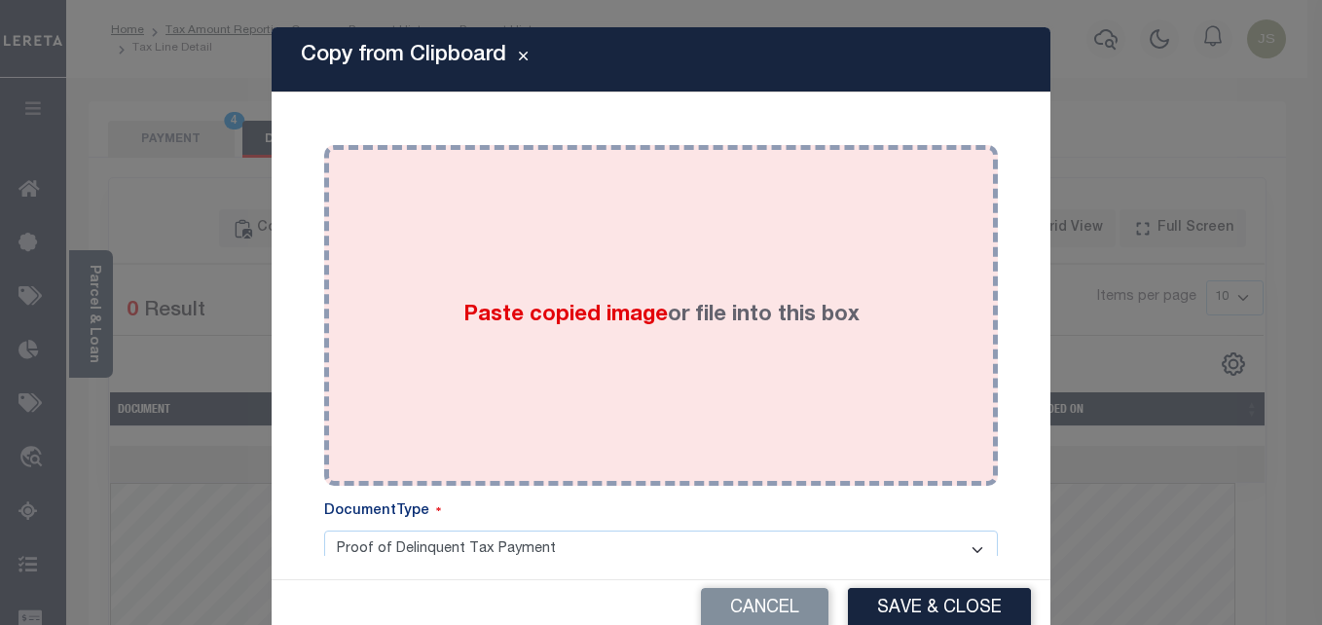
click at [531, 313] on span "Paste copied image" at bounding box center [565, 315] width 204 height 21
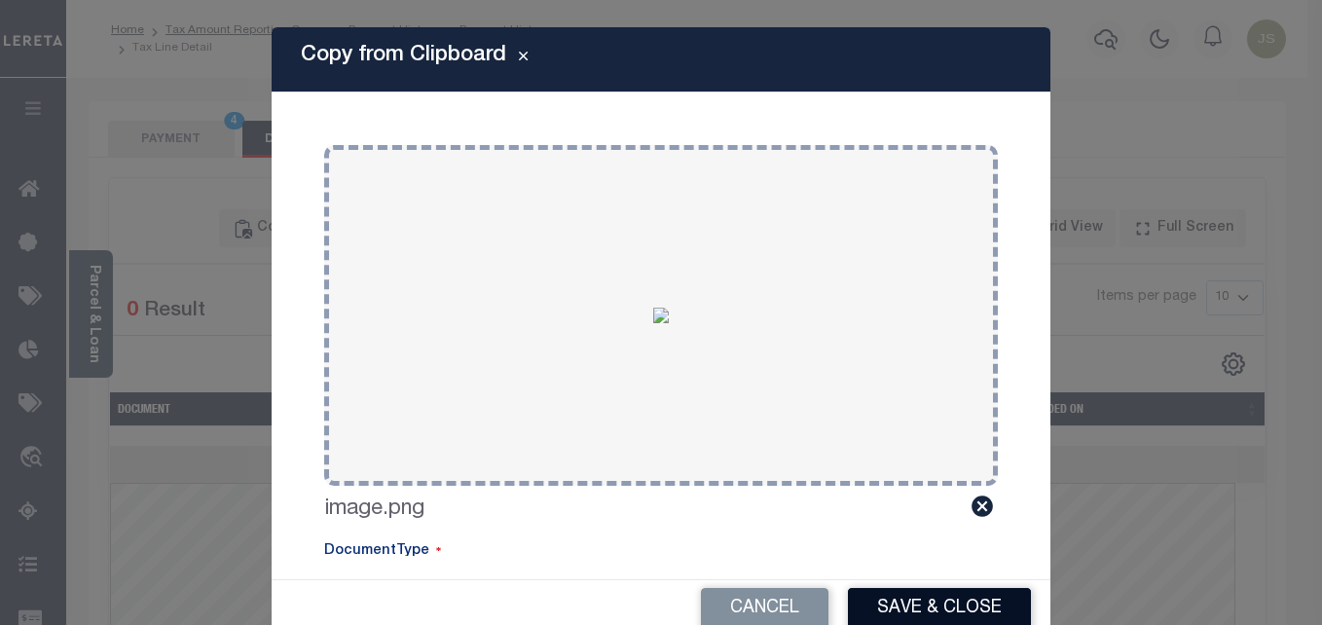
click at [892, 612] on button "Save & Close" at bounding box center [939, 609] width 183 height 42
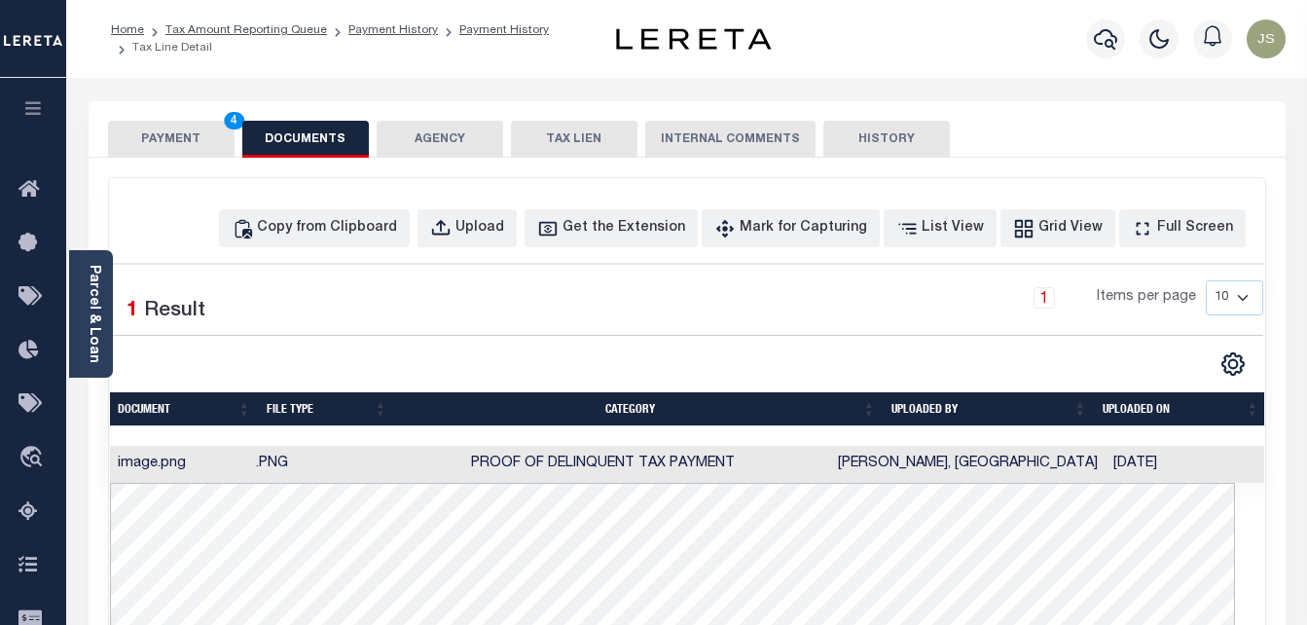
click at [162, 127] on button "PAYMENT 4" at bounding box center [171, 139] width 127 height 37
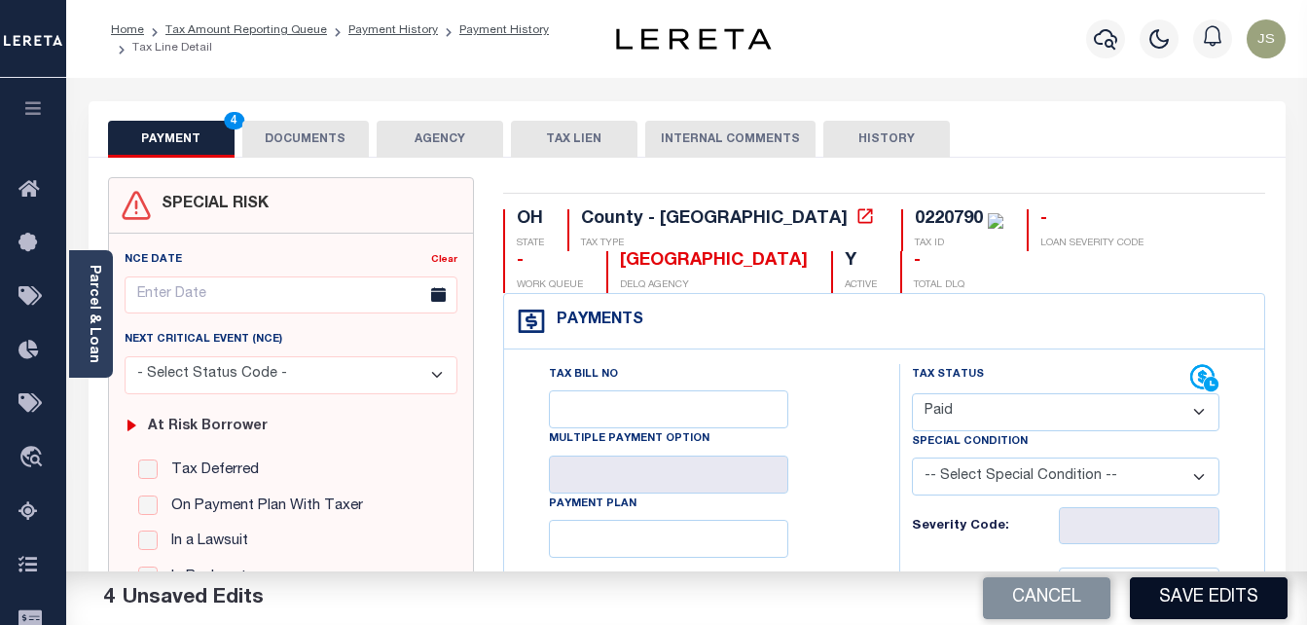
click at [1183, 600] on button "Save Edits" at bounding box center [1209, 598] width 158 height 42
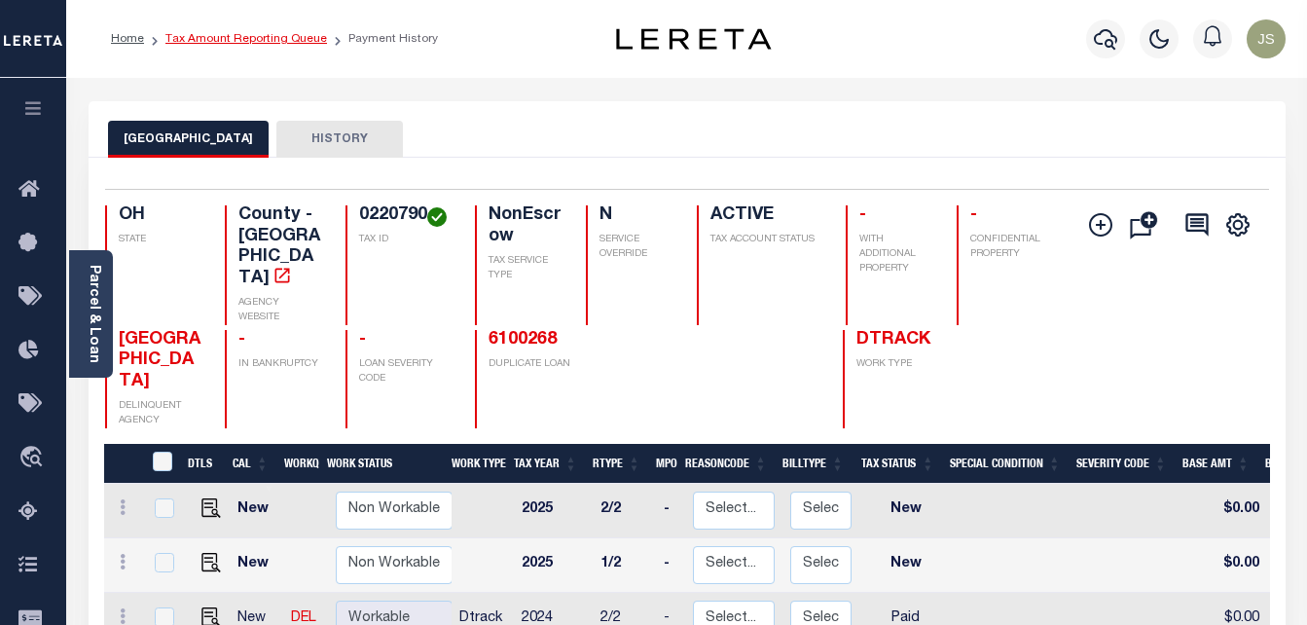
click at [274, 38] on link "Tax Amount Reporting Queue" at bounding box center [246, 39] width 162 height 12
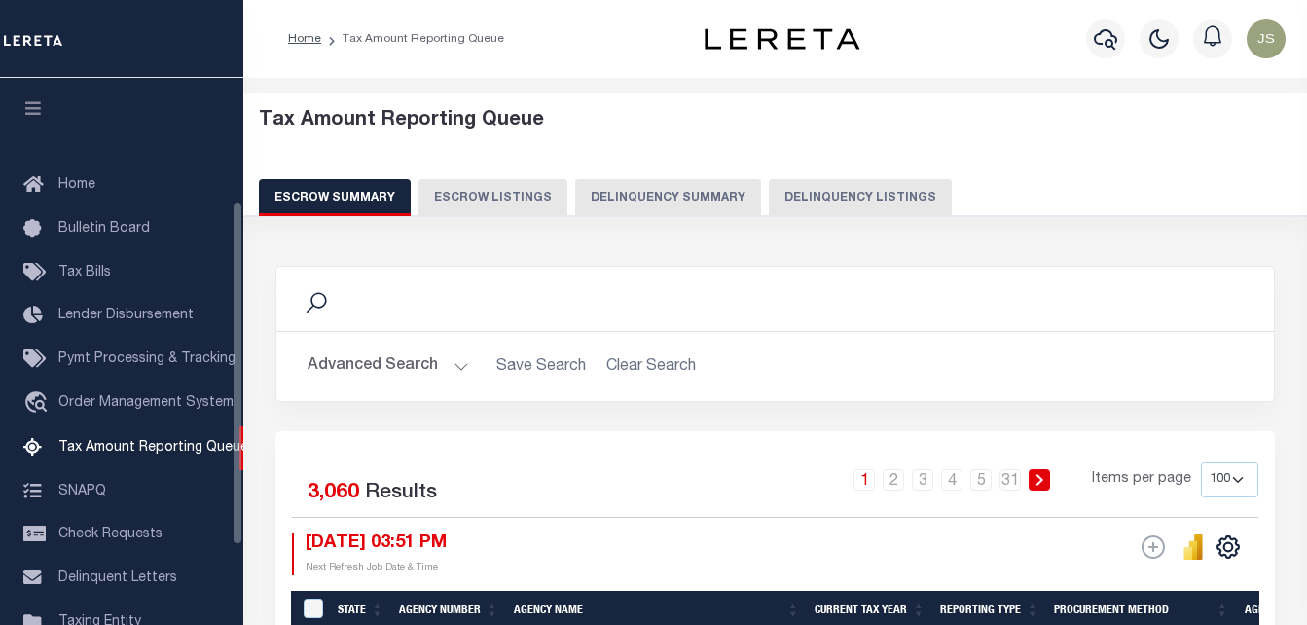
select select "100"
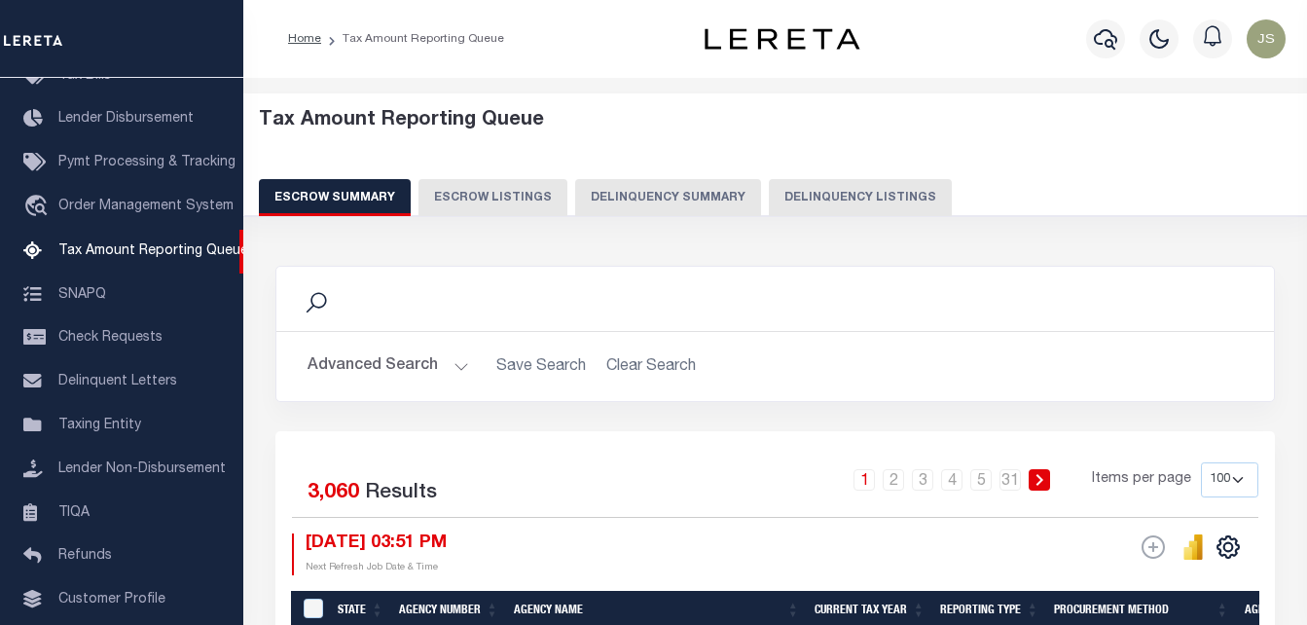
click at [805, 193] on button "Delinquency Listings" at bounding box center [860, 197] width 183 height 37
select select "100"
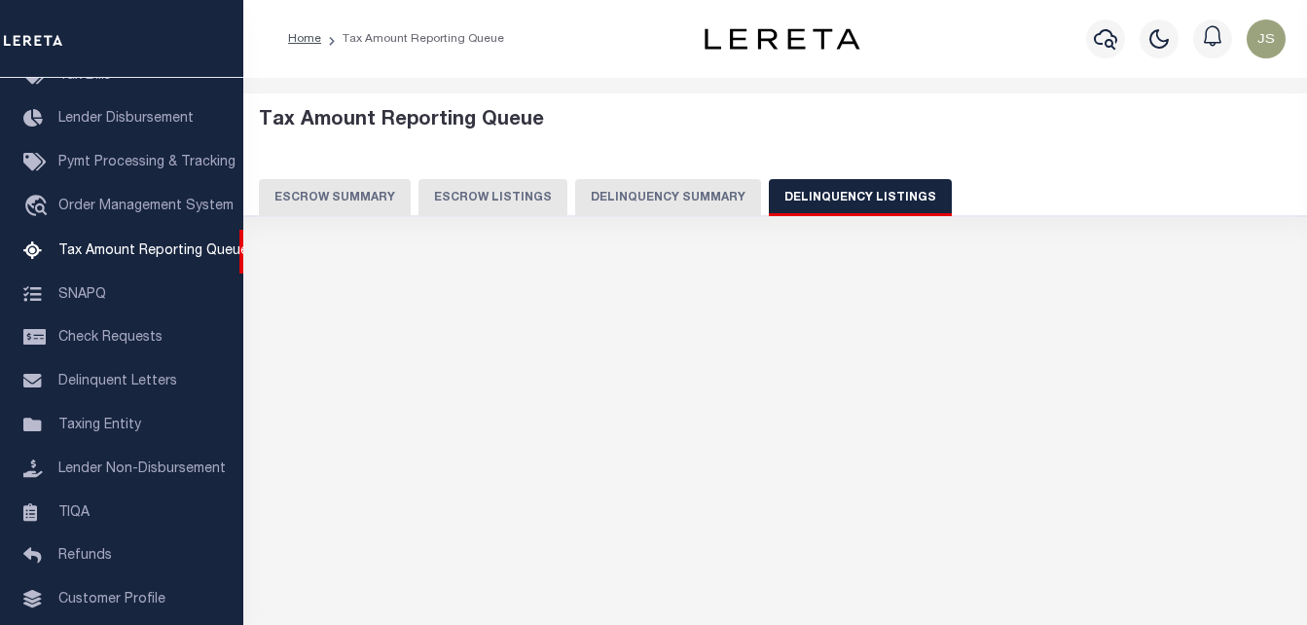
select select "100"
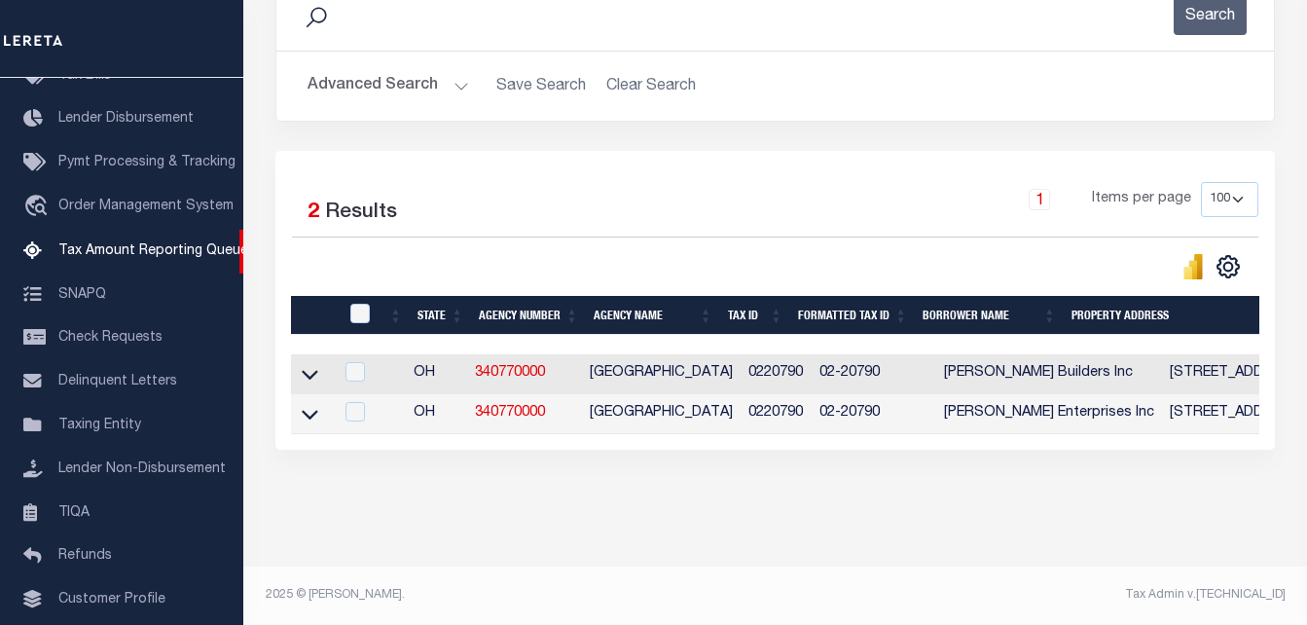
scroll to position [292, 0]
click at [358, 304] on input "checkbox" at bounding box center [359, 313] width 19 height 19
checkbox input "true"
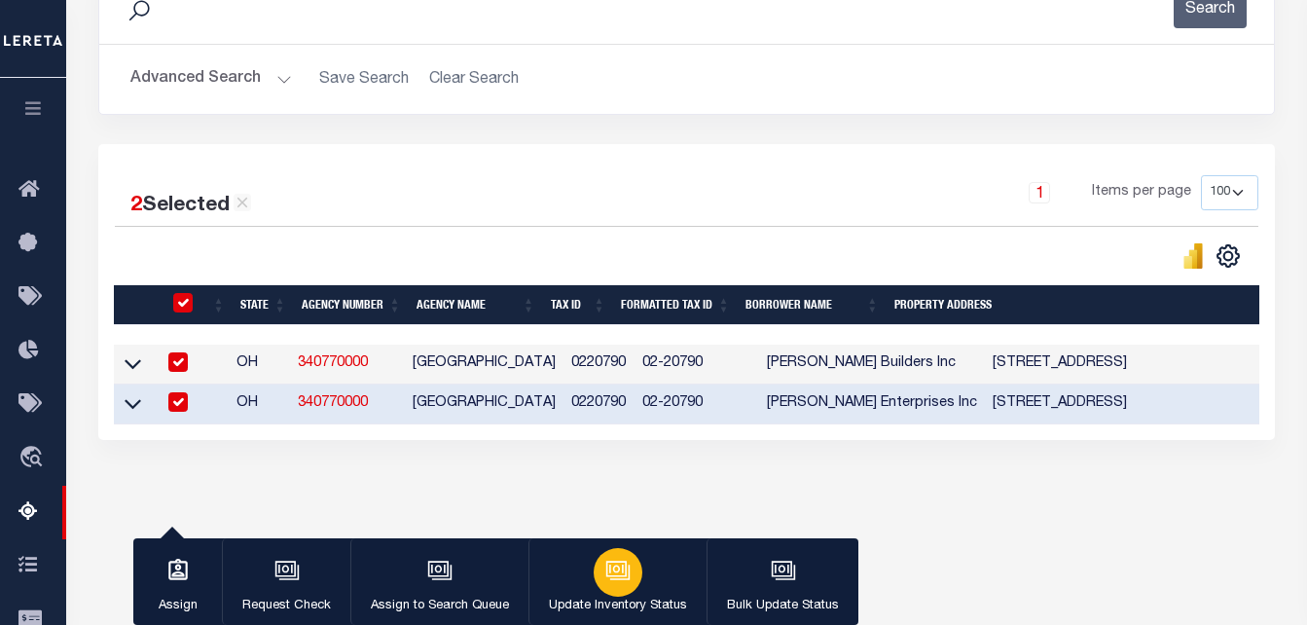
click at [615, 579] on icon "button" at bounding box center [617, 570] width 25 height 25
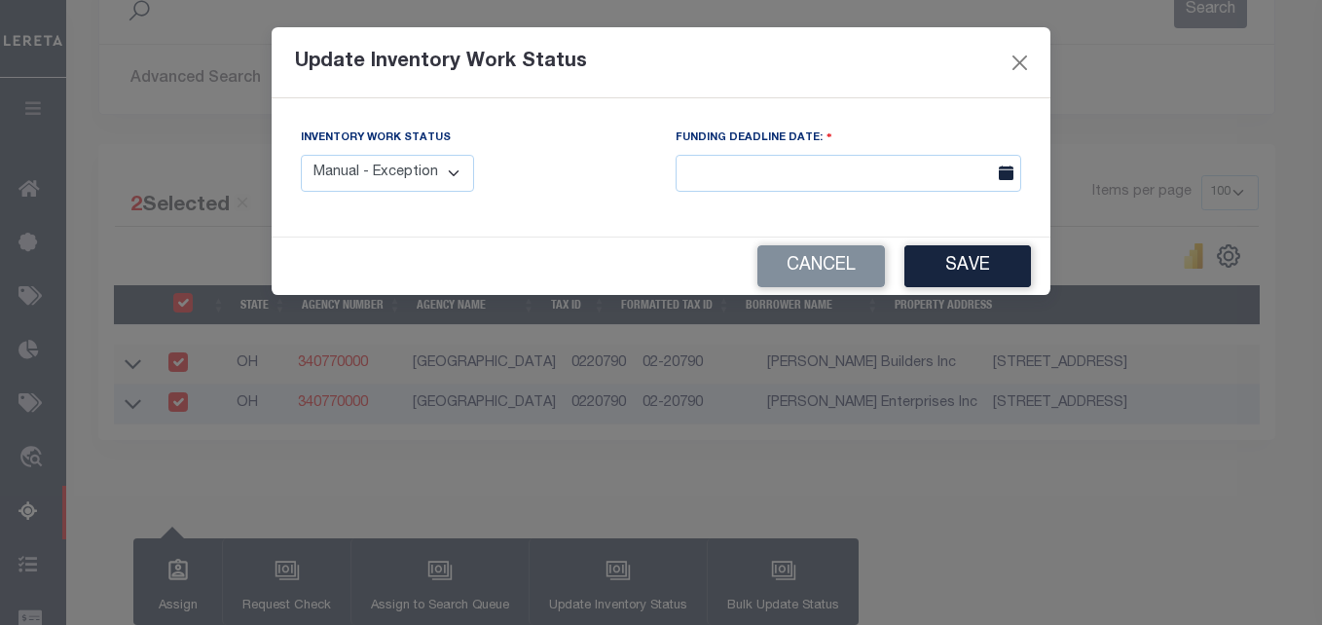
click at [449, 189] on select "Manual - Exception Pended - Awaiting Search Late Add Exception Completed" at bounding box center [387, 174] width 173 height 38
select select "4"
click at [301, 155] on select "Manual - Exception Pended - Awaiting Search Late Add Exception Completed" at bounding box center [387, 174] width 173 height 38
click at [996, 259] on button "Save" at bounding box center [967, 266] width 127 height 42
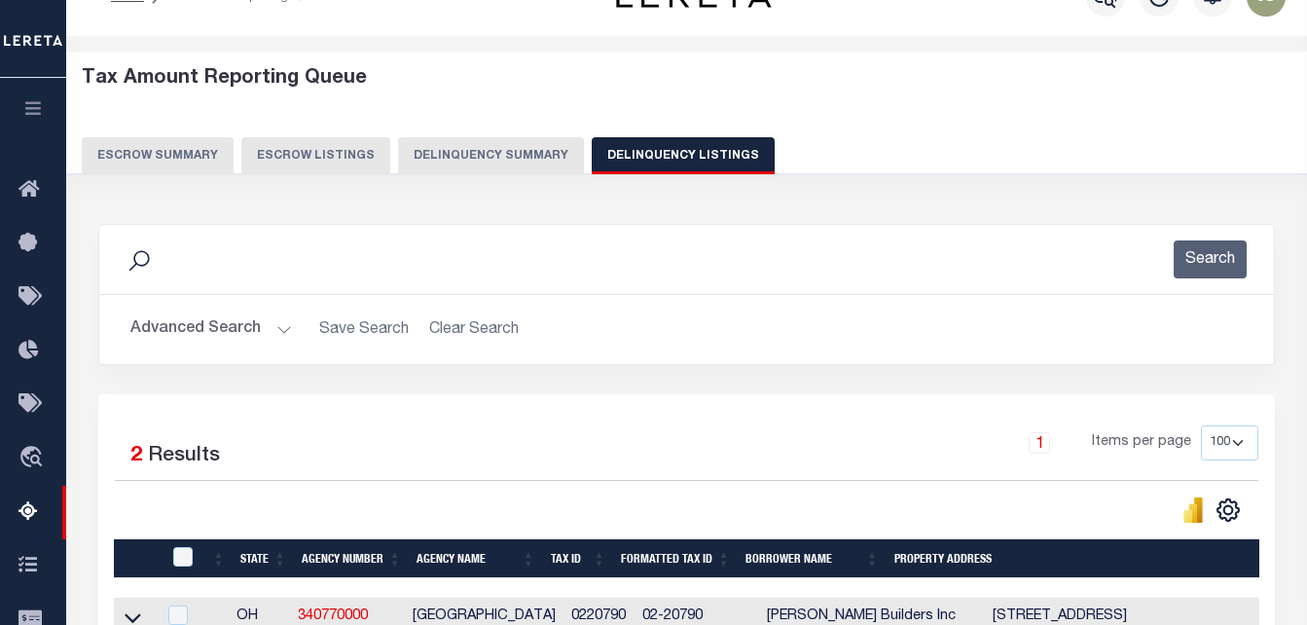
scroll to position [0, 0]
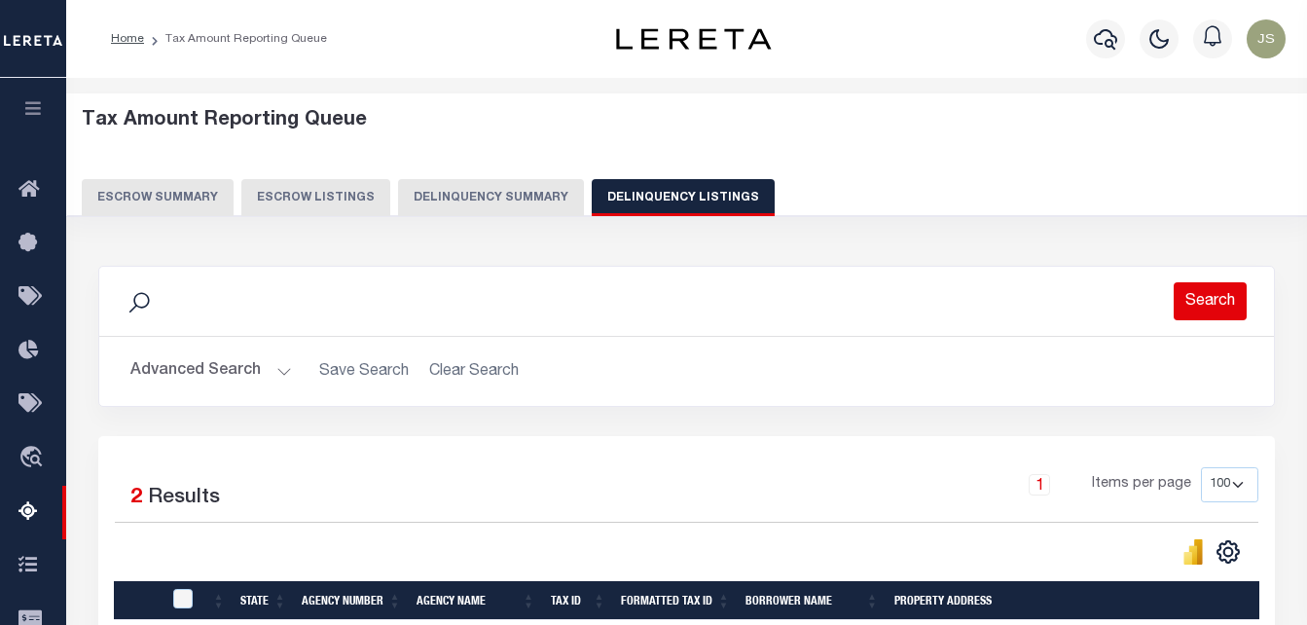
click at [1245, 298] on button "Search" at bounding box center [1210, 301] width 73 height 38
click at [229, 369] on button "Advanced Search" at bounding box center [211, 371] width 162 height 38
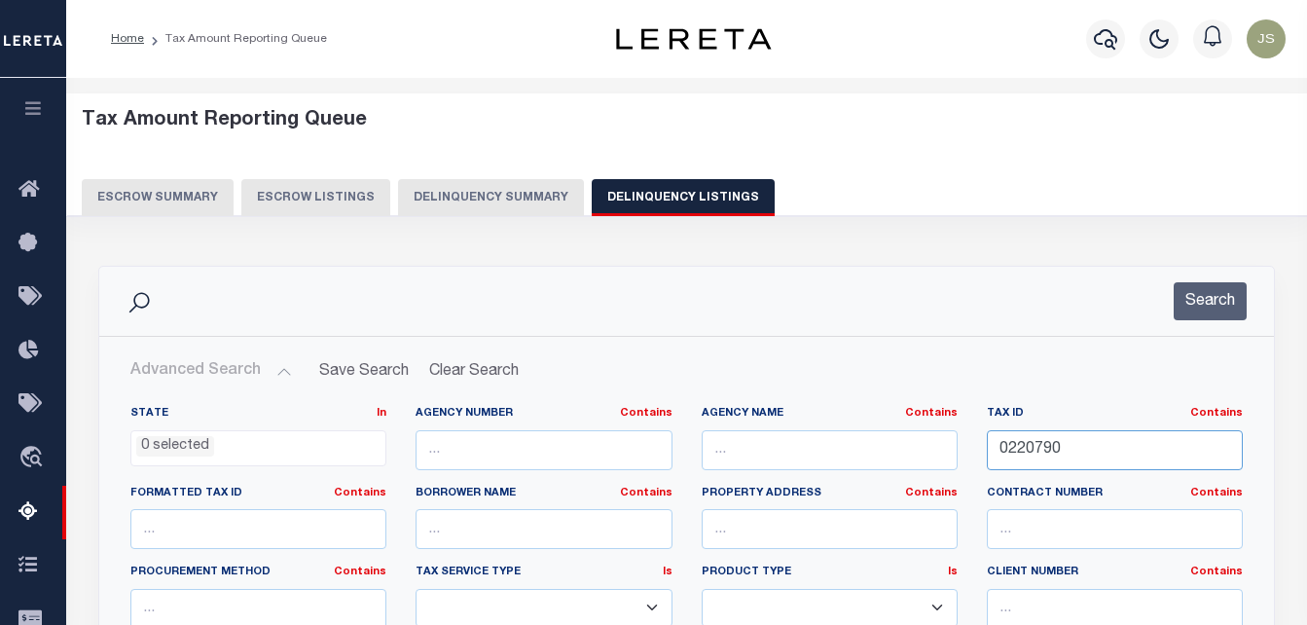
click at [1016, 446] on input "0220790" at bounding box center [1115, 450] width 256 height 40
paste input "1"
type input "0220791"
click at [1195, 302] on button "Search" at bounding box center [1210, 301] width 73 height 38
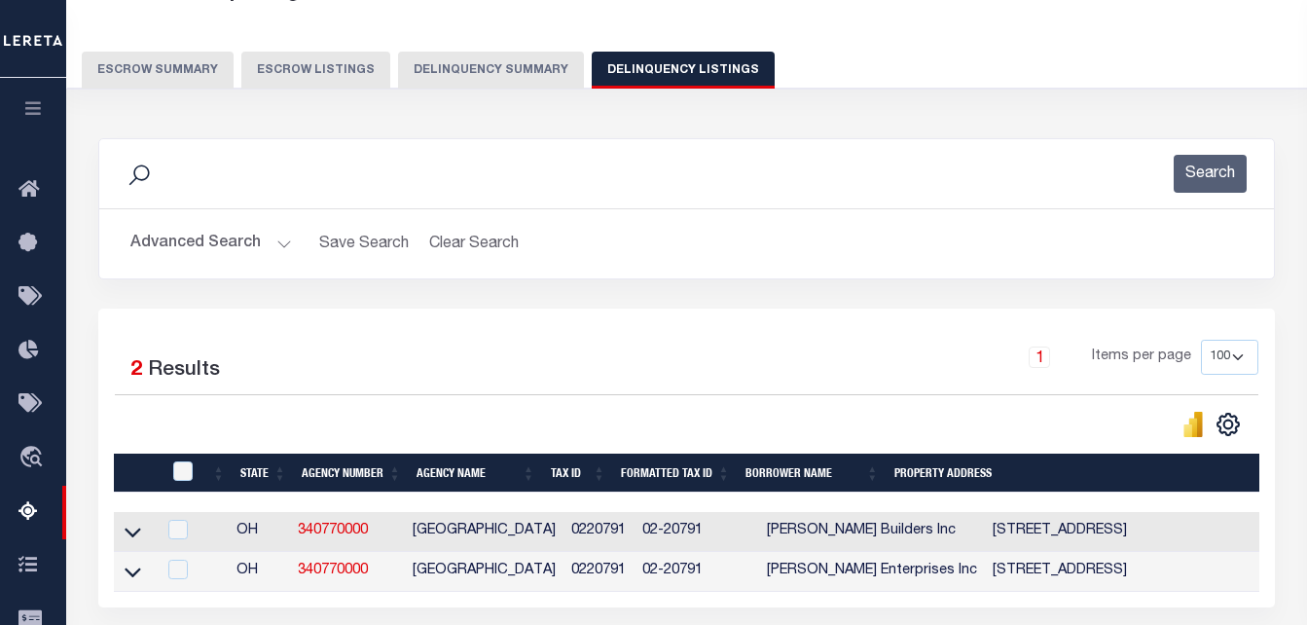
scroll to position [292, 0]
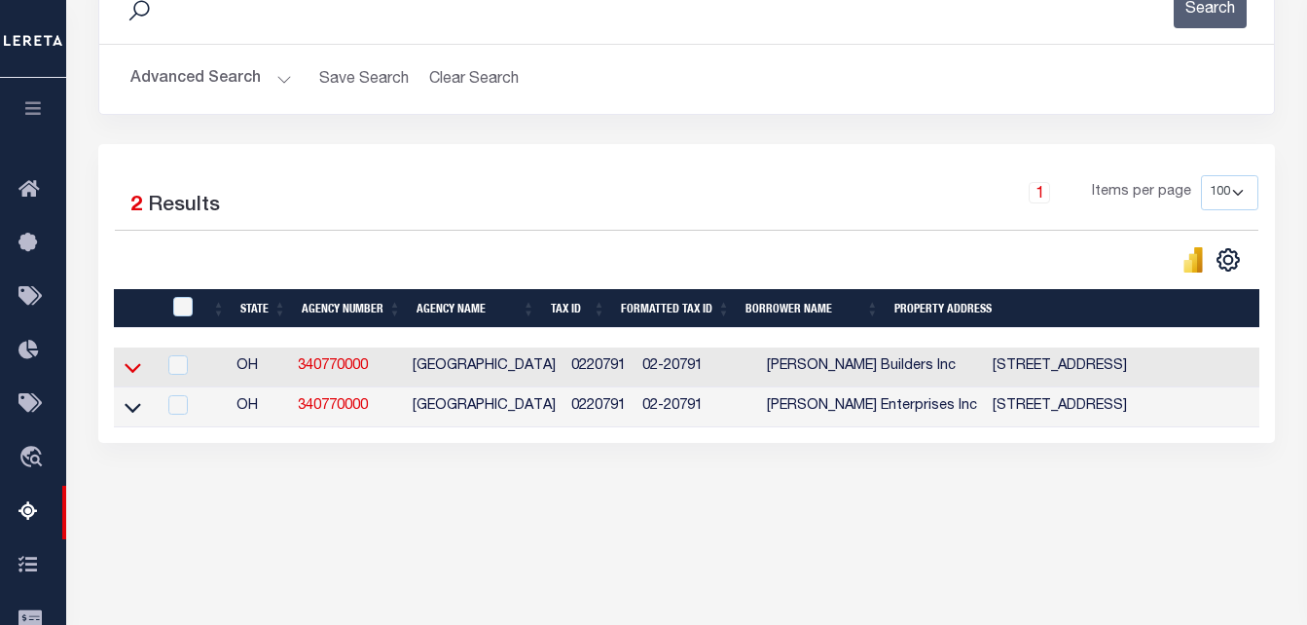
click at [130, 376] on icon at bounding box center [133, 367] width 17 height 20
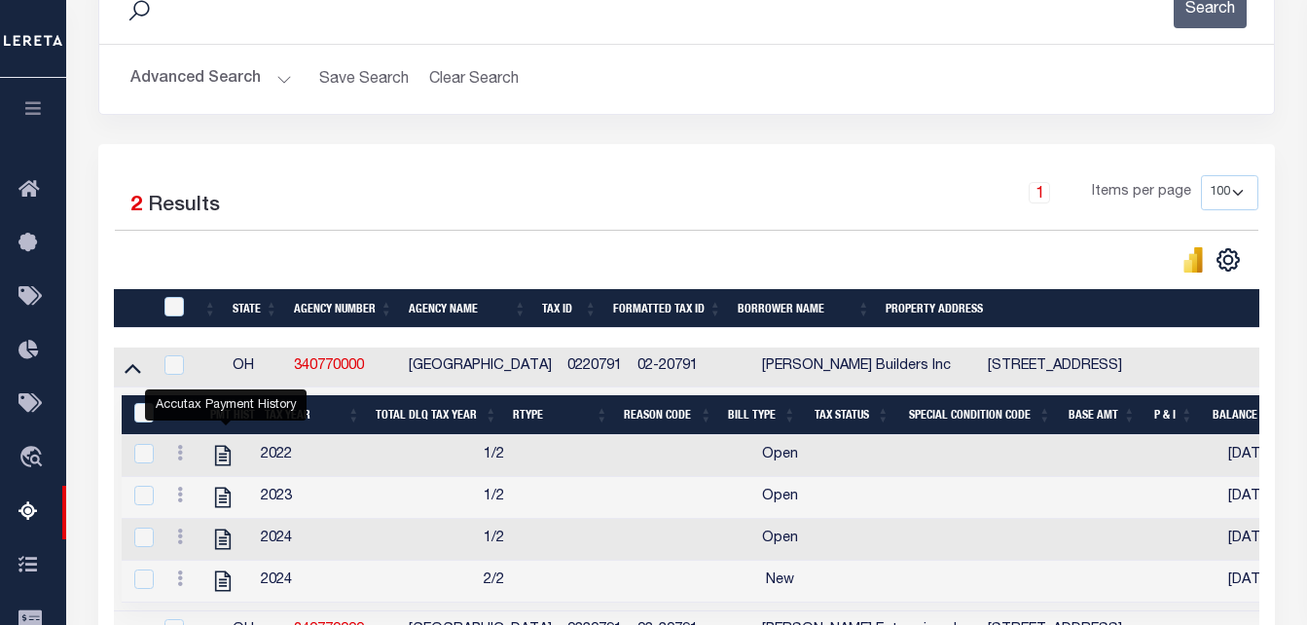
scroll to position [407, 0]
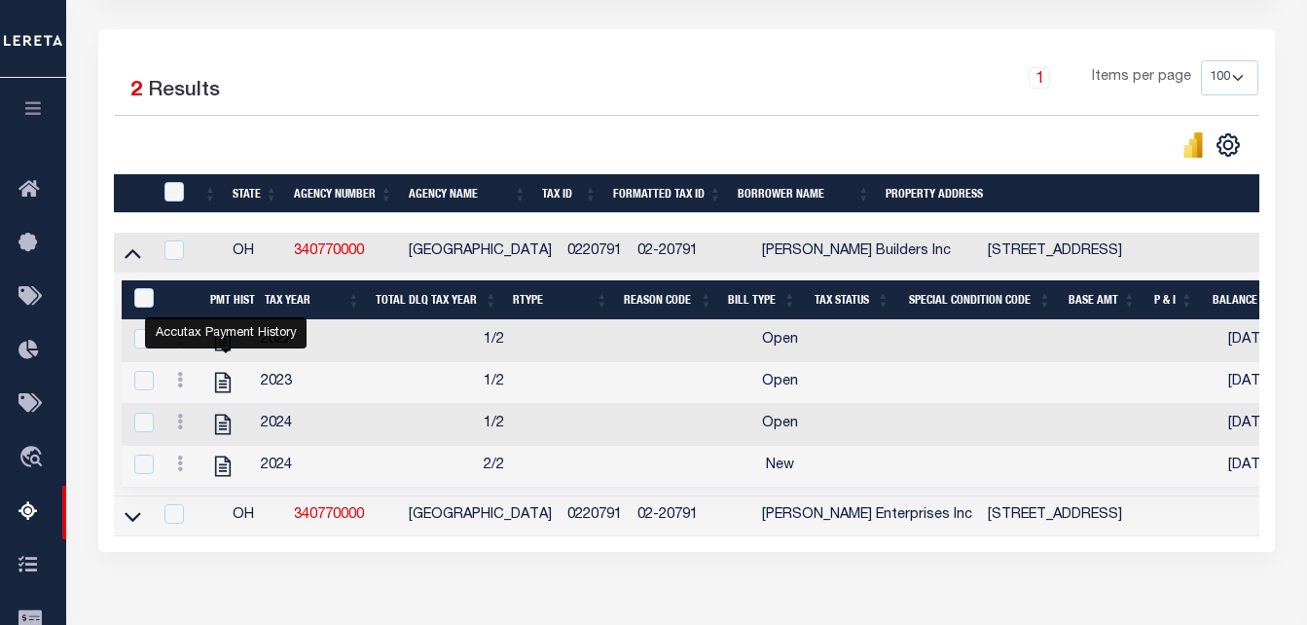
click at [225, 385] on icon "" at bounding box center [222, 382] width 25 height 25
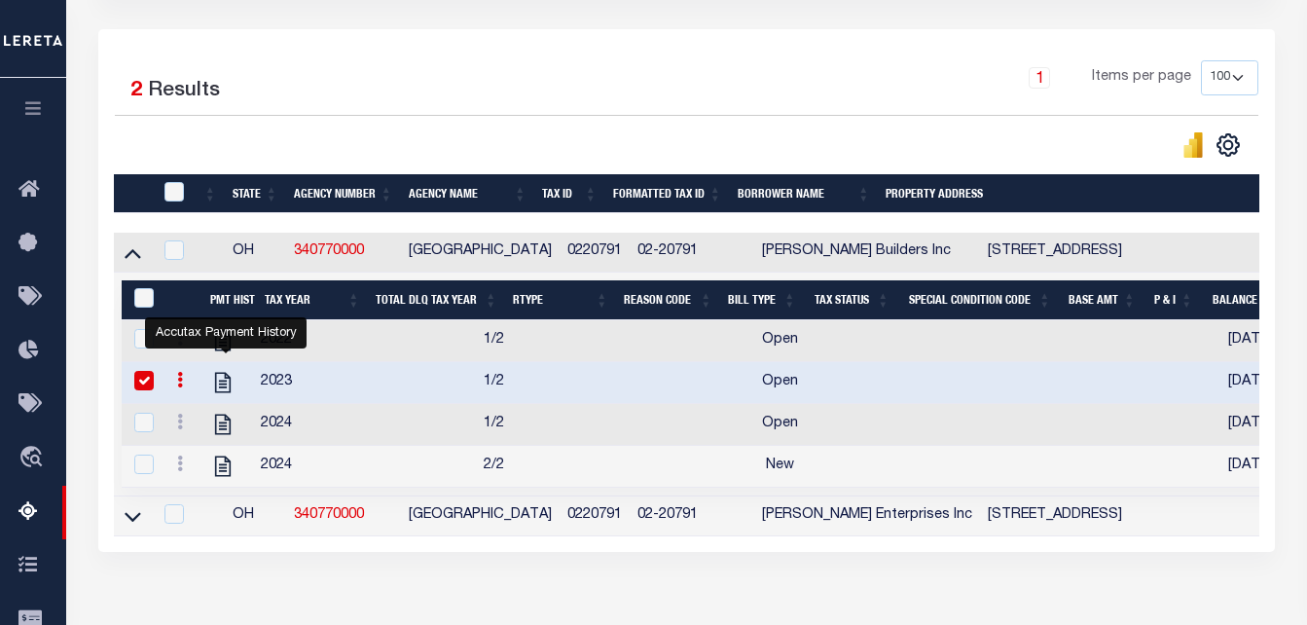
checkbox input "true"
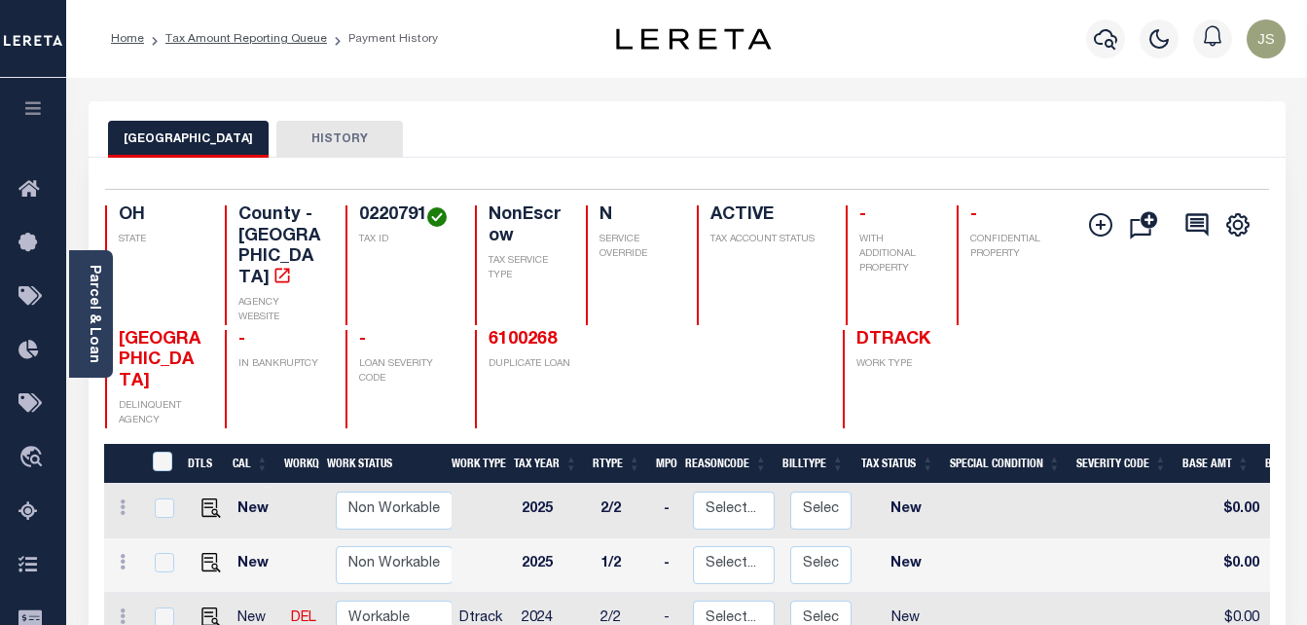
scroll to position [292, 0]
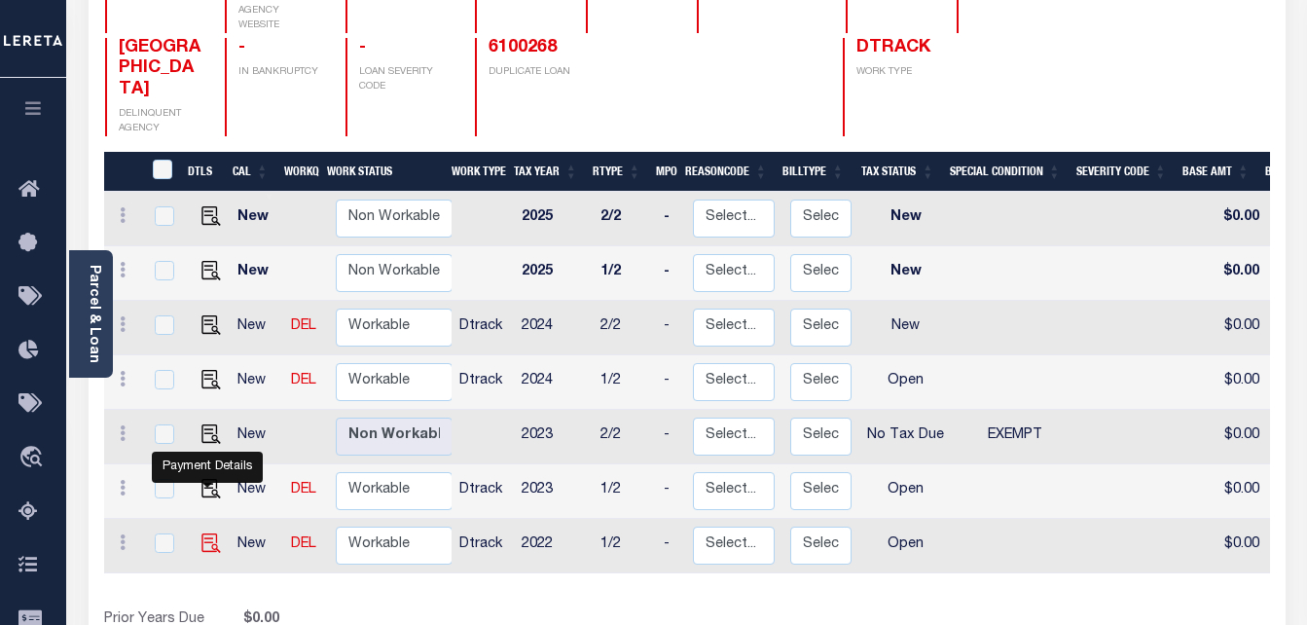
click at [208, 533] on img "" at bounding box center [210, 542] width 19 height 19
checkbox input "true"
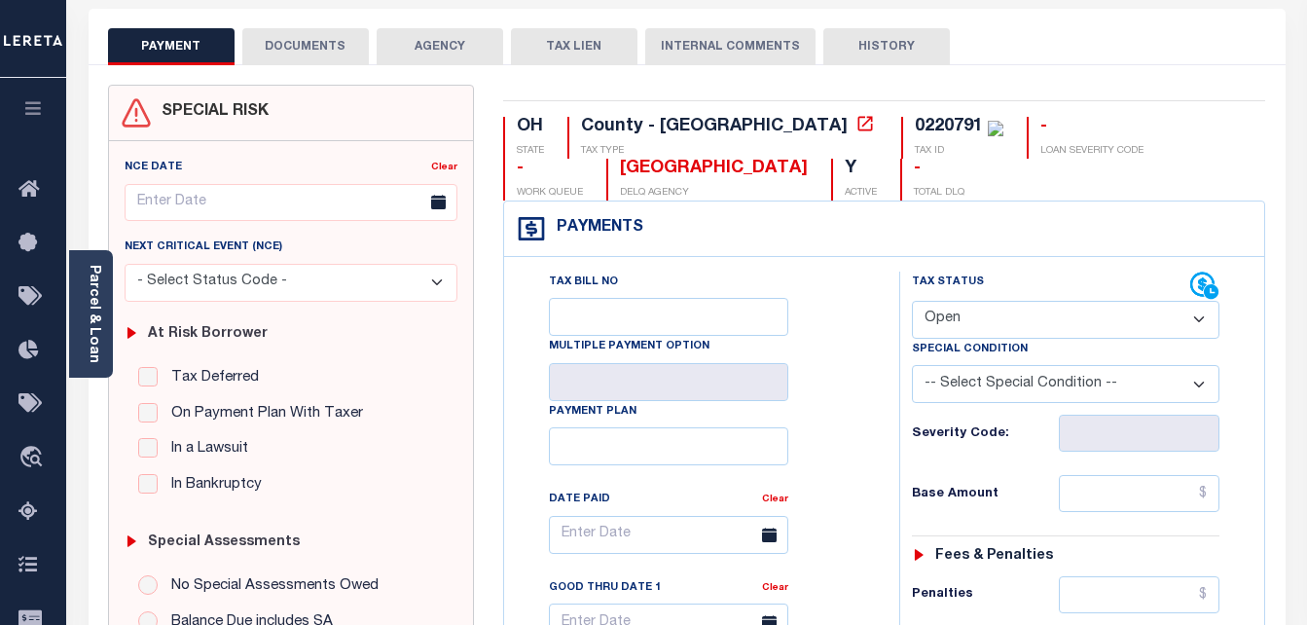
scroll to position [97, 0]
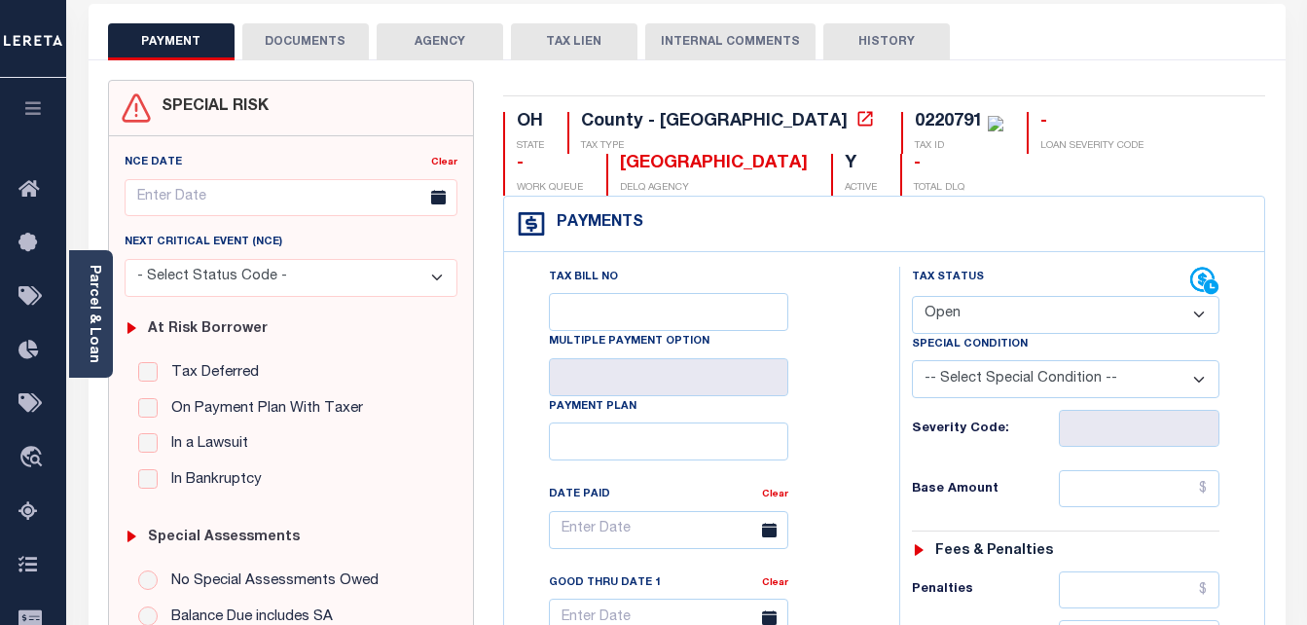
click at [952, 312] on select "- Select Status Code - Open Due/Unpaid Paid Incomplete No Tax Due Internal Refu…" at bounding box center [1066, 315] width 308 height 38
select select "PYD"
click at [912, 297] on select "- Select Status Code - Open Due/Unpaid Paid Incomplete No Tax Due Internal Refu…" at bounding box center [1066, 315] width 308 height 38
type input "[DATE]"
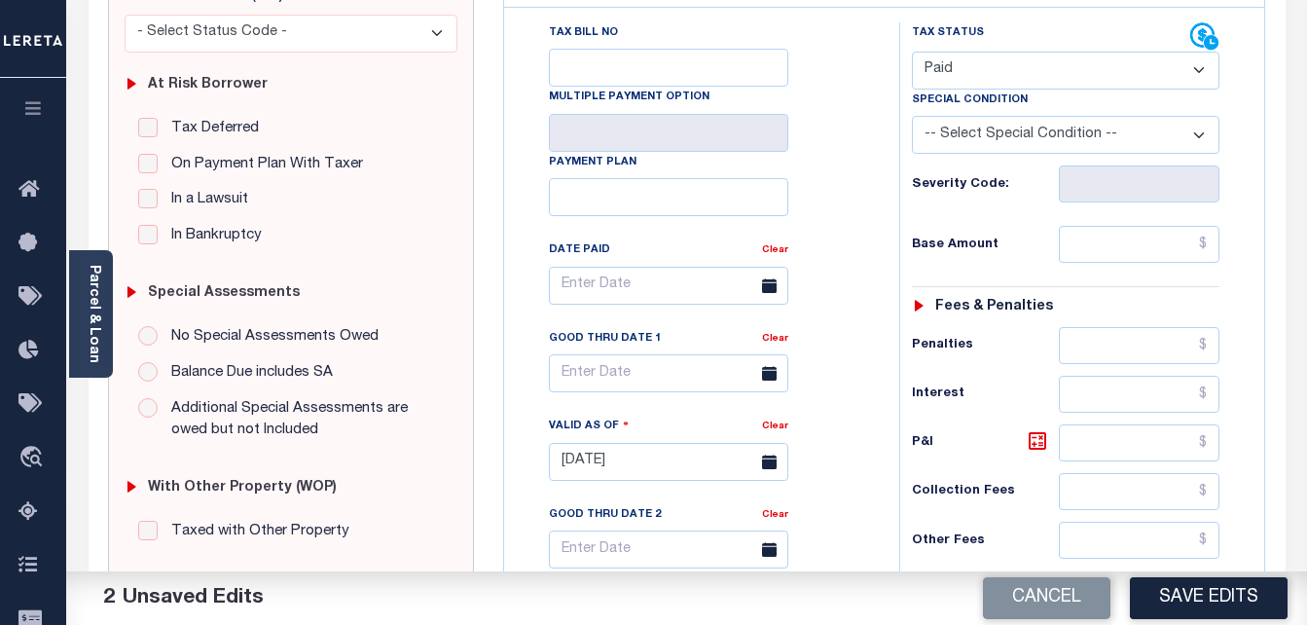
scroll to position [389, 0]
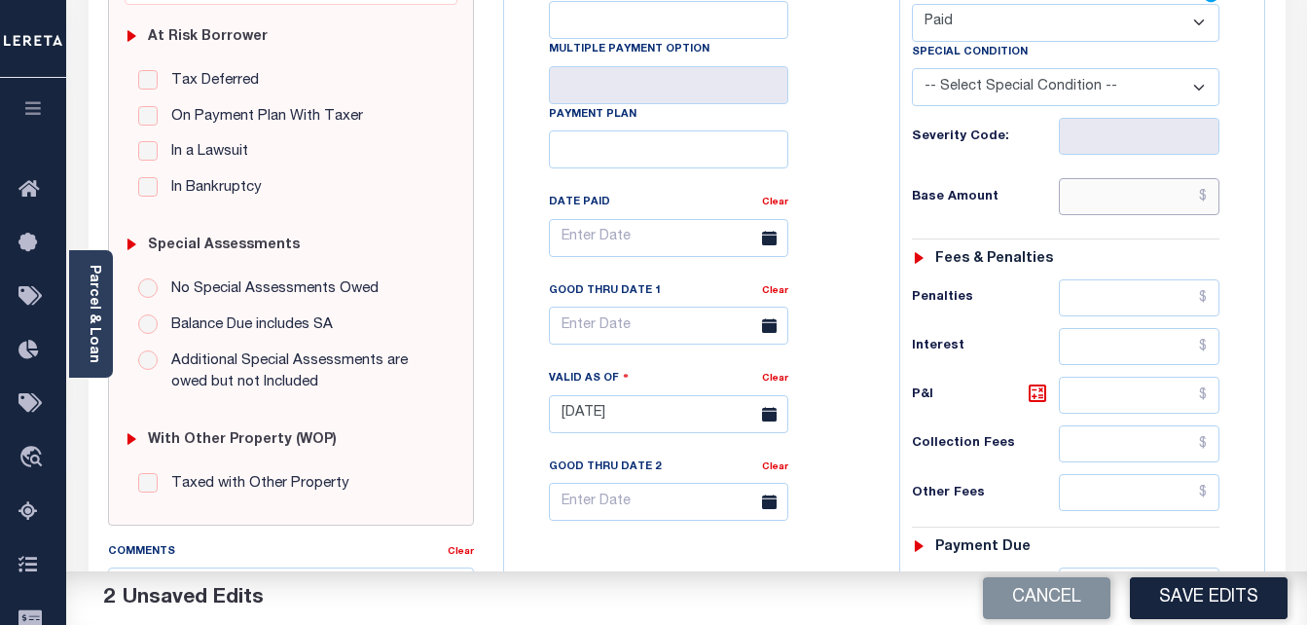
click at [1104, 211] on input "text" at bounding box center [1139, 196] width 161 height 37
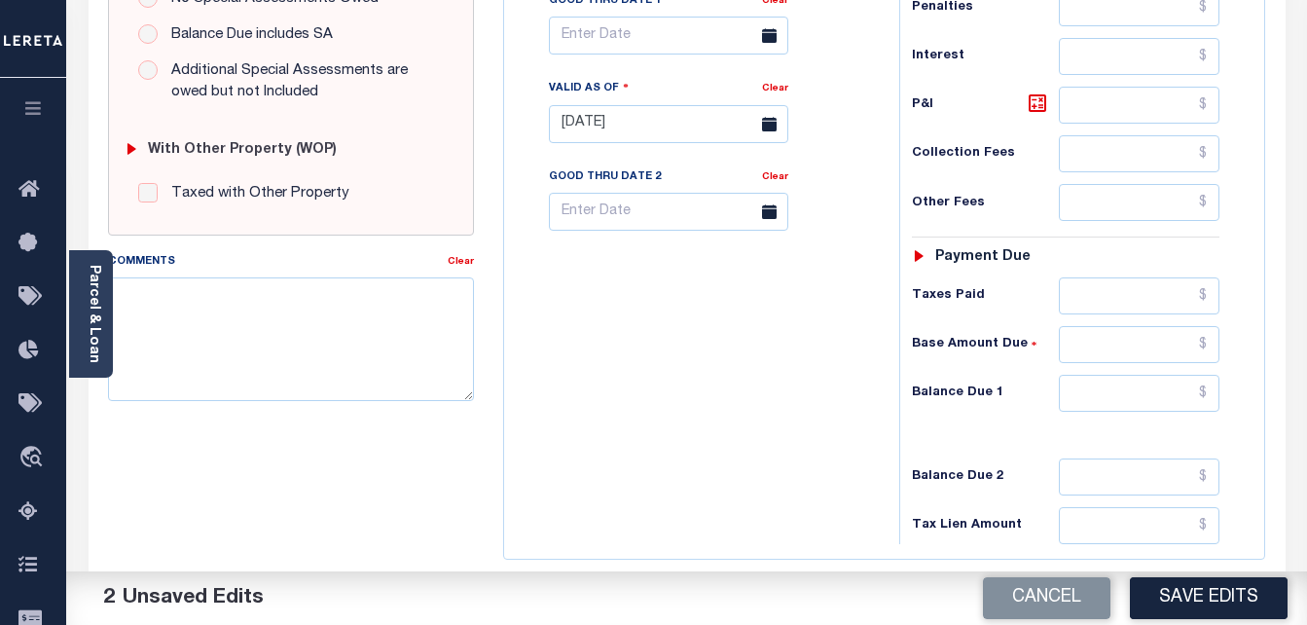
scroll to position [681, 0]
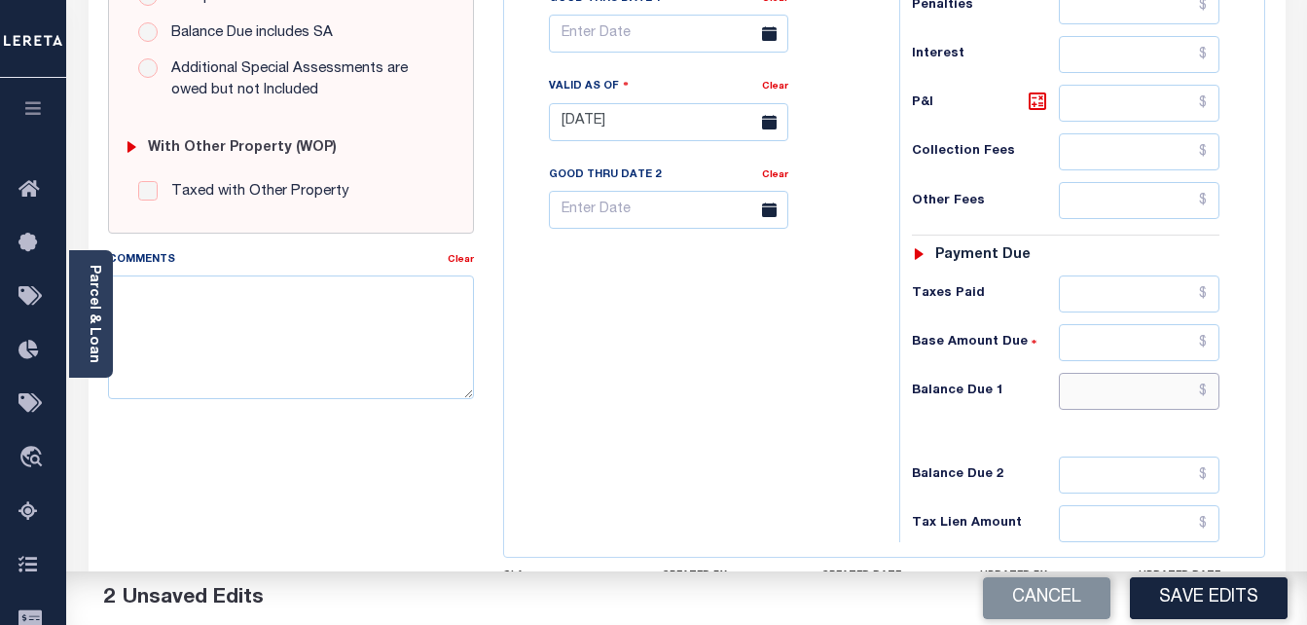
type input "$0.00"
click at [1108, 396] on input "text" at bounding box center [1139, 391] width 161 height 37
type input "$0"
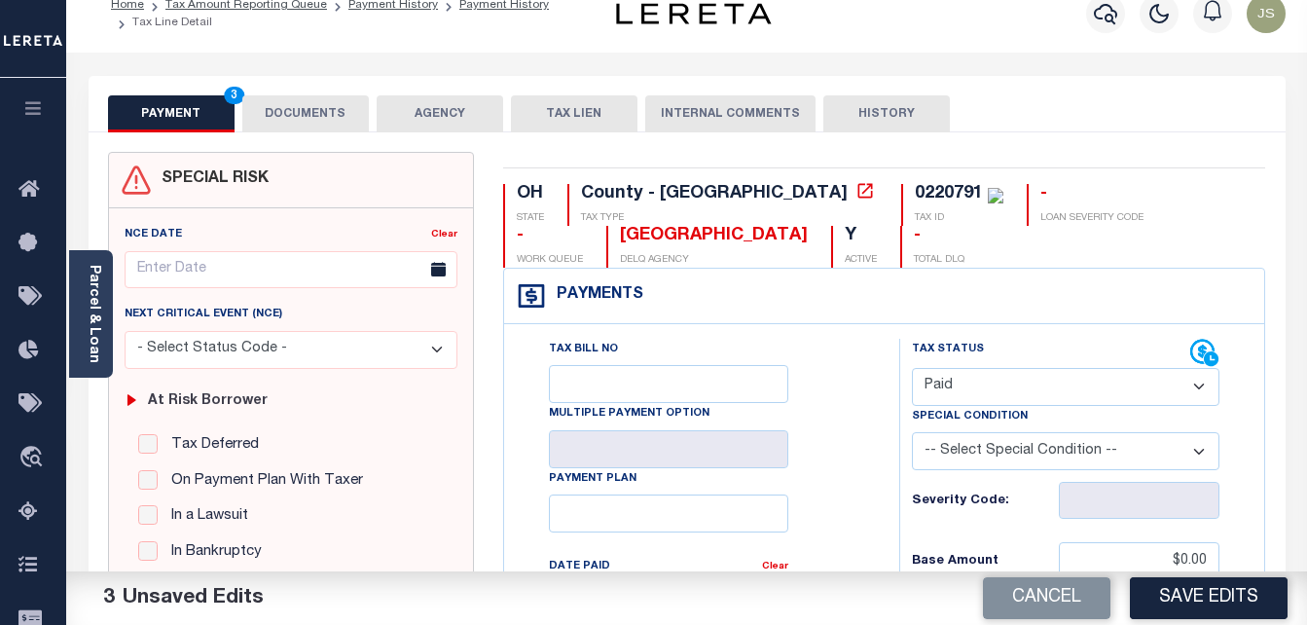
scroll to position [0, 0]
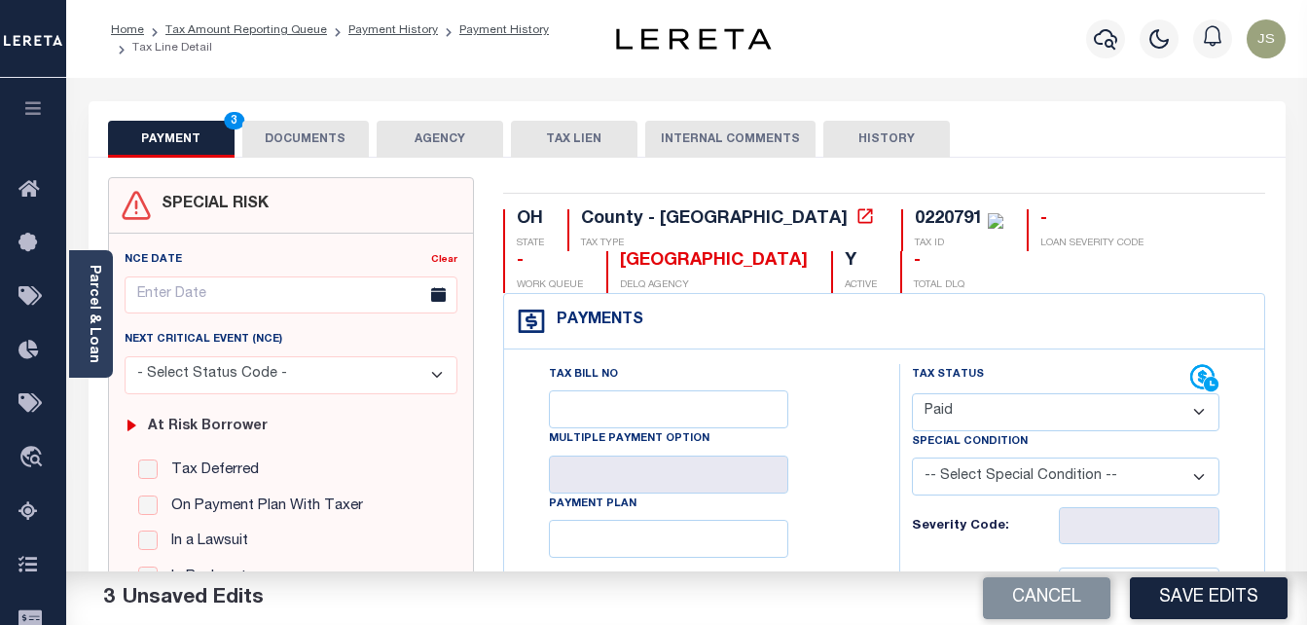
click at [337, 139] on button "DOCUMENTS" at bounding box center [305, 139] width 127 height 37
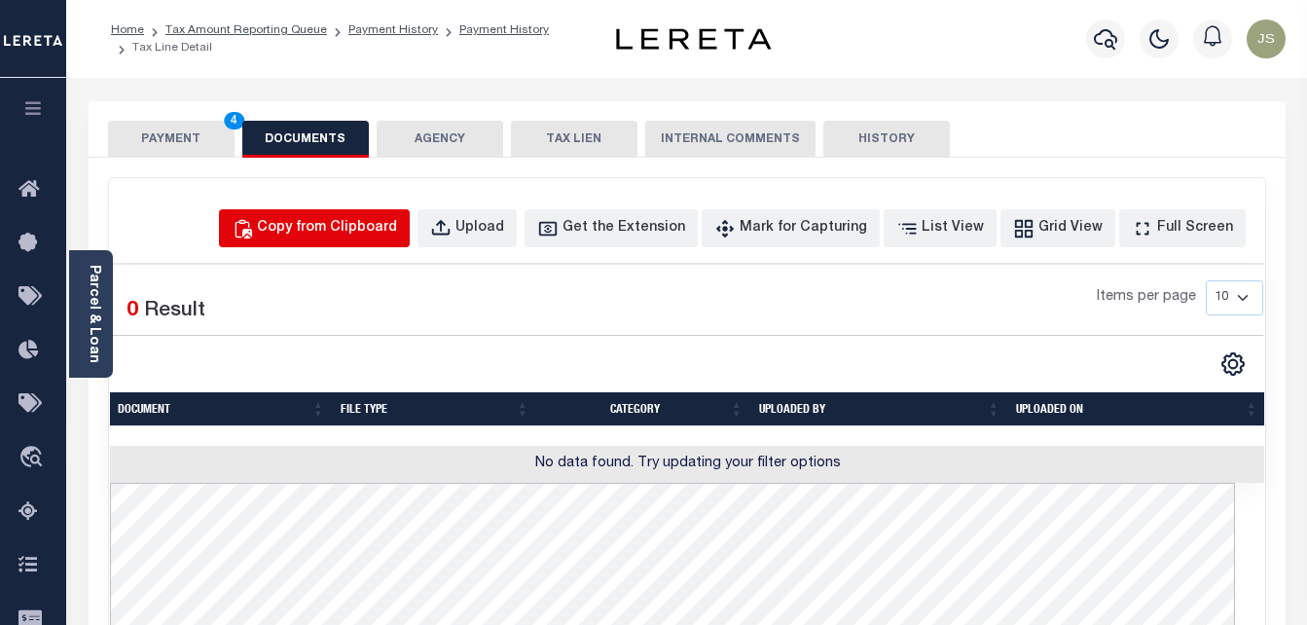
click at [380, 226] on div "Copy from Clipboard" at bounding box center [327, 228] width 140 height 21
select select "POP"
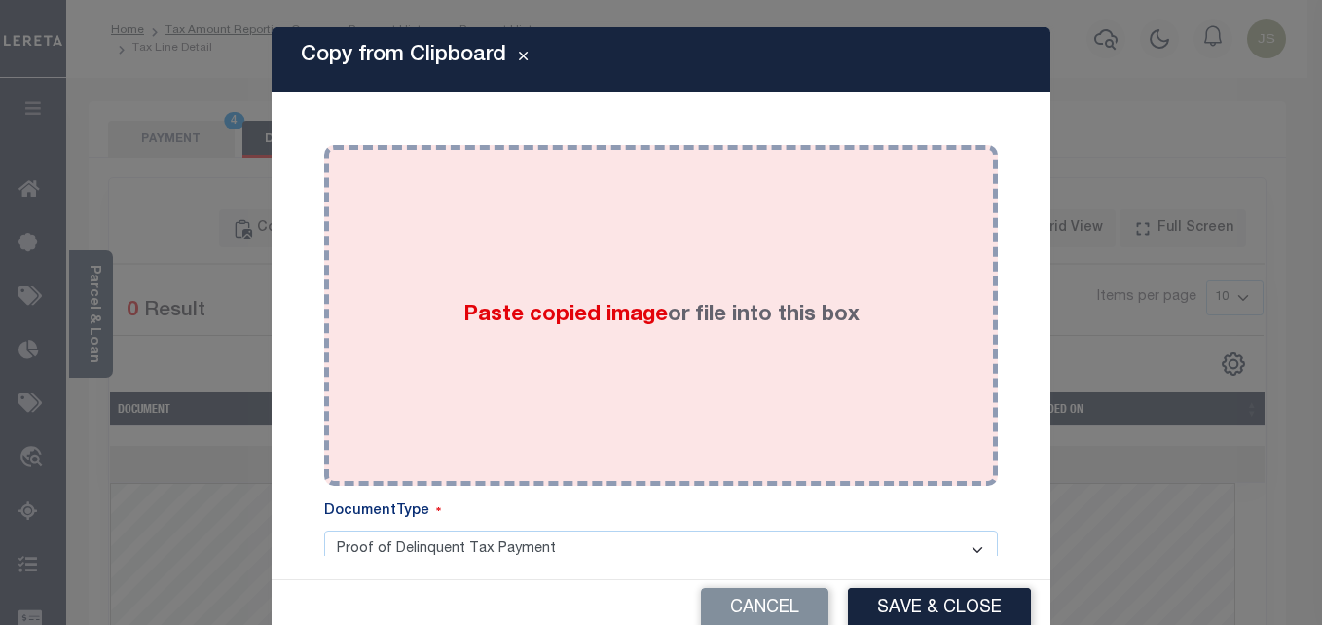
click at [577, 320] on span "Paste copied image" at bounding box center [565, 315] width 204 height 21
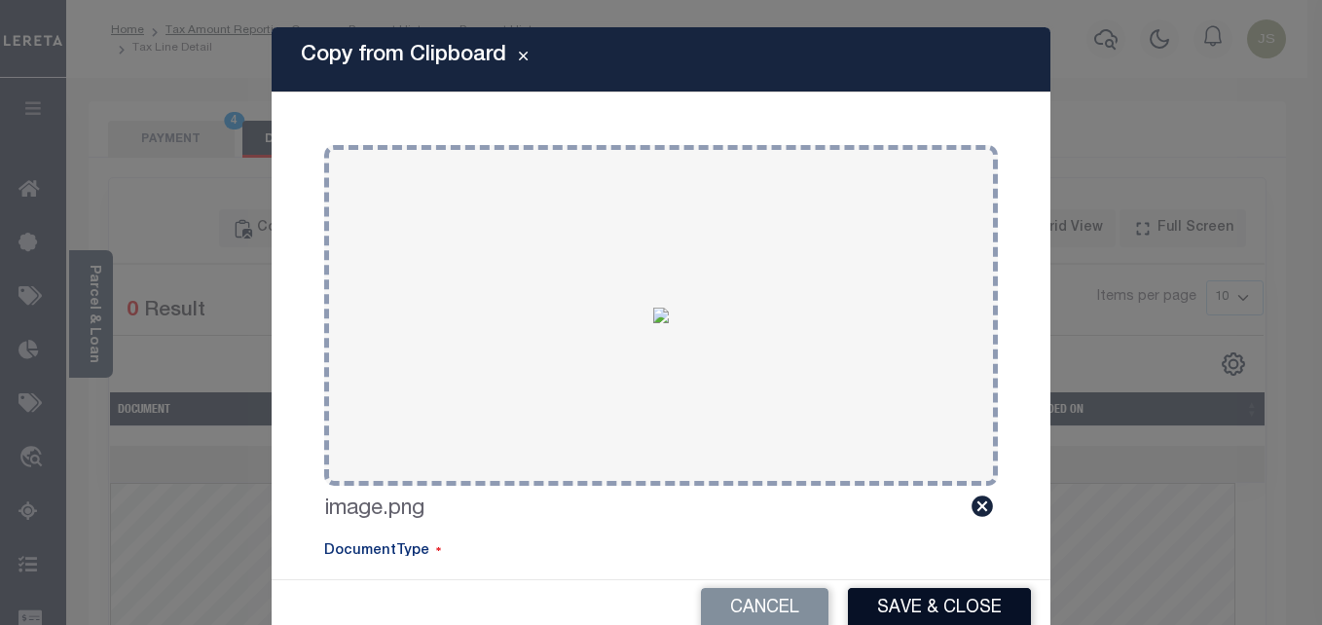
click at [967, 603] on button "Save & Close" at bounding box center [939, 609] width 183 height 42
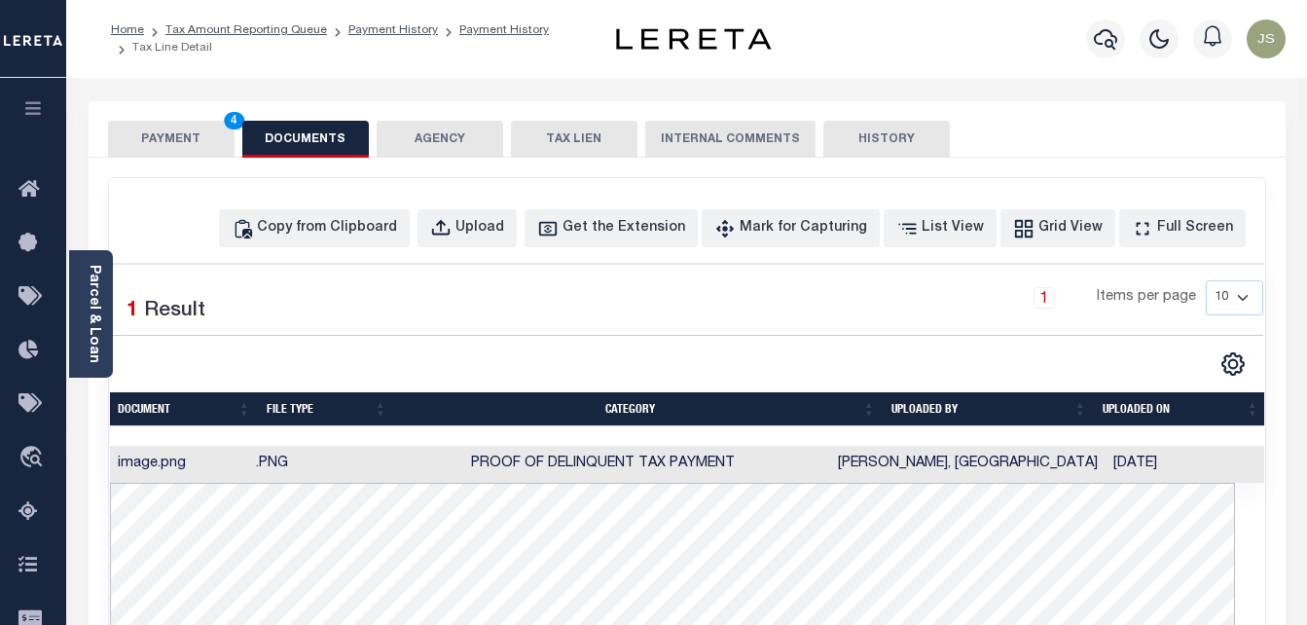
click at [188, 138] on button "PAYMENT 4" at bounding box center [171, 139] width 127 height 37
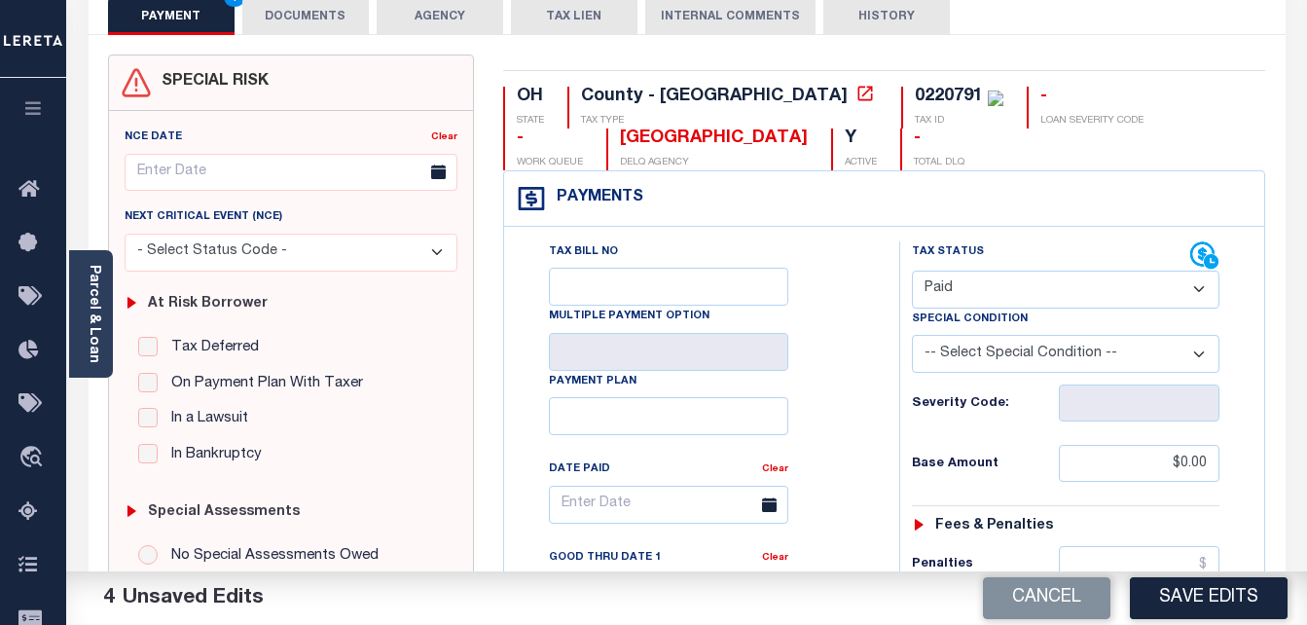
scroll to position [195, 0]
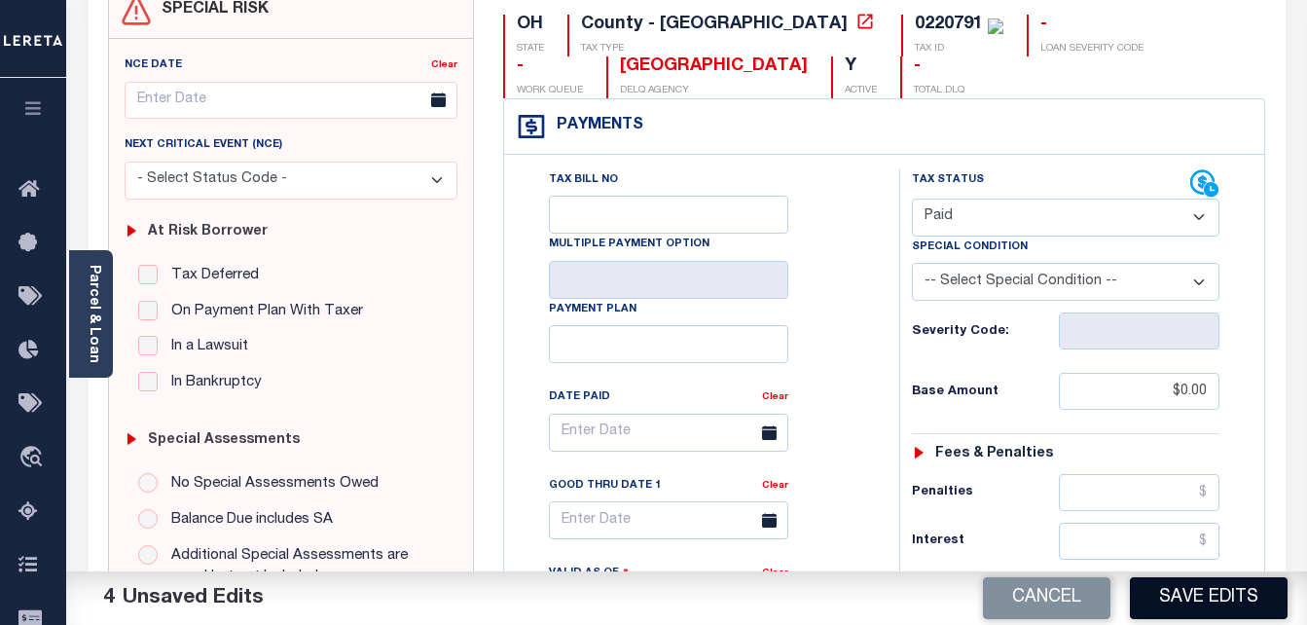
click at [1188, 600] on button "Save Edits" at bounding box center [1209, 598] width 158 height 42
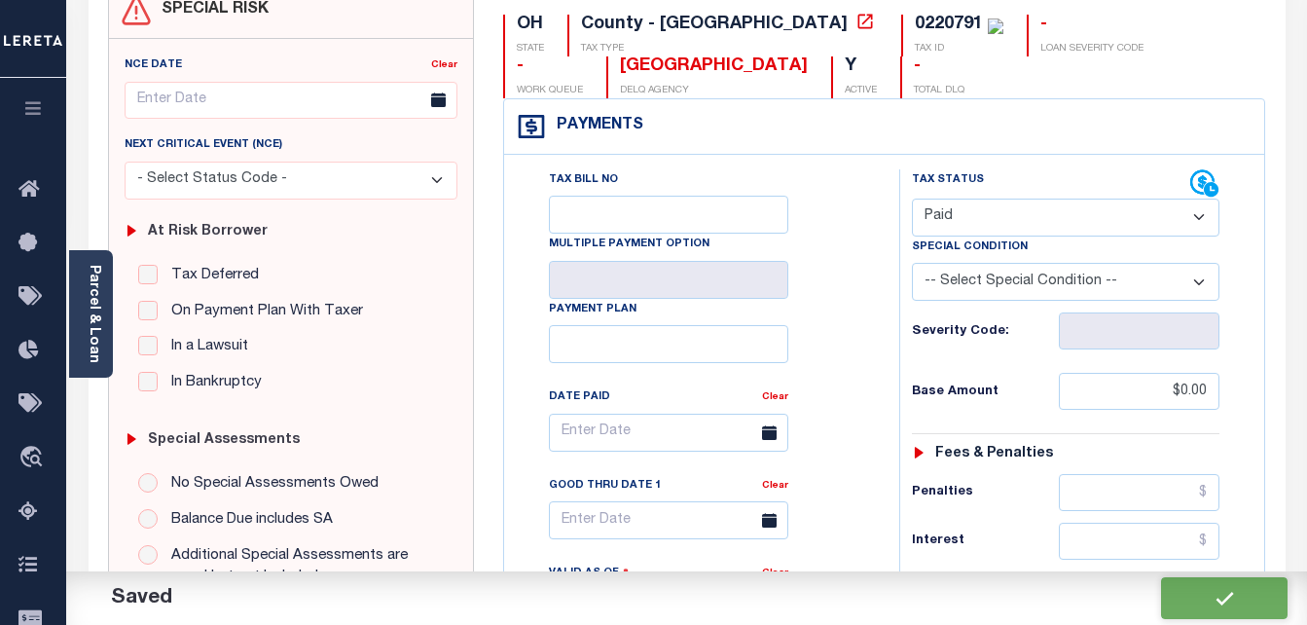
checkbox input "false"
type input "$0"
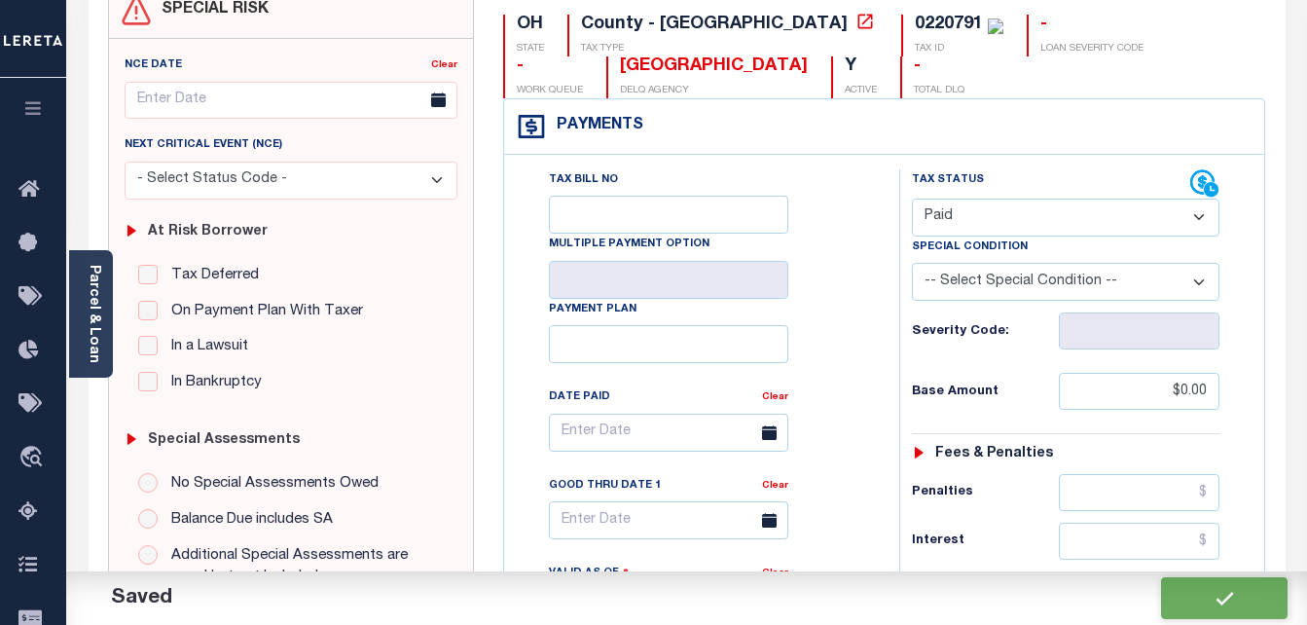
type input "$0"
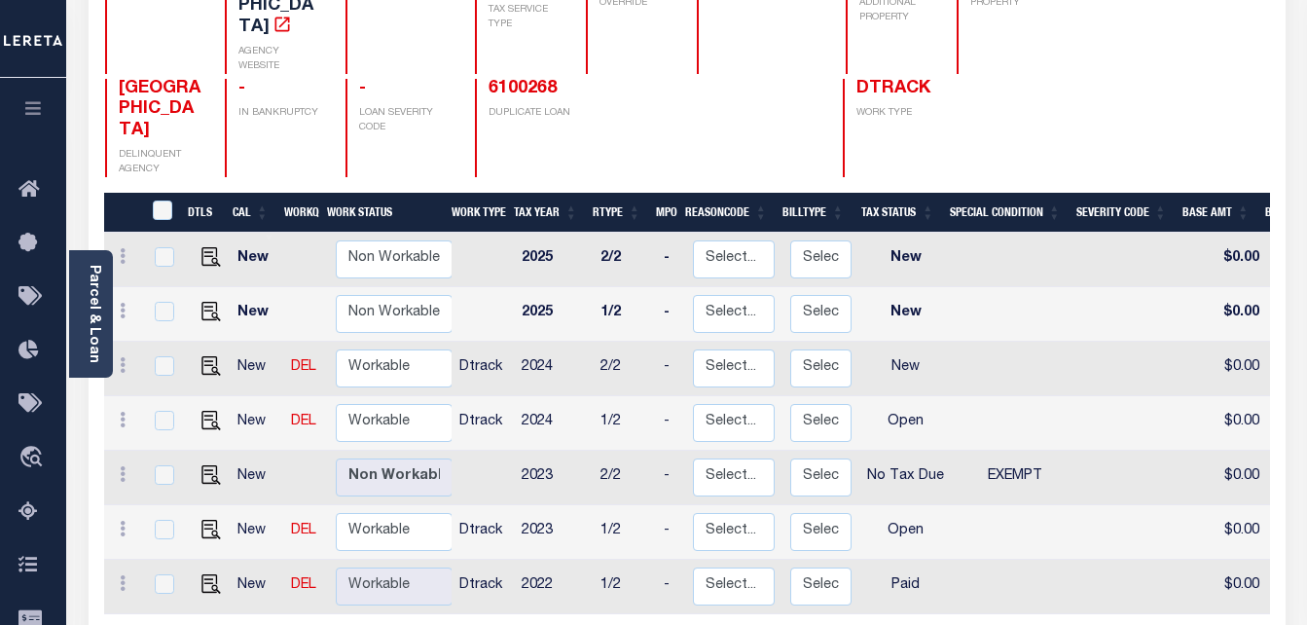
scroll to position [292, 0]
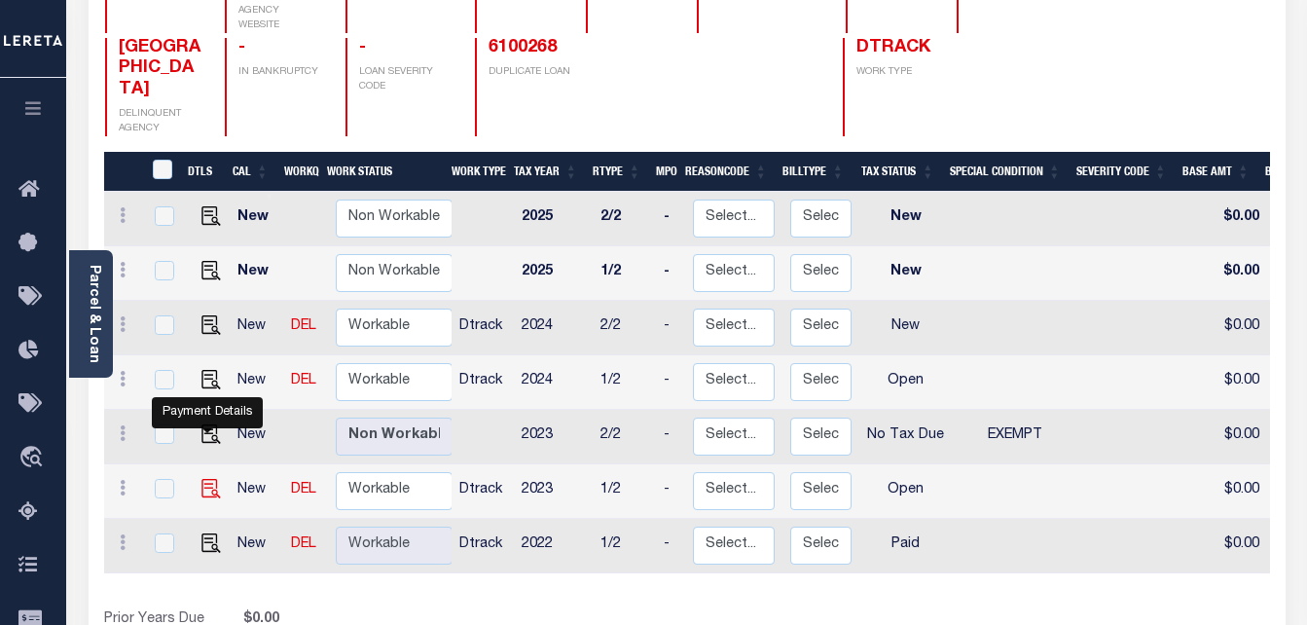
click at [201, 479] on img "" at bounding box center [210, 488] width 19 height 19
checkbox input "true"
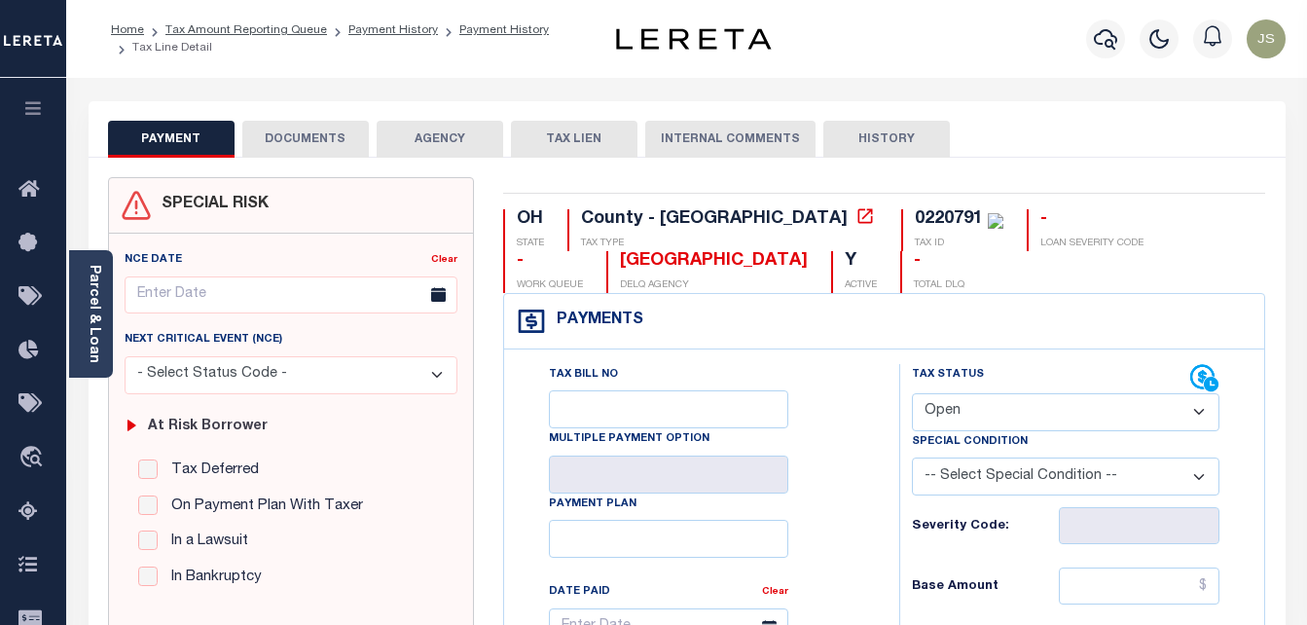
click at [993, 407] on select "- Select Status Code - Open Due/Unpaid Paid Incomplete No Tax Due Internal Refu…" at bounding box center [1066, 412] width 308 height 38
select select "PYD"
click at [912, 394] on select "- Select Status Code - Open Due/Unpaid Paid Incomplete No Tax Due Internal Refu…" at bounding box center [1066, 412] width 308 height 38
type input "[DATE]"
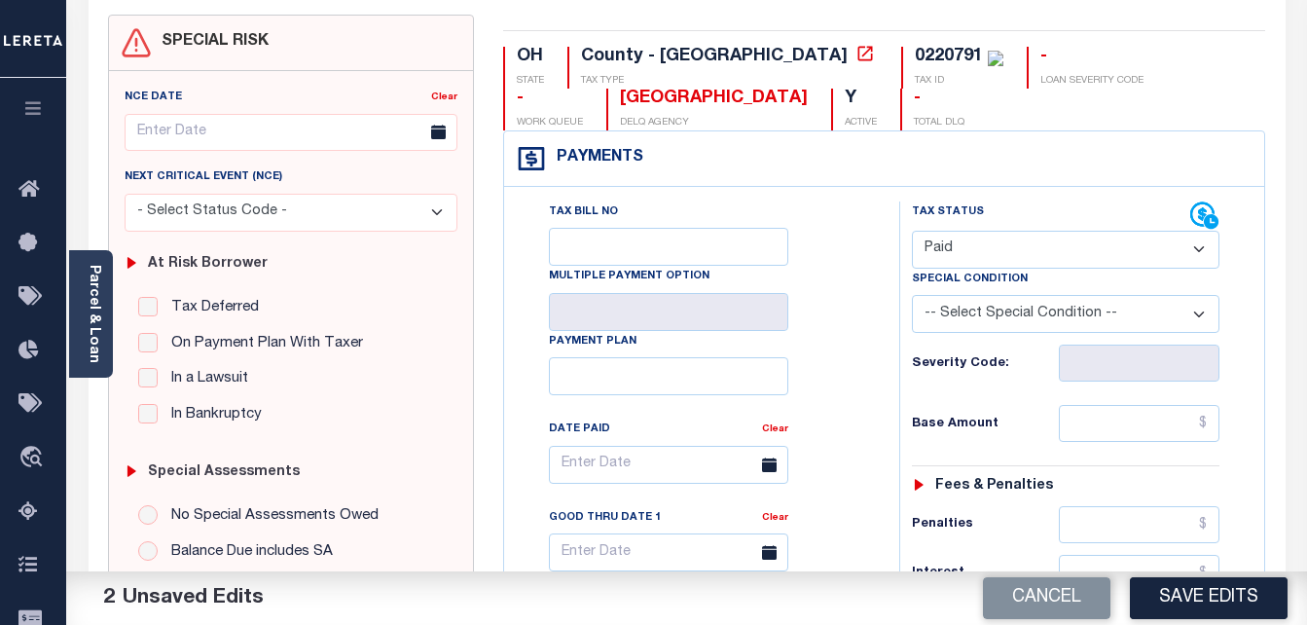
scroll to position [292, 0]
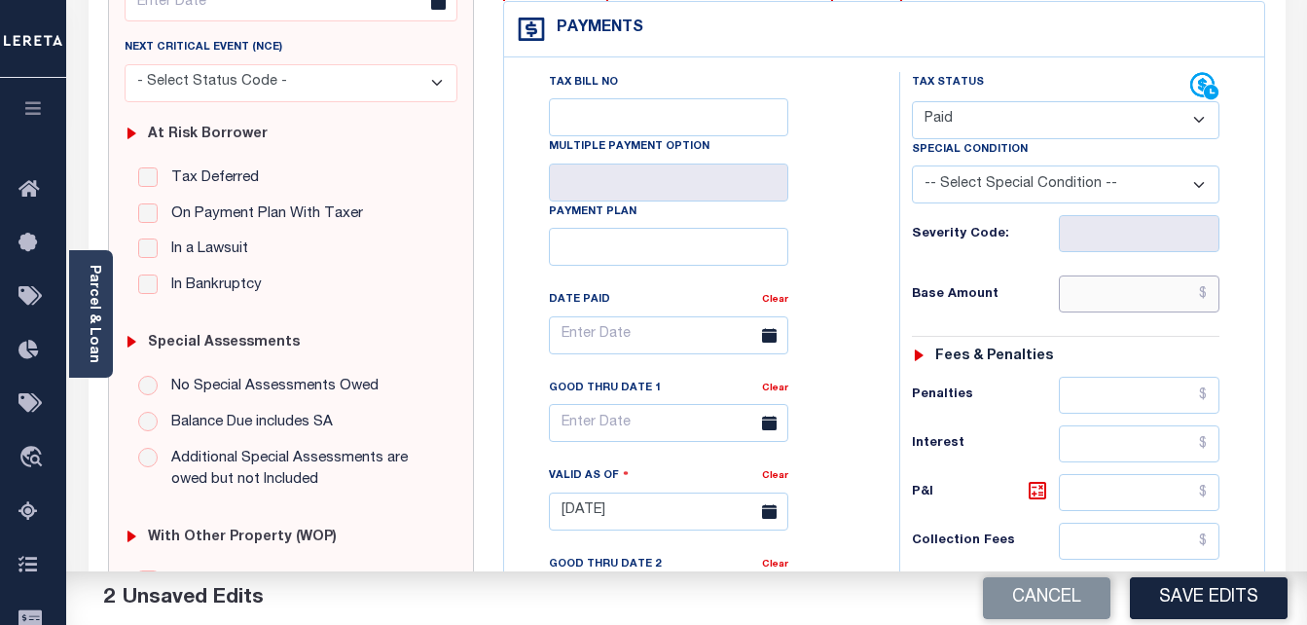
click at [1113, 299] on input "text" at bounding box center [1139, 293] width 161 height 37
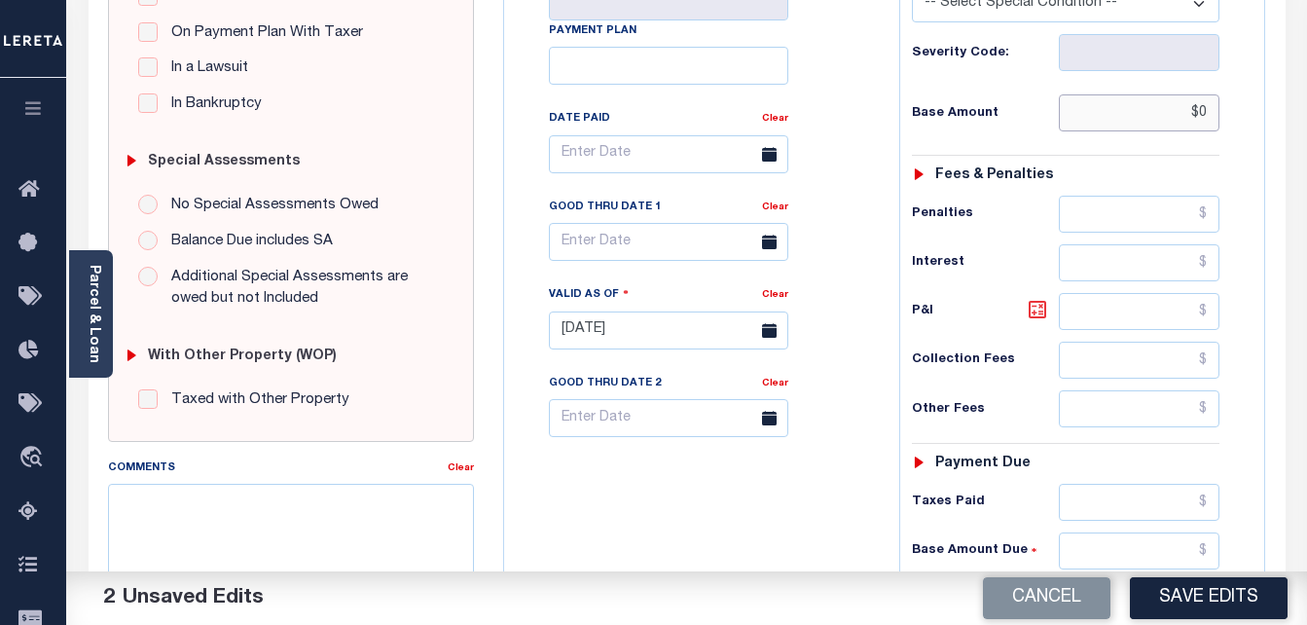
scroll to position [584, 0]
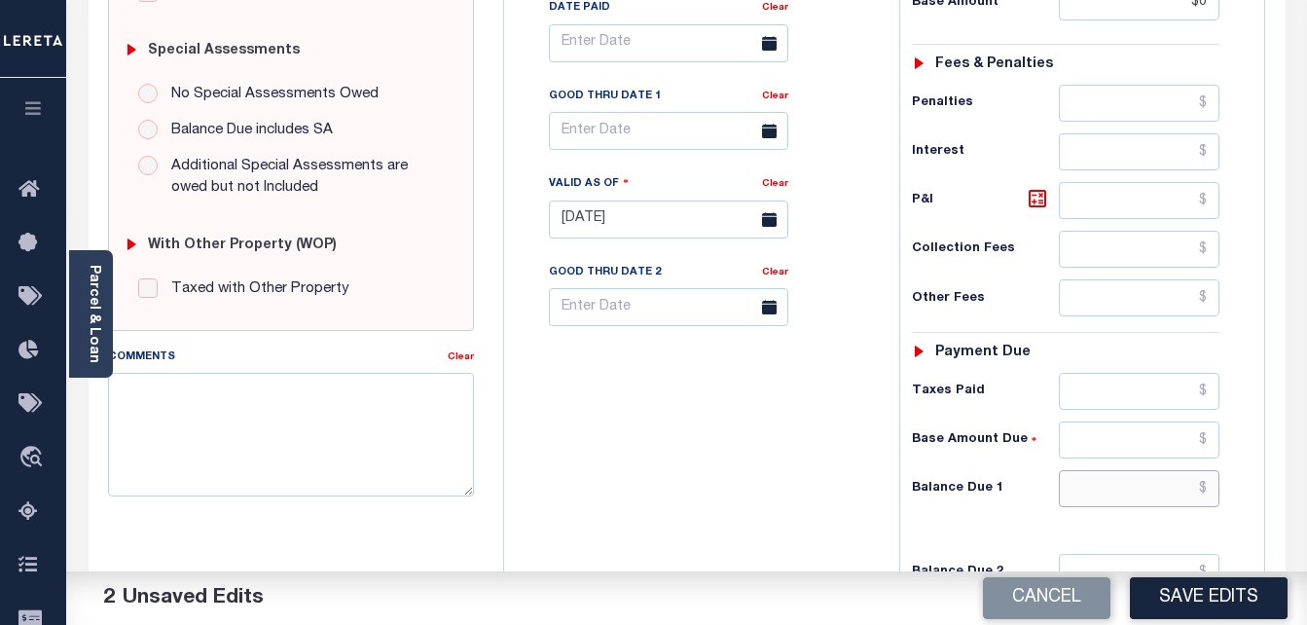
type input "$0.00"
click at [1137, 493] on input "text" at bounding box center [1139, 488] width 161 height 37
type input "$0"
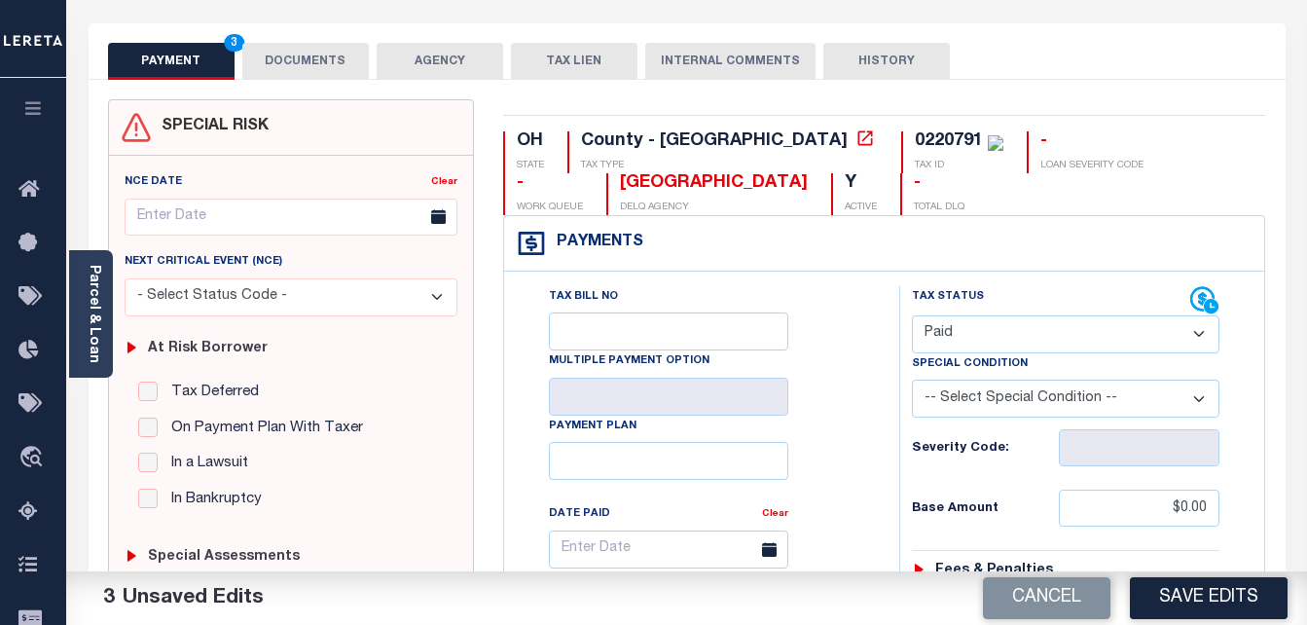
scroll to position [0, 0]
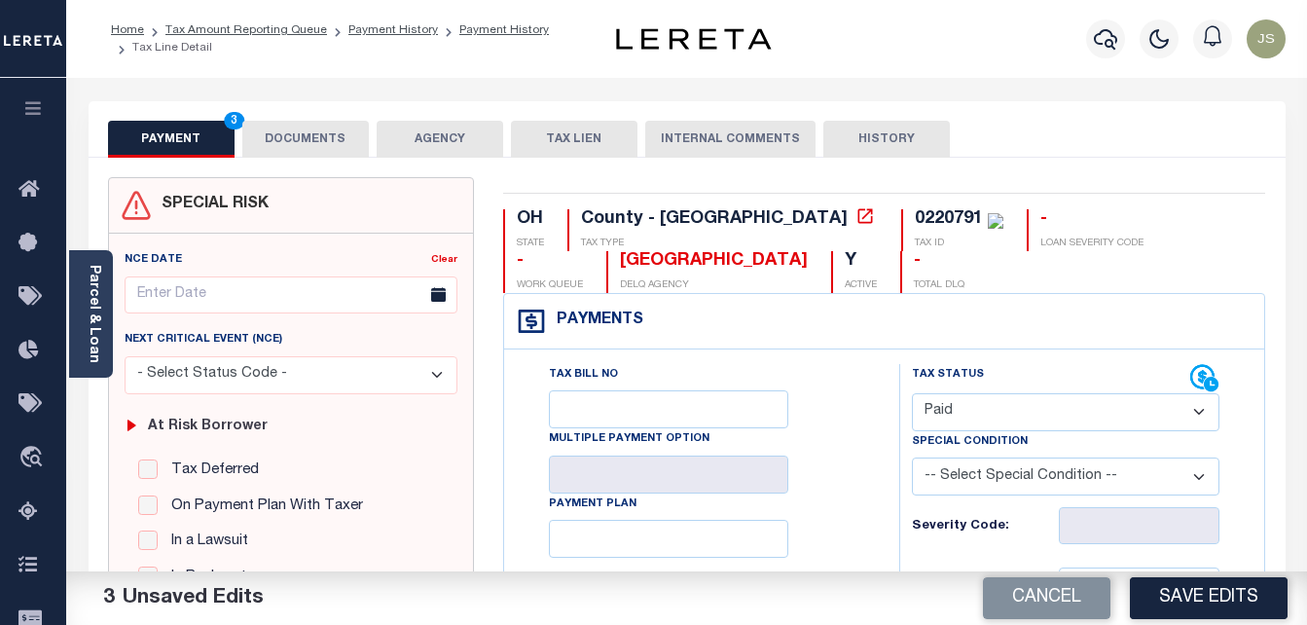
click at [301, 127] on button "DOCUMENTS" at bounding box center [305, 139] width 127 height 37
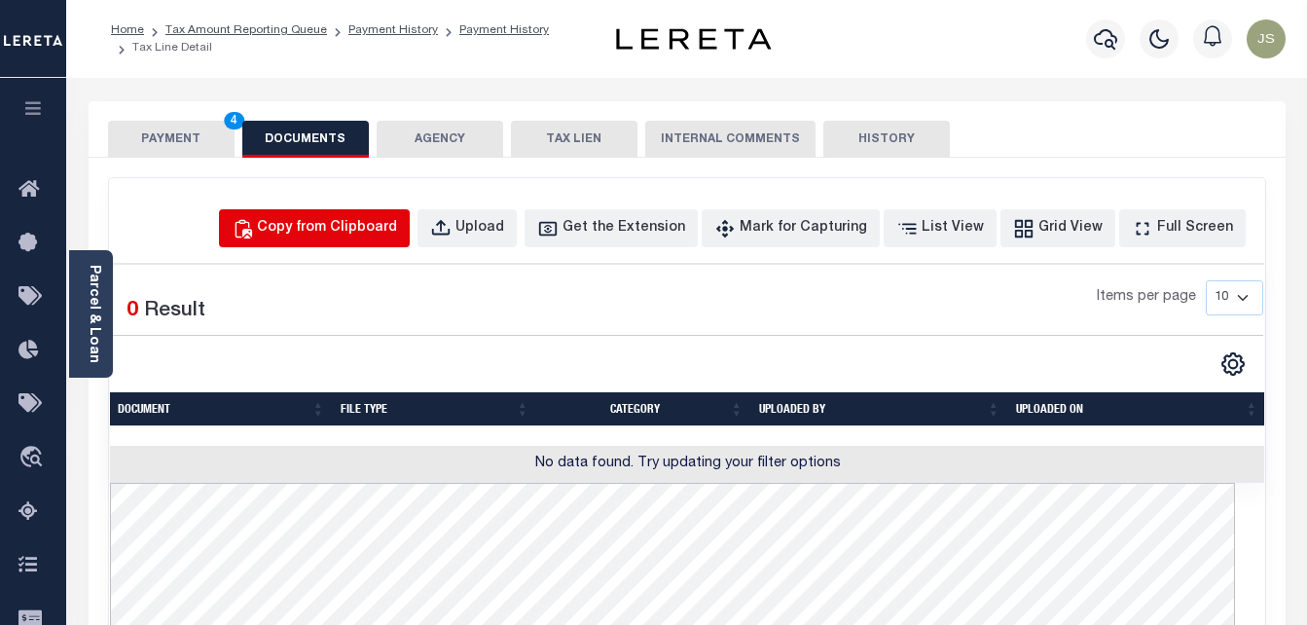
click at [358, 230] on div "Copy from Clipboard" at bounding box center [327, 228] width 140 height 21
select select "POP"
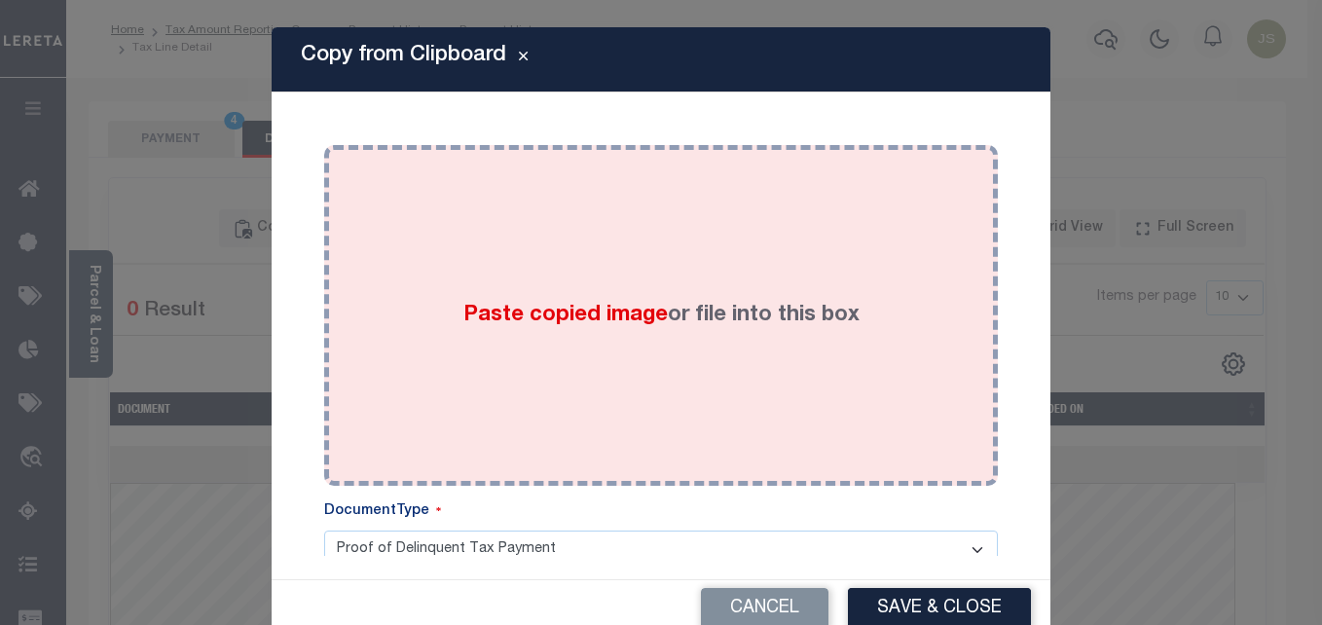
click at [569, 323] on span "Paste copied image" at bounding box center [565, 315] width 204 height 21
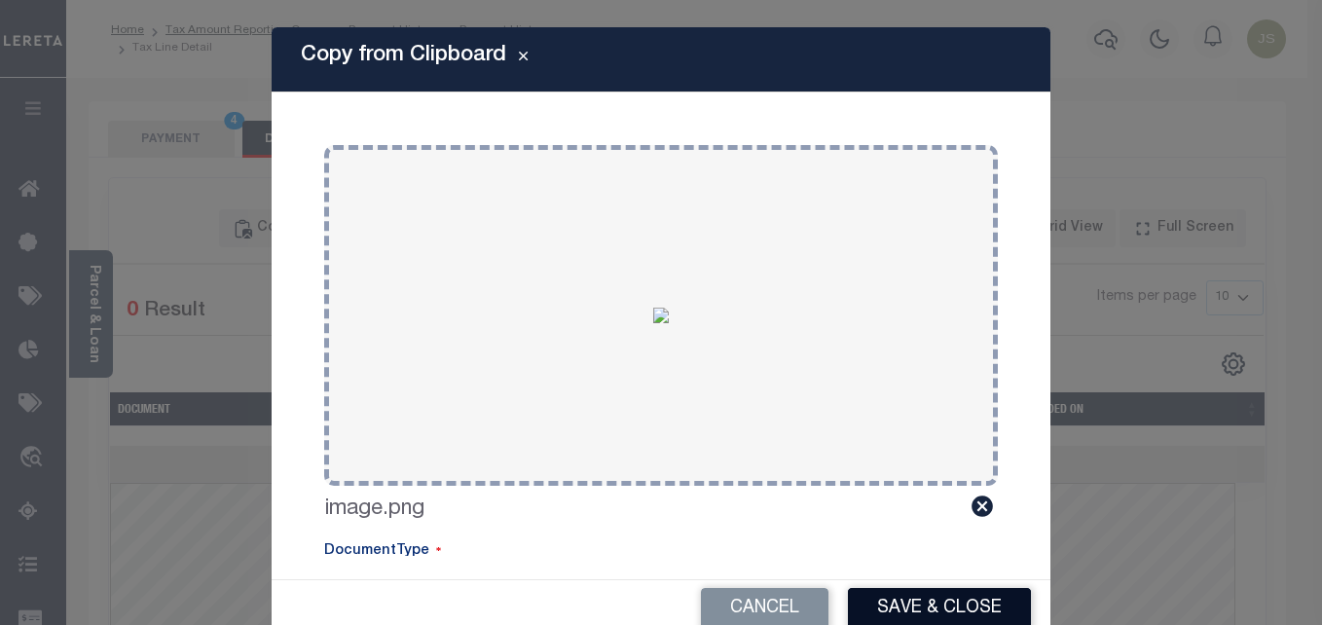
click at [915, 607] on button "Save & Close" at bounding box center [939, 609] width 183 height 42
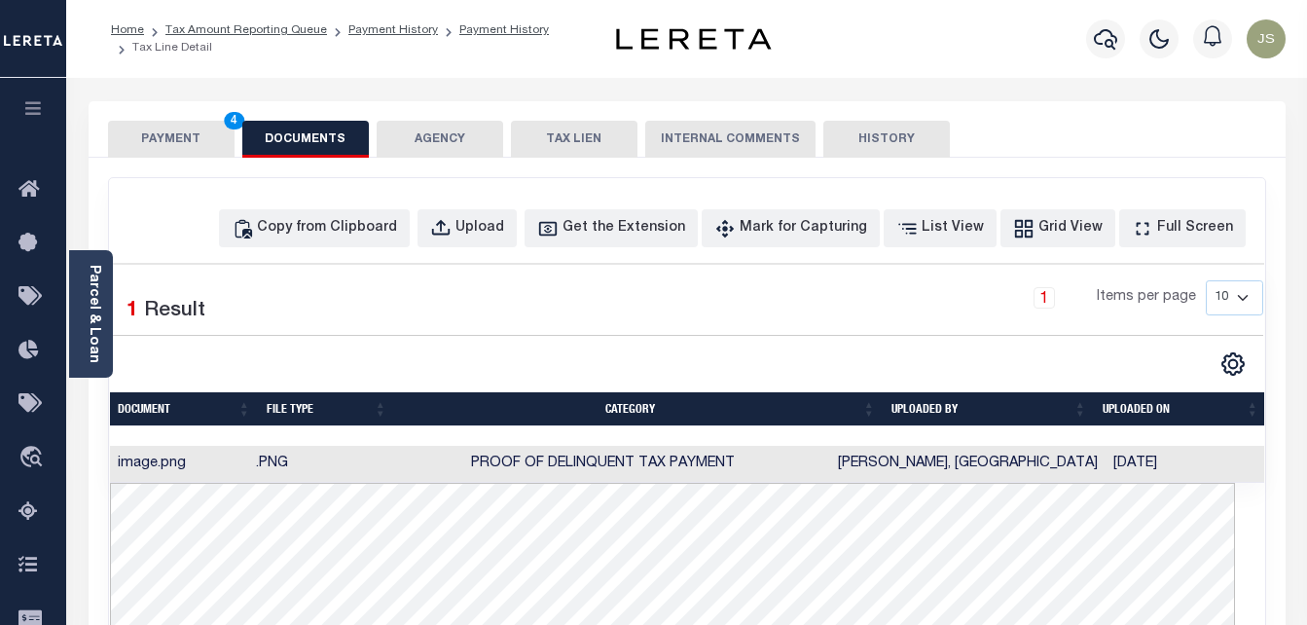
click at [190, 139] on button "PAYMENT 4" at bounding box center [171, 139] width 127 height 37
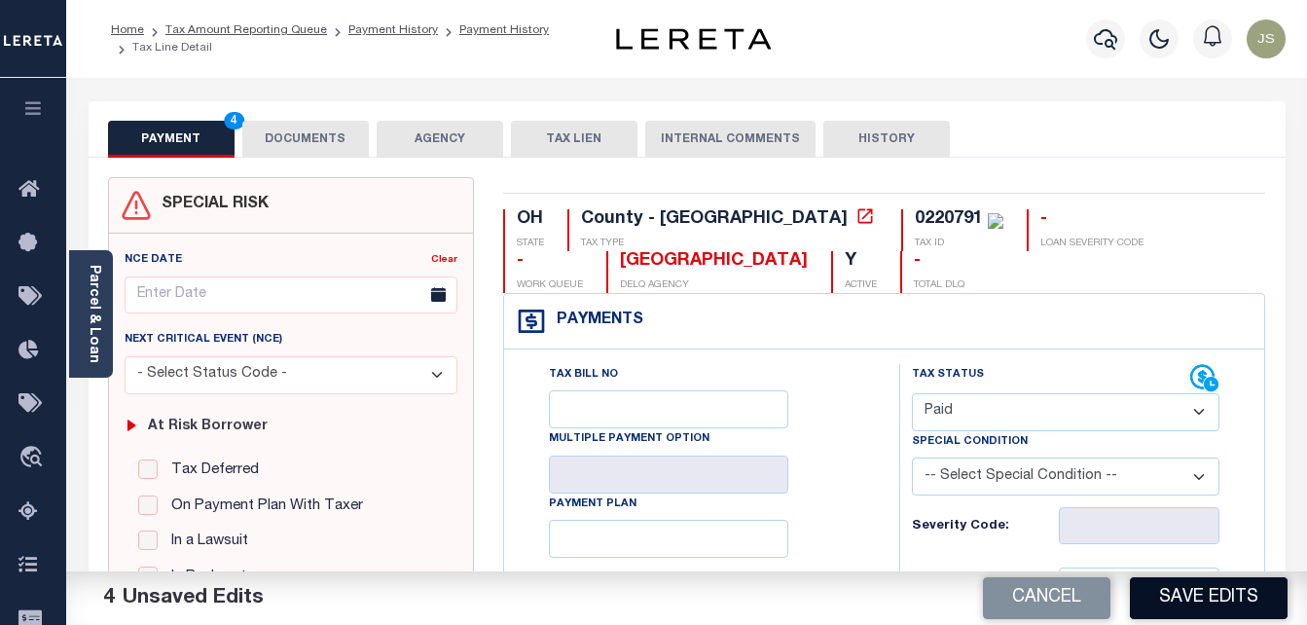
click at [1191, 611] on button "Save Edits" at bounding box center [1209, 598] width 158 height 42
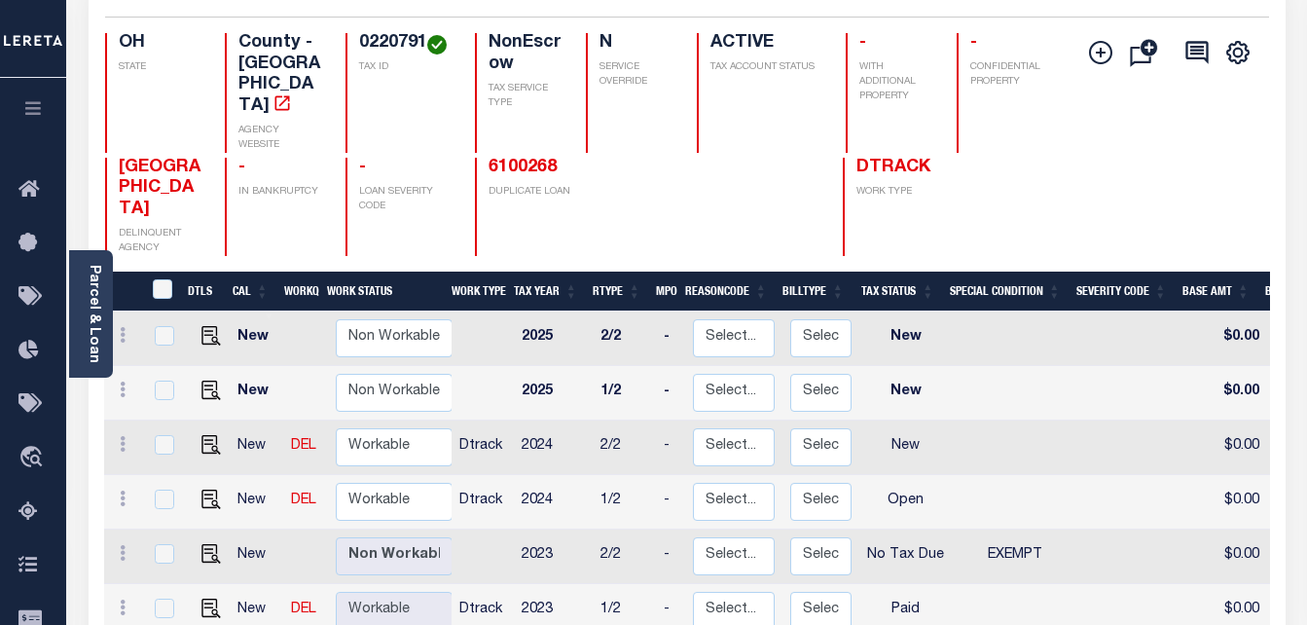
scroll to position [195, 0]
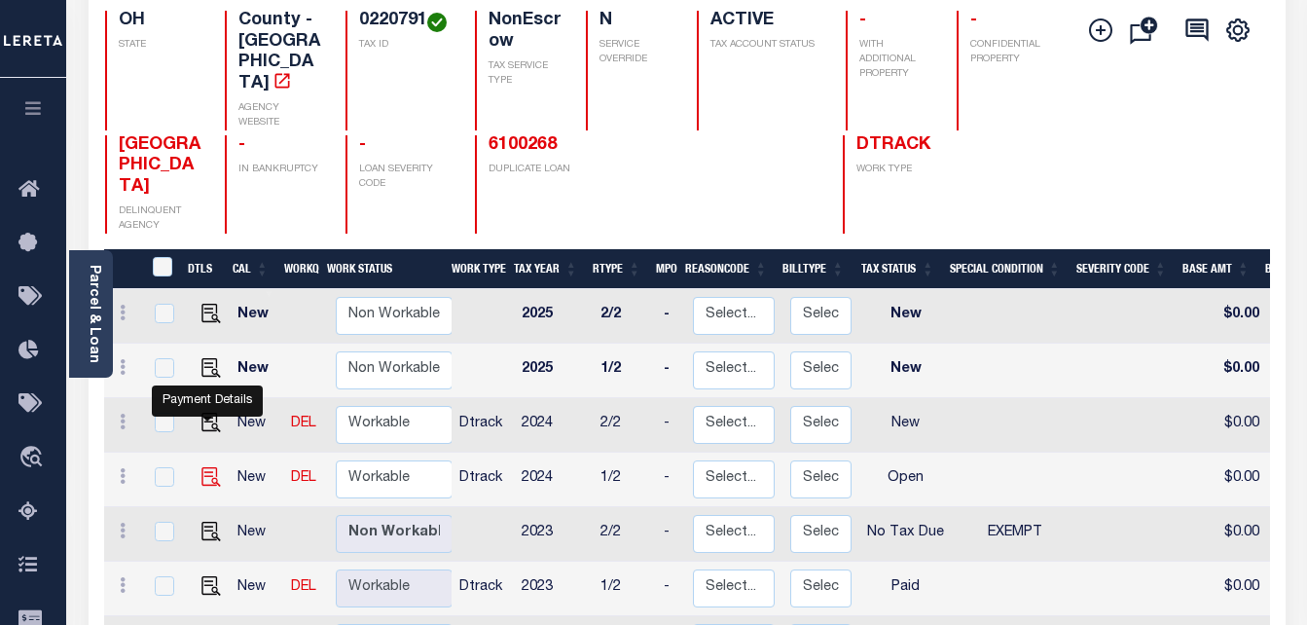
click at [207, 467] on img "" at bounding box center [210, 476] width 19 height 19
checkbox input "true"
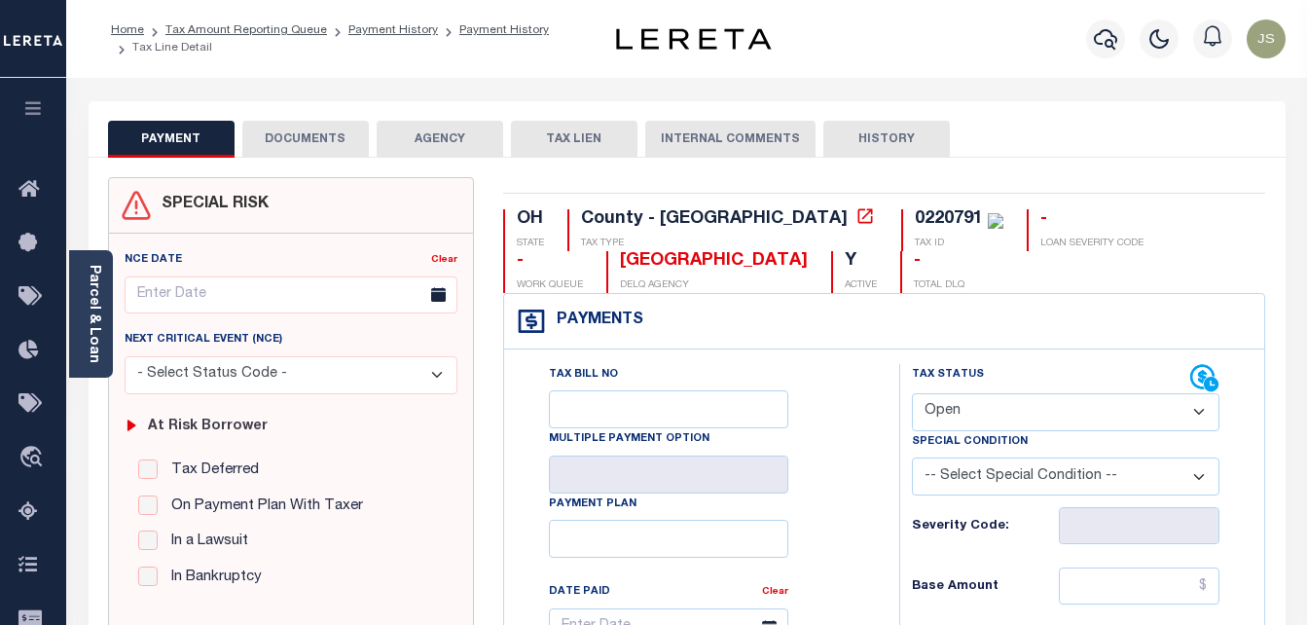
click at [953, 408] on select "- Select Status Code - Open Due/Unpaid Paid Incomplete No Tax Due Internal Refu…" at bounding box center [1066, 412] width 308 height 38
select select "PYD"
click at [912, 394] on select "- Select Status Code - Open Due/Unpaid Paid Incomplete No Tax Due Internal Refu…" at bounding box center [1066, 412] width 308 height 38
type input "[DATE]"
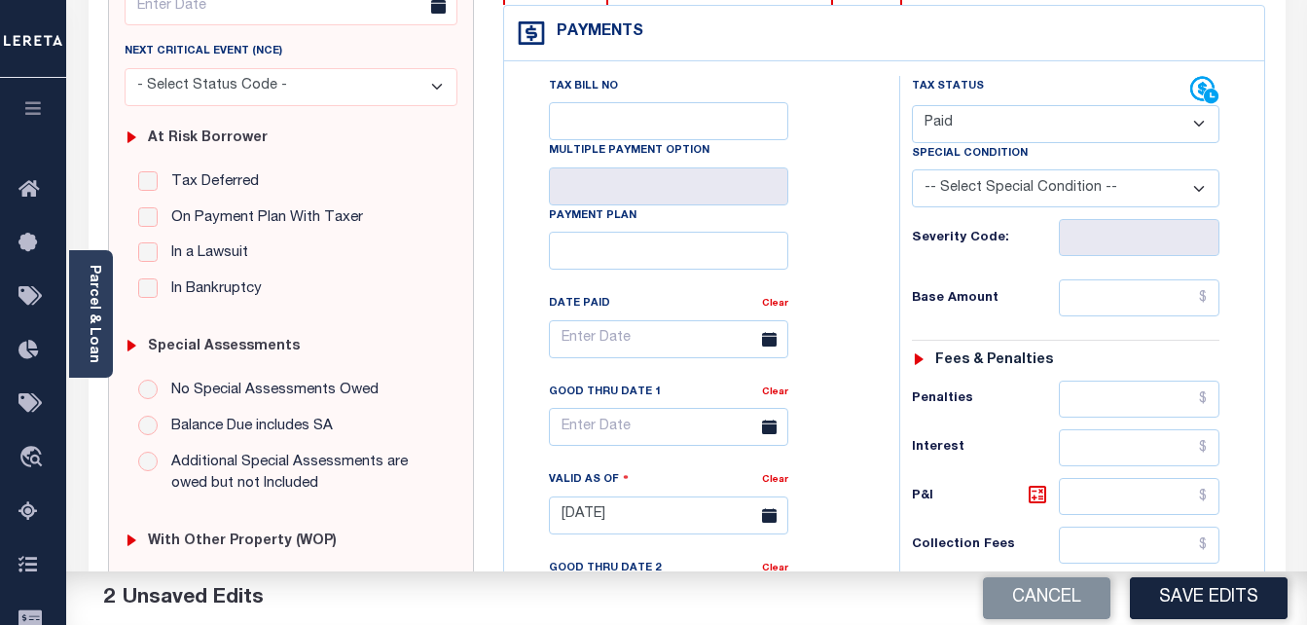
scroll to position [292, 0]
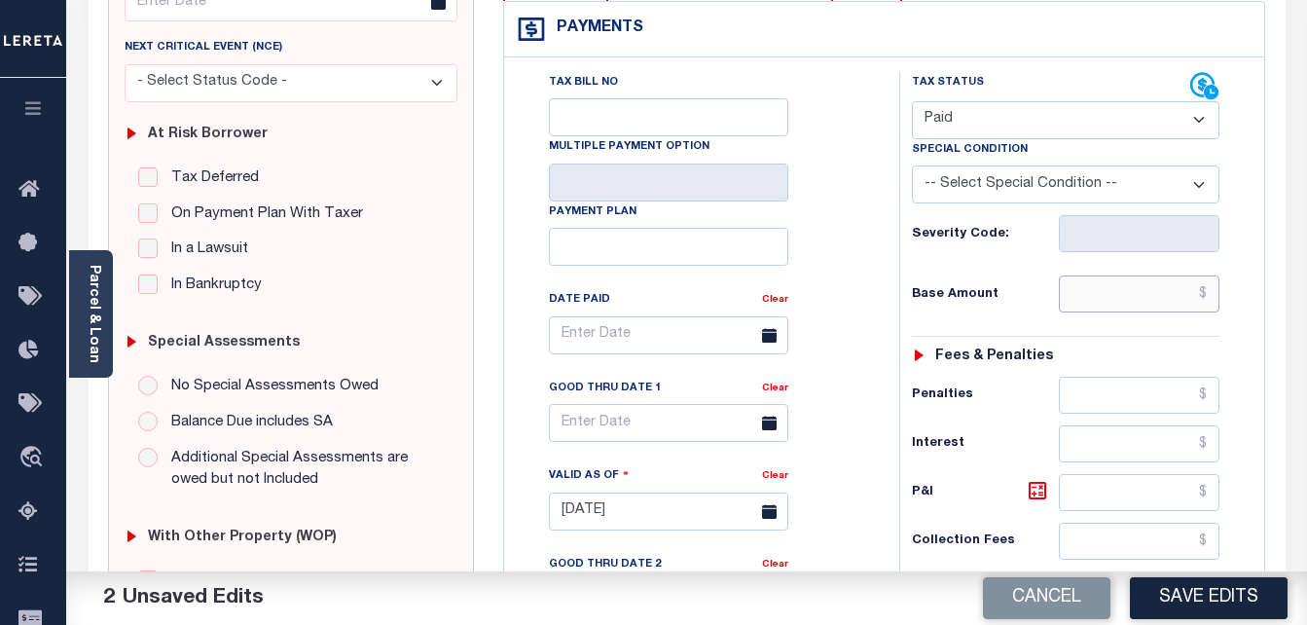
click at [1096, 292] on input "text" at bounding box center [1139, 293] width 161 height 37
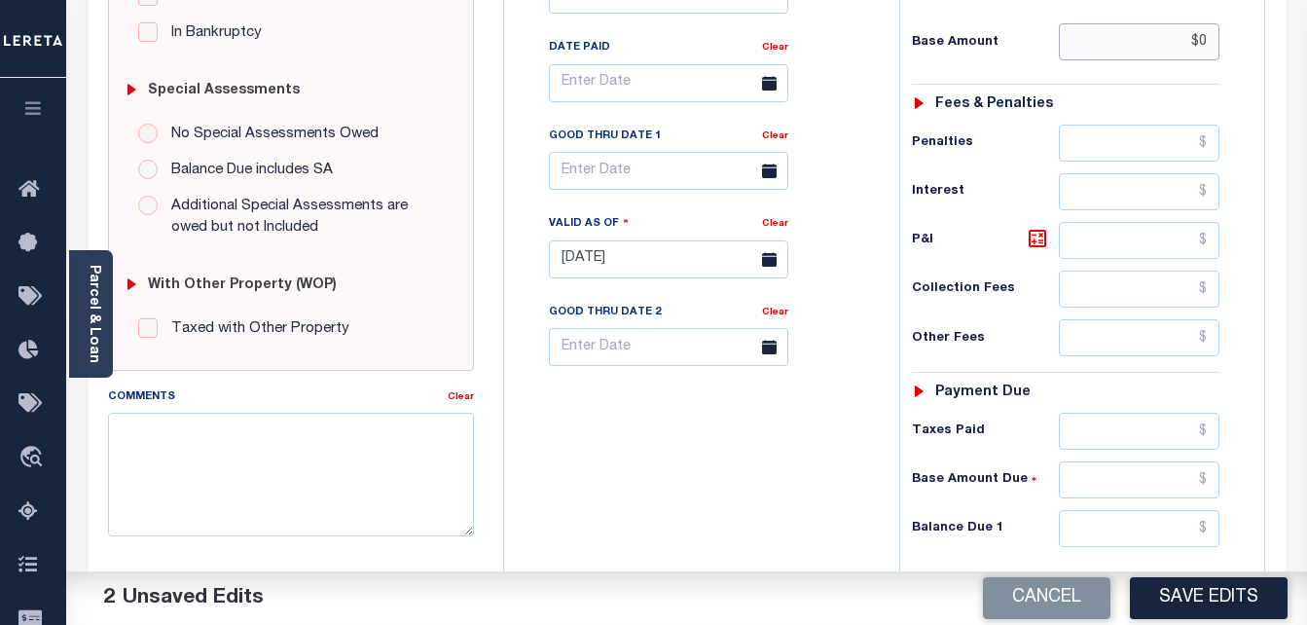
scroll to position [584, 0]
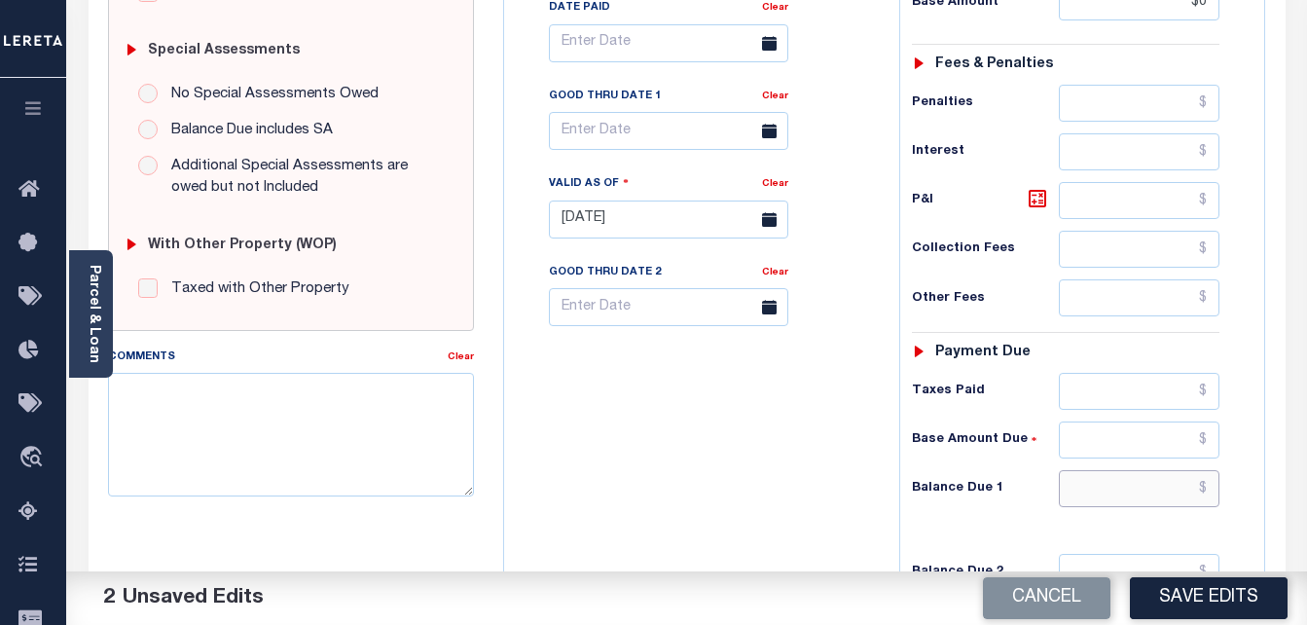
type input "$0.00"
click at [1090, 492] on input "text" at bounding box center [1139, 488] width 161 height 37
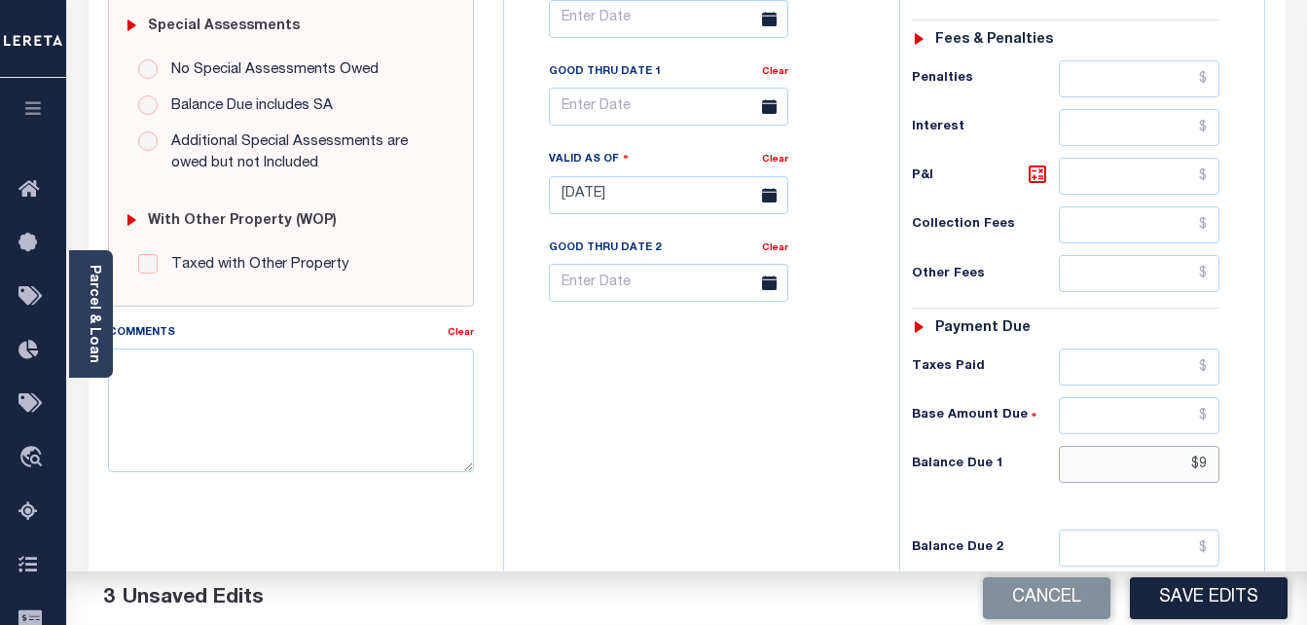
scroll to position [681, 0]
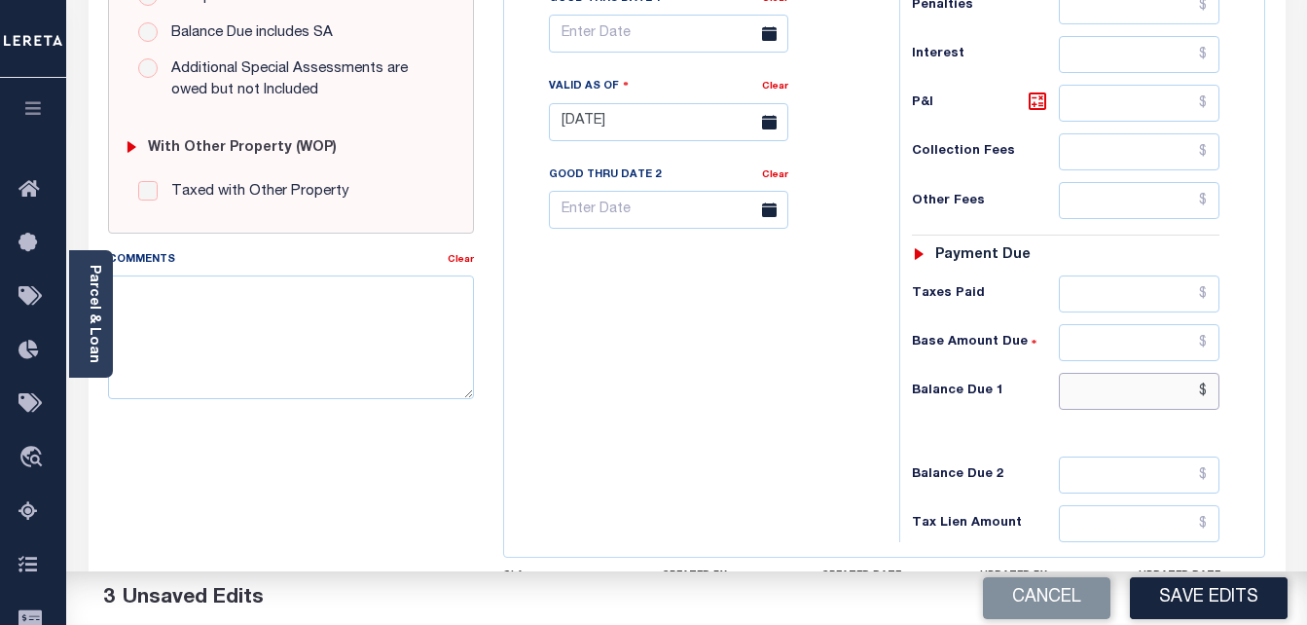
type input "$0"
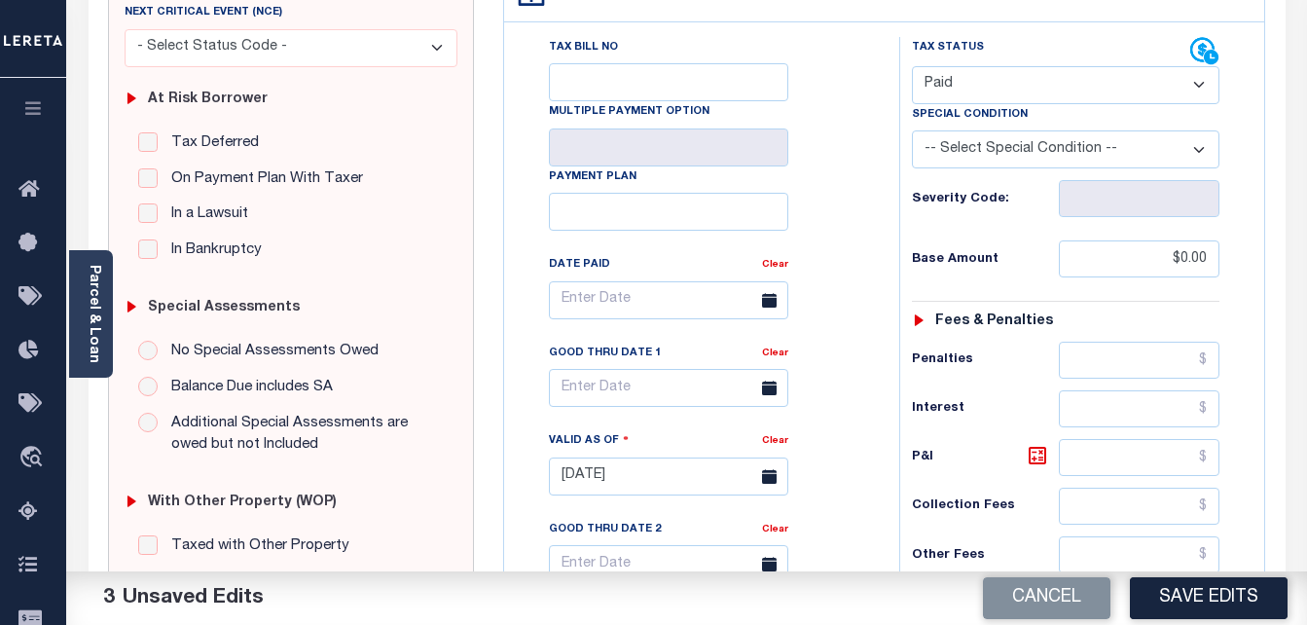
scroll to position [0, 0]
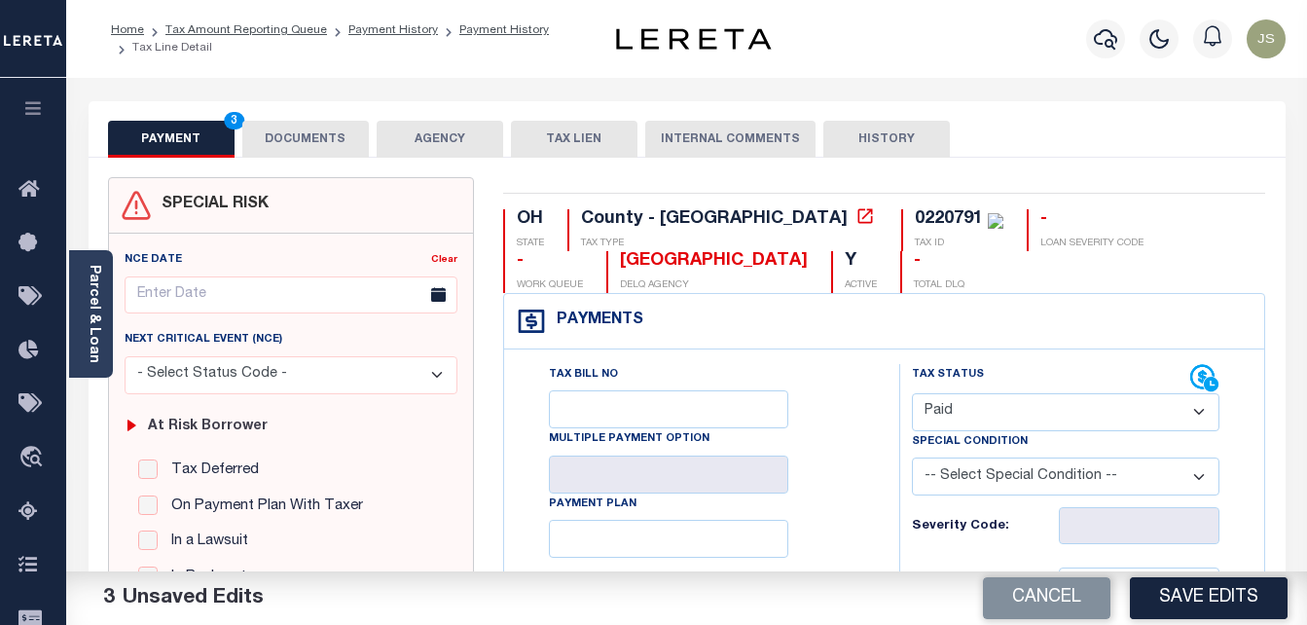
click at [324, 140] on button "DOCUMENTS" at bounding box center [305, 139] width 127 height 37
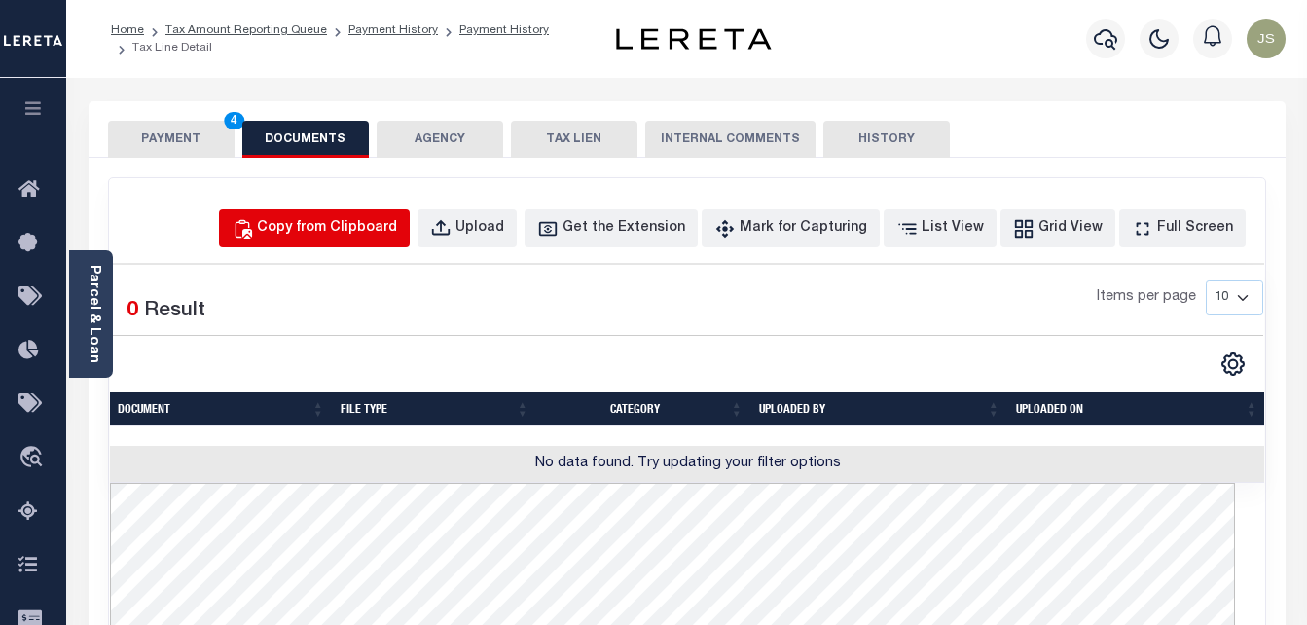
click at [397, 229] on div "Copy from Clipboard" at bounding box center [327, 228] width 140 height 21
select select "POP"
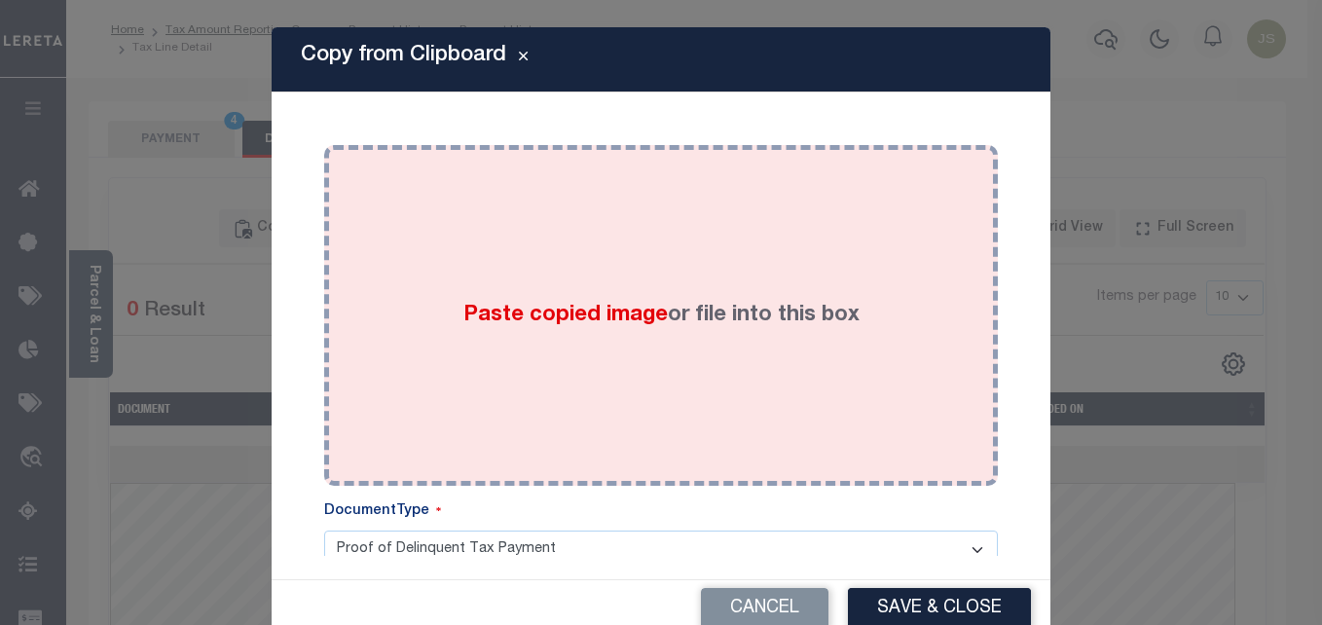
click at [555, 322] on span "Paste copied image" at bounding box center [565, 315] width 204 height 21
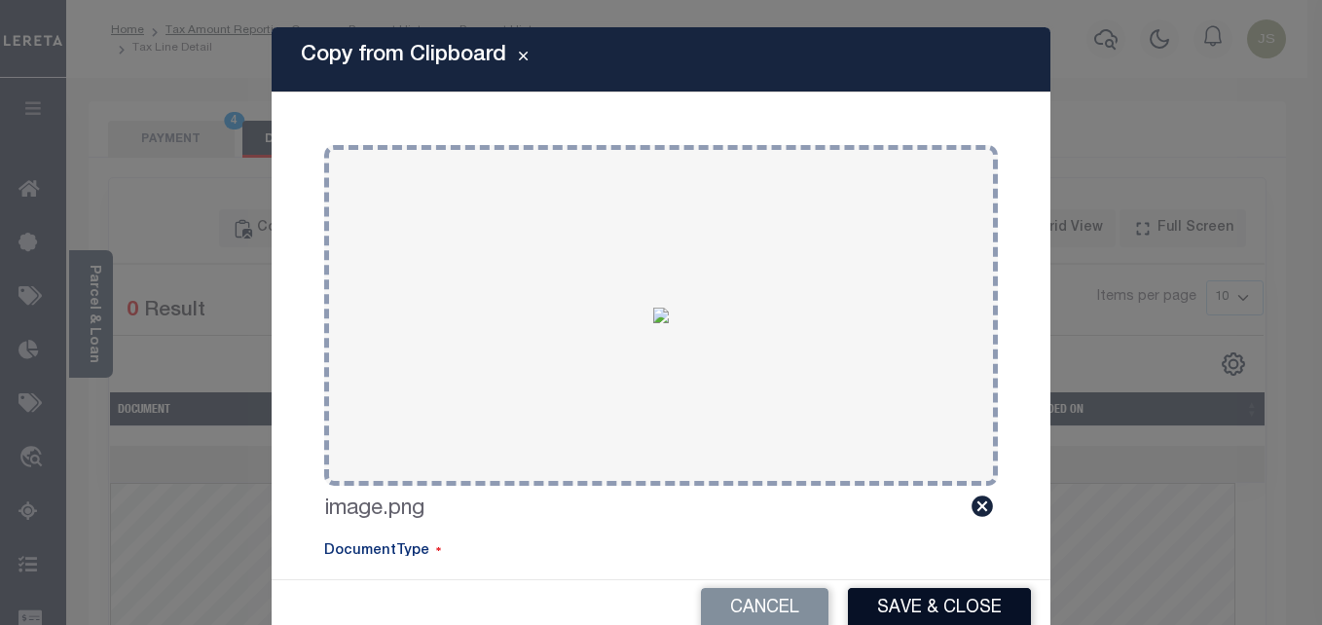
click at [904, 606] on button "Save & Close" at bounding box center [939, 609] width 183 height 42
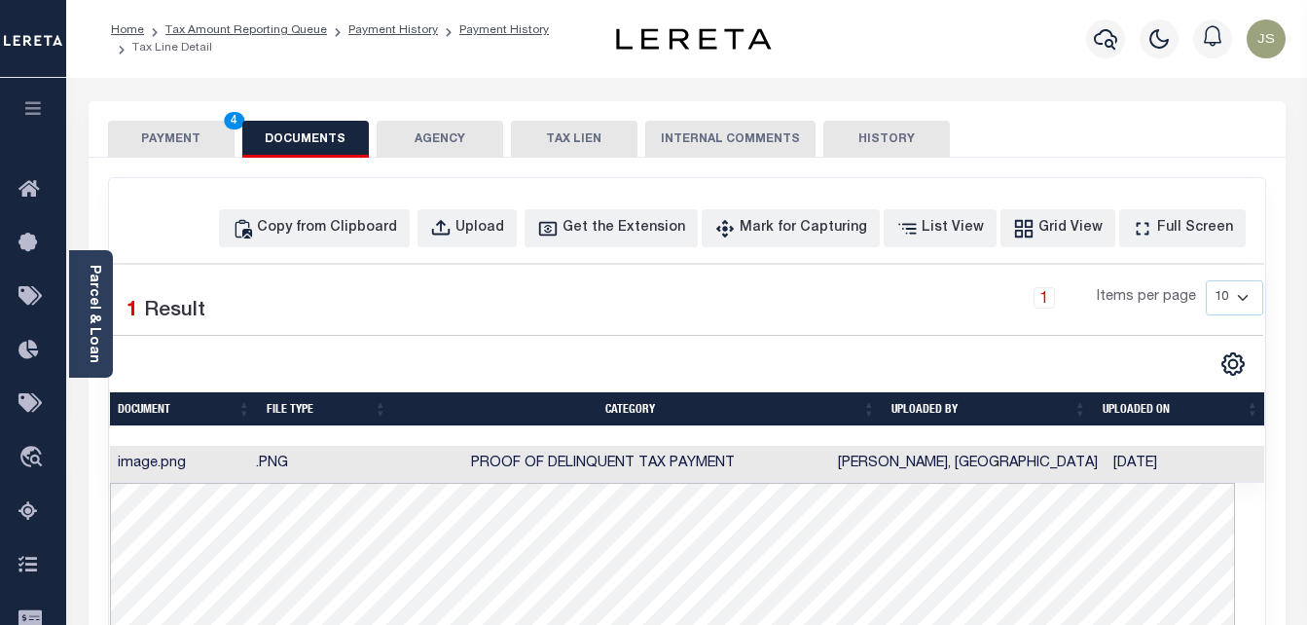
click at [189, 144] on button "PAYMENT 4" at bounding box center [171, 139] width 127 height 37
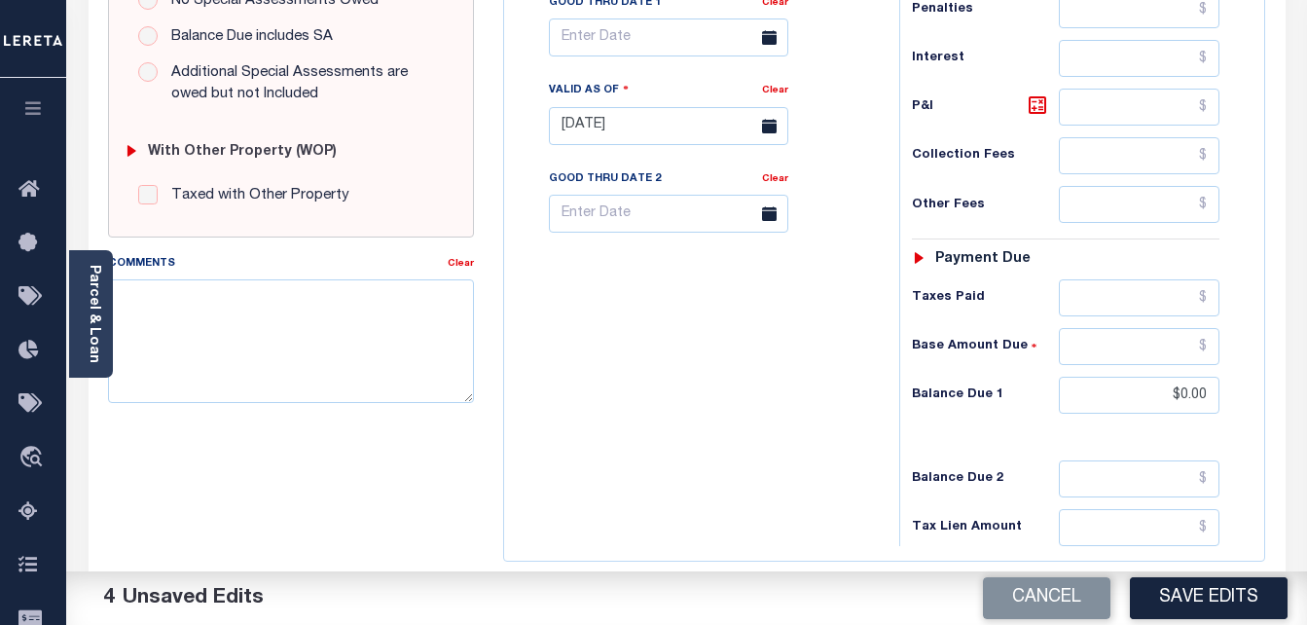
scroll to position [681, 0]
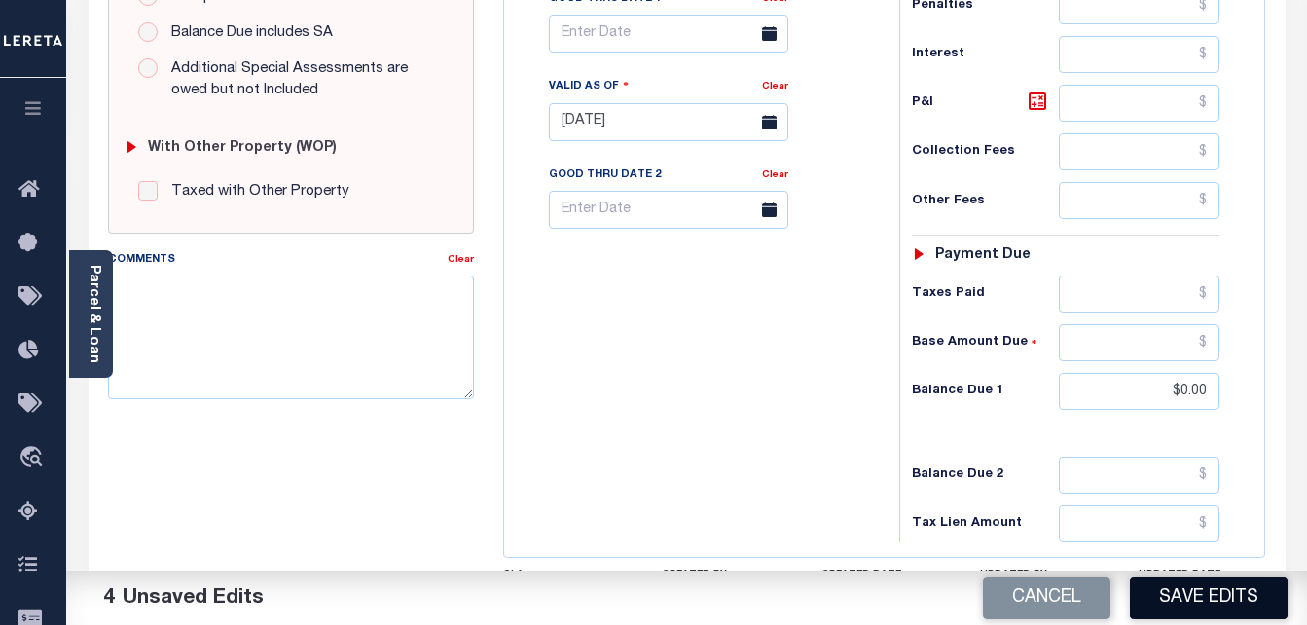
click at [1202, 583] on button "Save Edits" at bounding box center [1209, 598] width 158 height 42
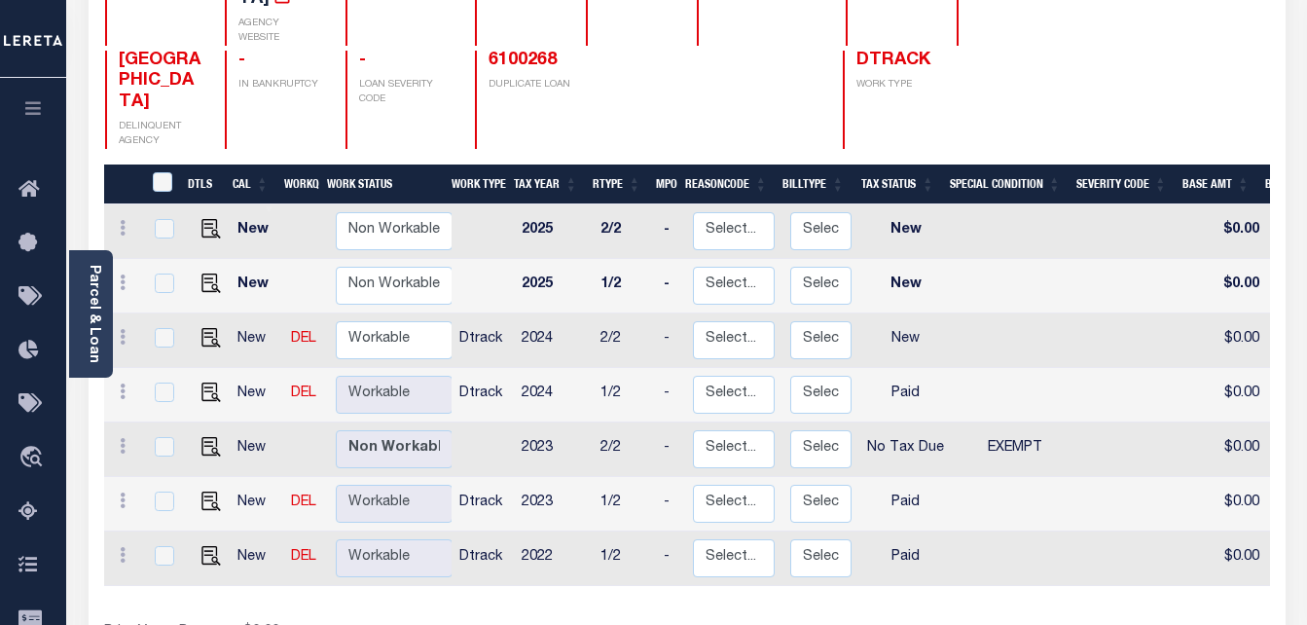
scroll to position [292, 0]
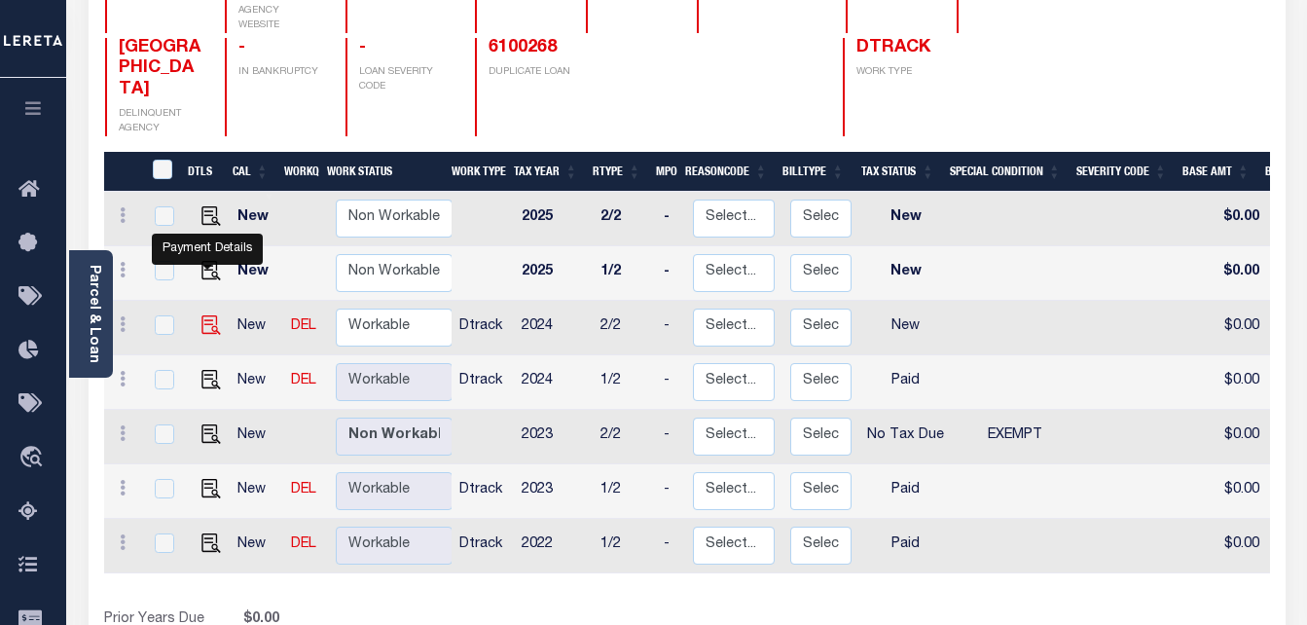
click at [202, 315] on img "" at bounding box center [210, 324] width 19 height 19
checkbox input "true"
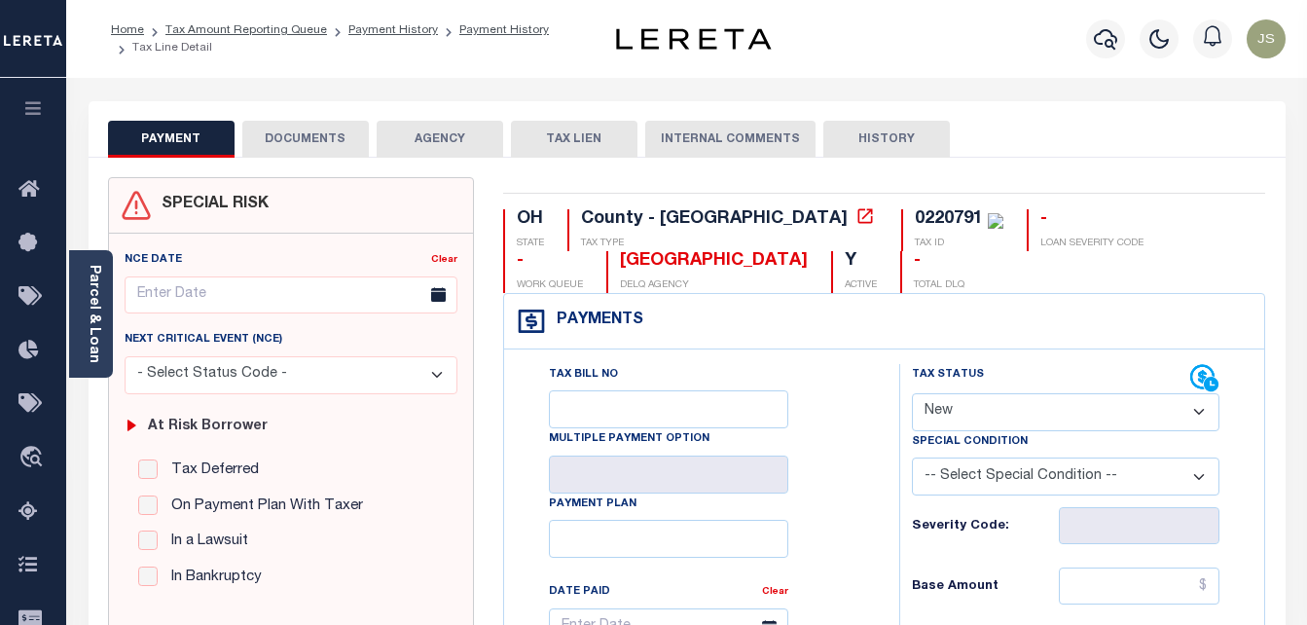
click at [986, 416] on select "- Select Status Code - Open Due/Unpaid Paid Incomplete No Tax Due Internal Refu…" at bounding box center [1066, 412] width 308 height 38
select select "PYD"
click at [912, 394] on select "- Select Status Code - Open Due/Unpaid Paid Incomplete No Tax Due Internal Refu…" at bounding box center [1066, 412] width 308 height 38
type input "[DATE]"
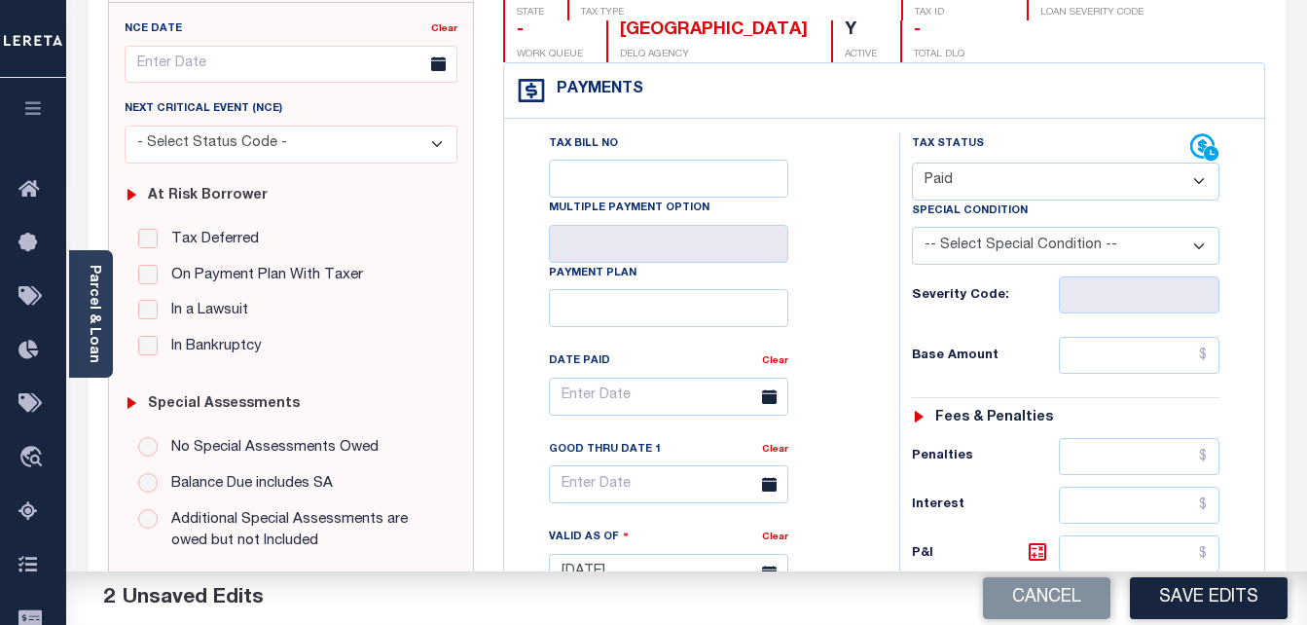
scroll to position [292, 0]
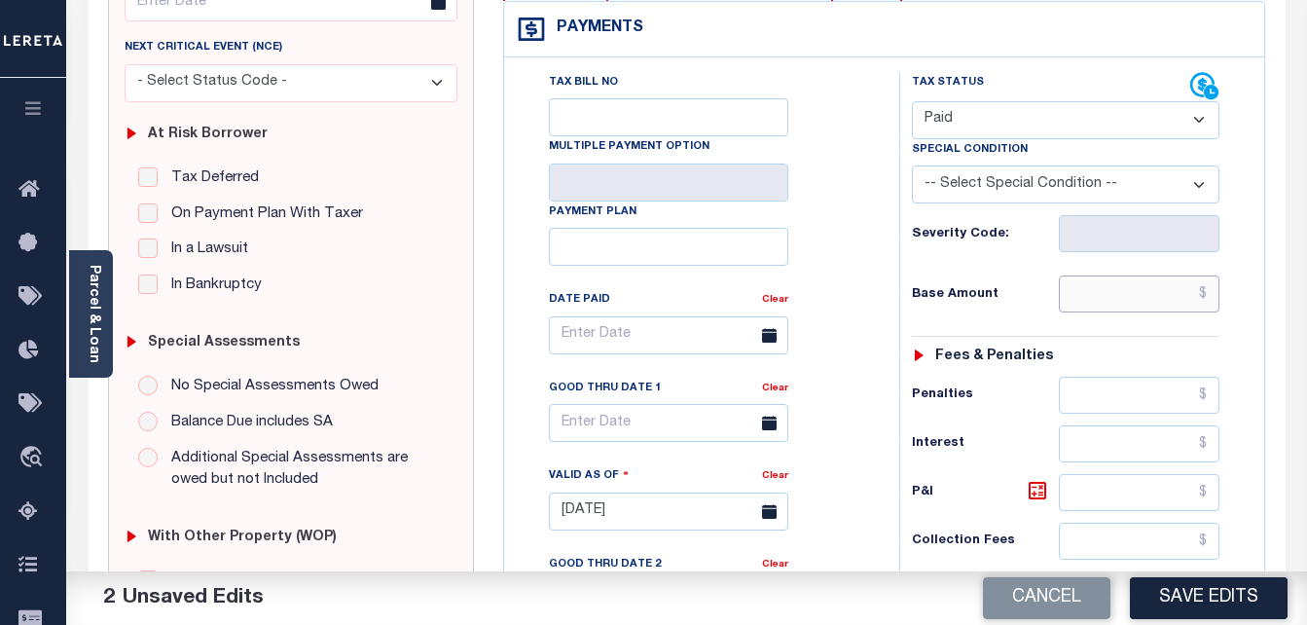
click at [1087, 289] on input "text" at bounding box center [1139, 293] width 161 height 37
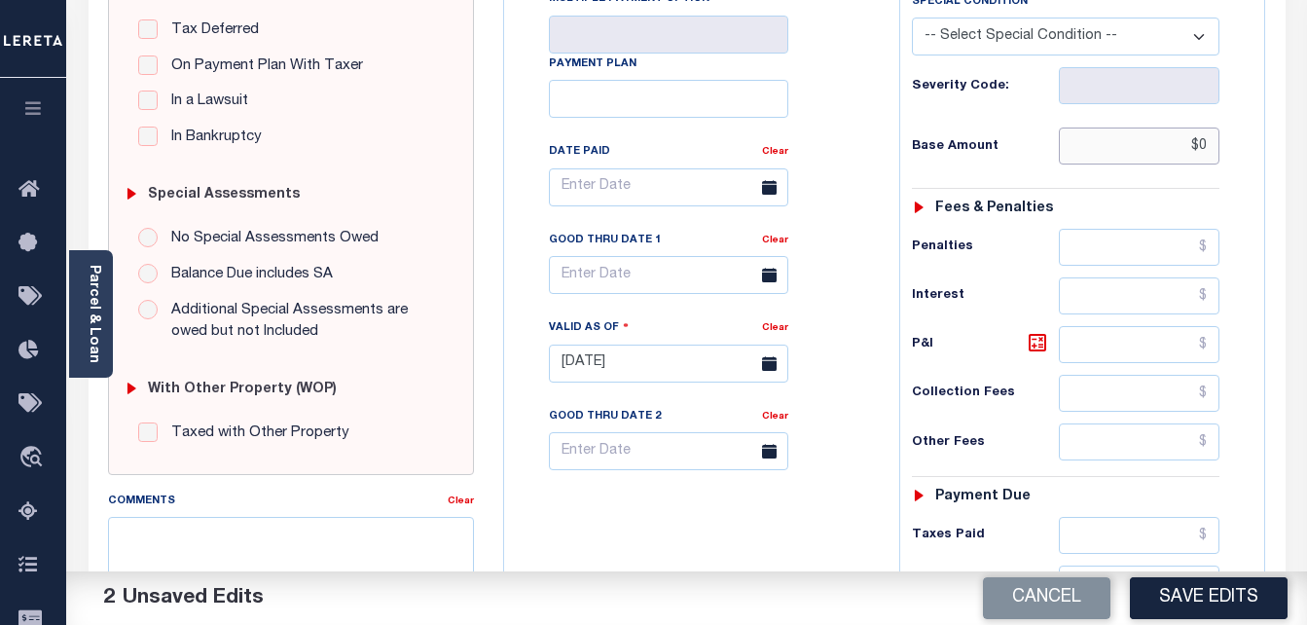
scroll to position [584, 0]
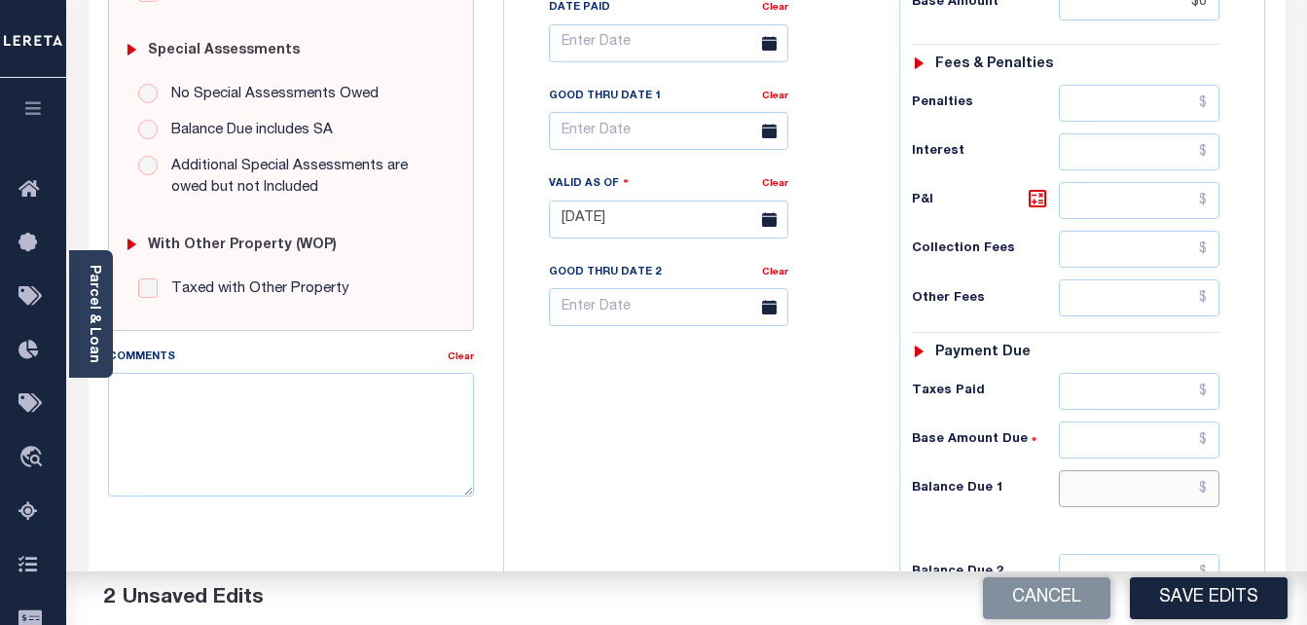
type input "$0.00"
click at [1129, 492] on input "text" at bounding box center [1139, 488] width 161 height 37
type input "$0"
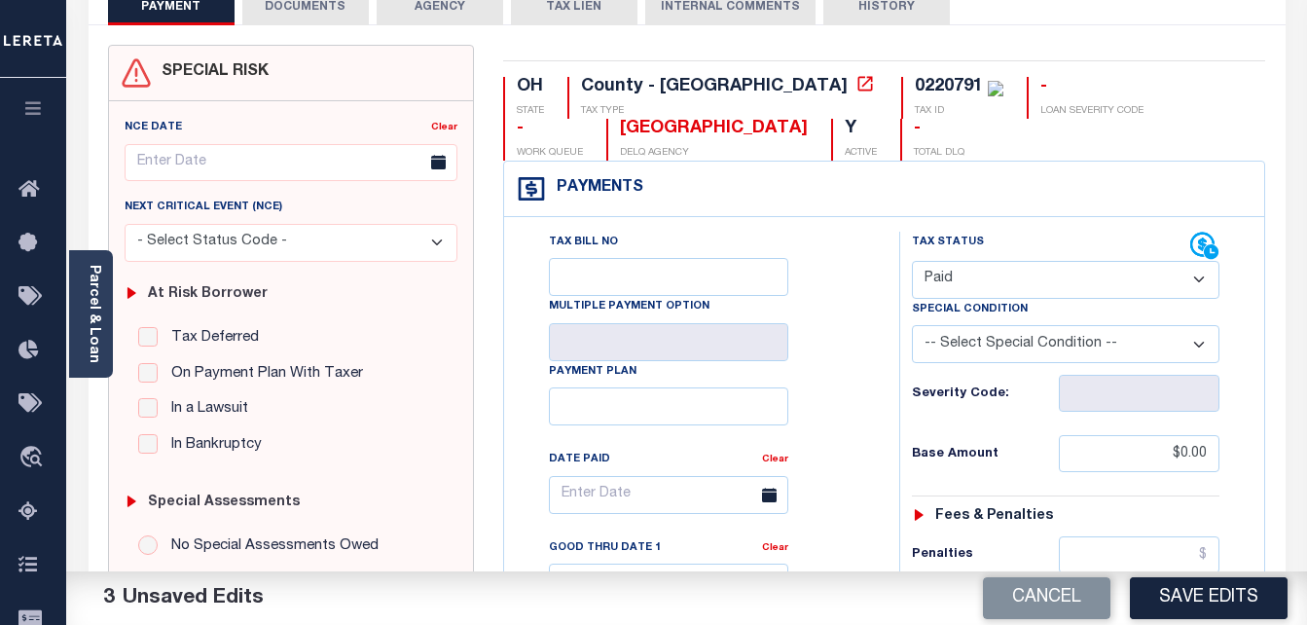
scroll to position [0, 0]
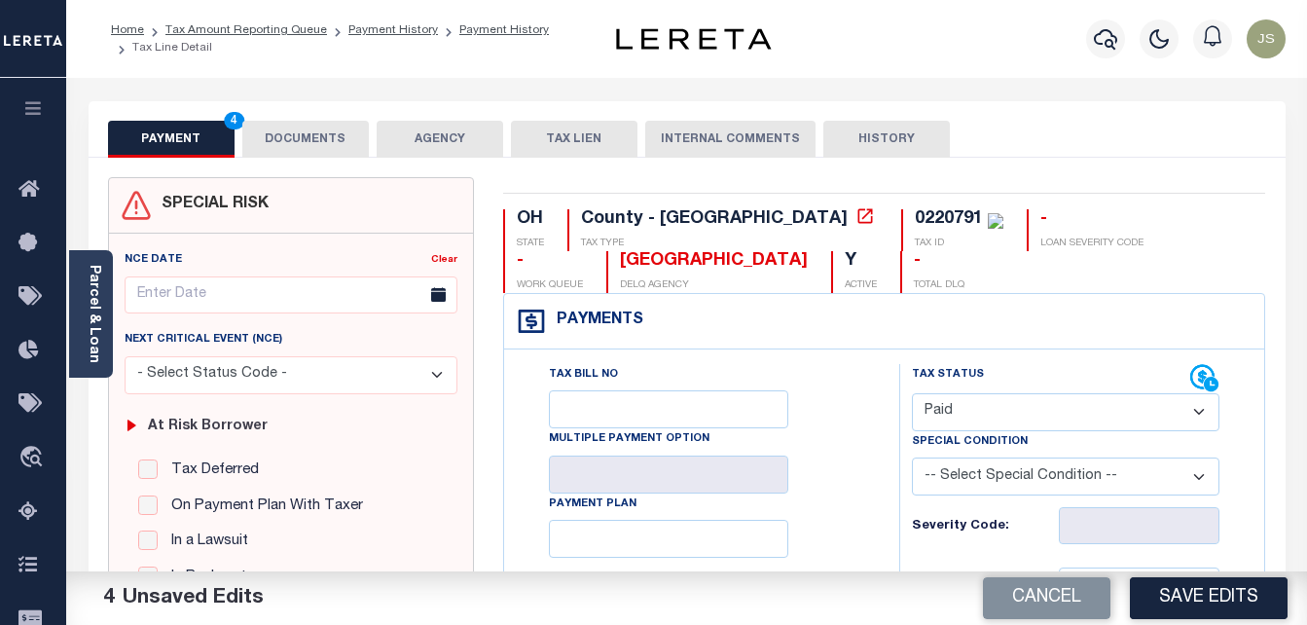
click at [348, 138] on button "DOCUMENTS" at bounding box center [305, 139] width 127 height 37
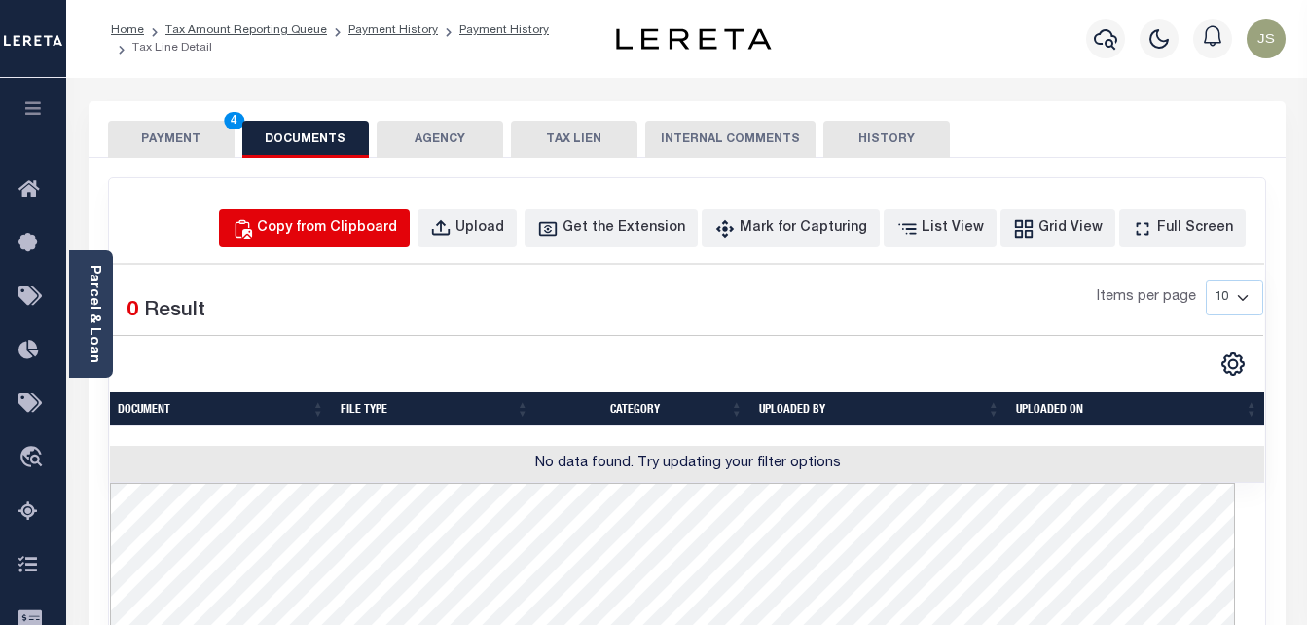
click at [392, 228] on div "Copy from Clipboard" at bounding box center [327, 228] width 140 height 21
select select "POP"
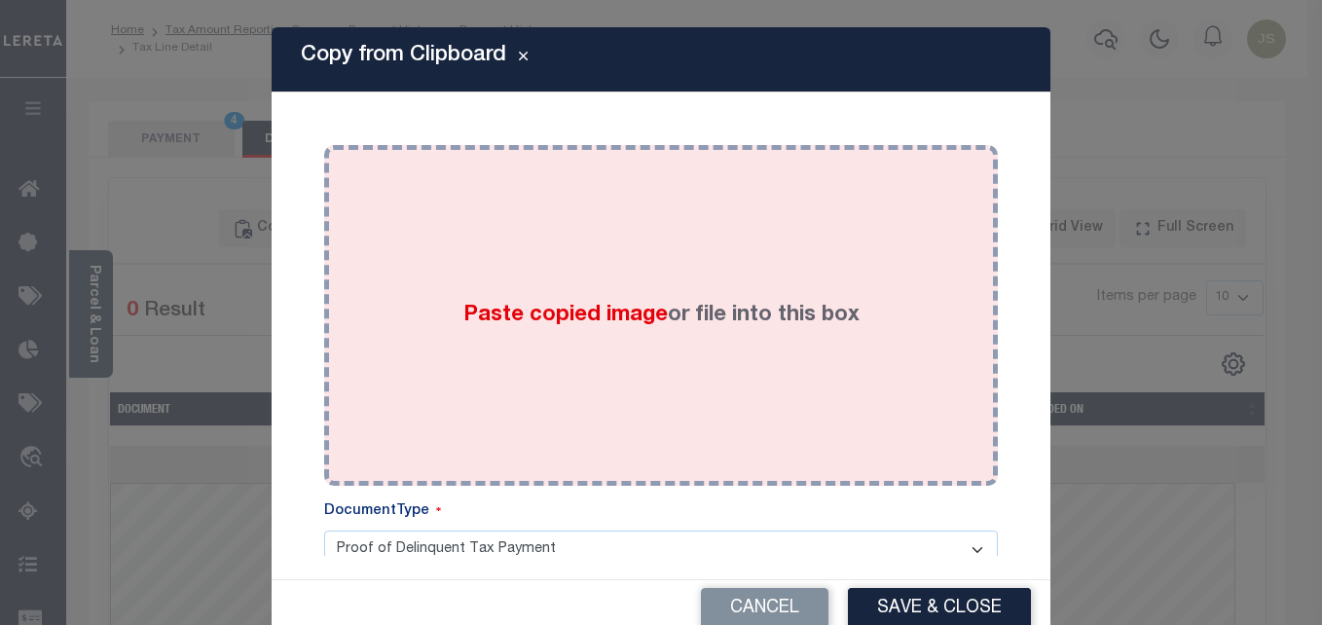
click at [610, 313] on span "Paste copied image" at bounding box center [565, 315] width 204 height 21
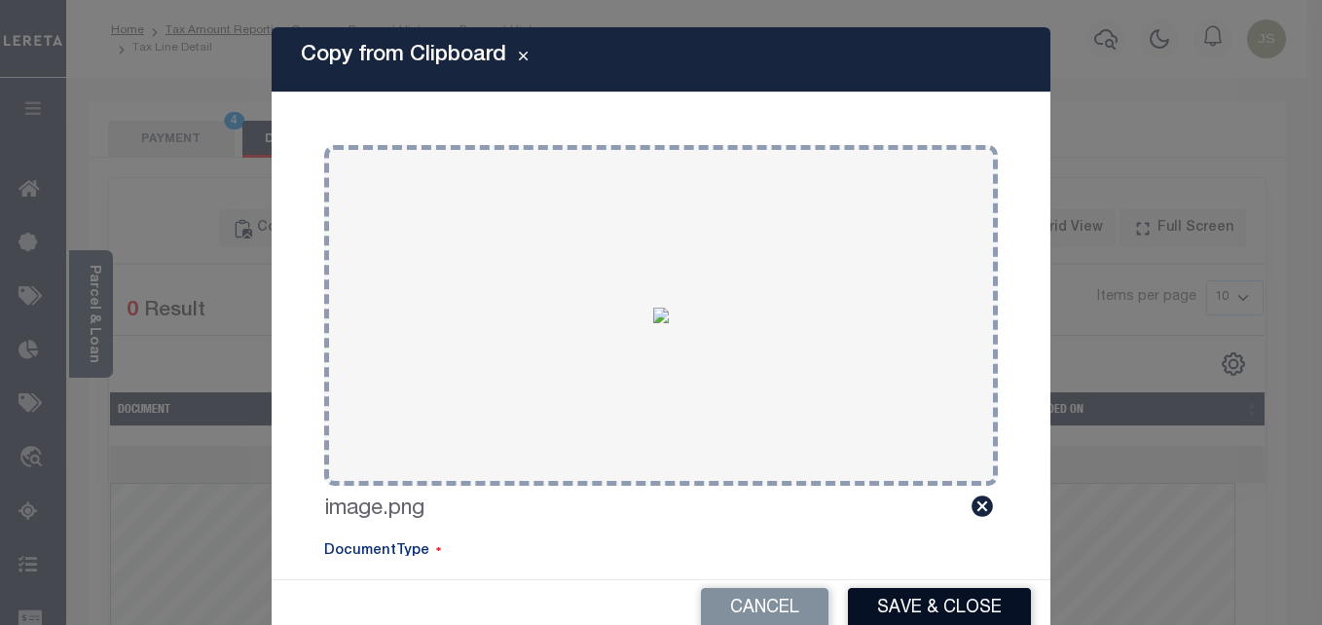
click at [917, 603] on button "Save & Close" at bounding box center [939, 609] width 183 height 42
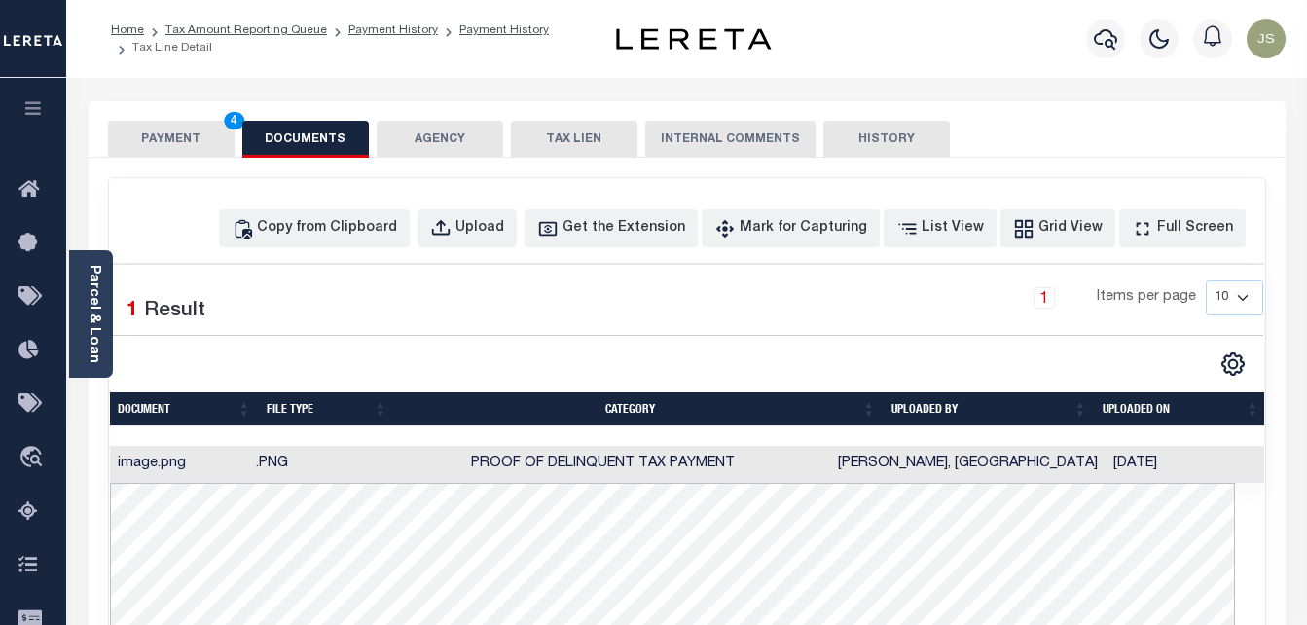
click at [198, 121] on button "PAYMENT 4" at bounding box center [171, 139] width 127 height 37
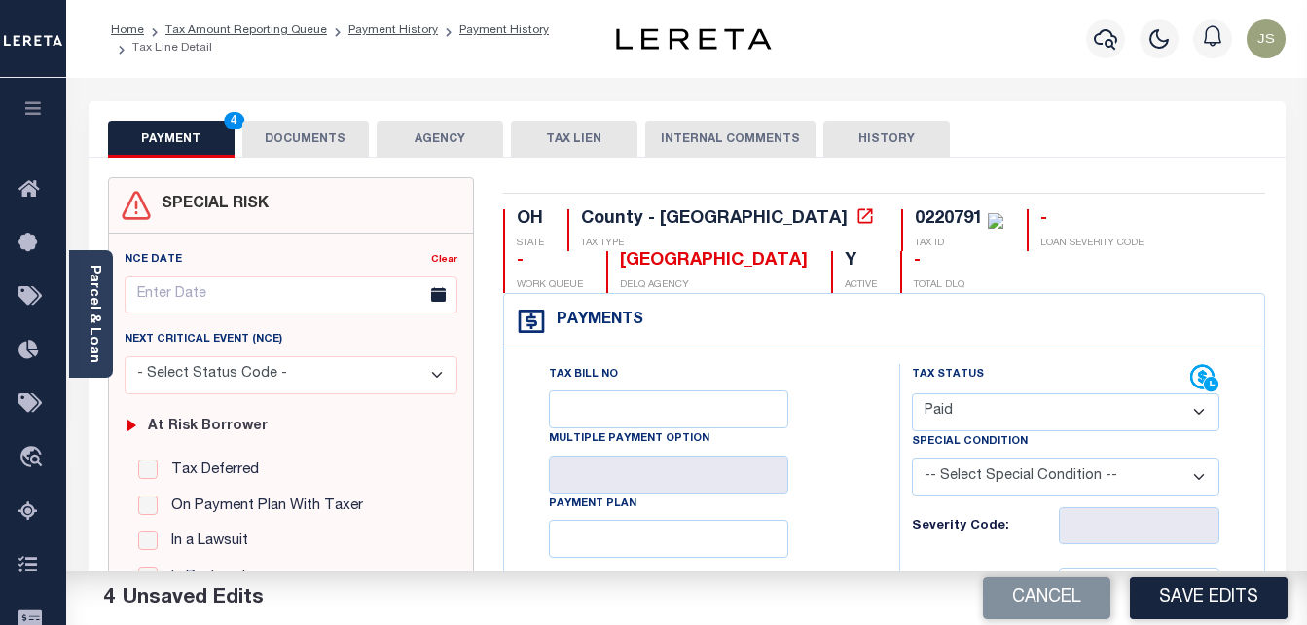
click at [1217, 598] on button "Save Edits" at bounding box center [1209, 598] width 158 height 42
